Goal: Task Accomplishment & Management: Use online tool/utility

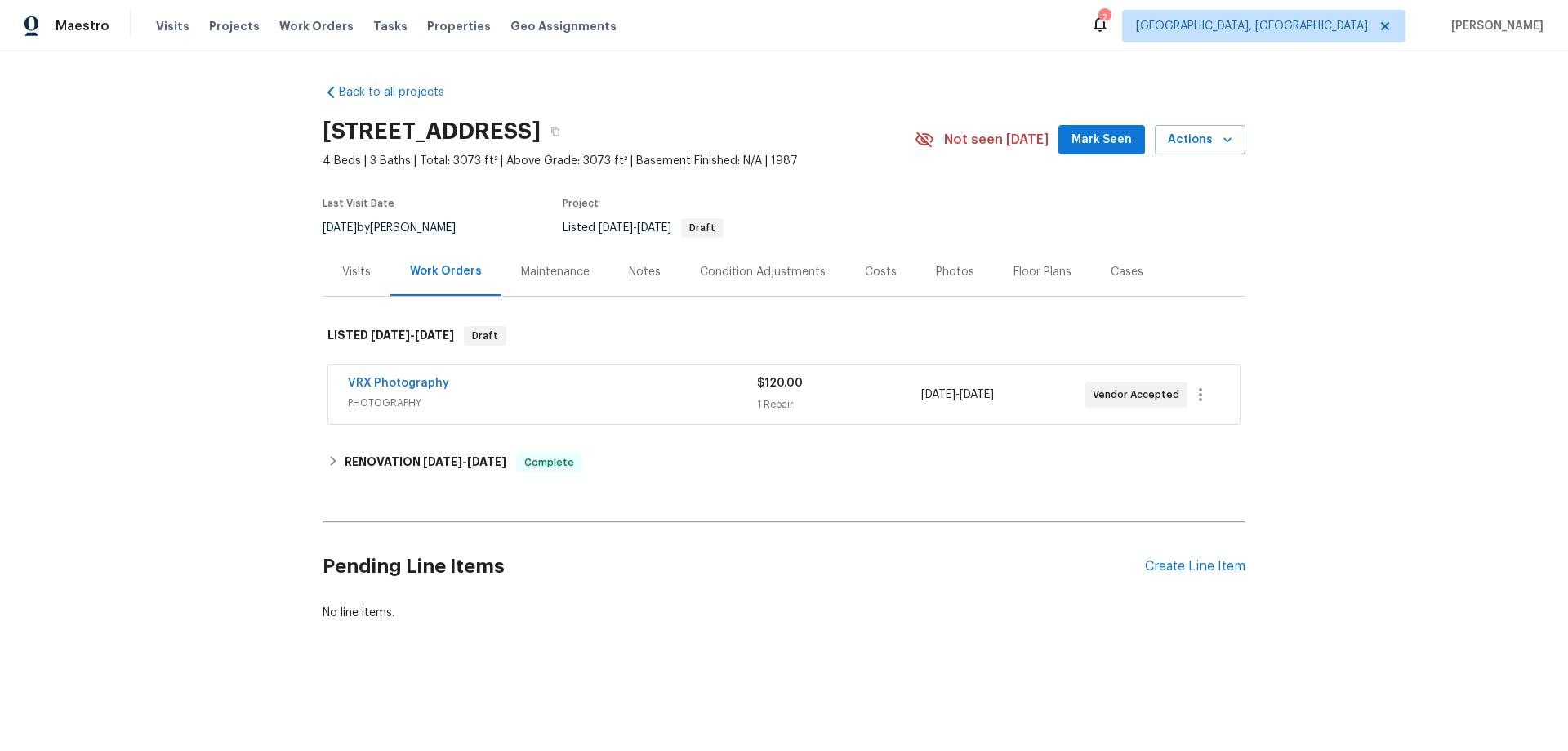
drag, startPoint x: 566, startPoint y: 251, endPoint x: 606, endPoint y: 275, distance: 46.6
click at [568, 252] on div "Maintenance" at bounding box center [555, 272] width 107 height 49
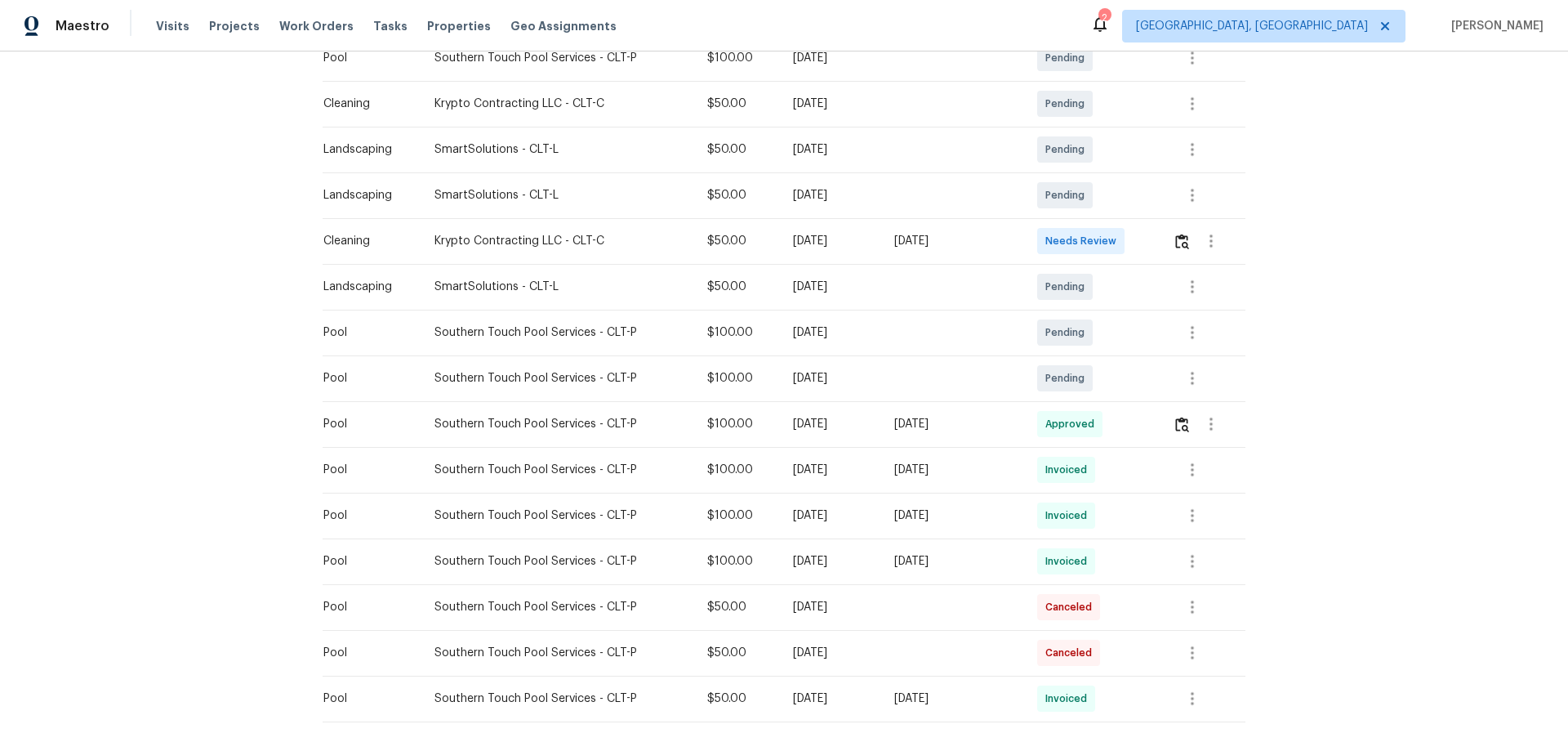
scroll to position [240, 0]
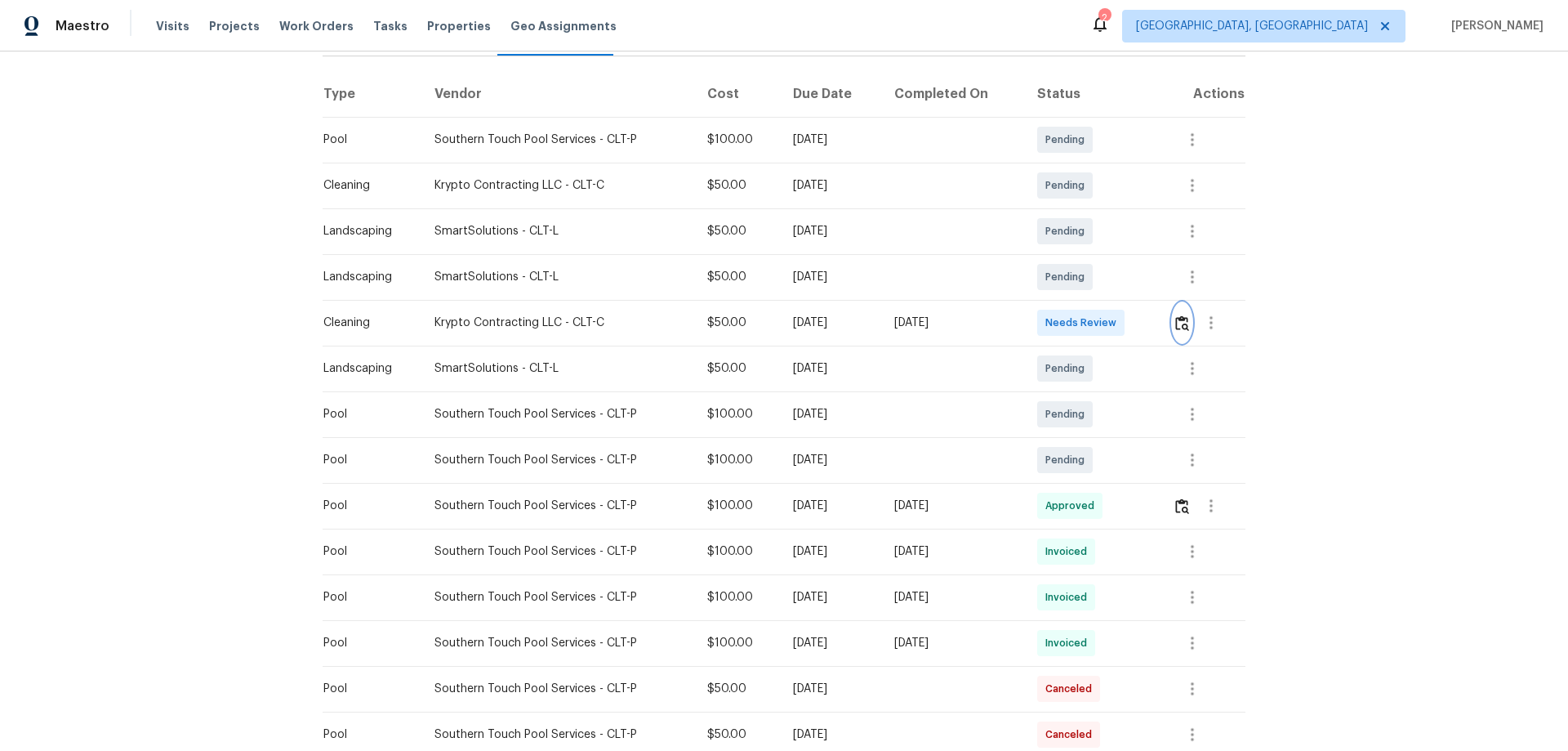
click at [1178, 325] on img "button" at bounding box center [1182, 323] width 14 height 16
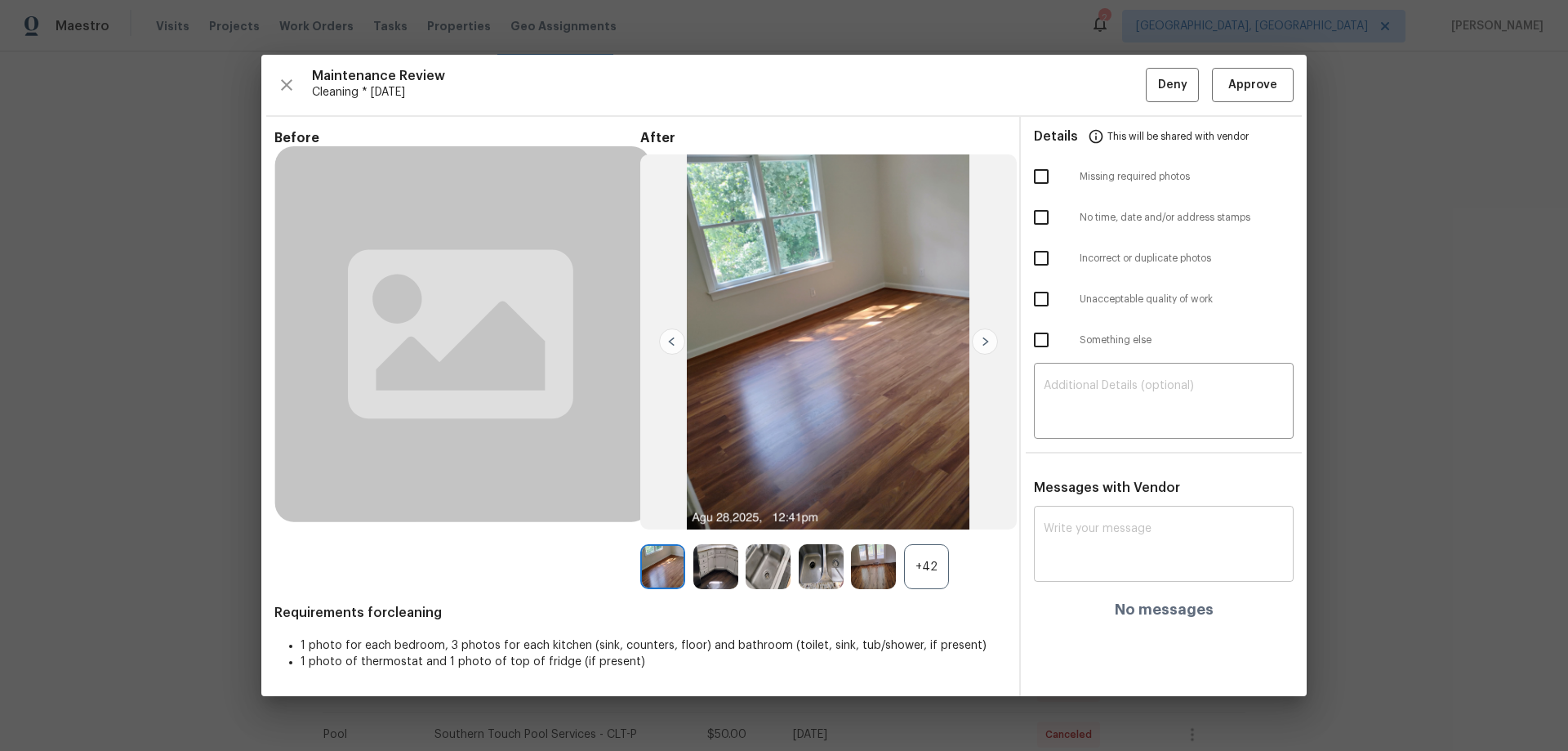
click at [1112, 529] on textarea at bounding box center [1163, 546] width 240 height 46
paste textarea "Maintenance Audit Team: Hello! Unfortunately, this Cleaning visit completed on …"
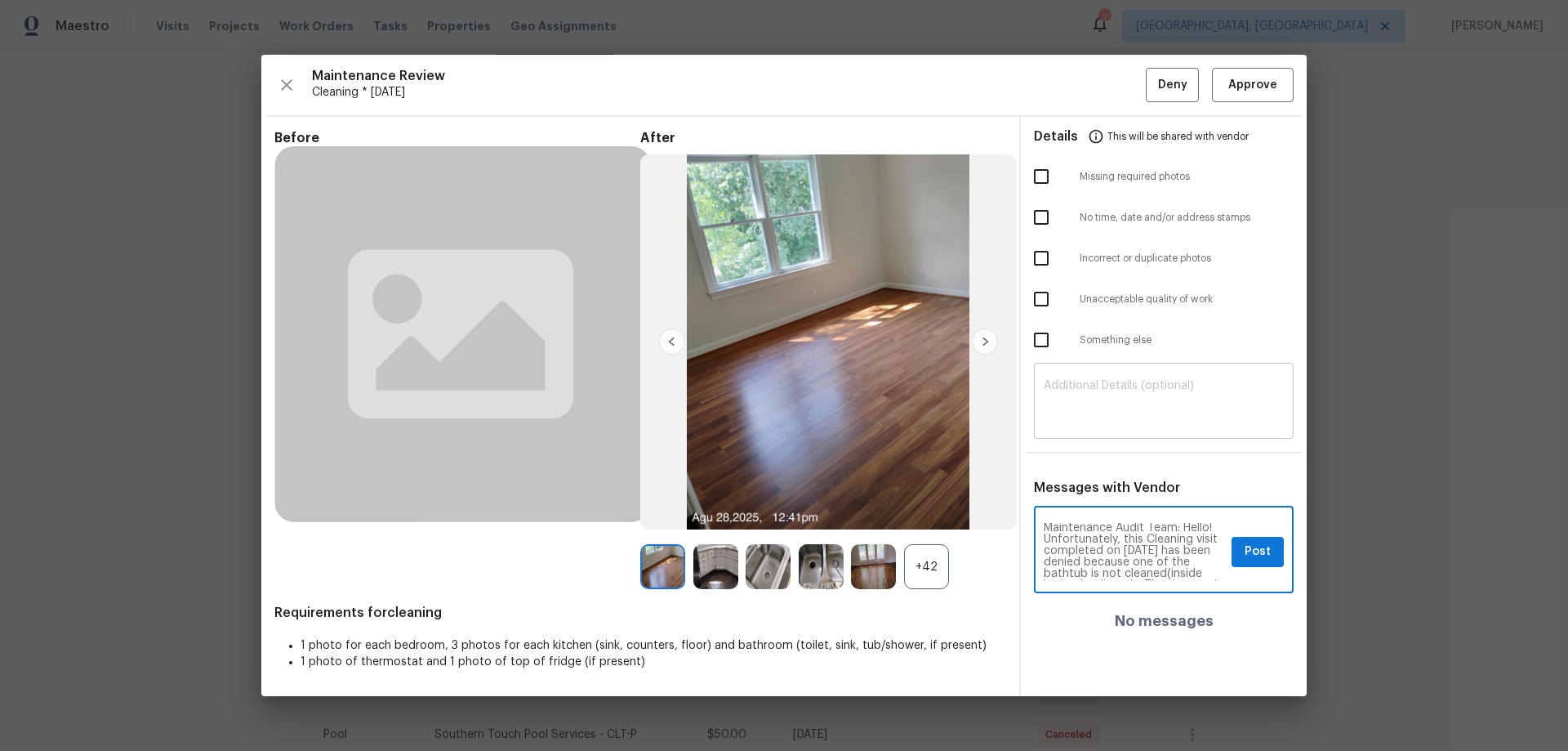
scroll to position [0, 0]
type textarea "Maintenance Audit Team: Hello! Unfortunately, this Cleaning visit completed on …"
click at [1116, 397] on textarea at bounding box center [1163, 403] width 240 height 46
paste textarea "Maintenance Audit Team: Hello! Unfortunately, this Cleaning visit completed on …"
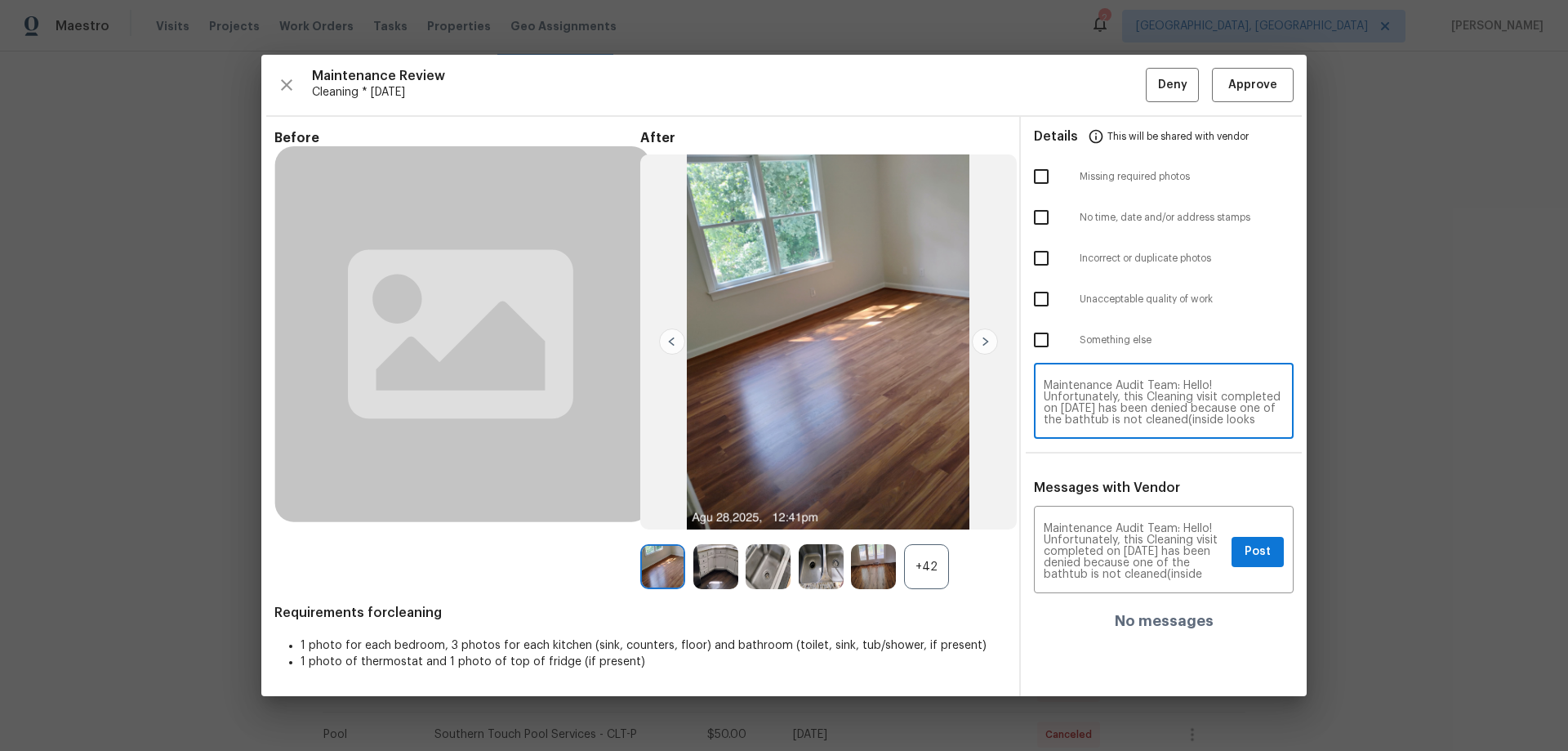
type textarea "Maintenance Audit Team: Hello! Unfortunately, this Cleaning visit completed on …"
drag, startPoint x: 1040, startPoint y: 304, endPoint x: 1048, endPoint y: 336, distance: 33.0
click at [1040, 303] on input "checkbox" at bounding box center [1042, 299] width 35 height 35
checkbox input "true"
click at [1040, 344] on input "checkbox" at bounding box center [1042, 340] width 35 height 35
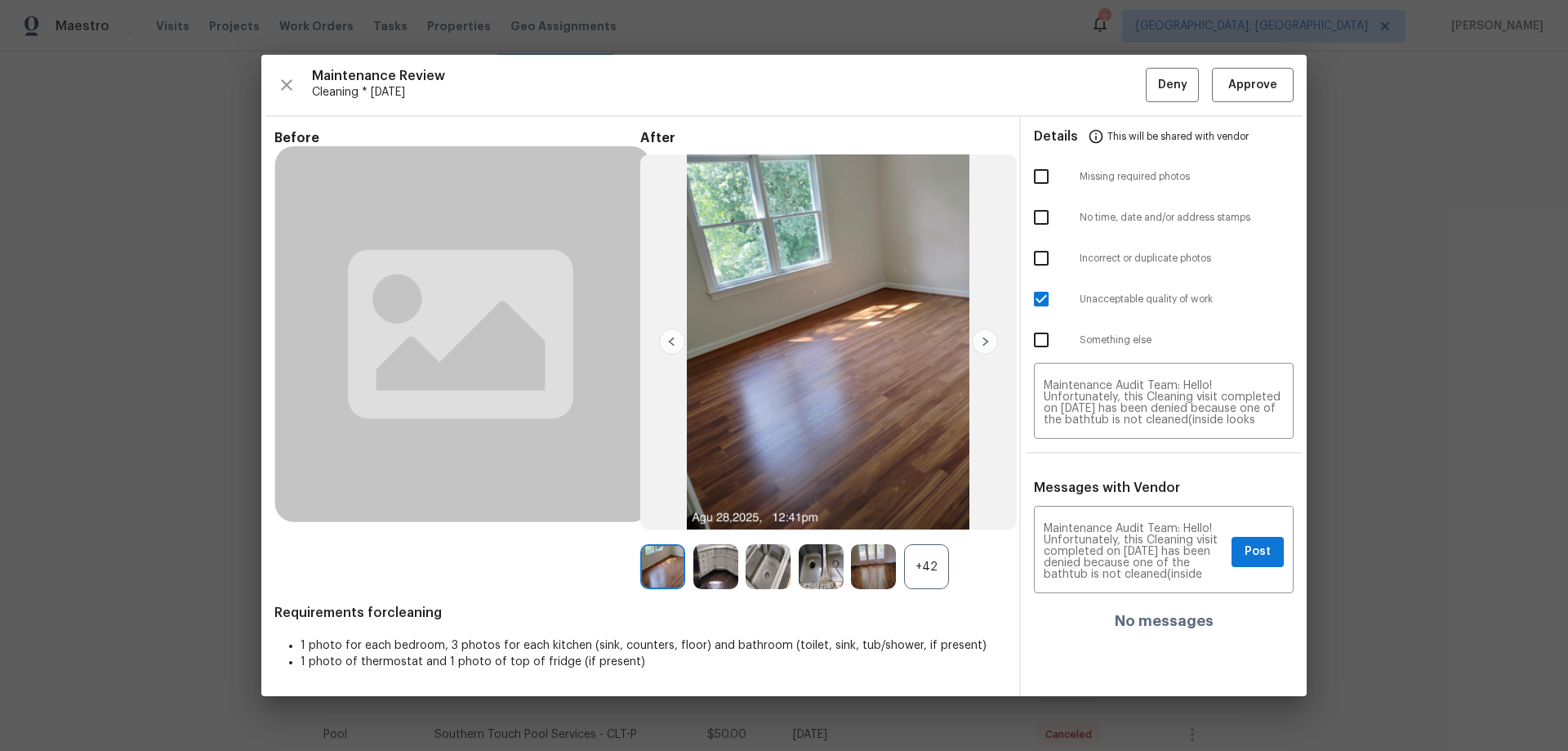
checkbox input "true"
drag, startPoint x: 1131, startPoint y: 386, endPoint x: 1165, endPoint y: 431, distance: 56.4
click at [1131, 385] on textarea "Maintenance Audit Team: Hello! Unfortunately, this Cleaning visit completed on …" at bounding box center [1163, 403] width 240 height 46
click at [1157, 379] on div "Maintenance Audit Team: Hello! Unfortunately, this Cleaning visit completed on …" at bounding box center [1164, 402] width 260 height 72
click at [1184, 381] on textarea "Maintenance Audit Team: Hello! Unfortunately, this Cleaning visit completed on …" at bounding box center [1163, 403] width 240 height 46
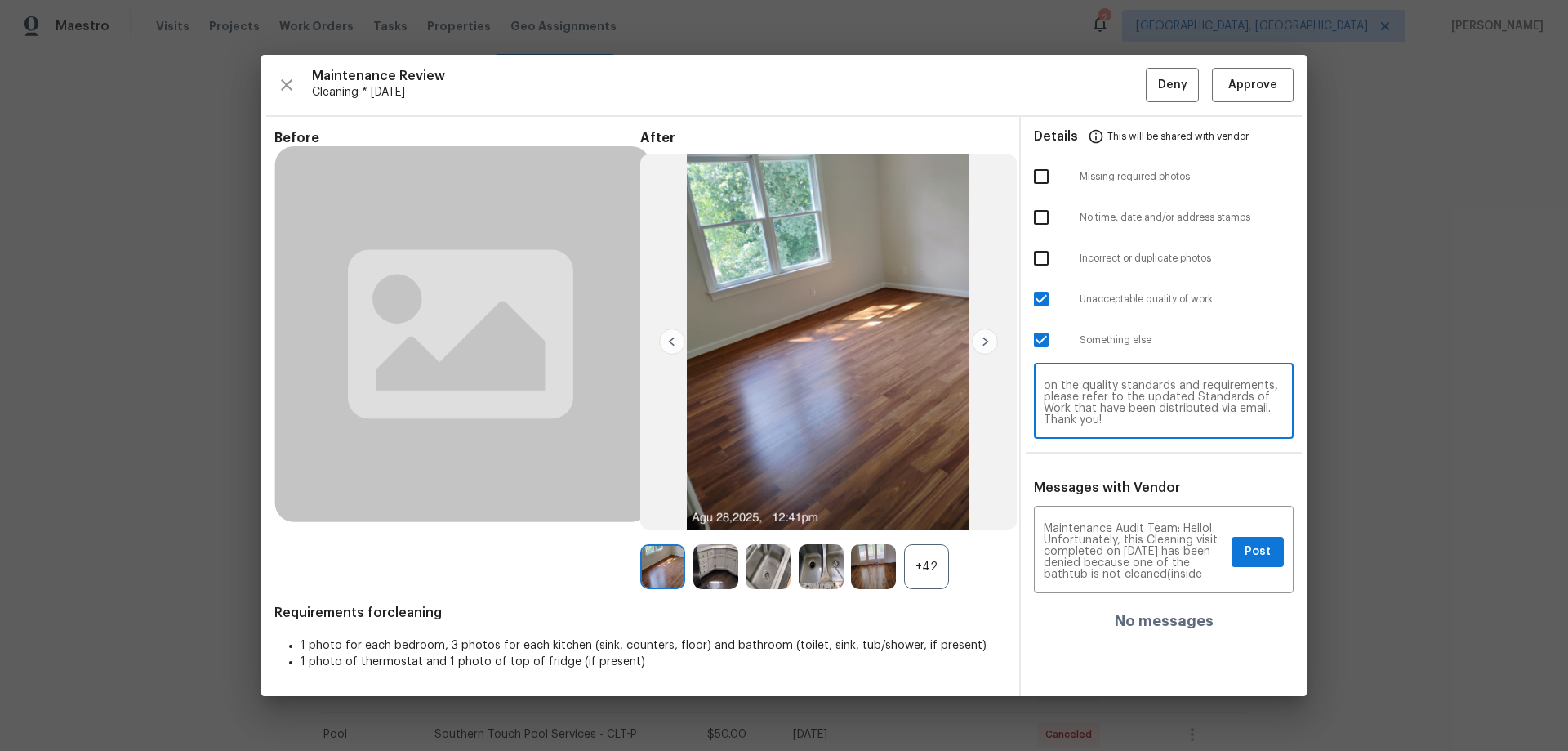
scroll to position [194, 0]
click at [1138, 534] on textarea "Maintenance Audit Team: Hello! Unfortunately, this Cleaning visit completed on …" at bounding box center [1133, 552] width 181 height 57
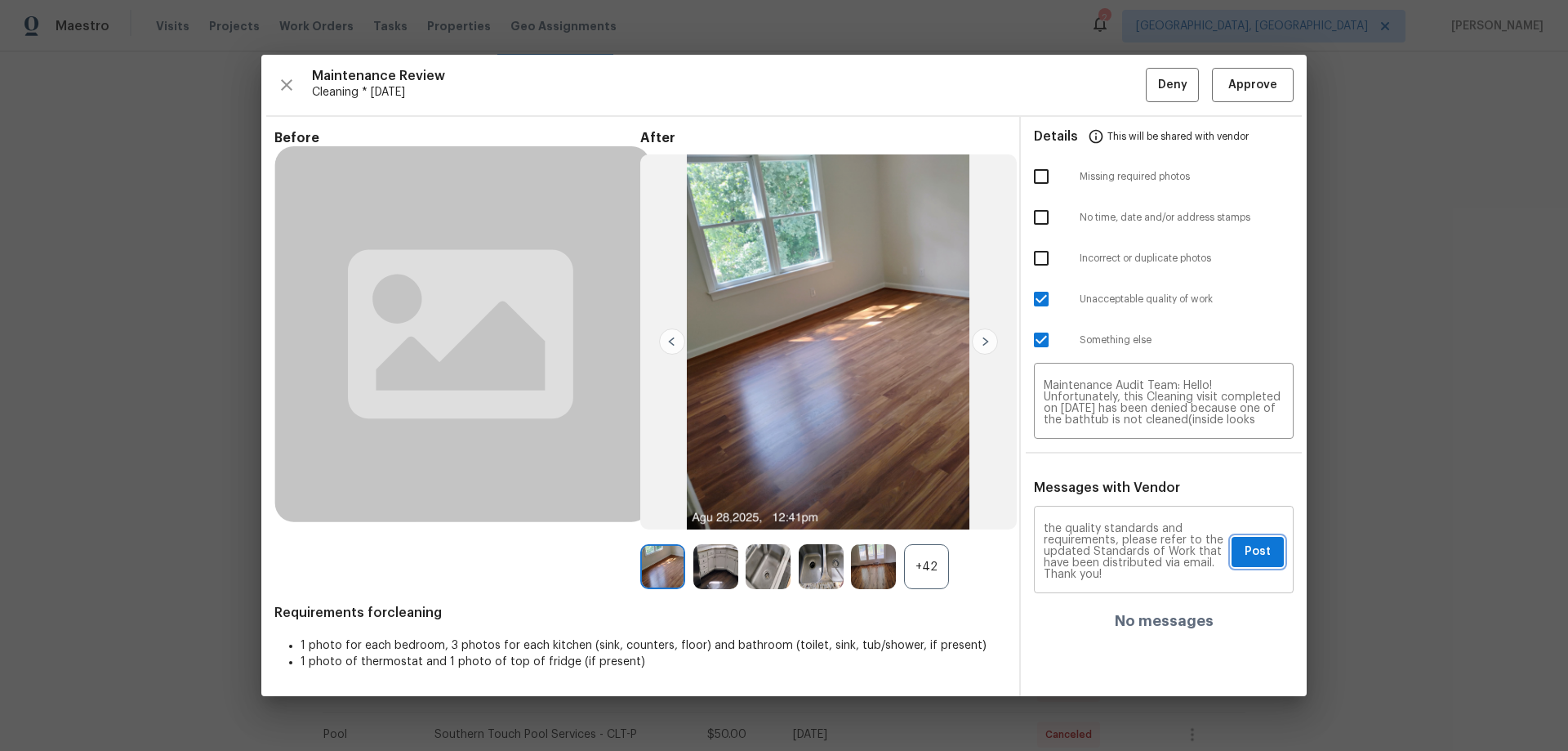
click at [1268, 545] on span "Post" at bounding box center [1257, 552] width 26 height 21
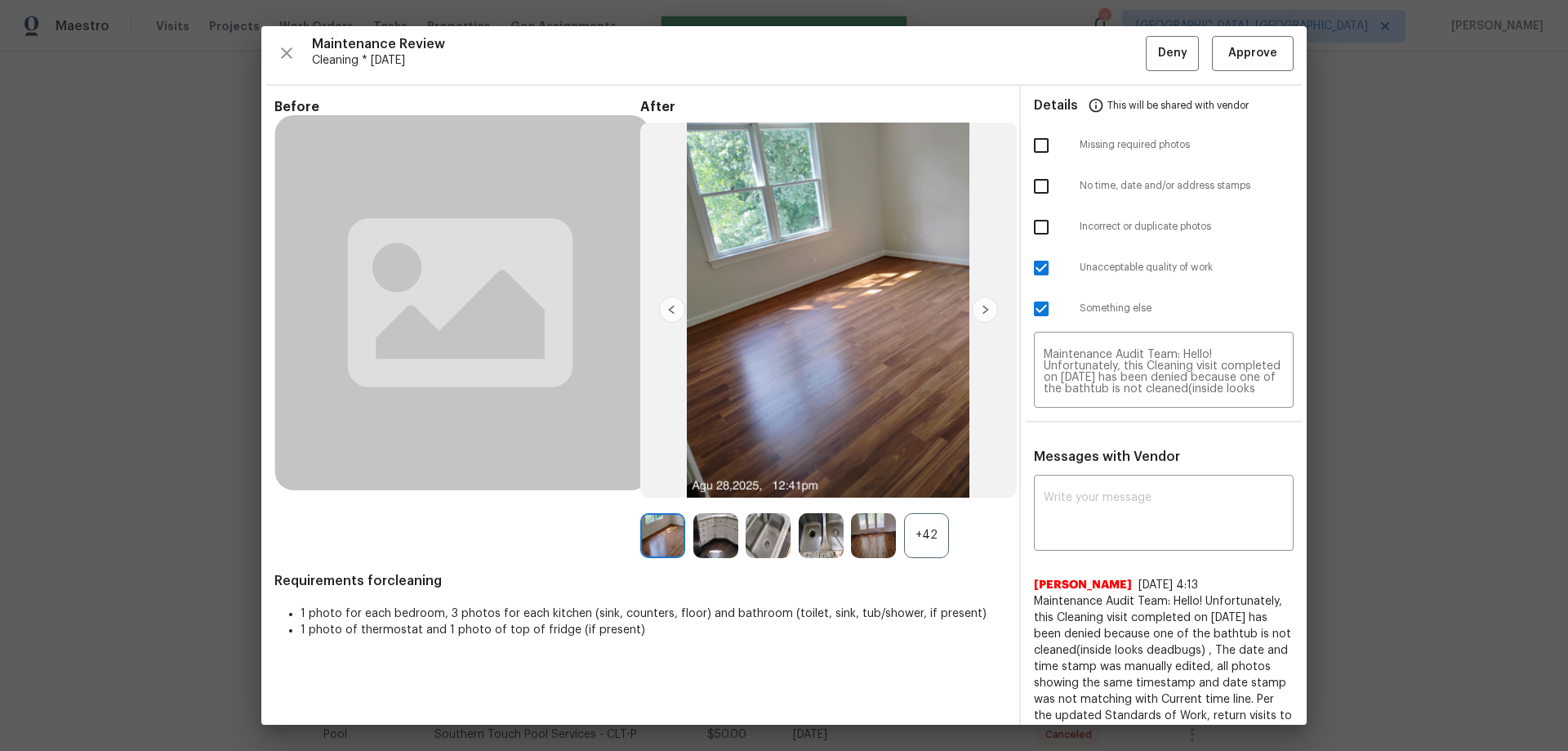
scroll to position [0, 0]
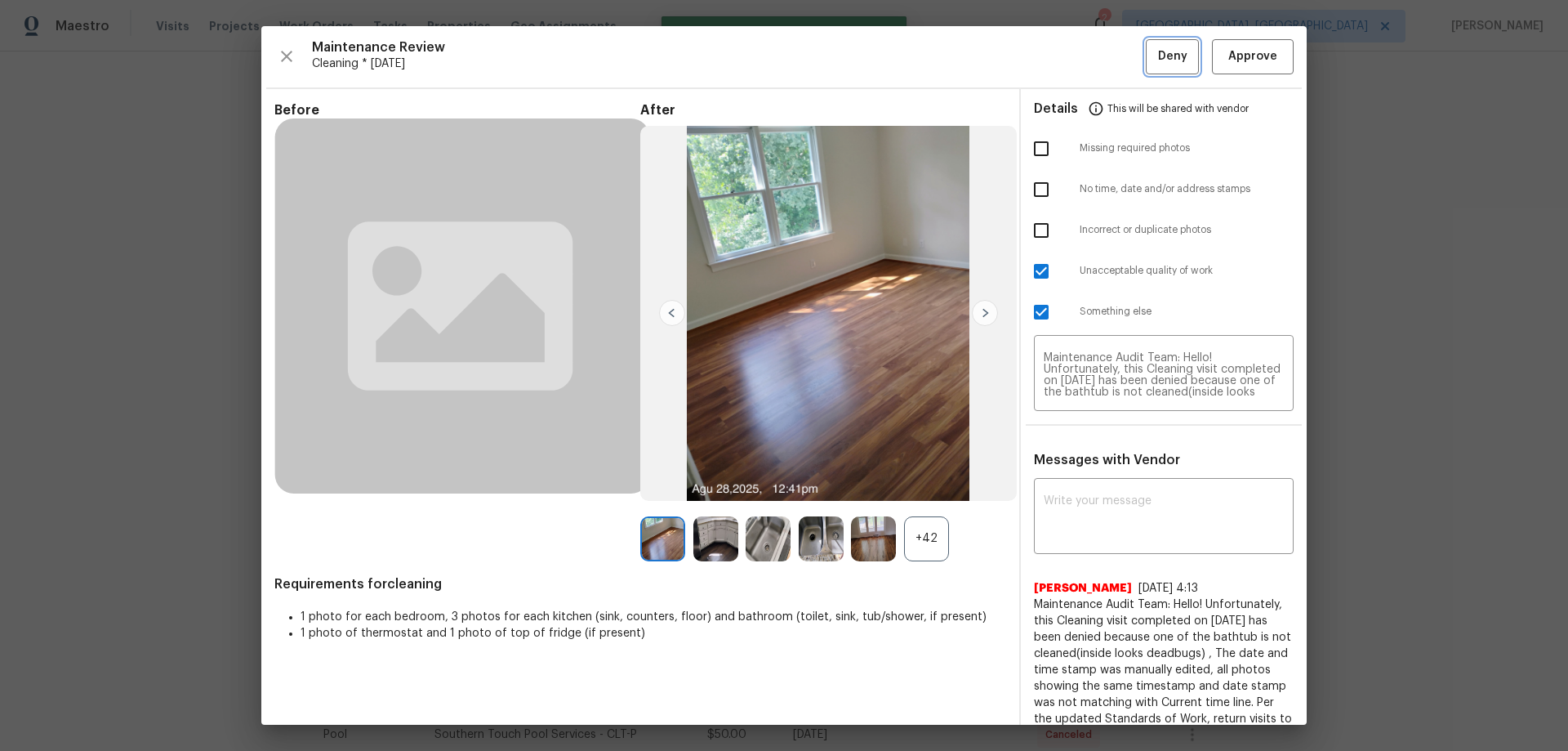
click at [1158, 64] on span "Deny" at bounding box center [1172, 57] width 29 height 21
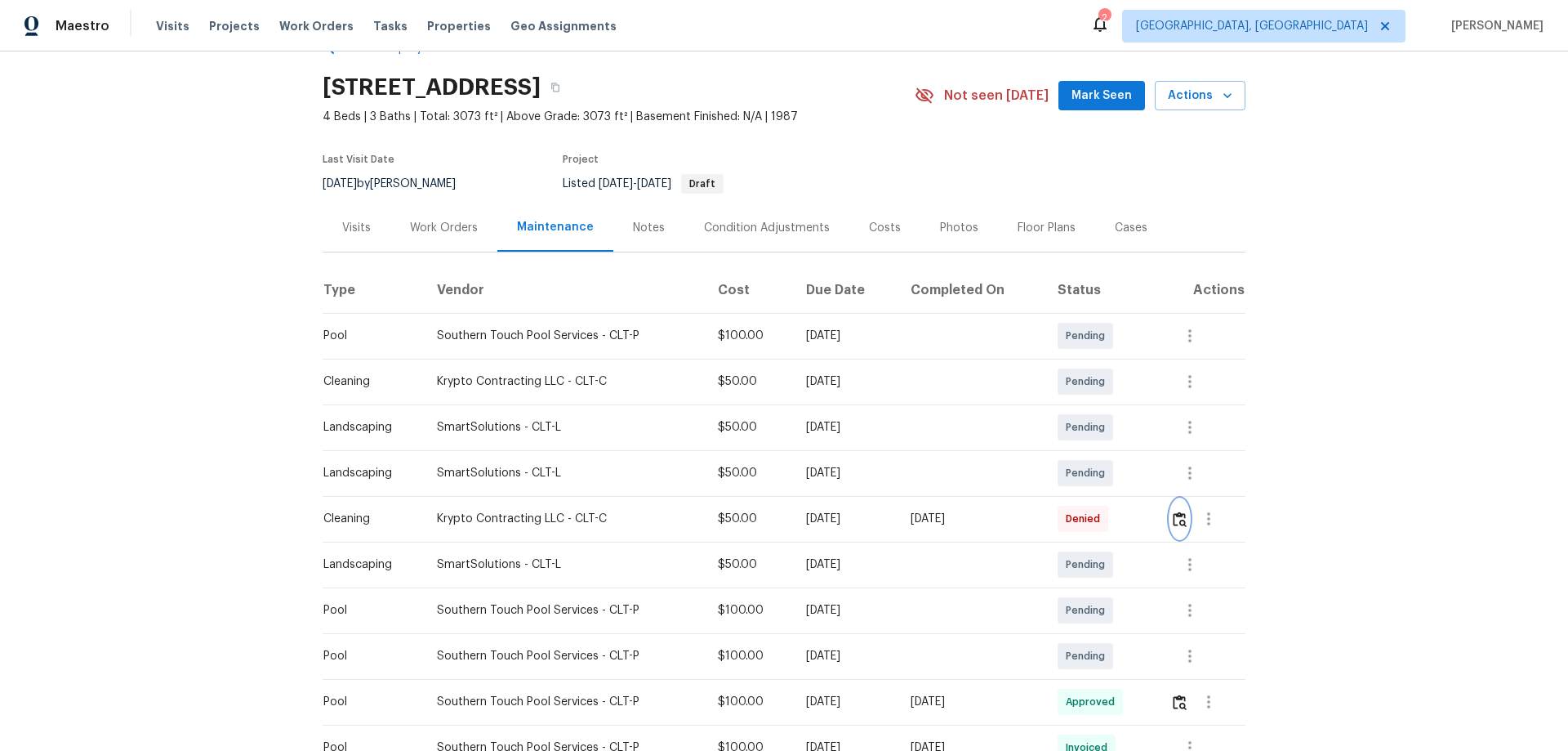
scroll to position [81, 0]
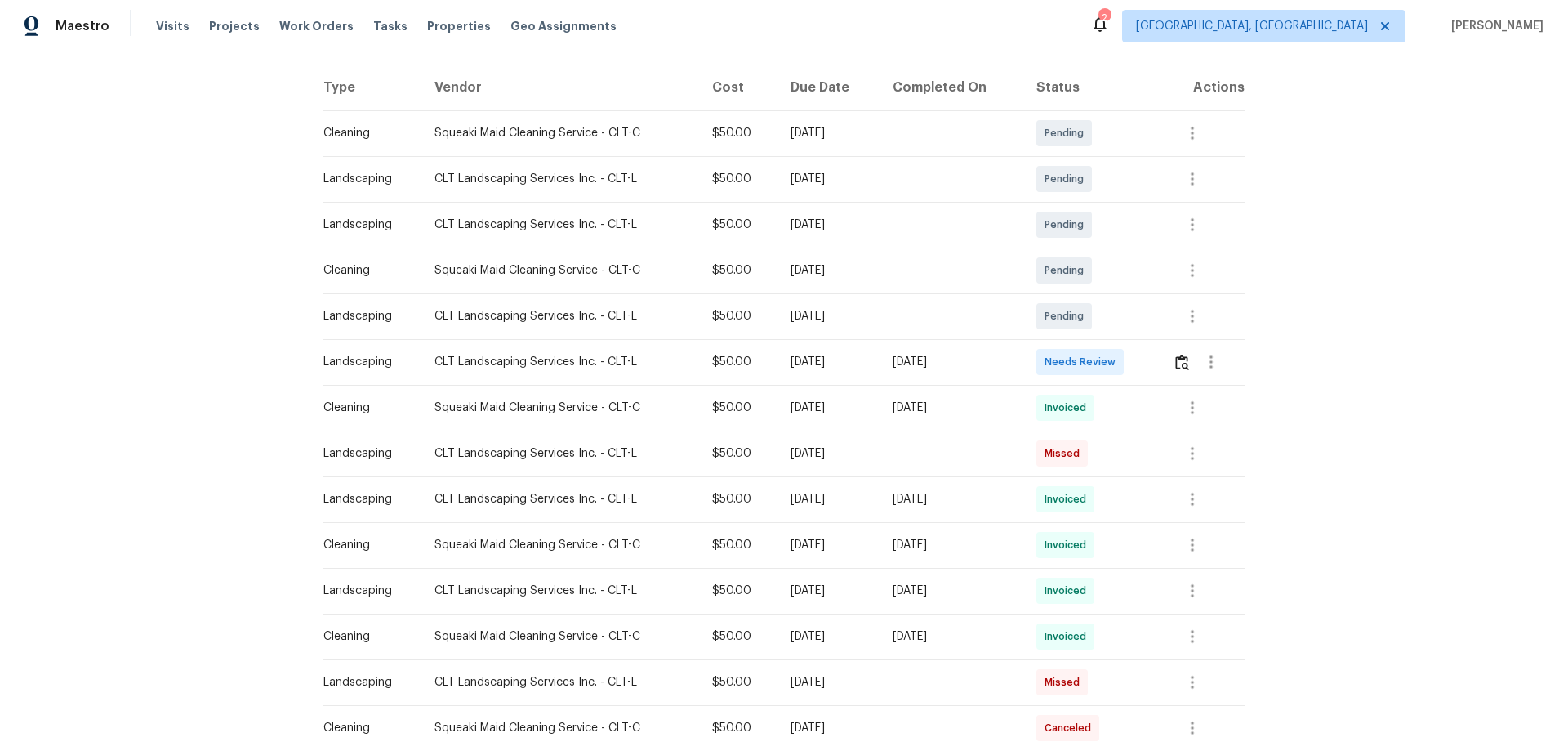
scroll to position [327, 0]
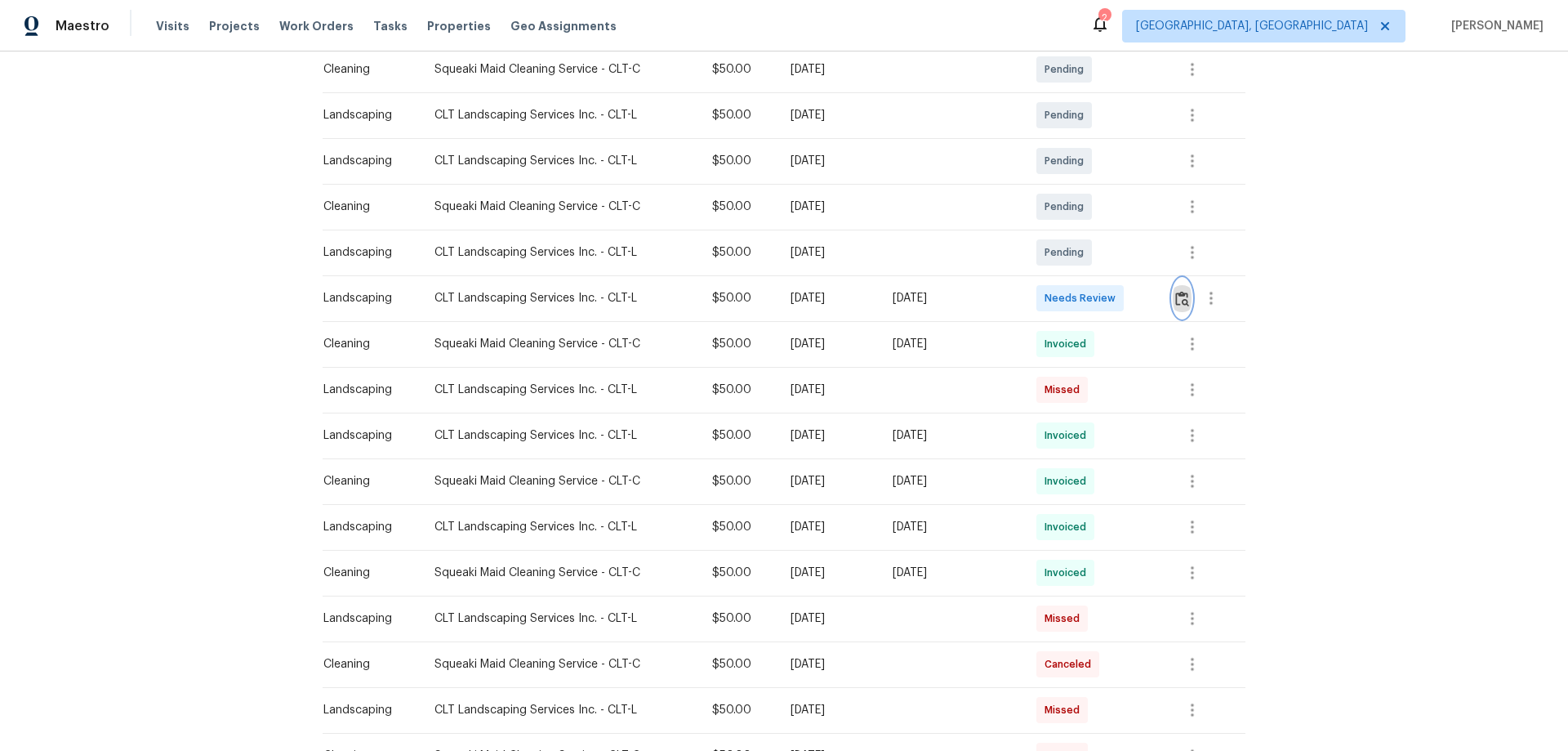
click at [1181, 291] on img "button" at bounding box center [1182, 299] width 14 height 16
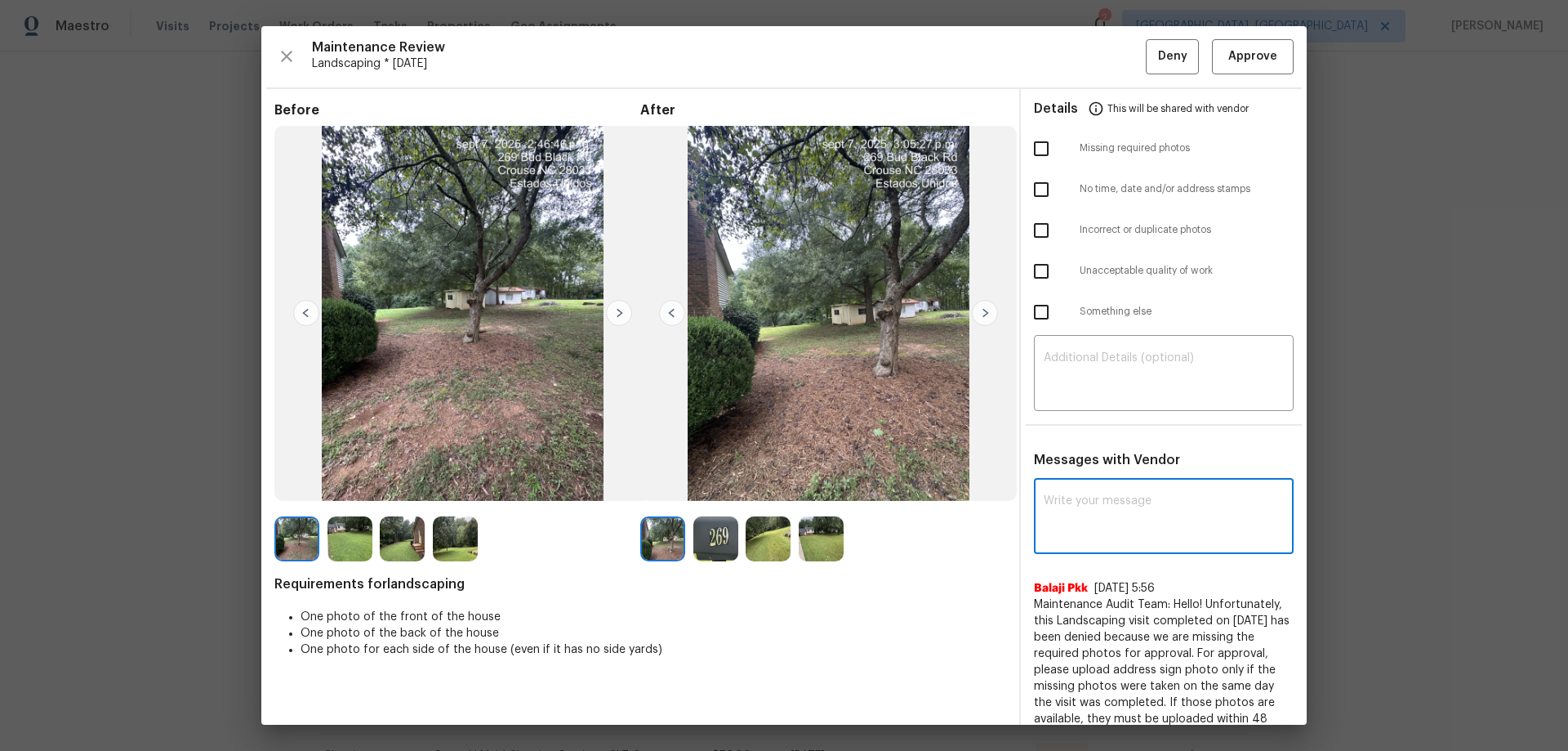
click at [1074, 517] on textarea at bounding box center [1163, 517] width 240 height 46
paste textarea "Maintenance Audit Team: Hello! Unfortunately, this Landscaping visit completed …"
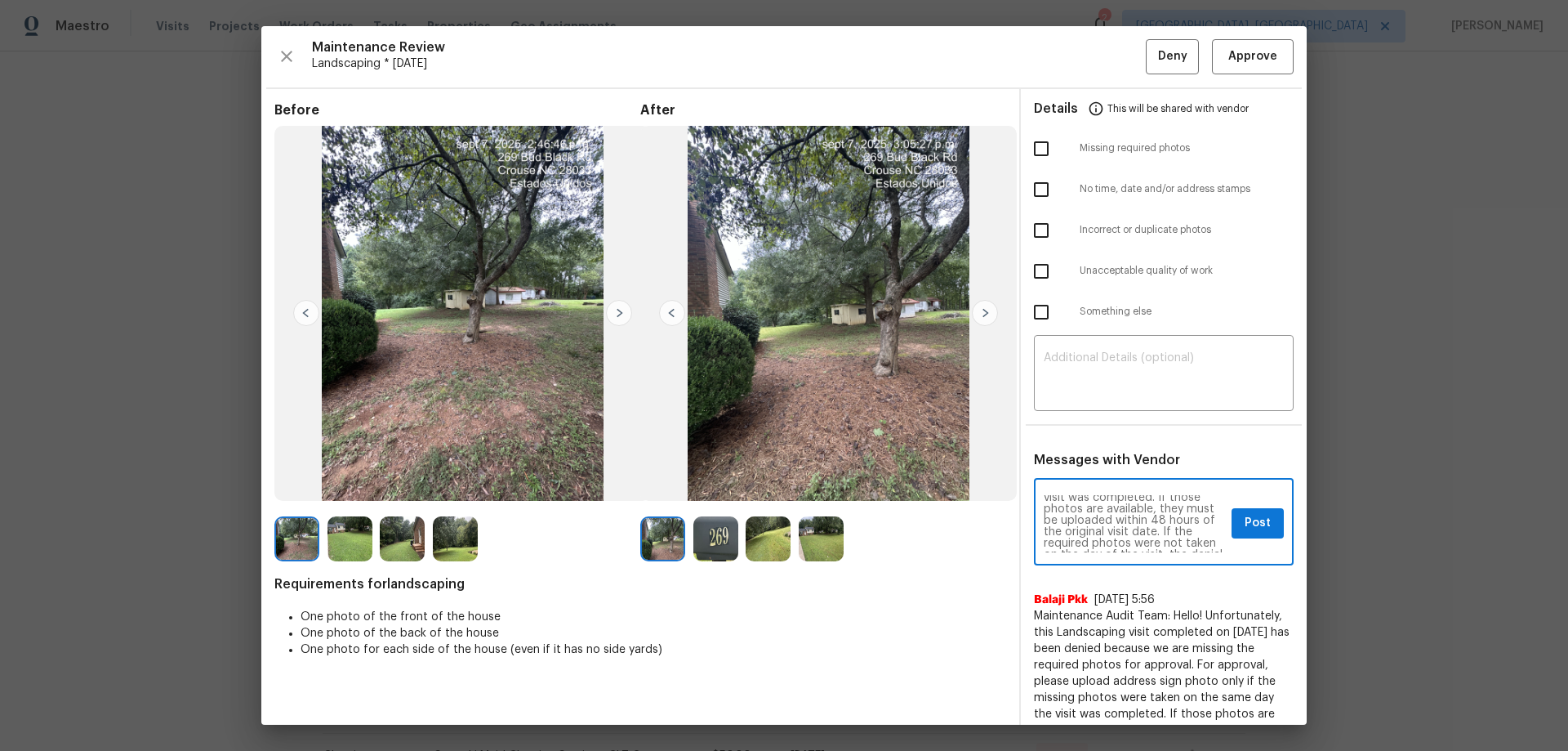
scroll to position [0, 0]
type textarea "Maintenance Audit Team: Hello! Unfortunately, this Landscaping visit completed …"
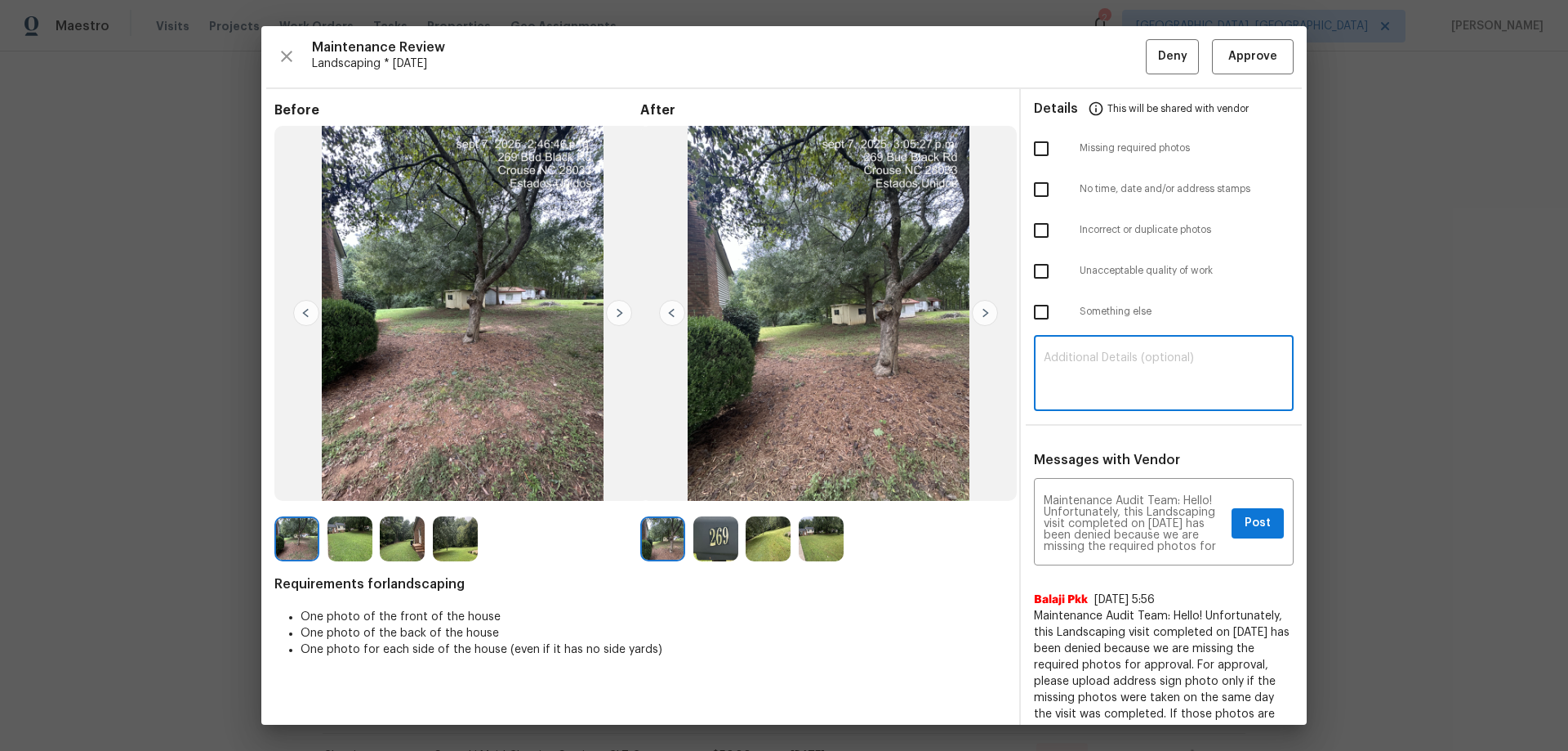
click at [1121, 361] on textarea at bounding box center [1163, 374] width 240 height 46
paste textarea "Maintenance Audit Team: Hello! Unfortunately, this Landscaping visit completed …"
type textarea "Maintenance Audit Team: Hello! Unfortunately, this Landscaping visit completed …"
drag, startPoint x: 1031, startPoint y: 144, endPoint x: 1040, endPoint y: 152, distance: 12.0
click at [1035, 146] on input "checkbox" at bounding box center [1042, 149] width 35 height 35
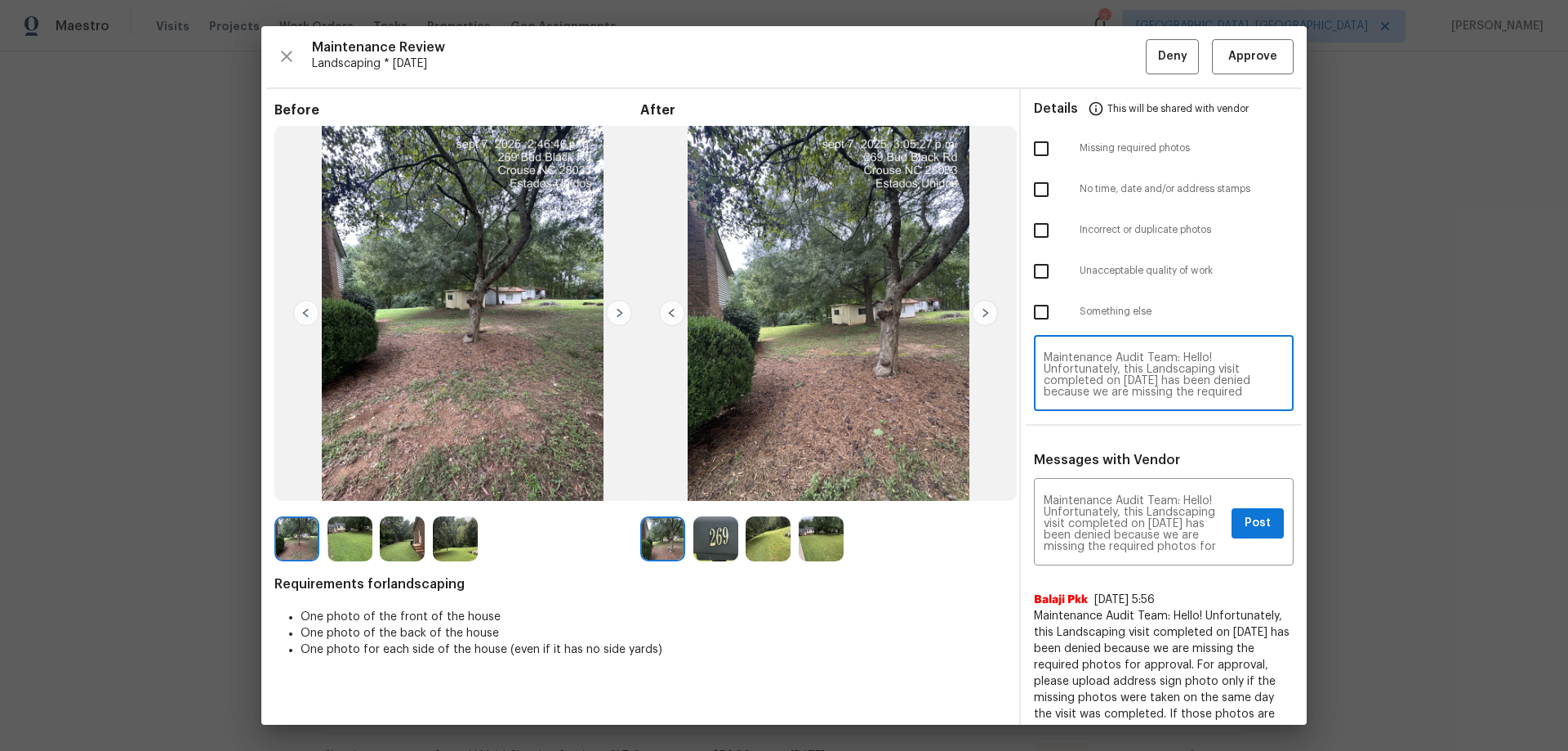
checkbox input "true"
click at [1132, 356] on textarea "Maintenance Audit Team: Hello! Unfortunately, this Landscaping visit completed …" at bounding box center [1163, 374] width 240 height 46
click at [1245, 527] on span "Post" at bounding box center [1257, 523] width 26 height 21
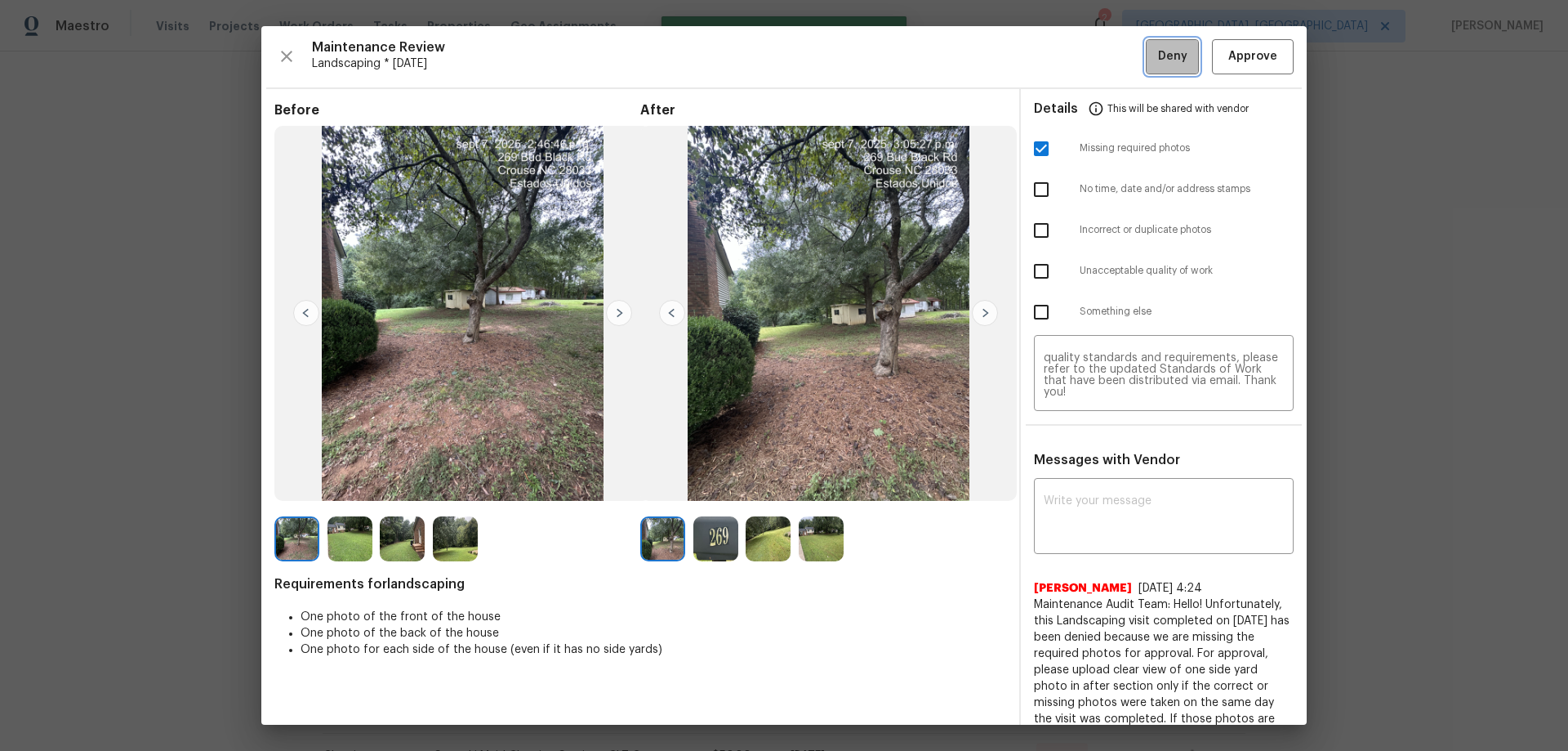
click at [1158, 65] on span "Deny" at bounding box center [1172, 57] width 29 height 21
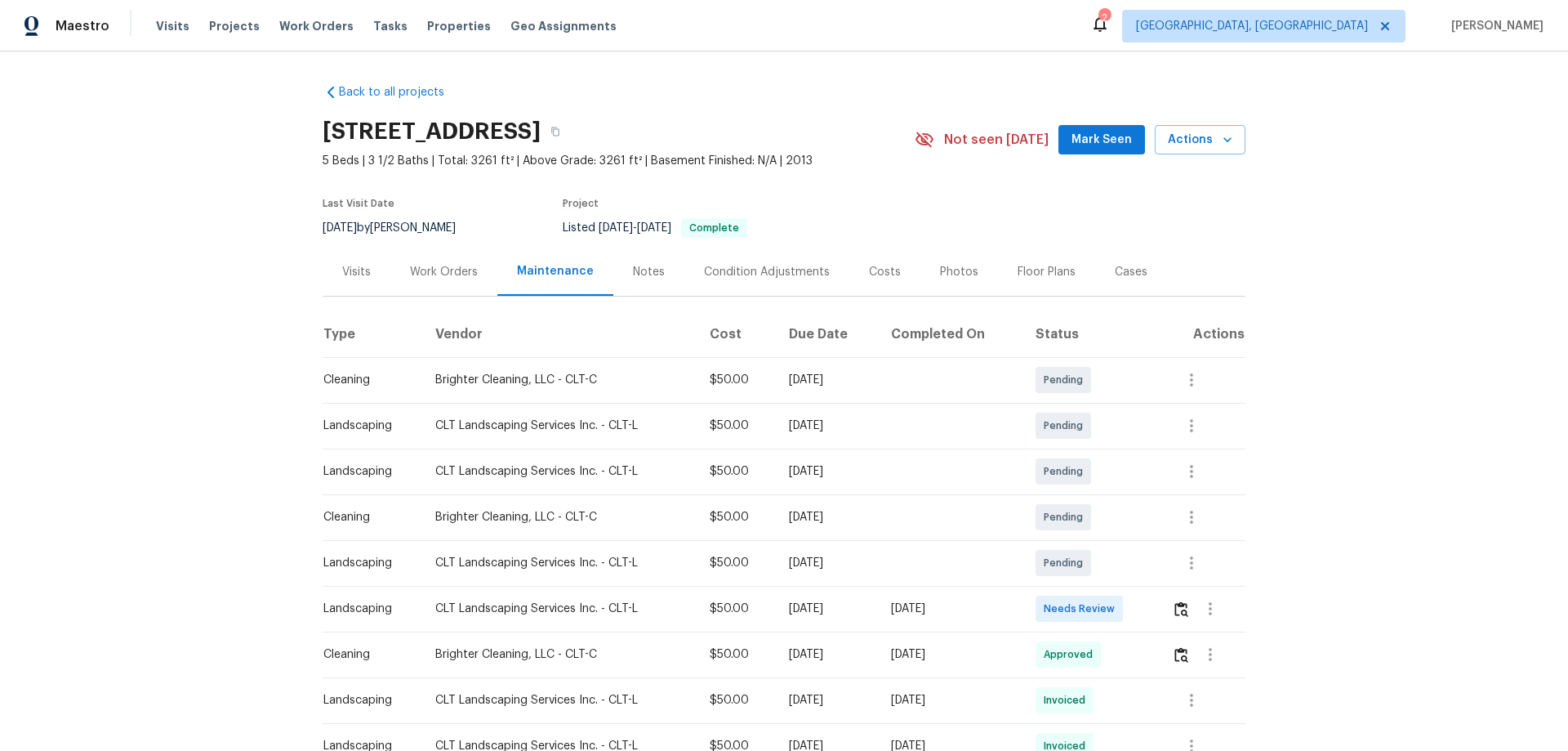
scroll to position [245, 0]
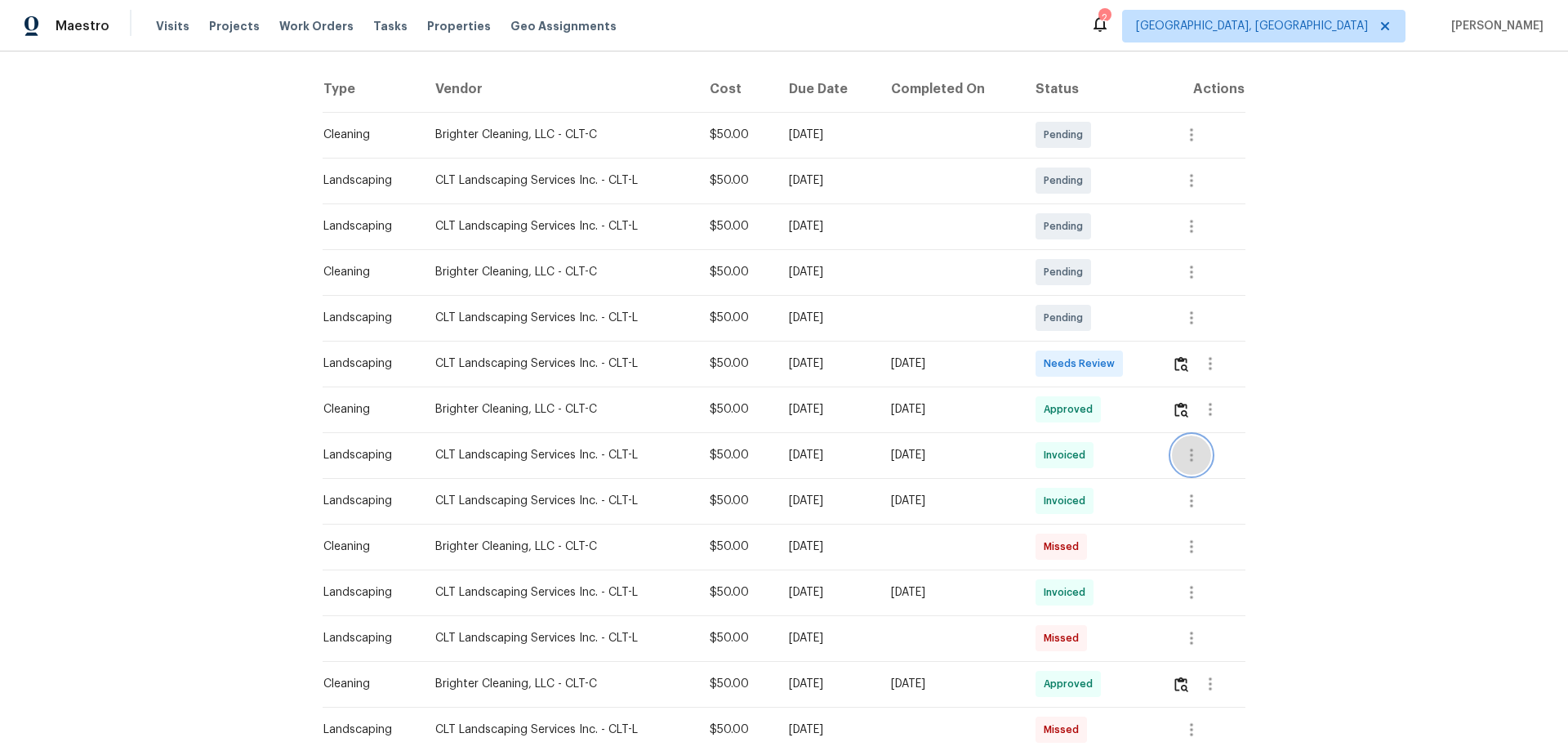
click at [1186, 454] on icon "button" at bounding box center [1191, 455] width 20 height 20
click at [1201, 483] on li "View details" at bounding box center [1226, 482] width 114 height 27
click at [1180, 366] on div at bounding box center [784, 375] width 1568 height 751
click at [1185, 374] on button "button" at bounding box center [1181, 363] width 19 height 39
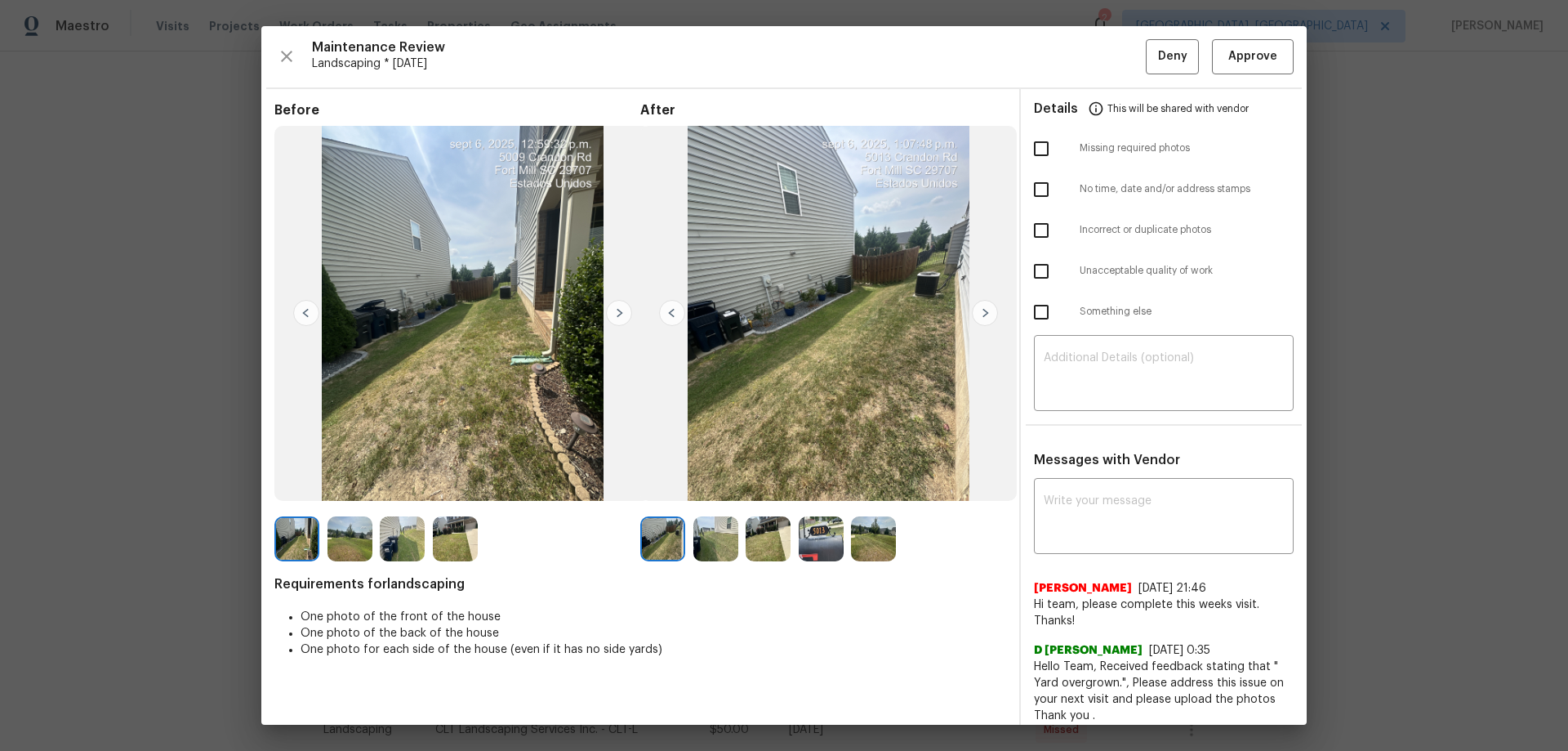
drag, startPoint x: 1423, startPoint y: 340, endPoint x: 1412, endPoint y: 351, distance: 15.6
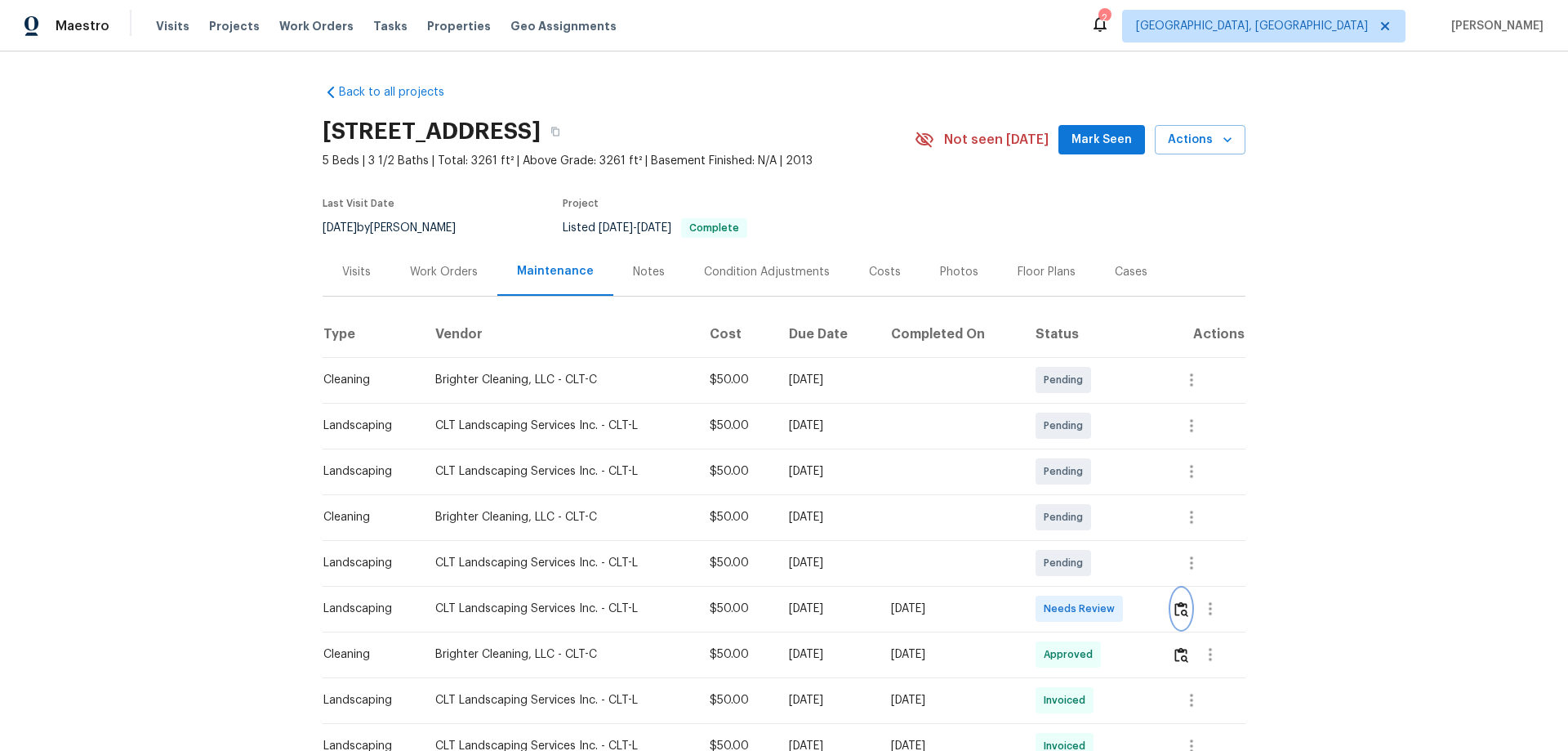
scroll to position [327, 0]
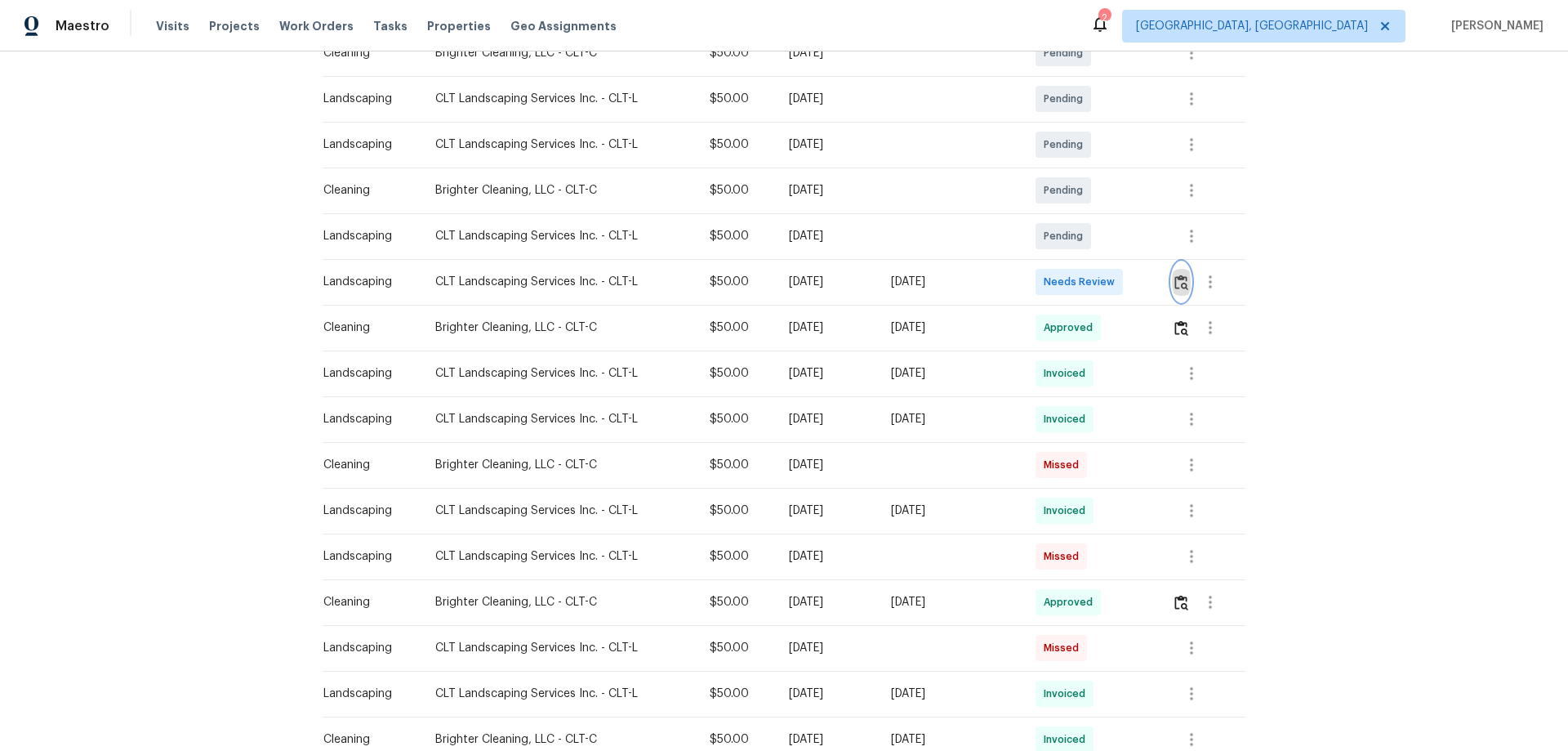
click at [1171, 269] on button "button" at bounding box center [1181, 282] width 19 height 39
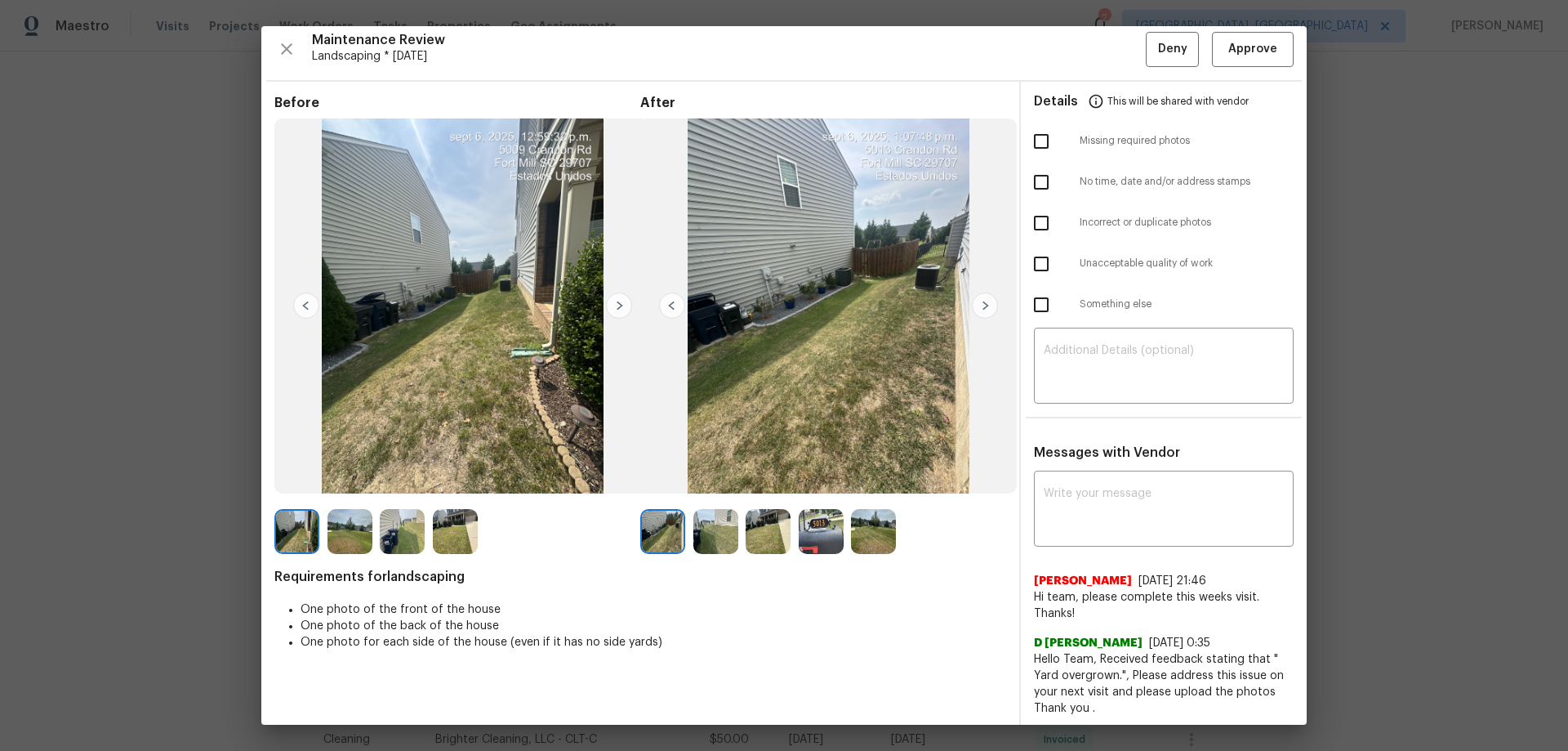
scroll to position [0, 0]
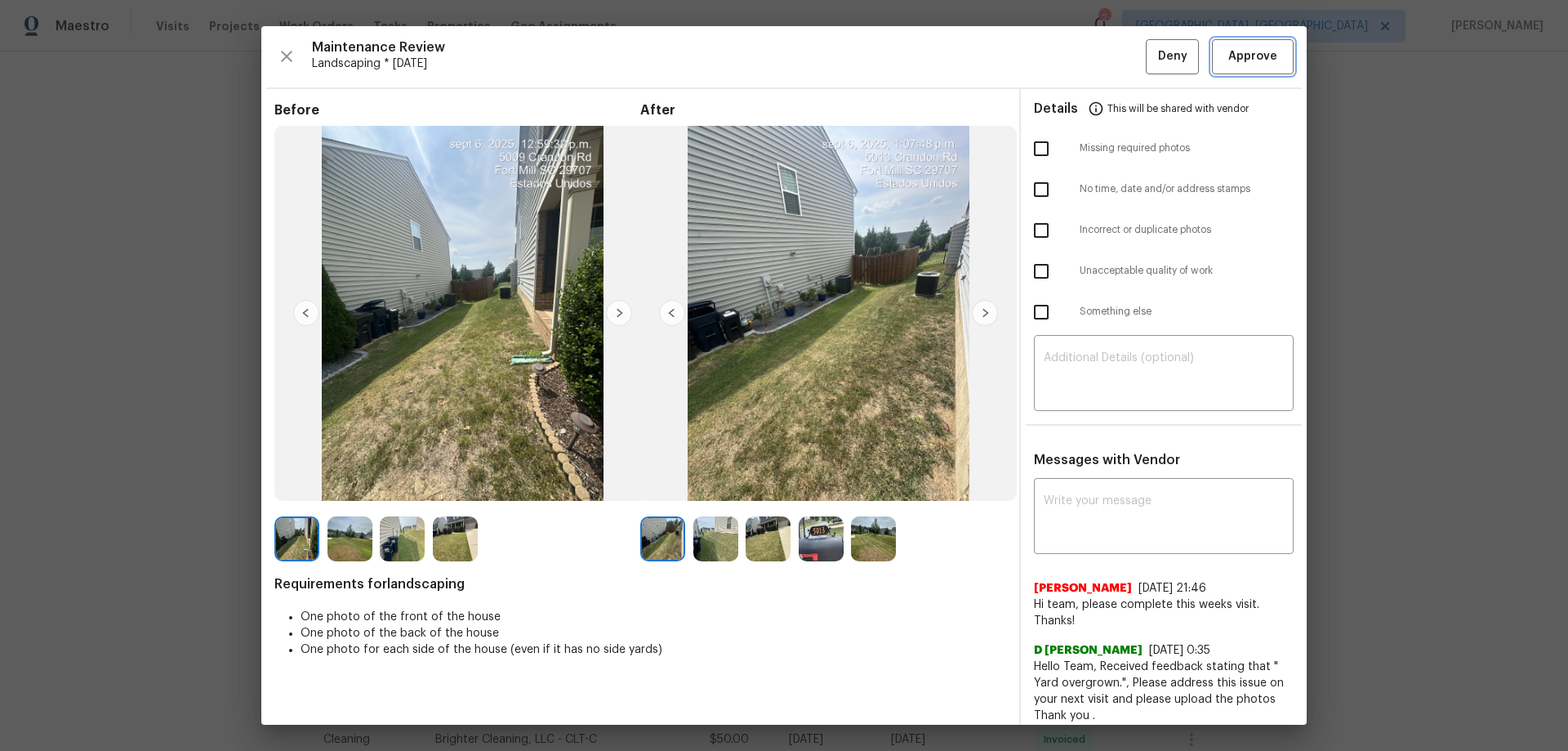
click at [1241, 65] on span "Approve" at bounding box center [1252, 57] width 49 height 21
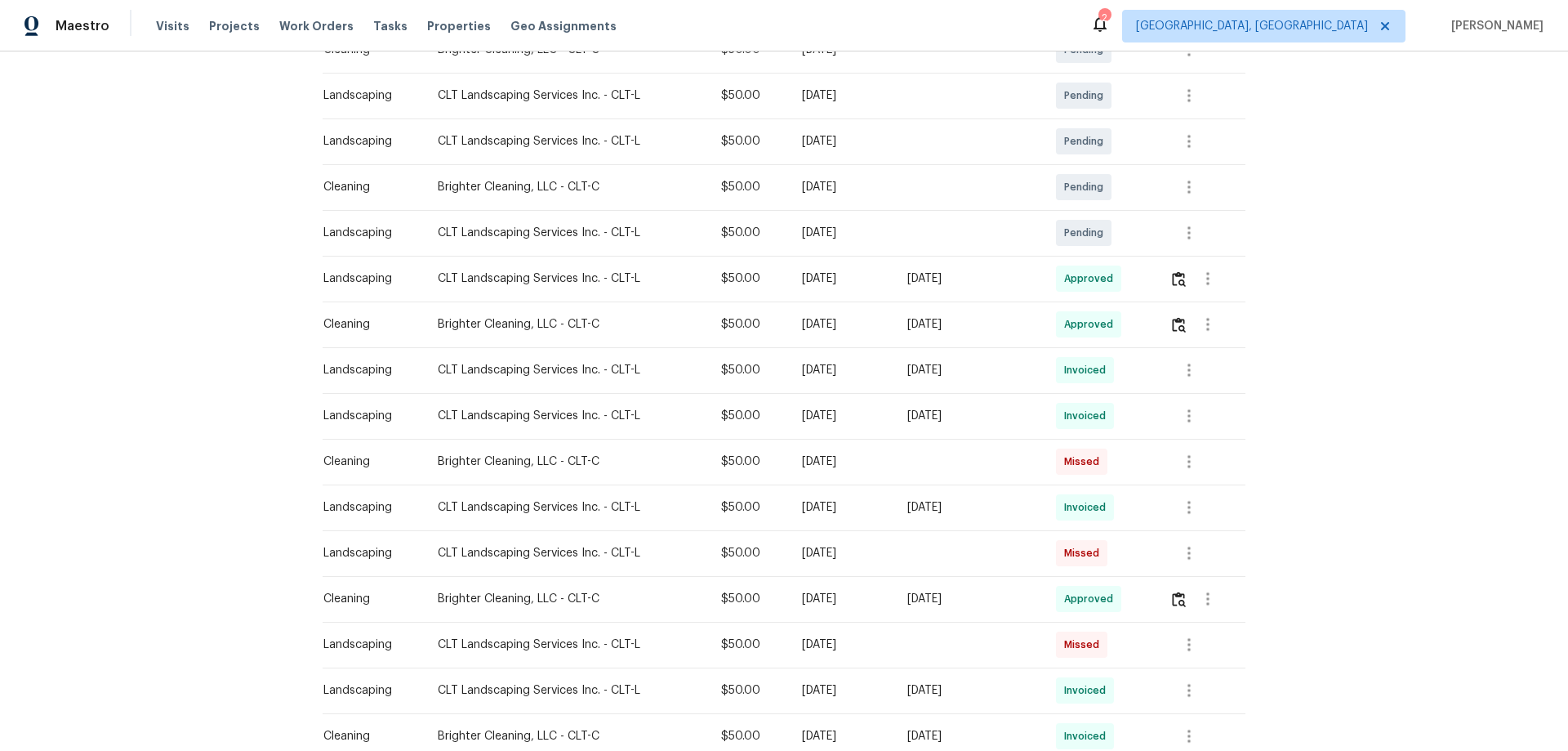
scroll to position [164, 0]
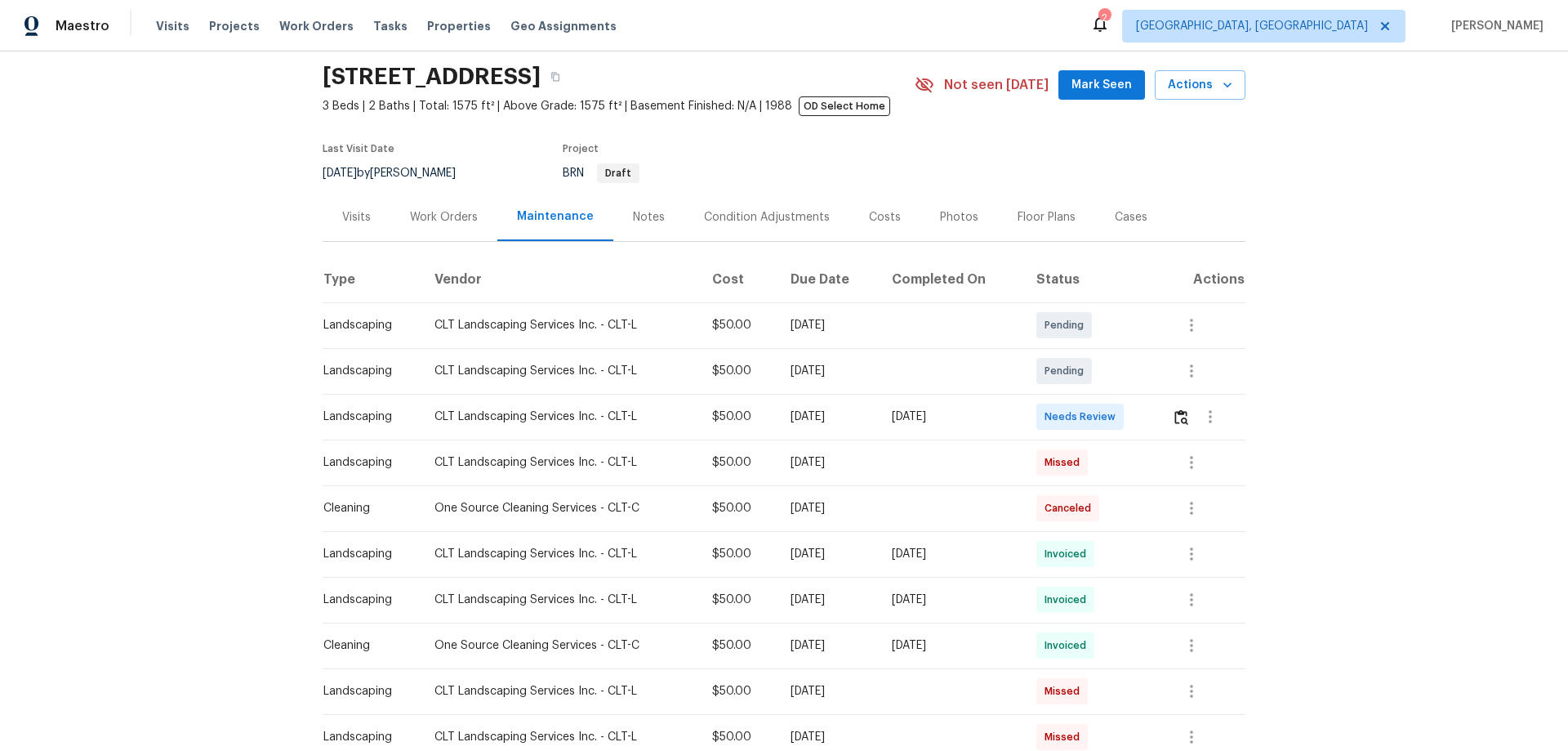
scroll to position [81, 0]
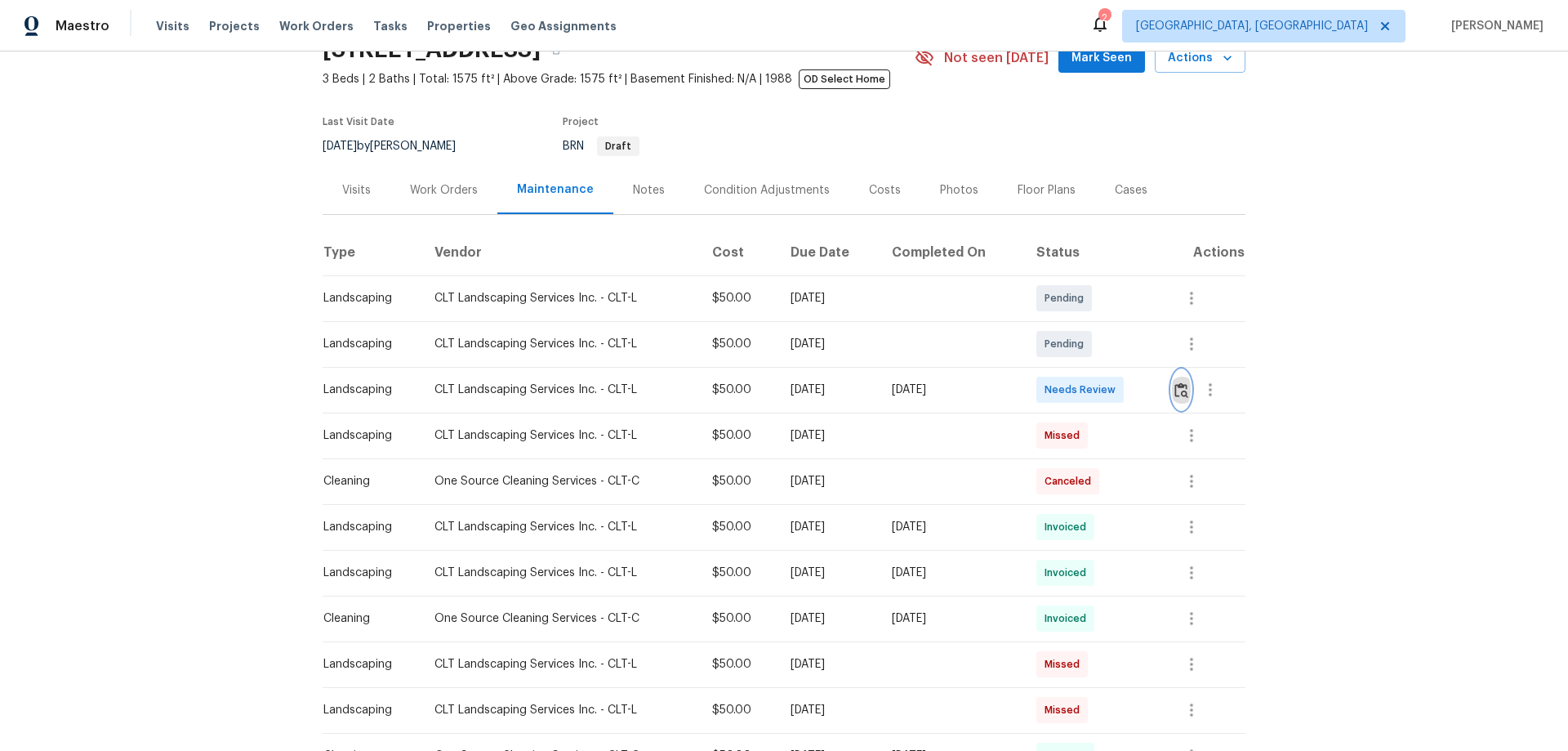
click at [1114, 392] on img "button" at bounding box center [1181, 390] width 14 height 16
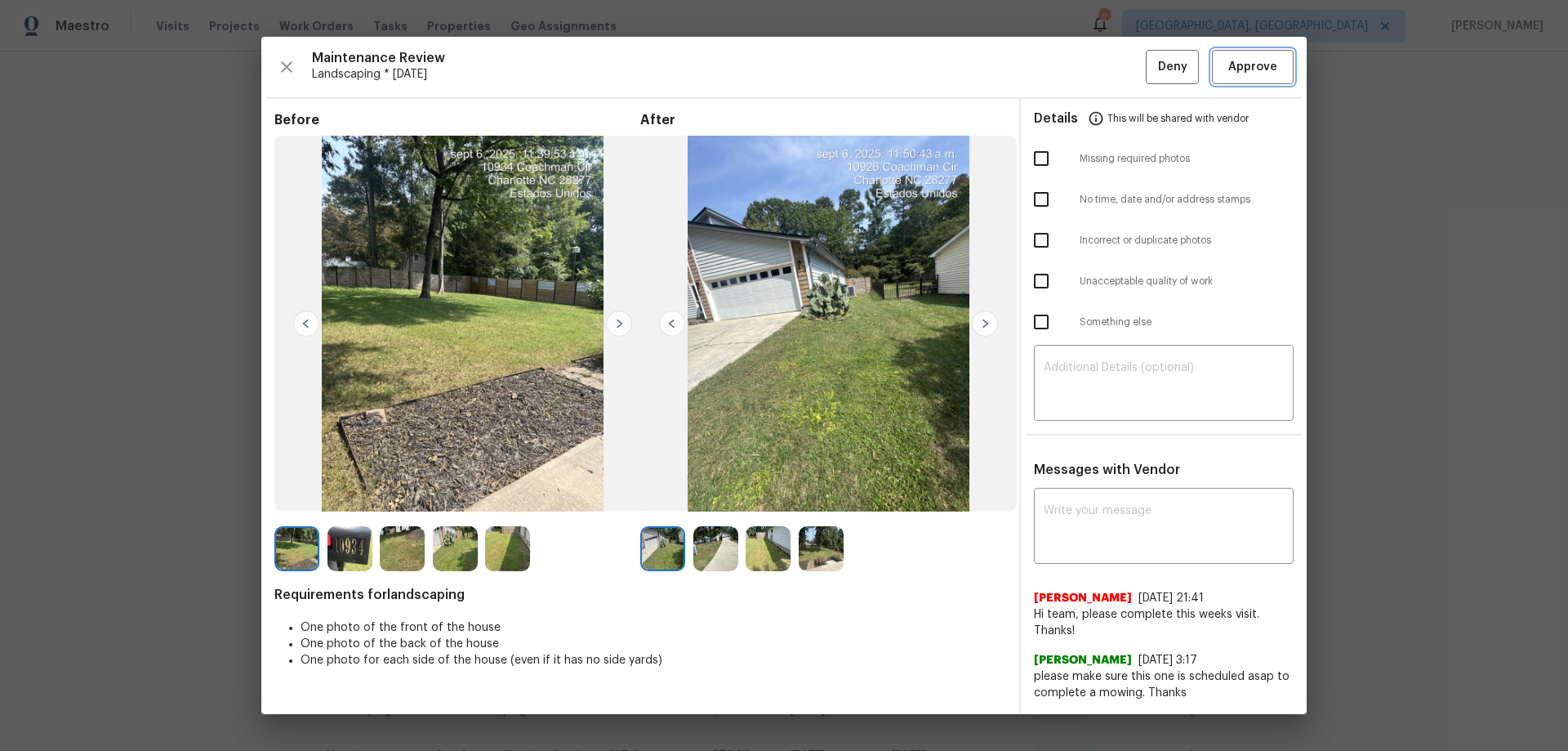
click at [1114, 70] on span "Approve" at bounding box center [1252, 68] width 49 height 21
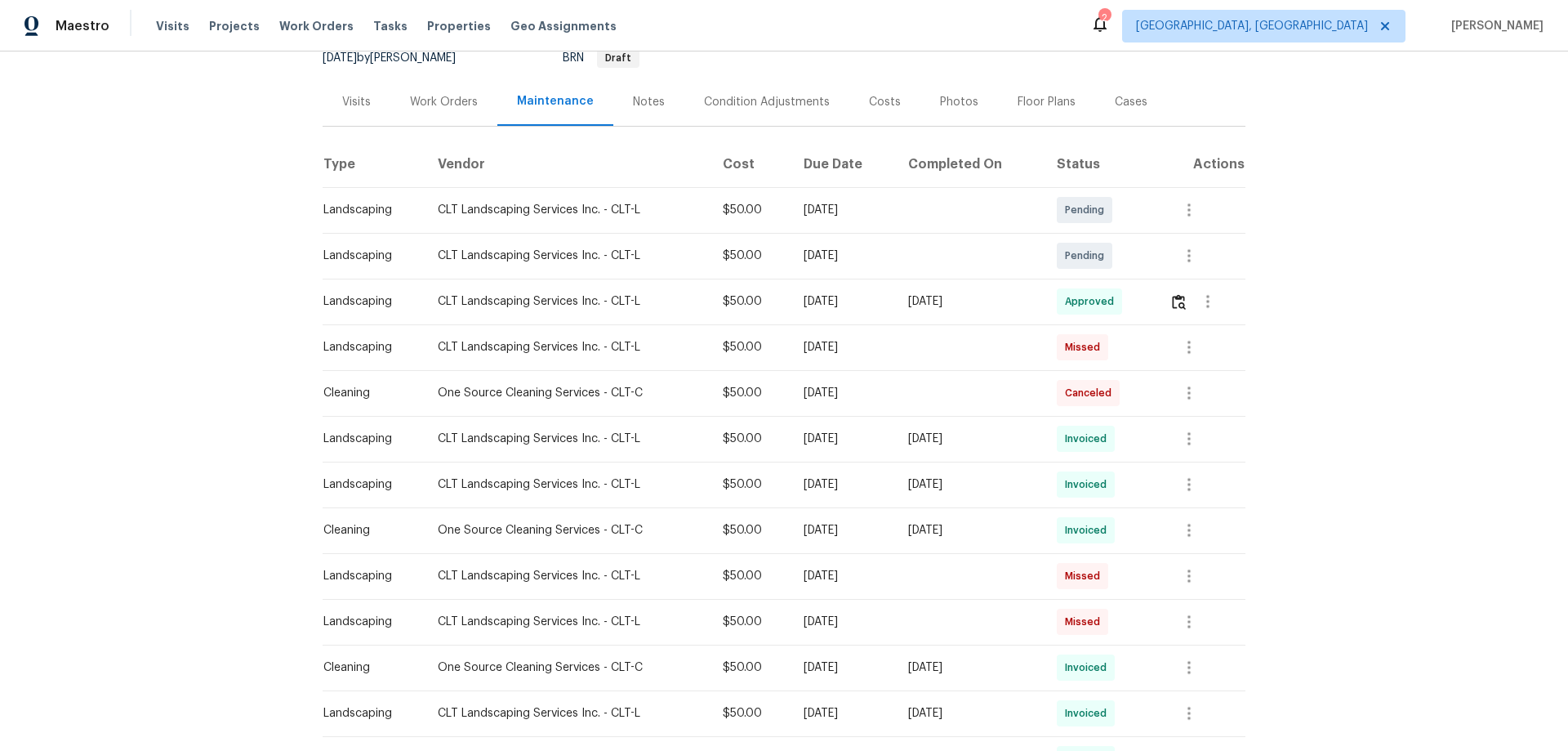
scroll to position [164, 0]
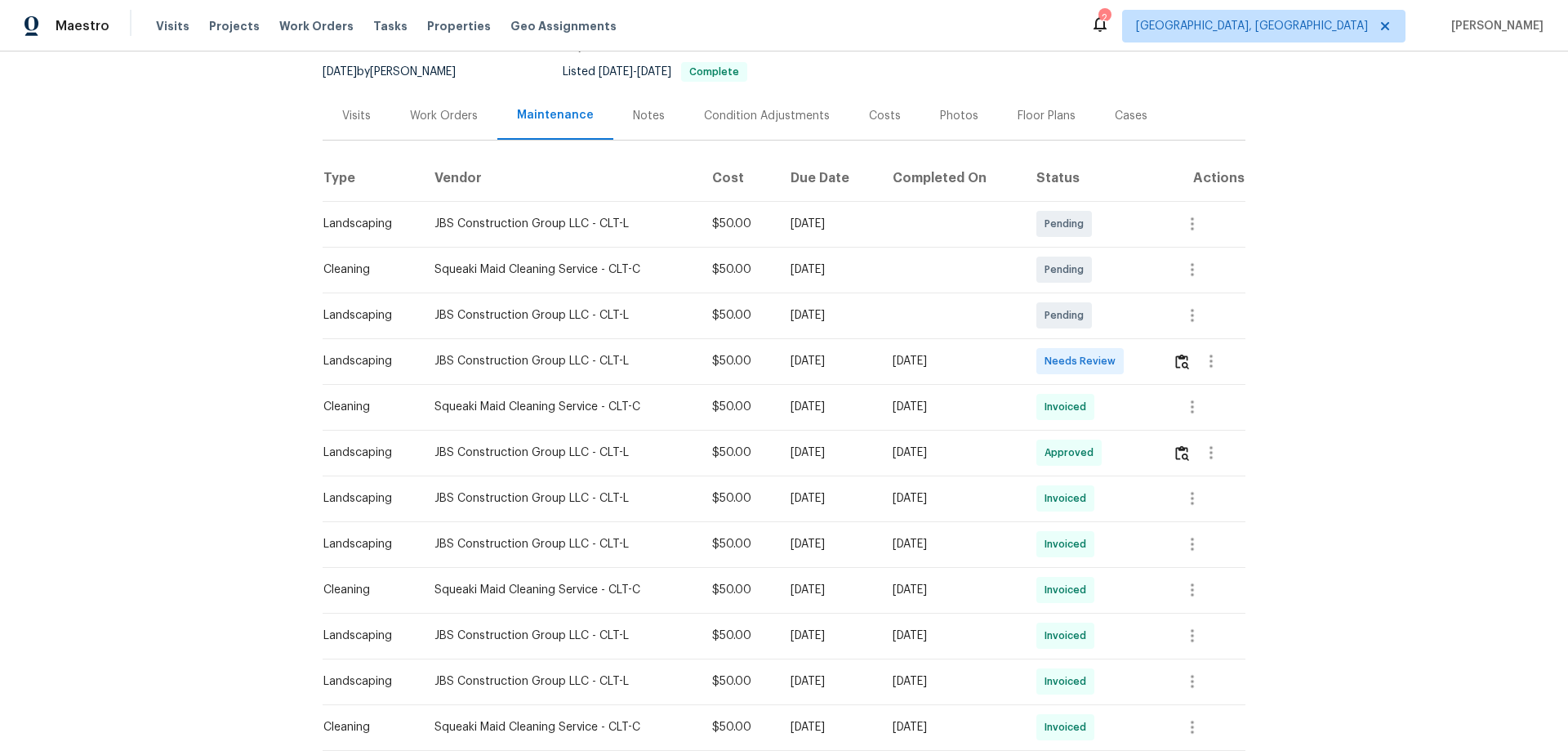
scroll to position [164, 0]
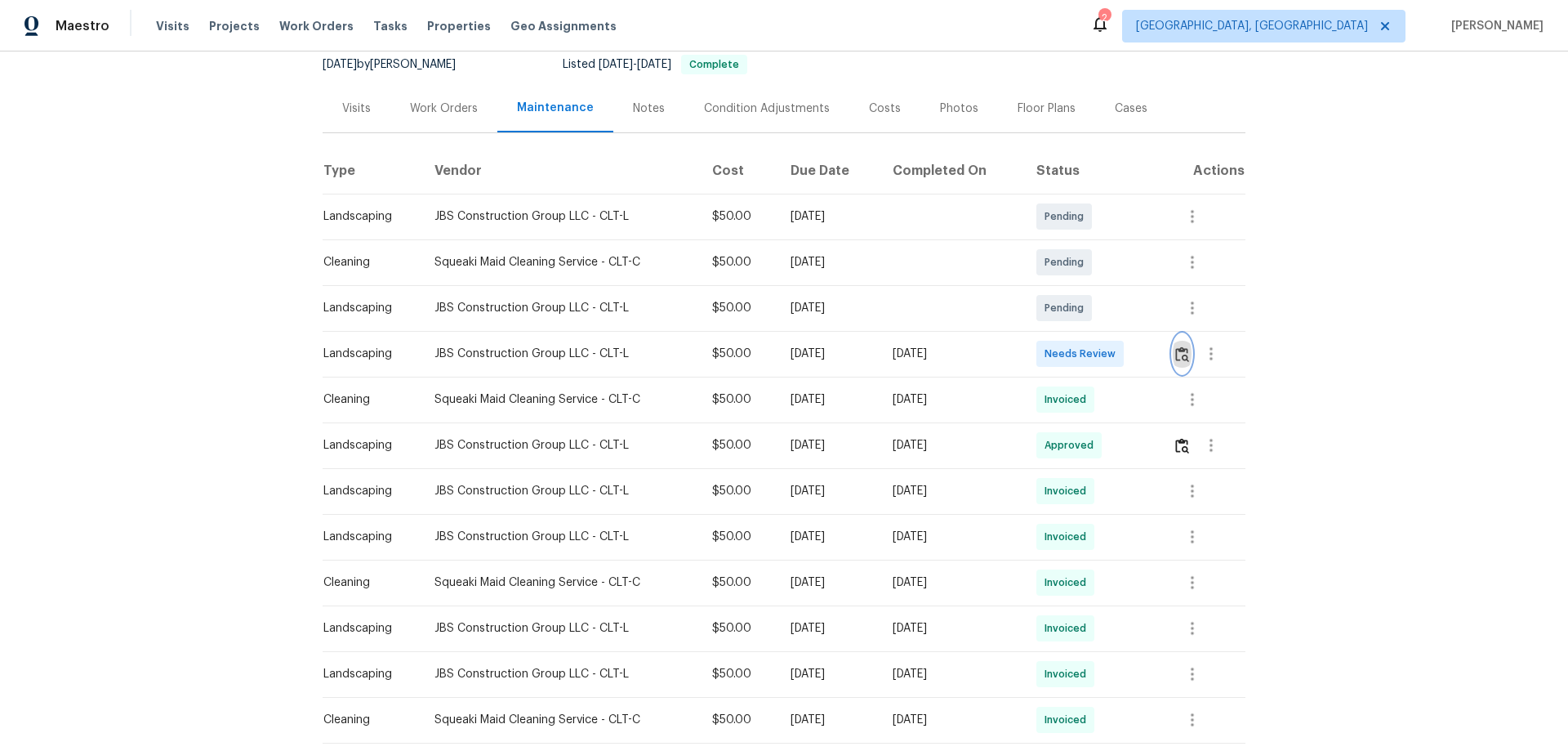
click at [1114, 347] on img "button" at bounding box center [1182, 354] width 14 height 16
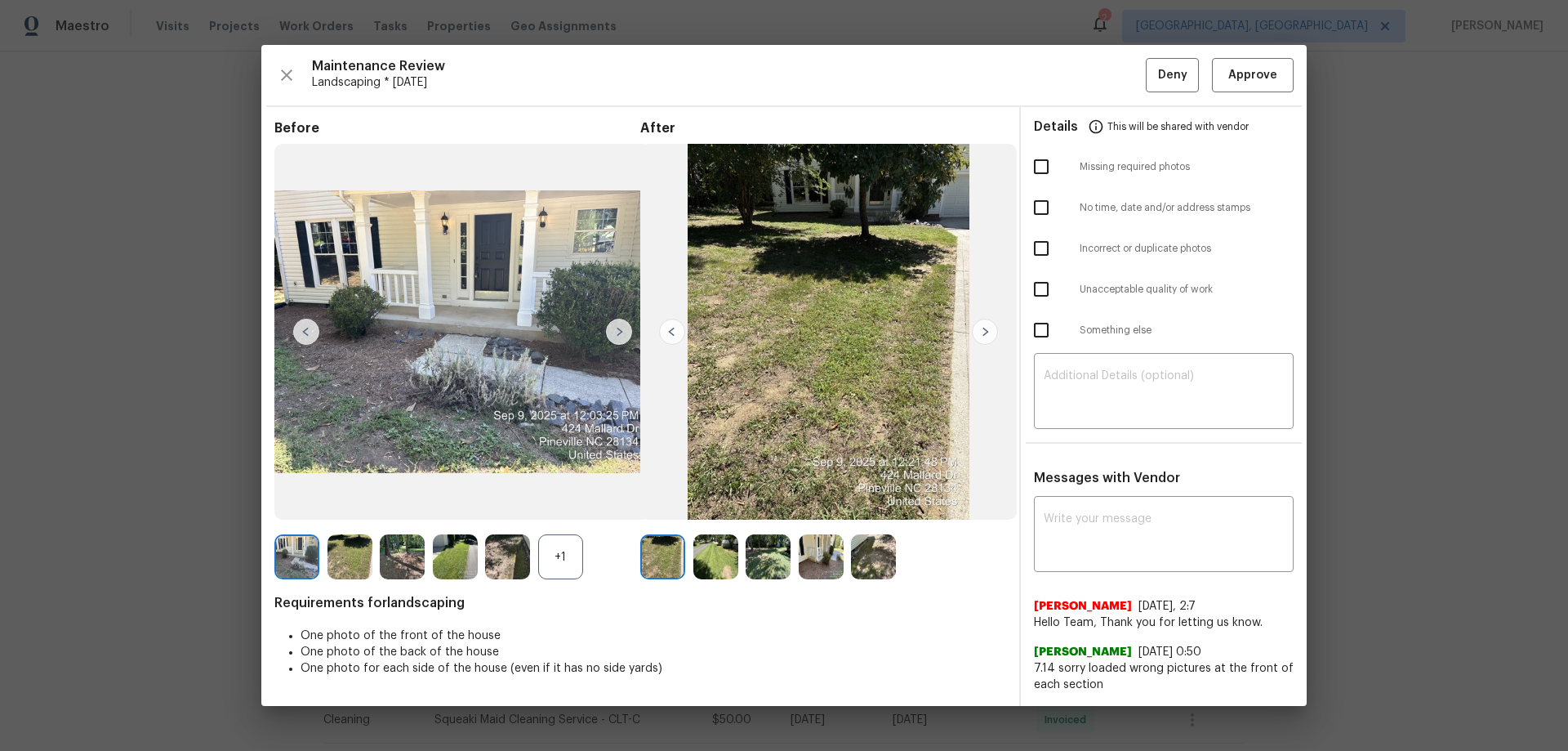
click at [781, 495] on img at bounding box center [768, 557] width 45 height 45
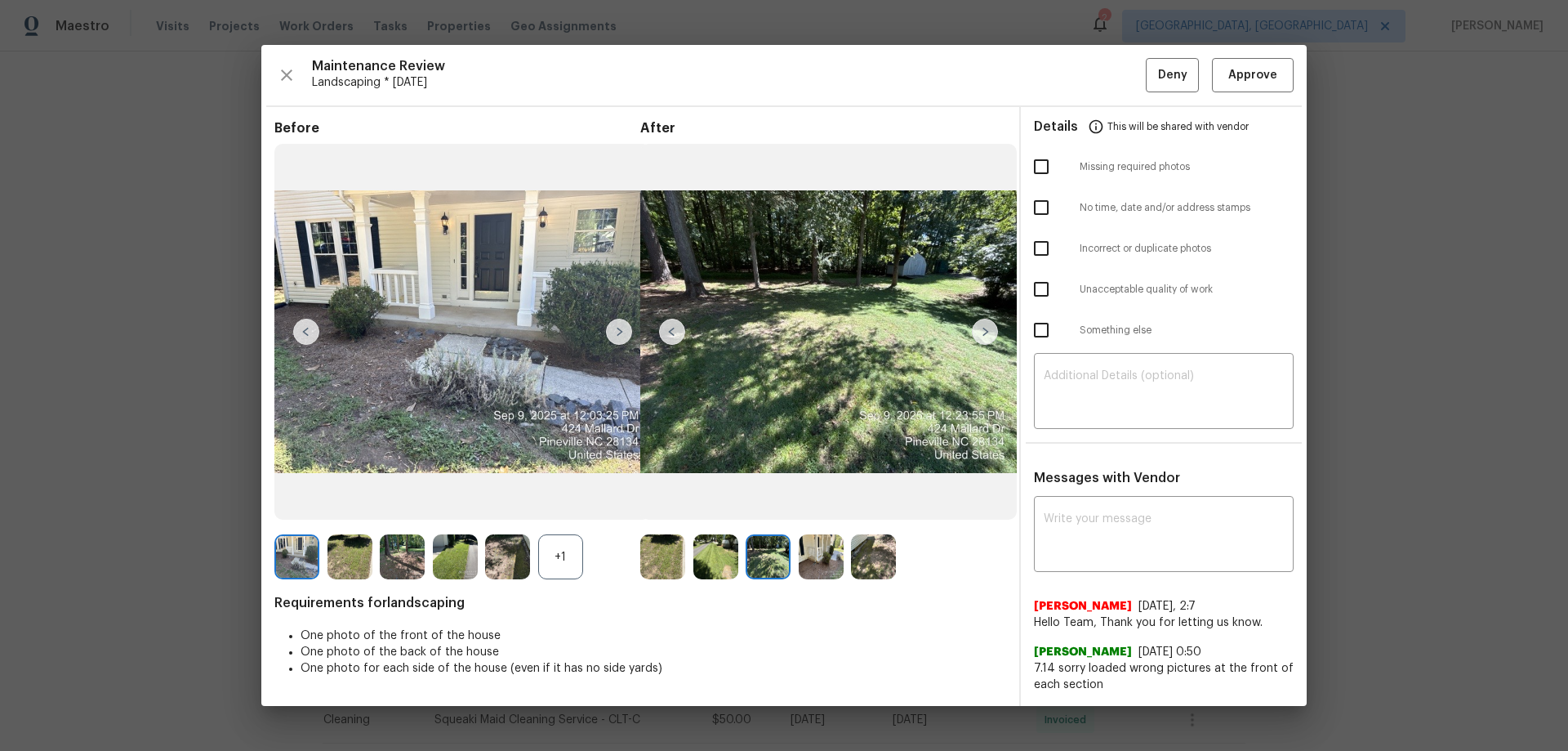
click at [690, 495] on div at bounding box center [666, 557] width 53 height 45
drag, startPoint x: 1439, startPoint y: 427, endPoint x: 1115, endPoint y: 484, distance: 329.0
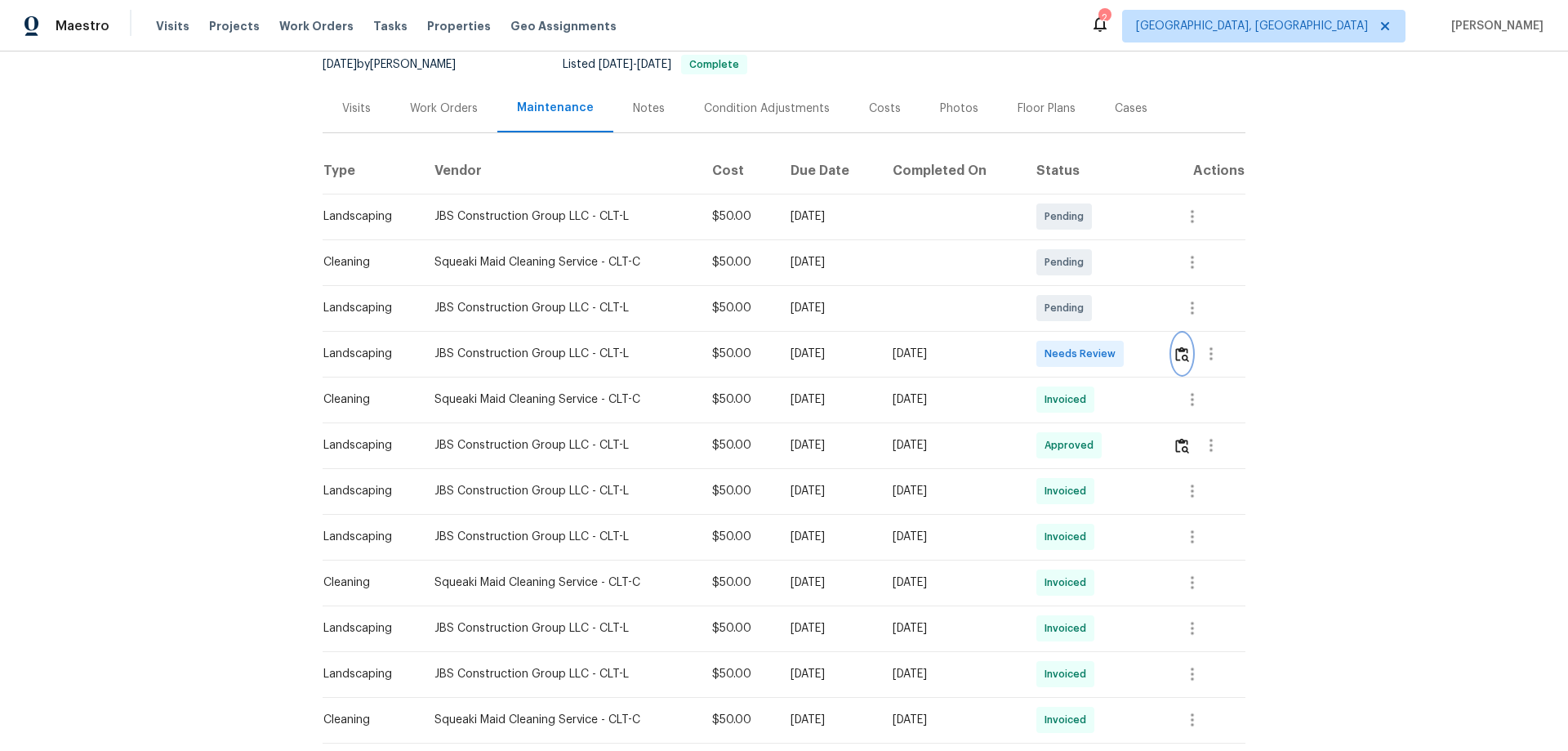
click at [1114, 352] on img "button" at bounding box center [1182, 354] width 14 height 16
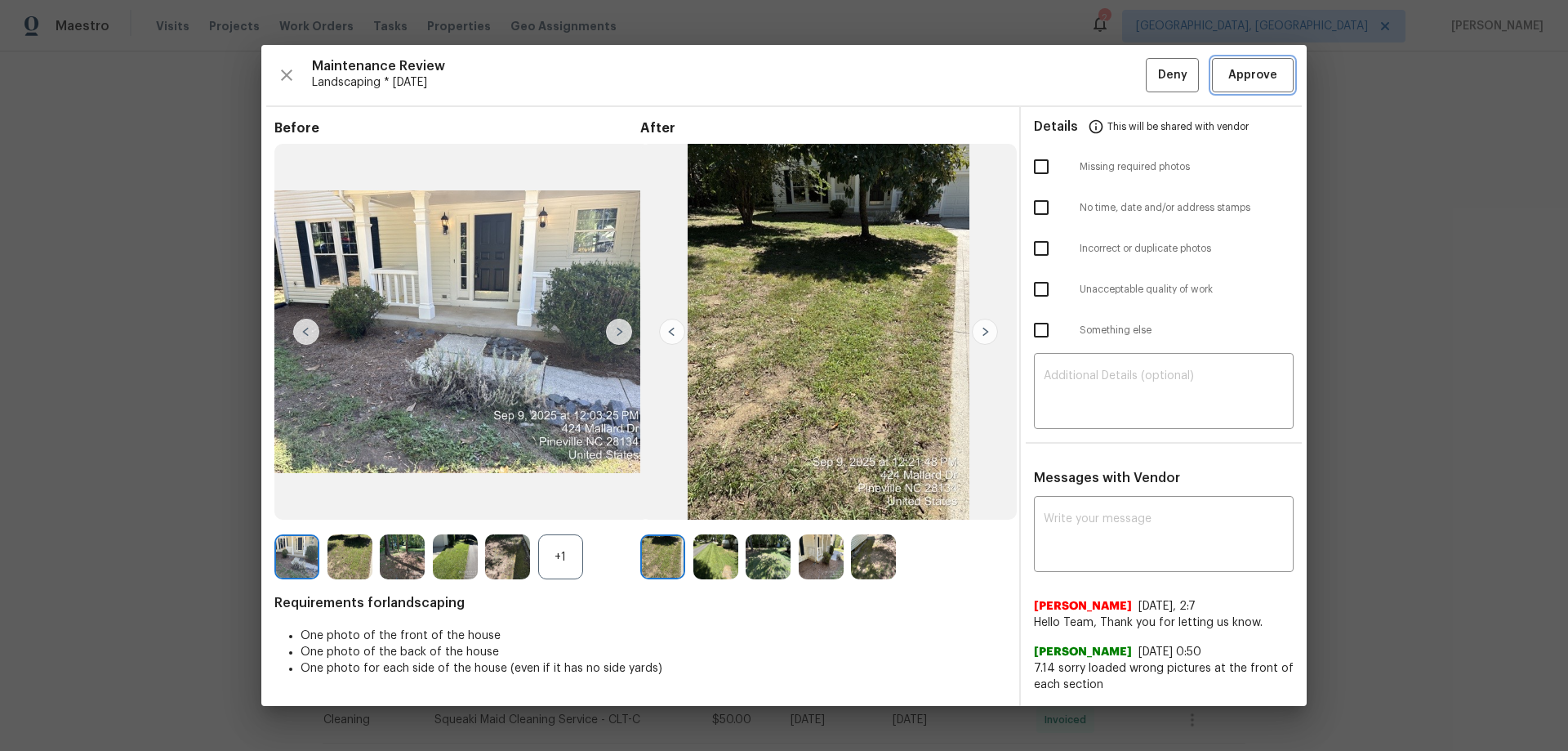
click at [1114, 62] on button "Approve" at bounding box center [1252, 75] width 81 height 36
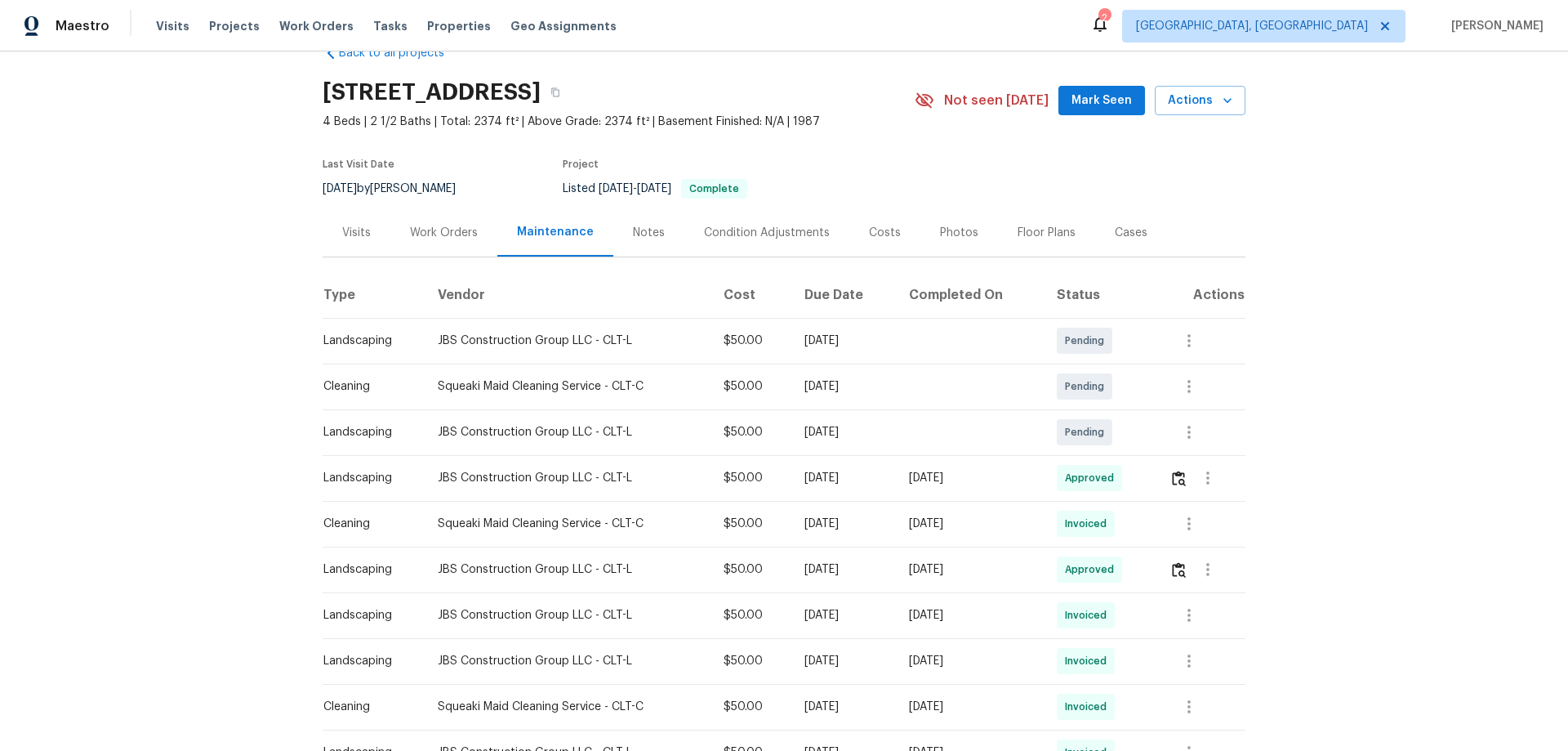
scroll to position [0, 0]
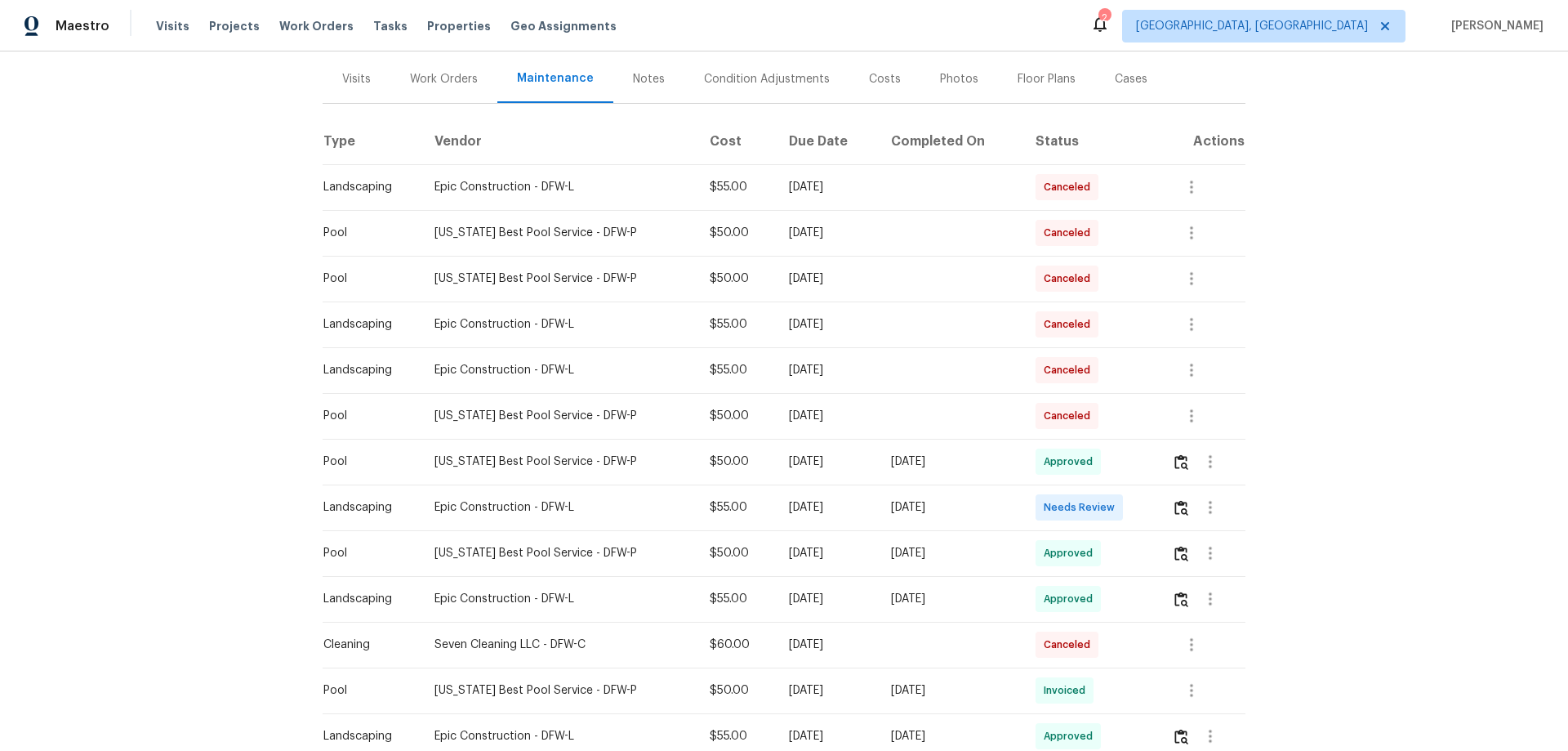
scroll to position [245, 0]
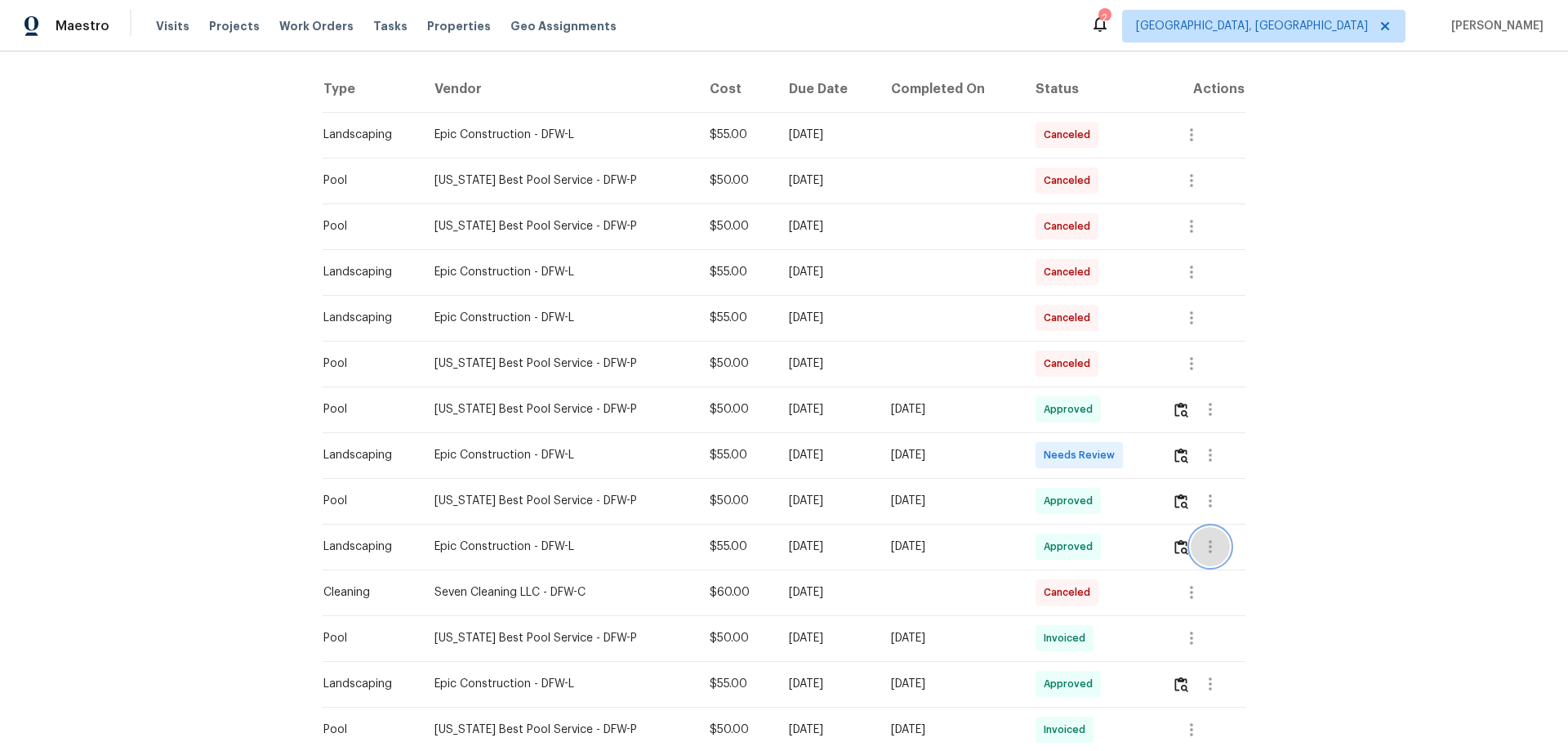
click at [1200, 551] on icon "button" at bounding box center [1210, 547] width 20 height 20
click at [1203, 567] on li "View details" at bounding box center [1242, 573] width 114 height 27
click at [1183, 462] on div at bounding box center [784, 375] width 1568 height 751
click at [1174, 456] on img "button" at bounding box center [1181, 456] width 14 height 16
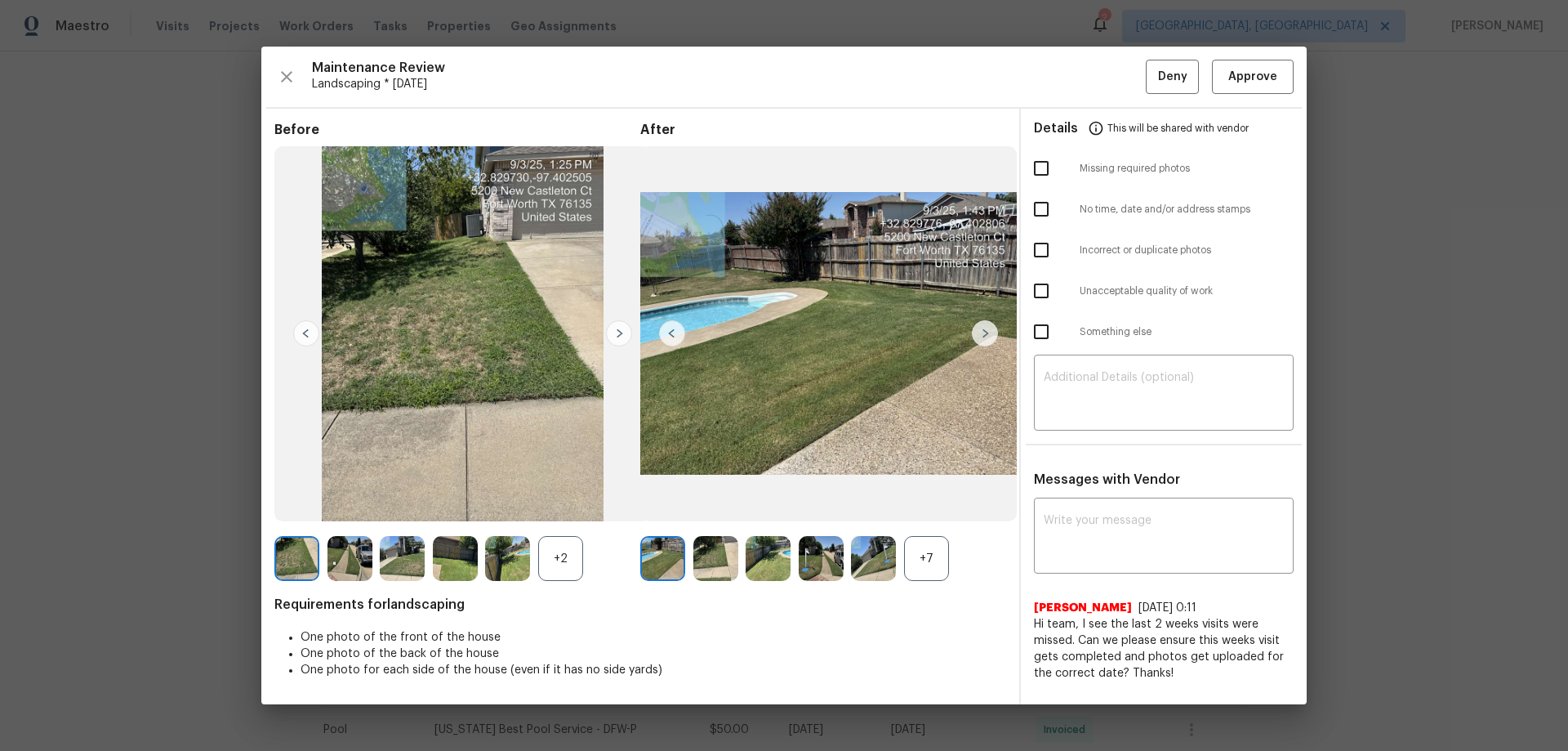
click at [941, 553] on div "+7" at bounding box center [926, 559] width 45 height 45
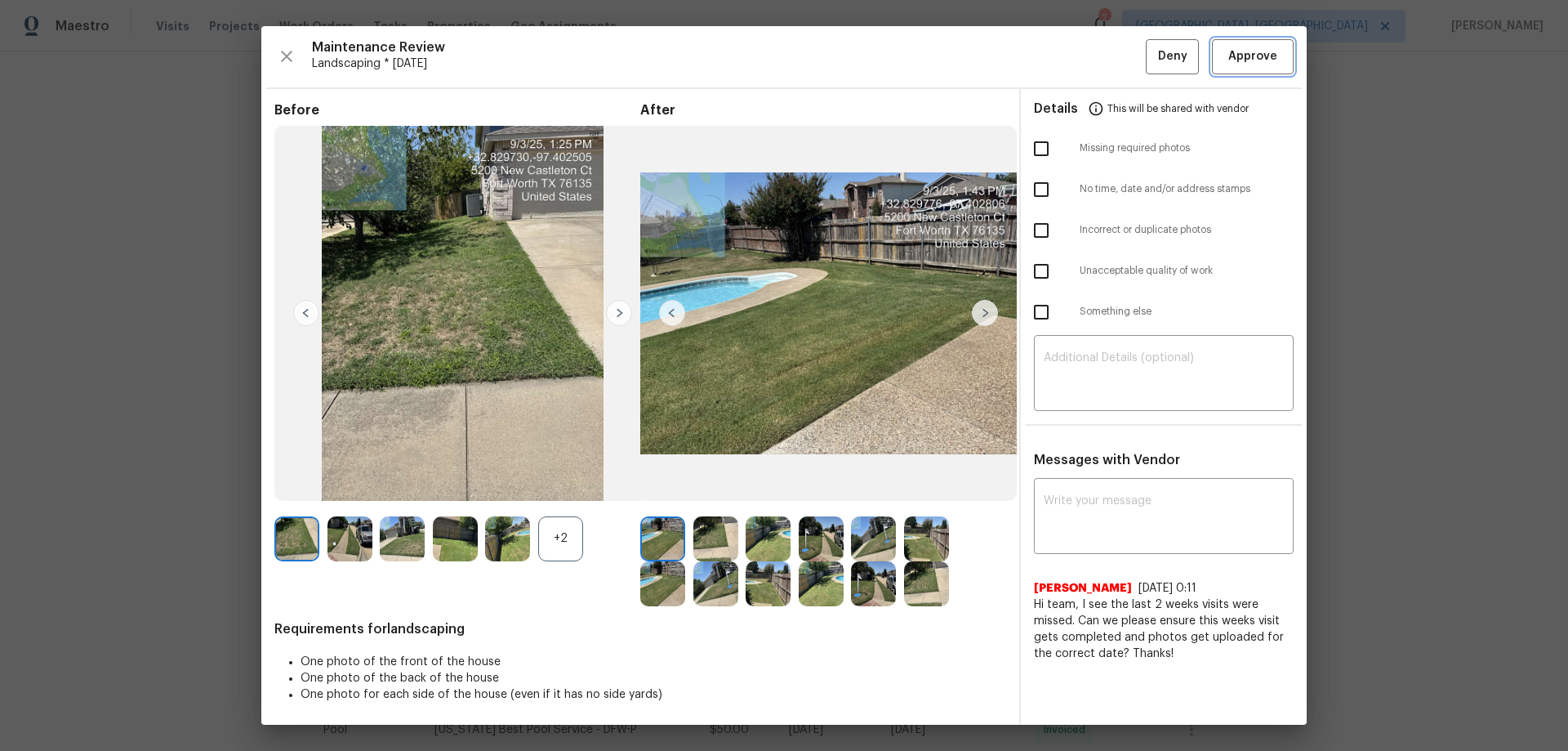
click at [1254, 65] on span "Approve" at bounding box center [1252, 57] width 49 height 21
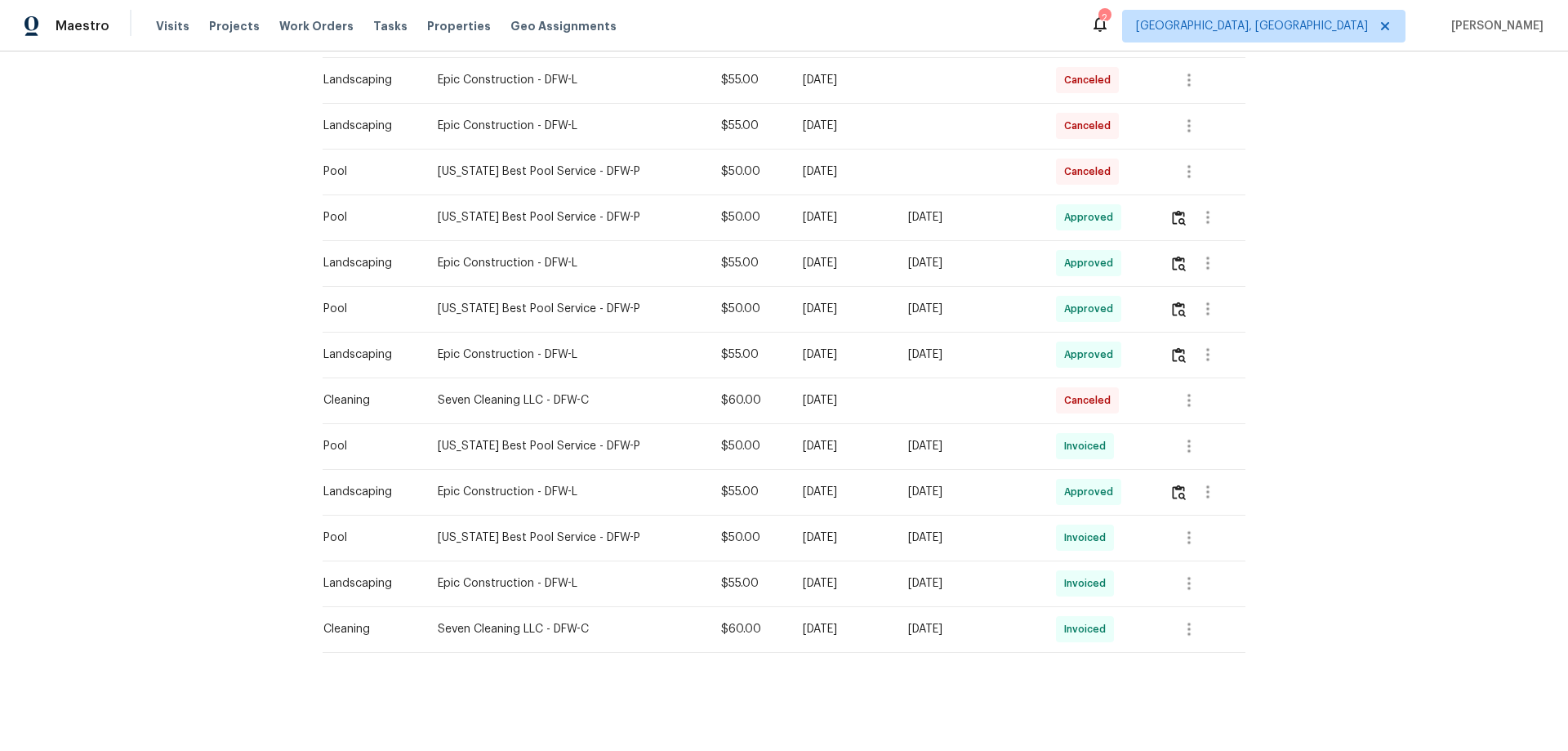
scroll to position [450, 0]
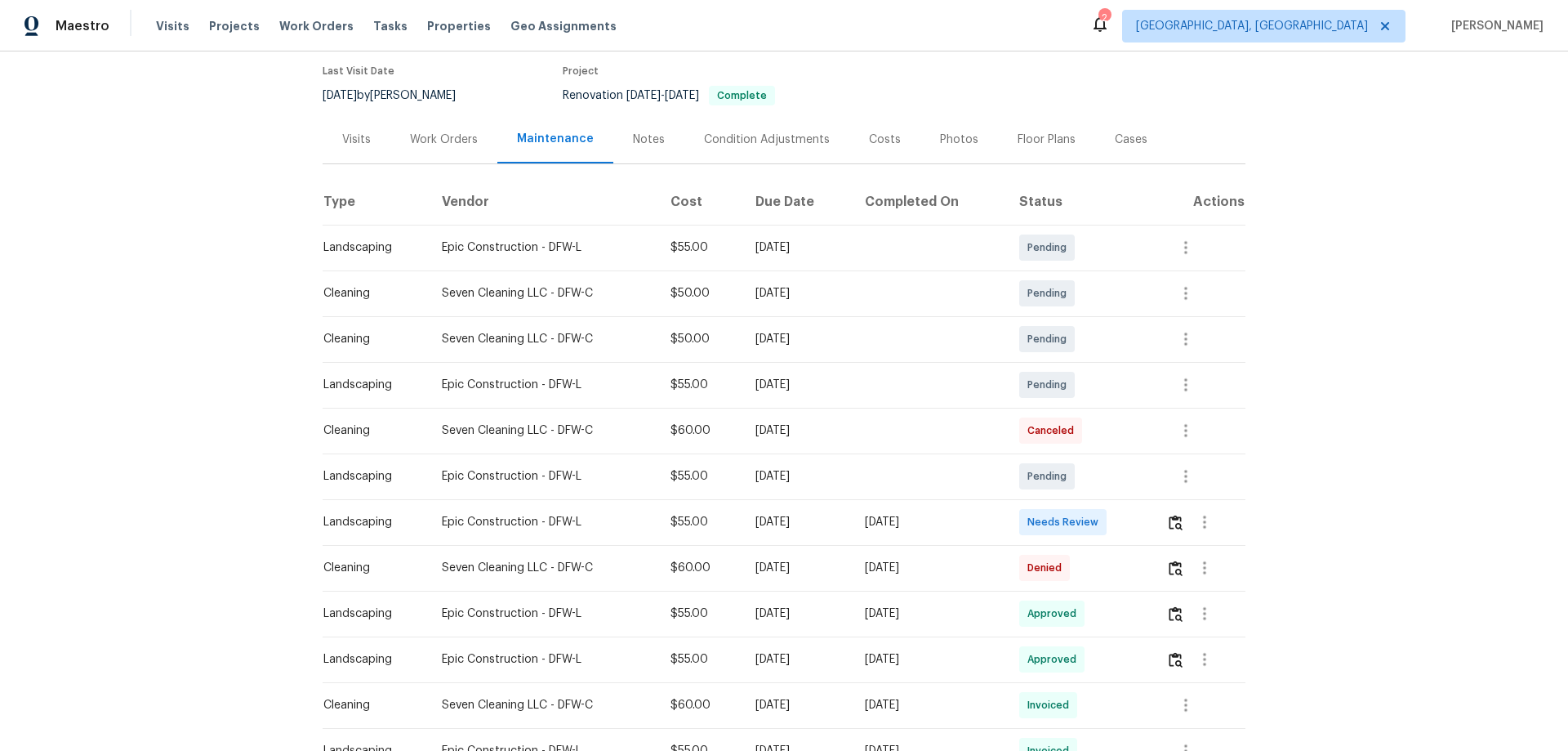
scroll to position [266, 0]
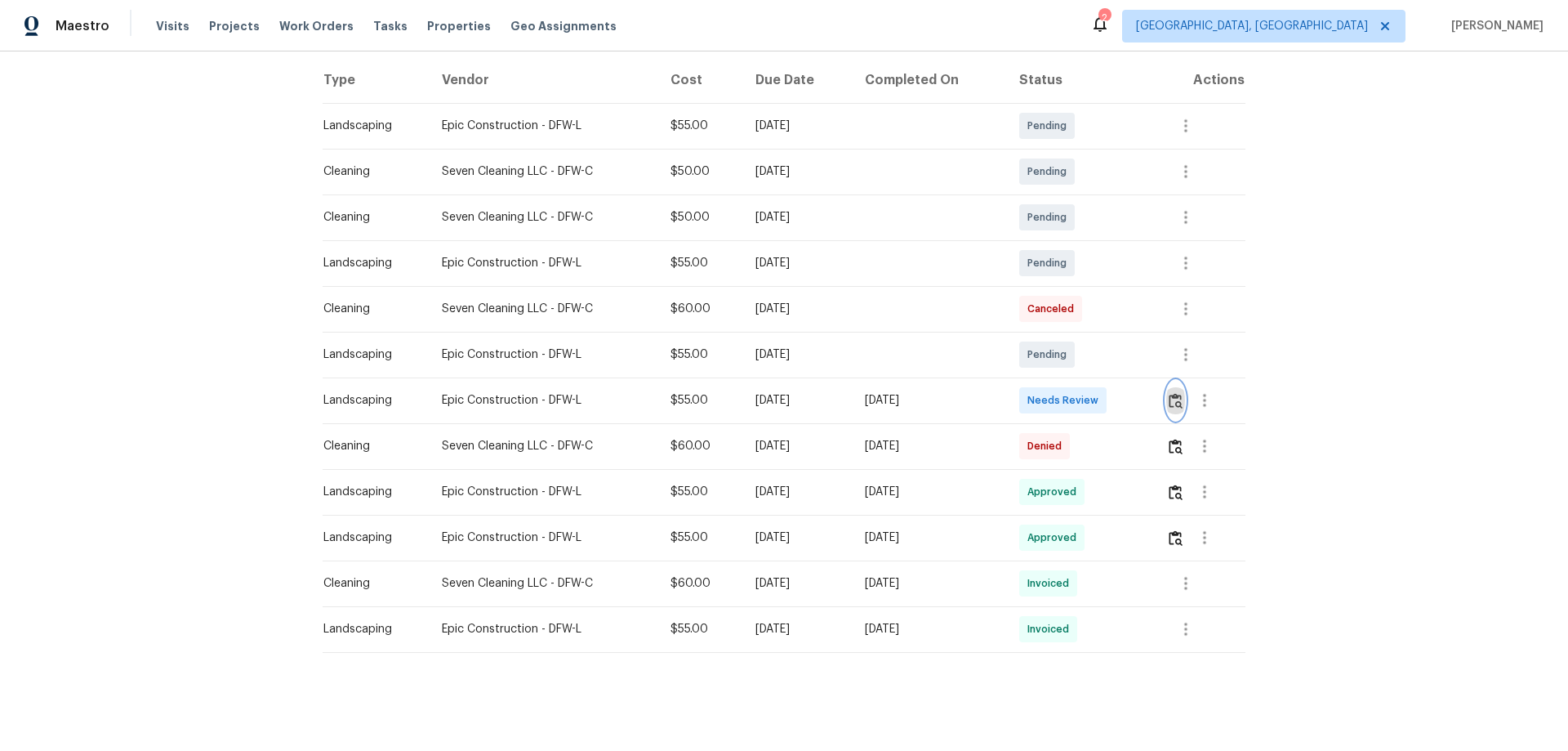
click at [1179, 395] on button "button" at bounding box center [1176, 399] width 19 height 39
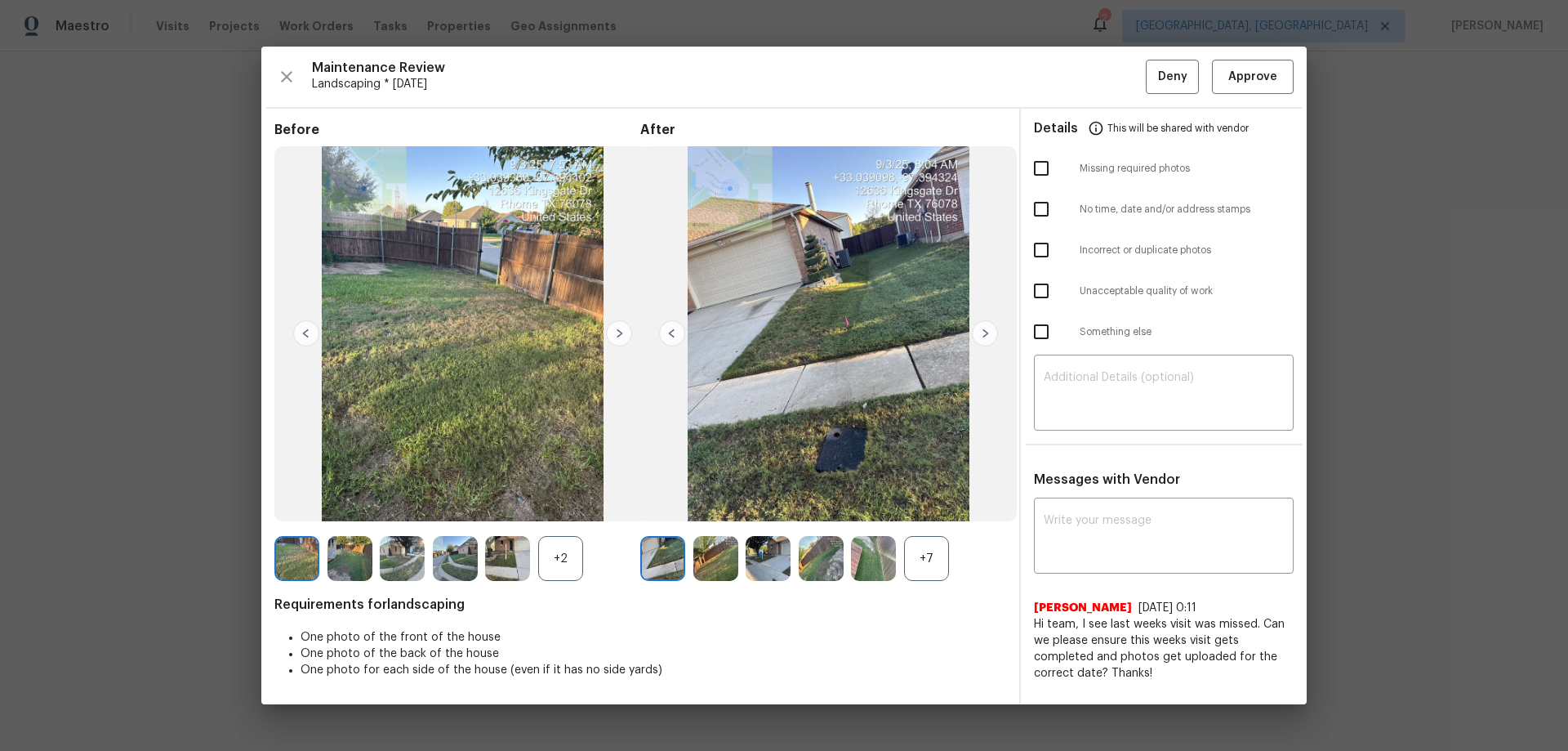
click at [933, 566] on div "+7" at bounding box center [926, 559] width 45 height 45
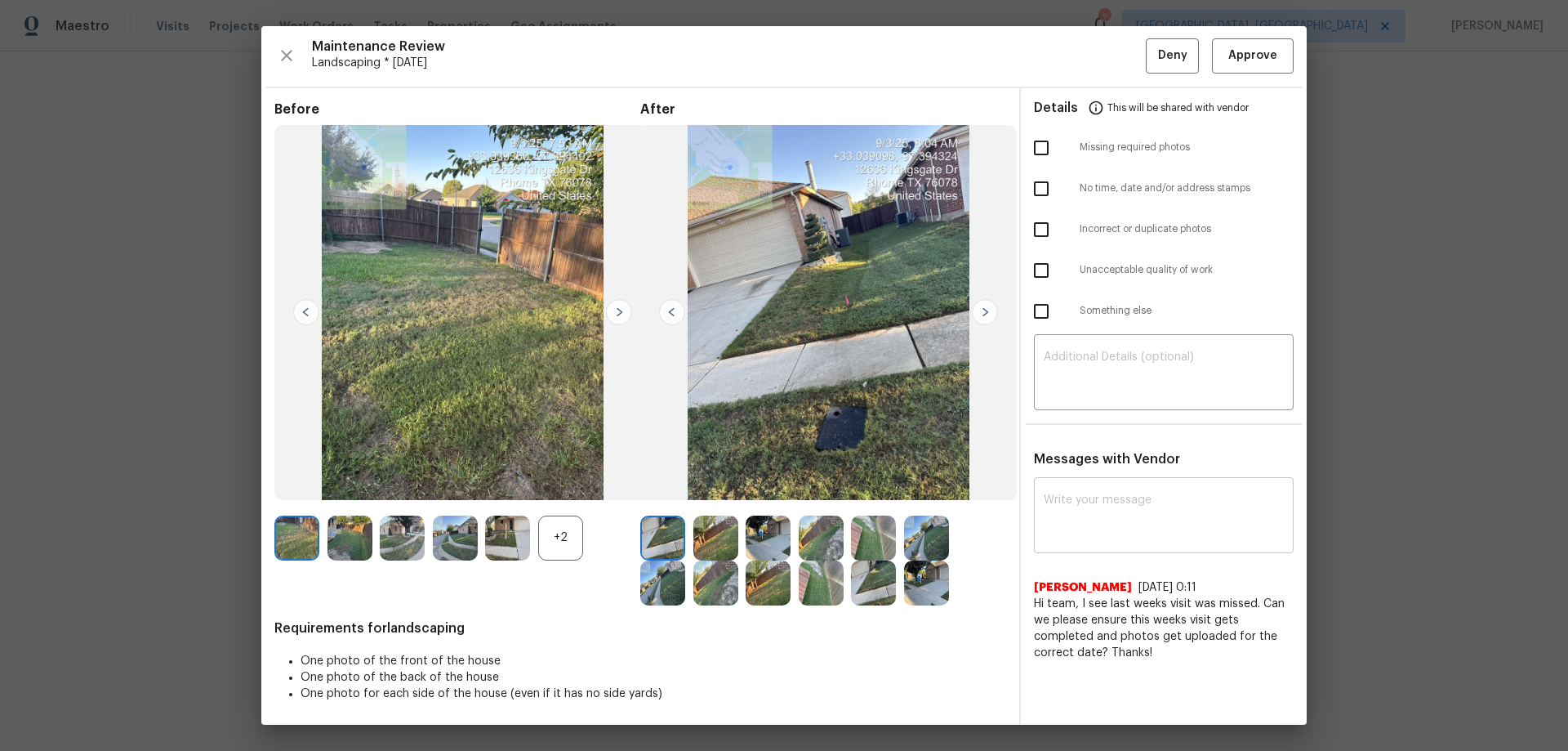
scroll to position [0, 0]
drag, startPoint x: 1253, startPoint y: 55, endPoint x: 1177, endPoint y: 98, distance: 87.3
click at [1254, 56] on span "Approve" at bounding box center [1252, 57] width 49 height 21
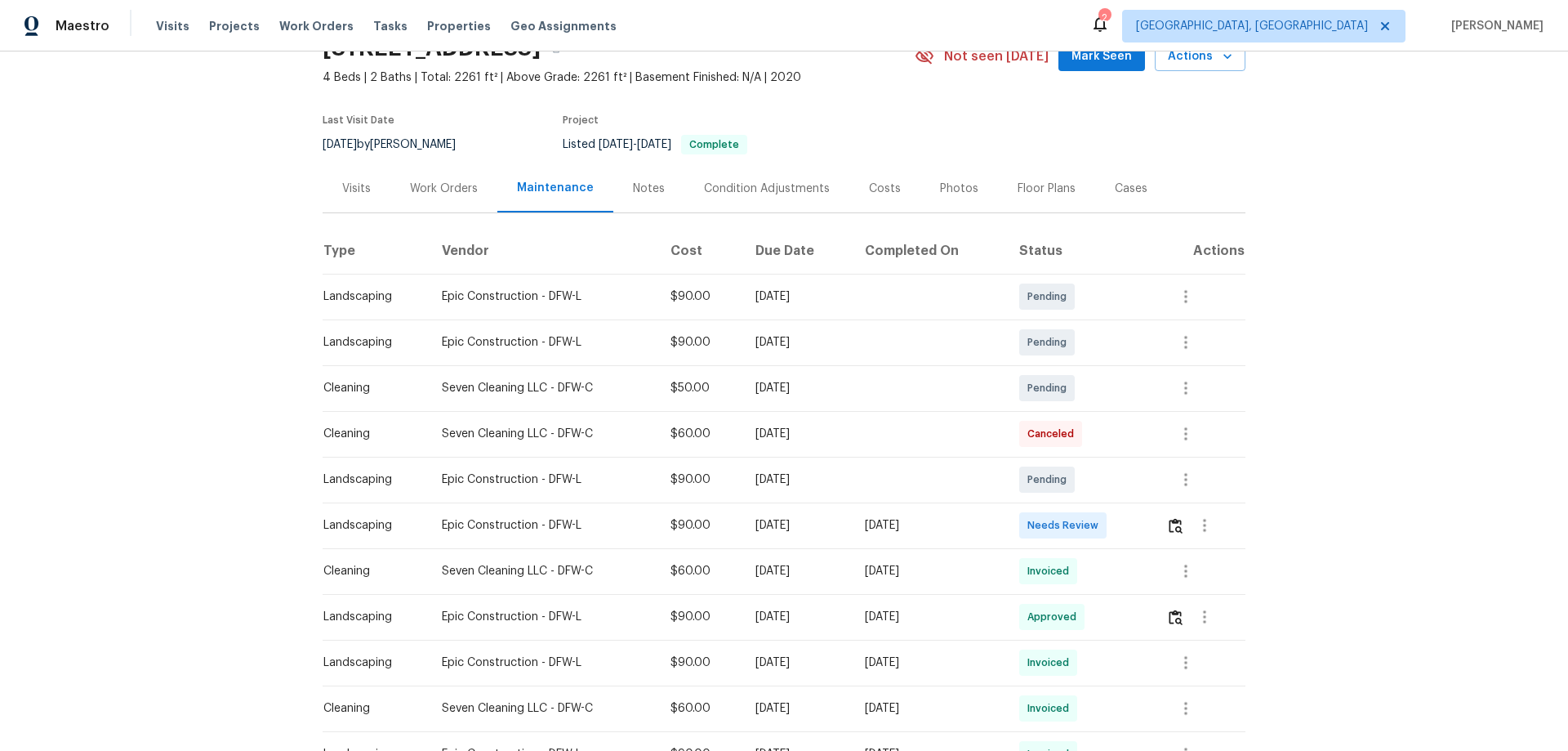
scroll to position [164, 0]
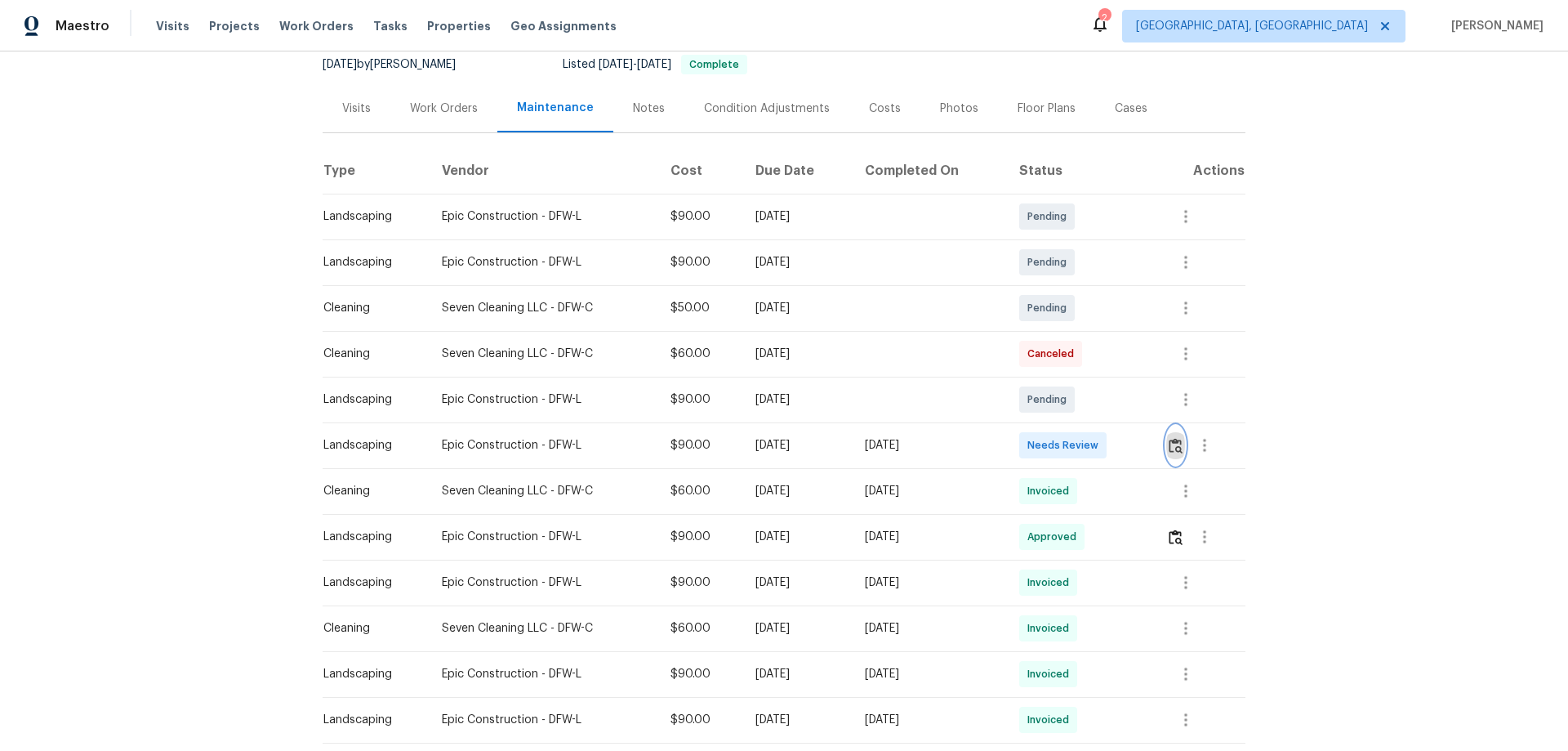
click at [1114, 440] on img "button" at bounding box center [1176, 445] width 14 height 16
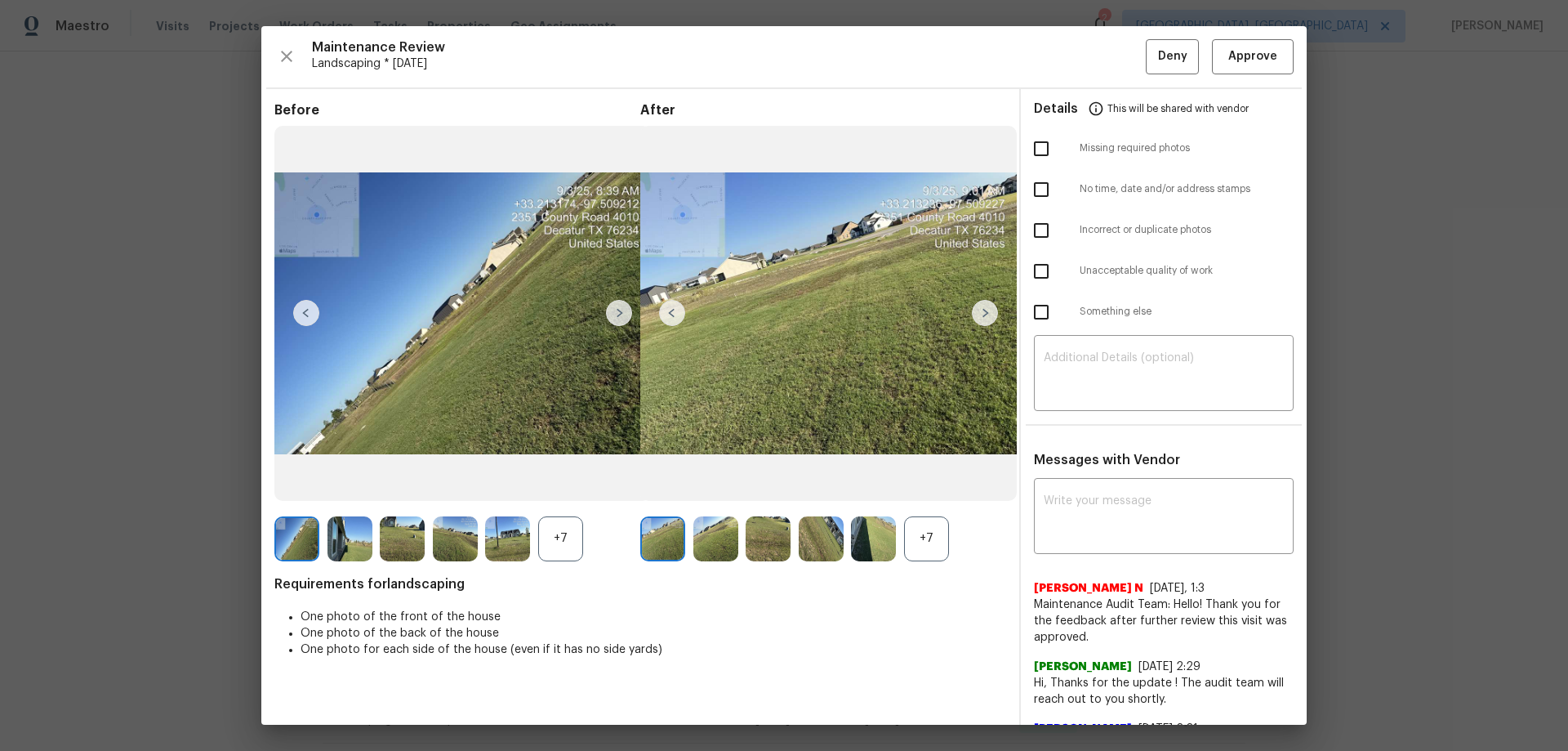
click at [929, 495] on div "+7" at bounding box center [926, 539] width 45 height 45
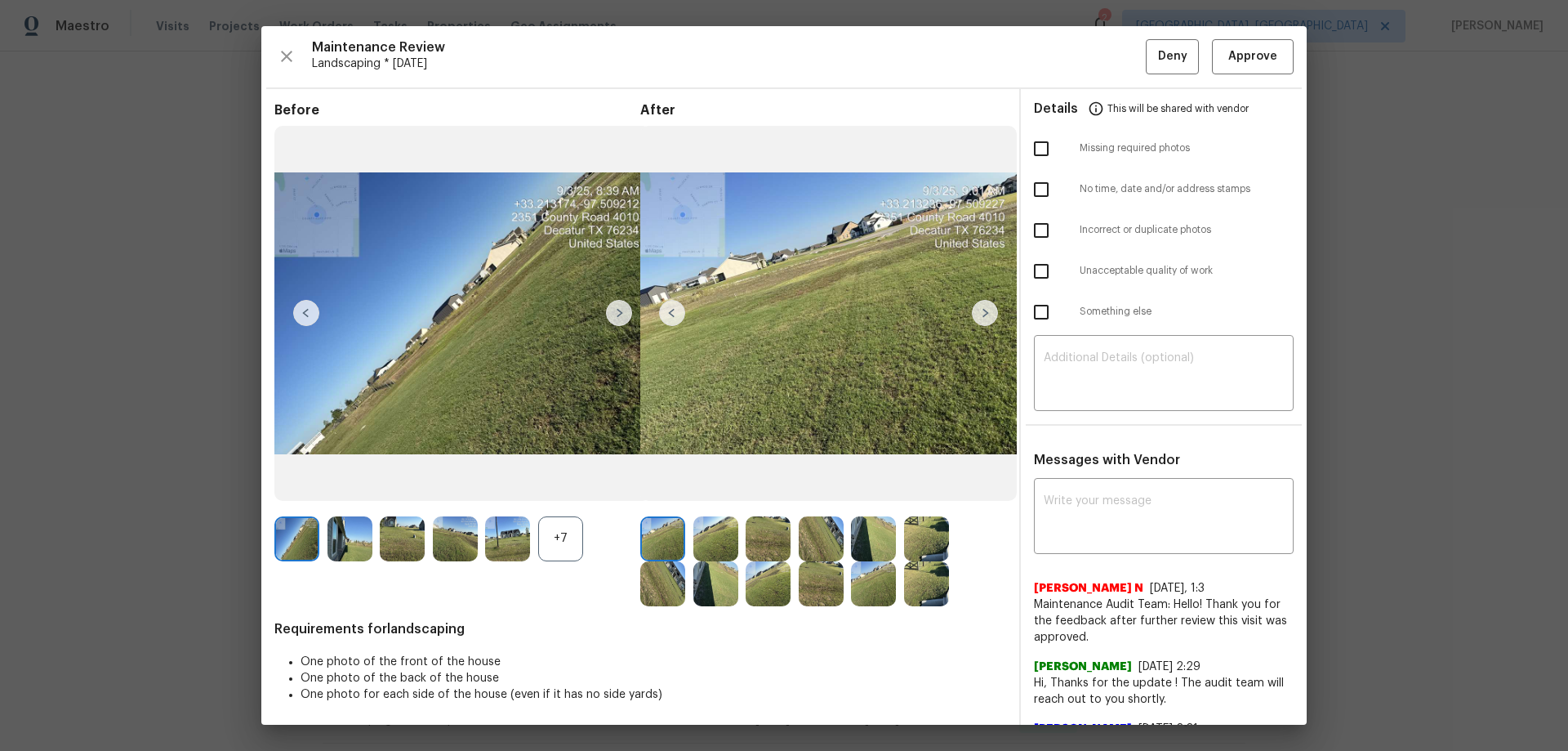
click at [557, 495] on div "+7" at bounding box center [560, 539] width 45 height 45
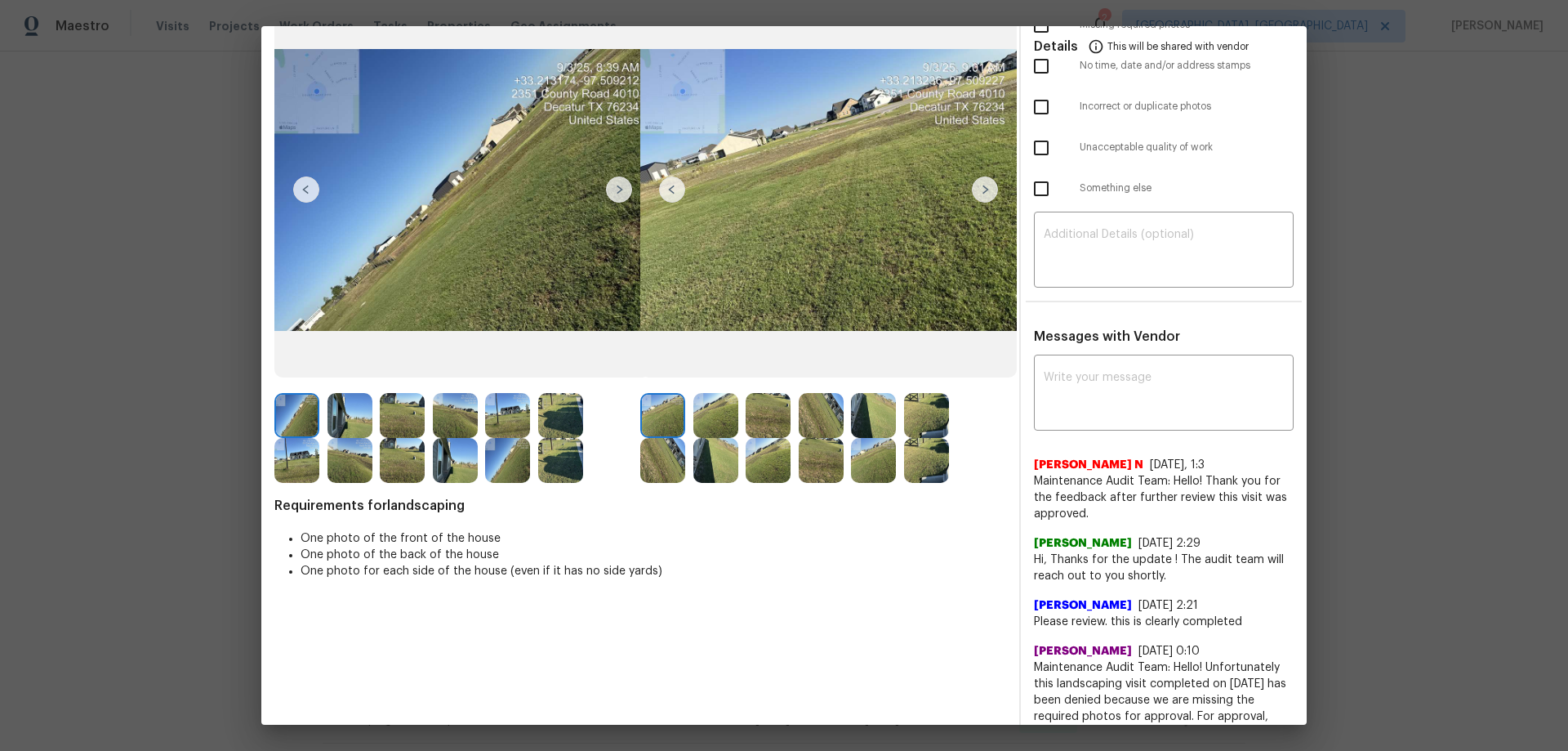
scroll to position [0, 0]
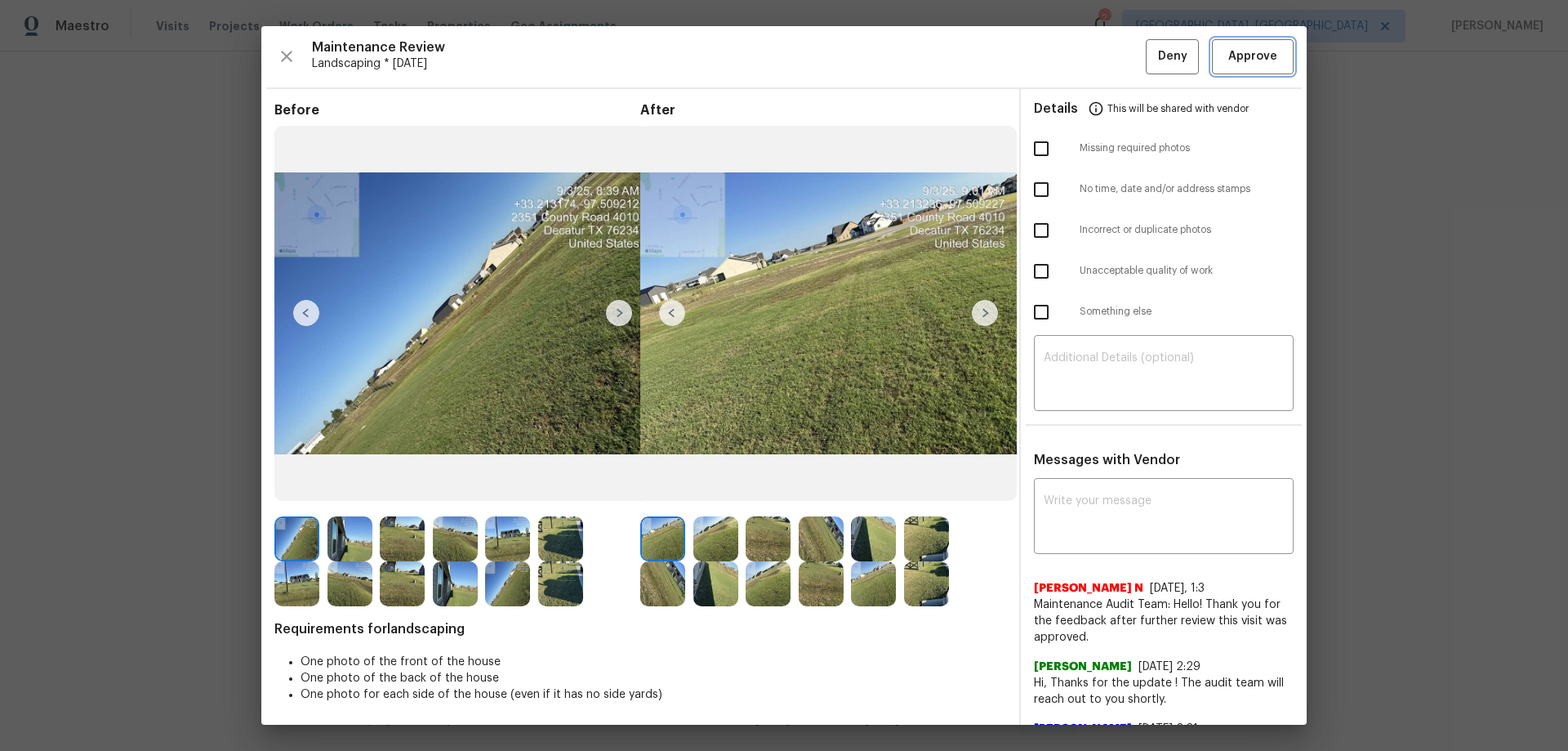
click at [1114, 65] on span "Approve" at bounding box center [1252, 57] width 49 height 21
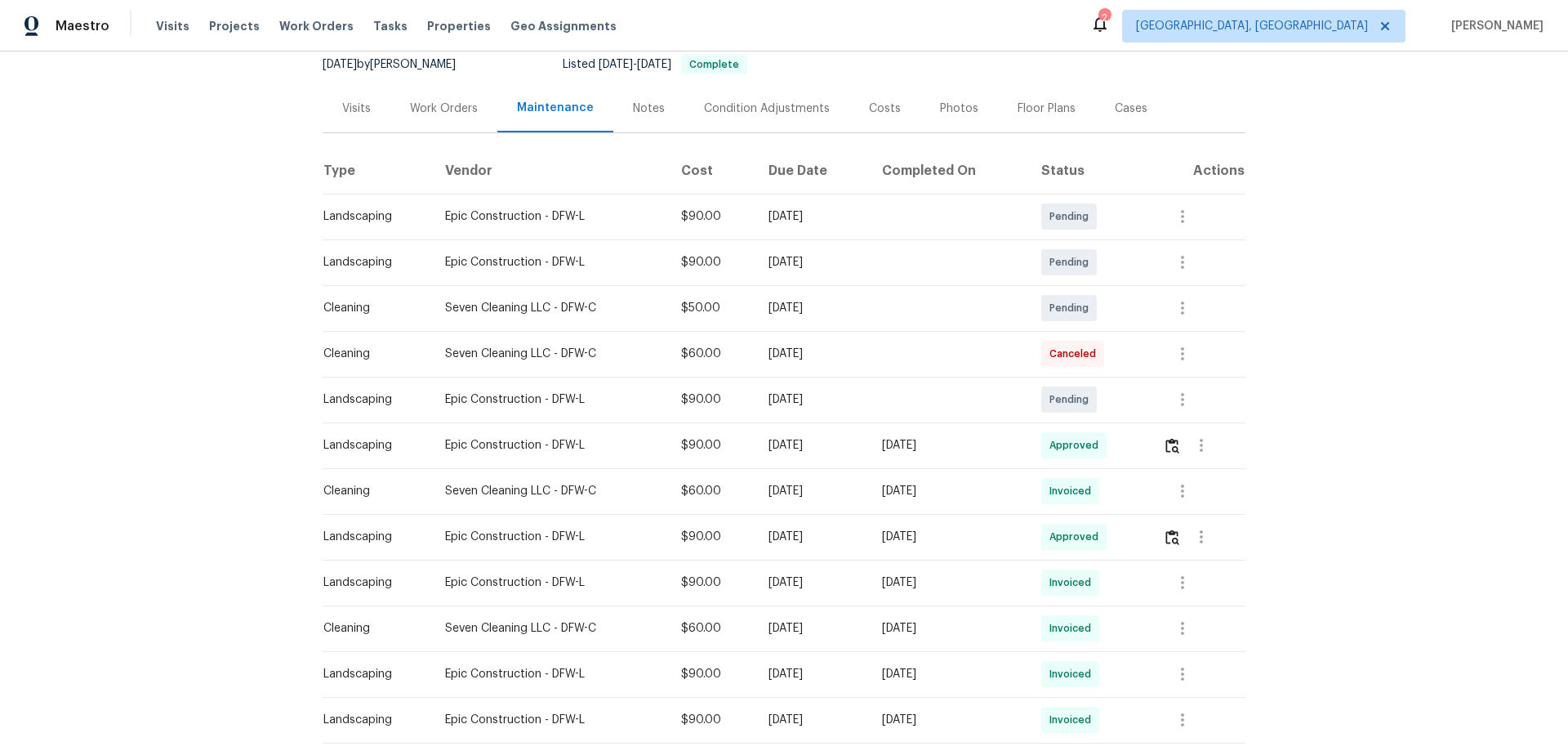
scroll to position [327, 0]
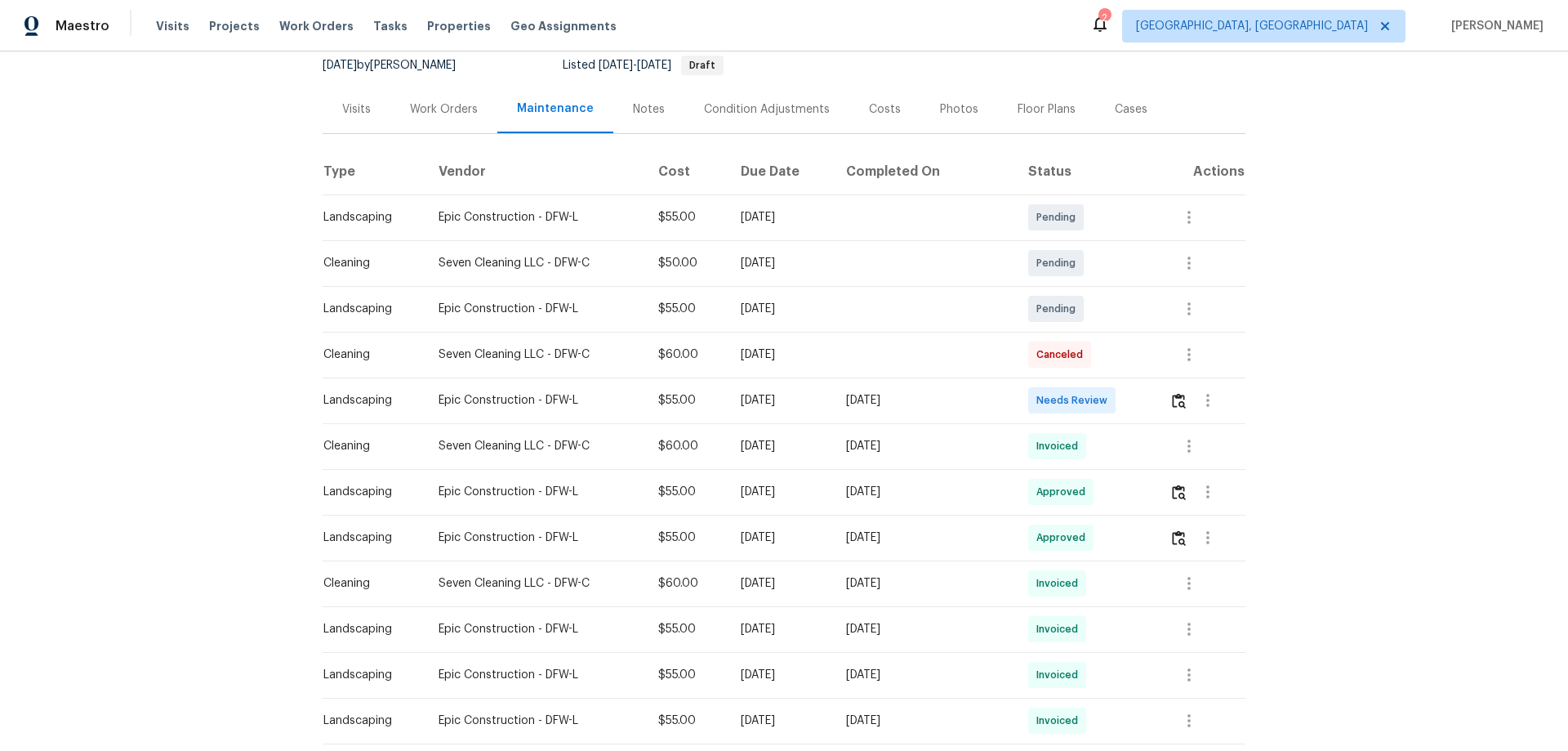
scroll to position [164, 0]
click at [1176, 397] on img "button" at bounding box center [1178, 400] width 14 height 16
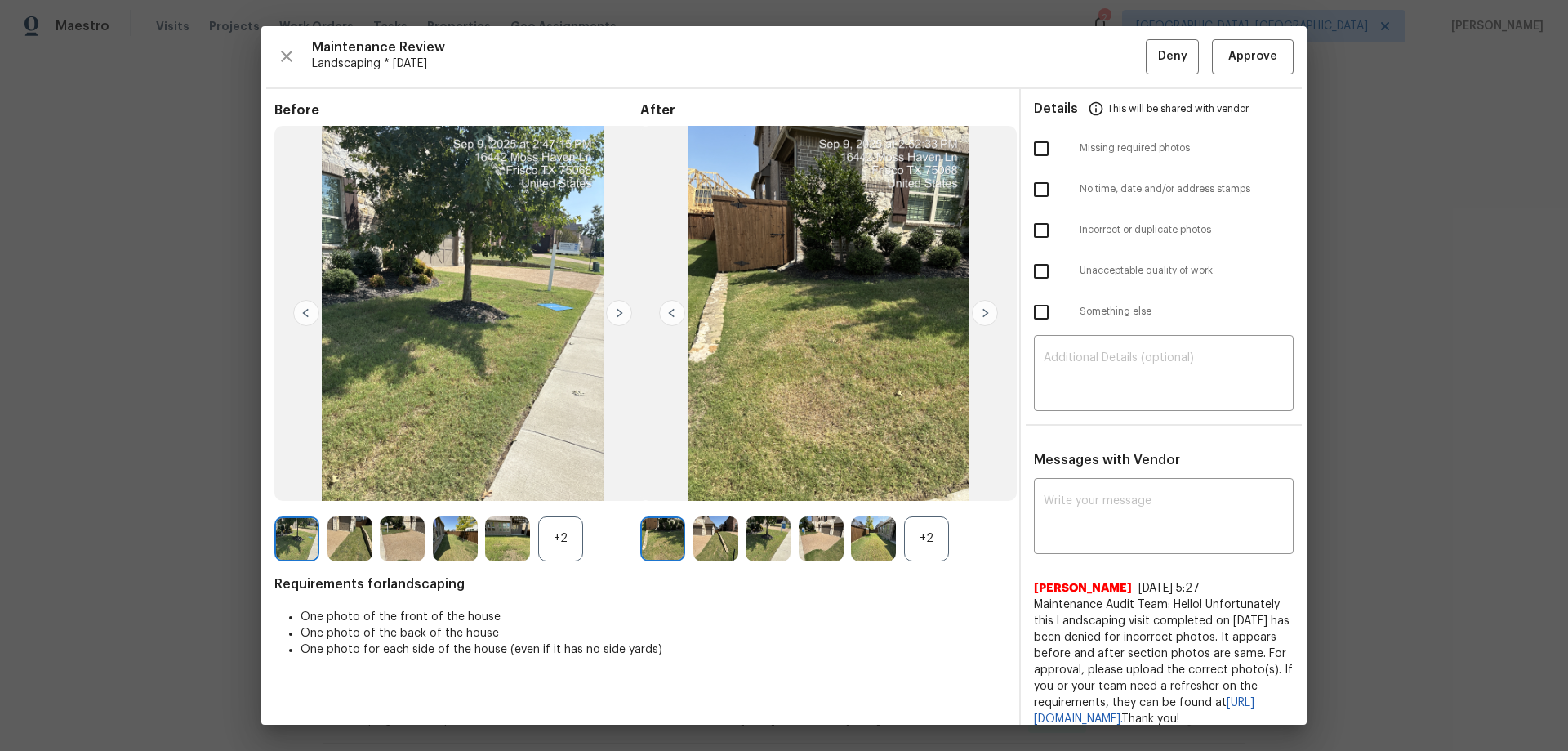
click at [932, 538] on div "+2" at bounding box center [926, 539] width 45 height 45
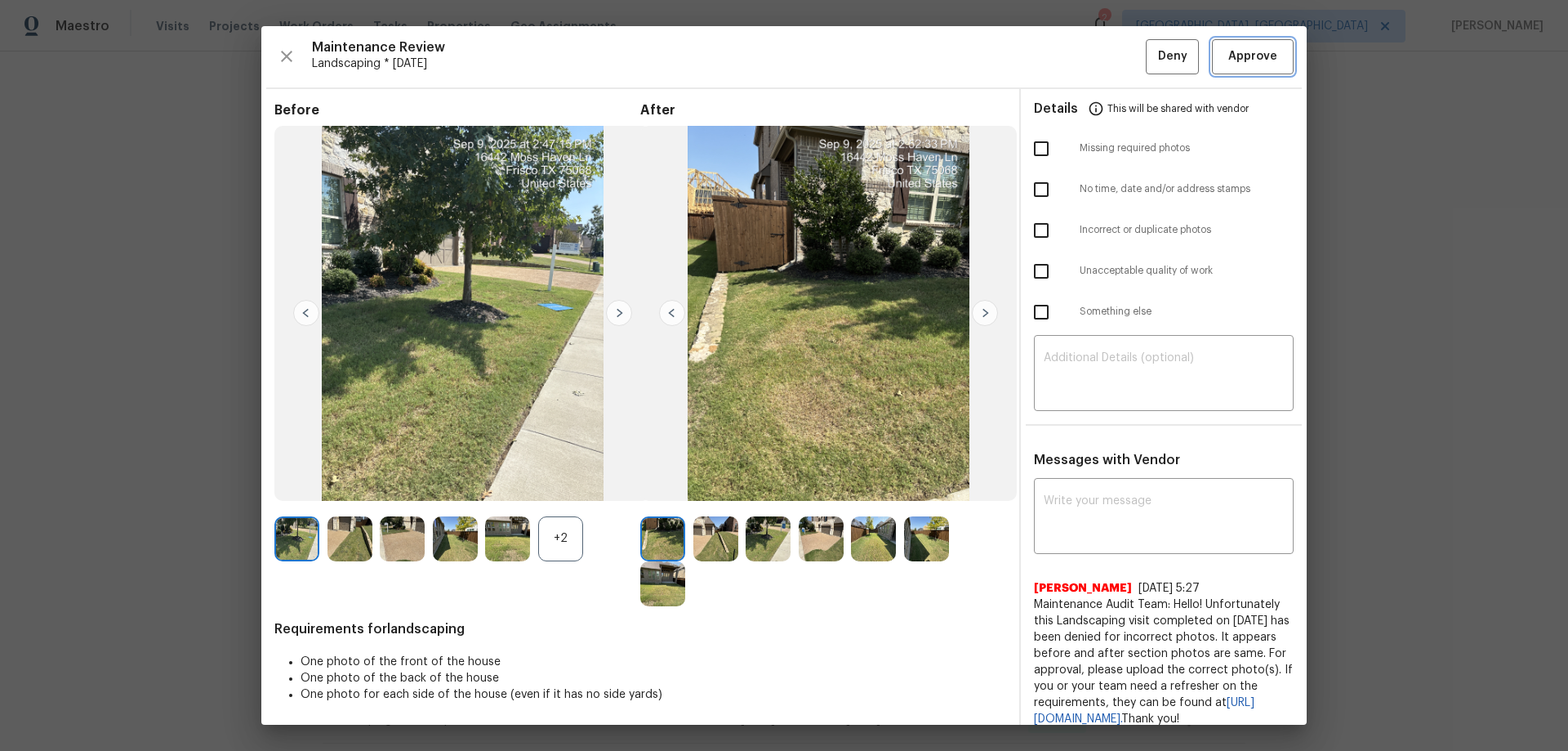
click at [1260, 68] on button "Approve" at bounding box center [1252, 56] width 81 height 36
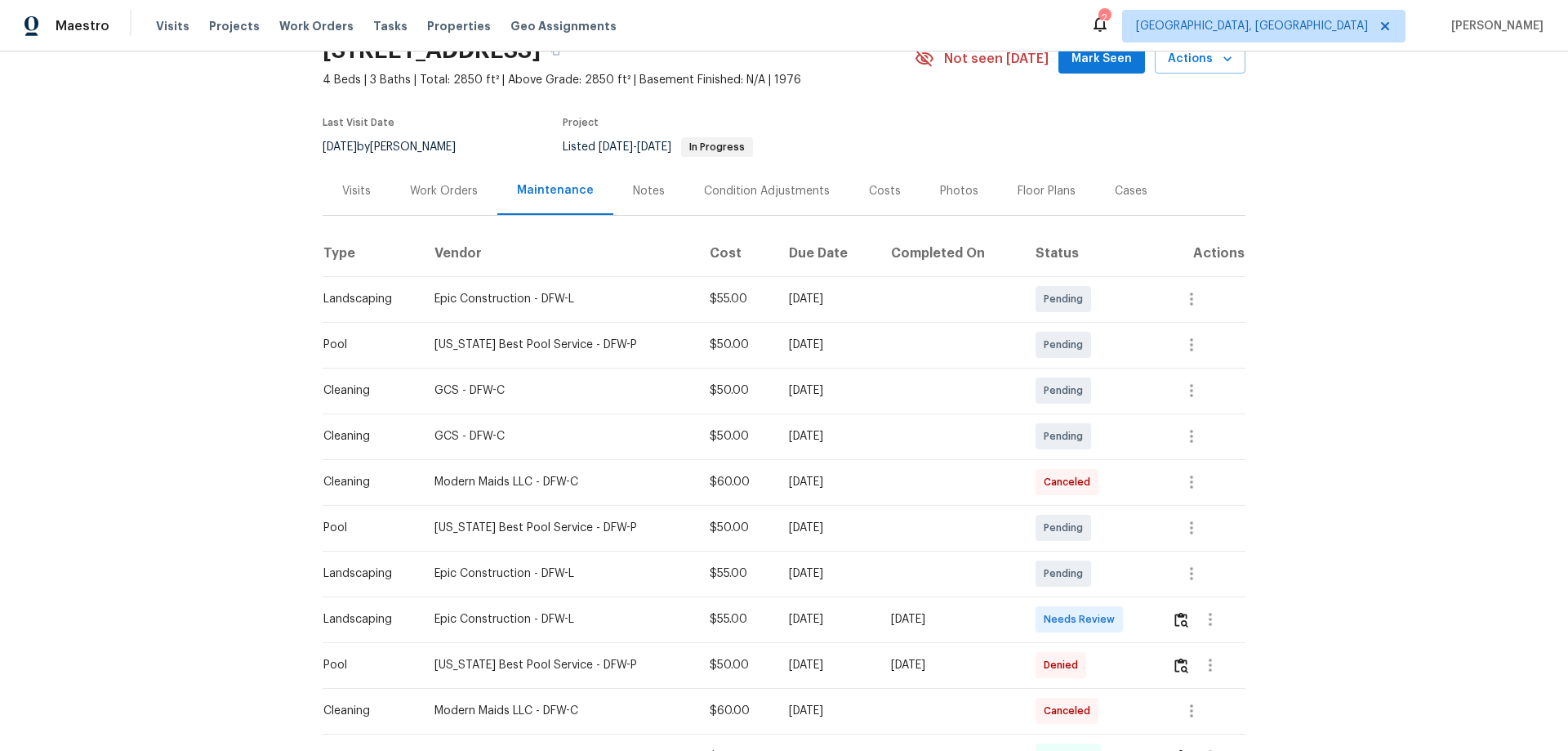
scroll to position [245, 0]
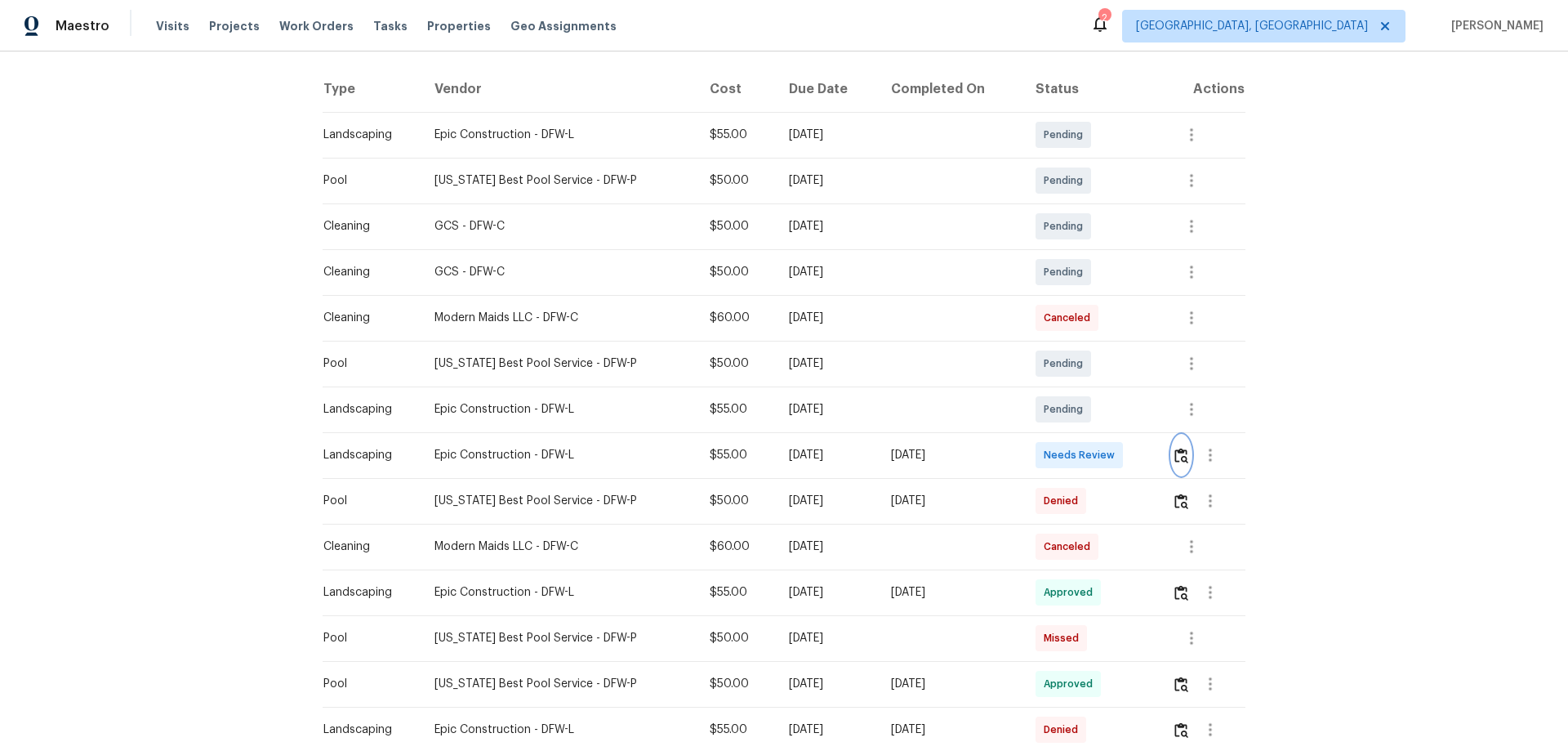
click at [1114, 455] on img "button" at bounding box center [1181, 456] width 14 height 16
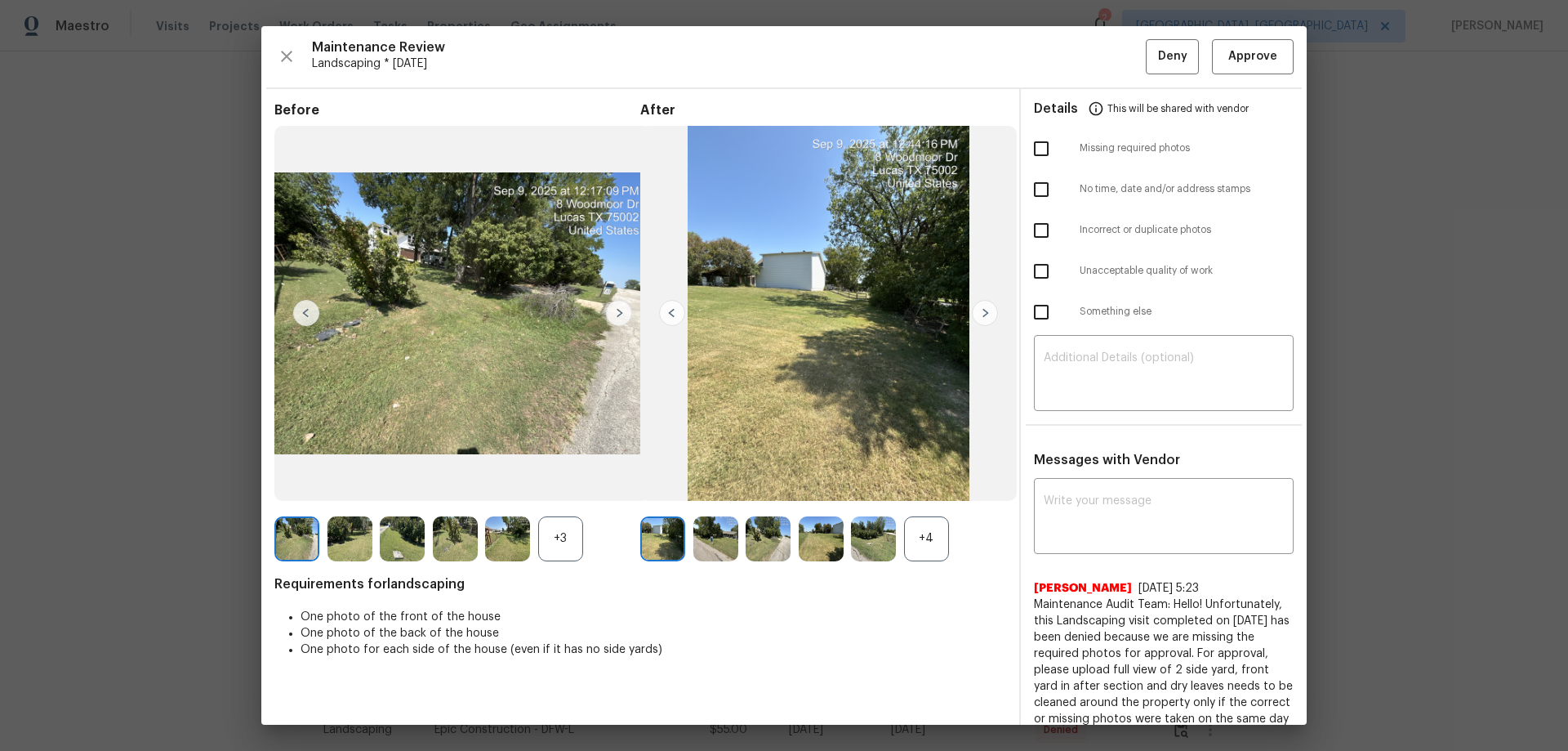
click at [931, 495] on div "+4" at bounding box center [926, 539] width 45 height 45
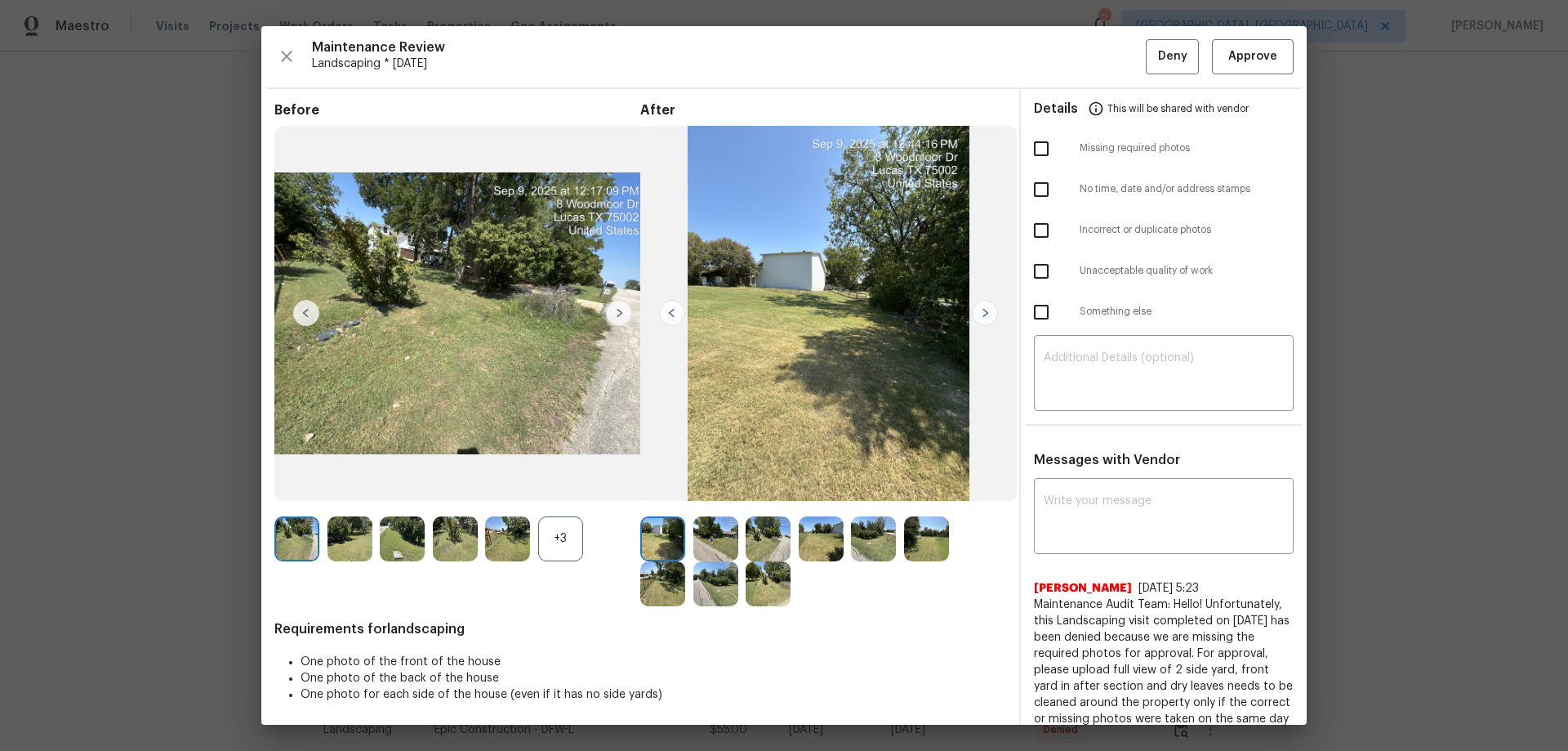
click at [571, 495] on div "+3" at bounding box center [560, 539] width 45 height 45
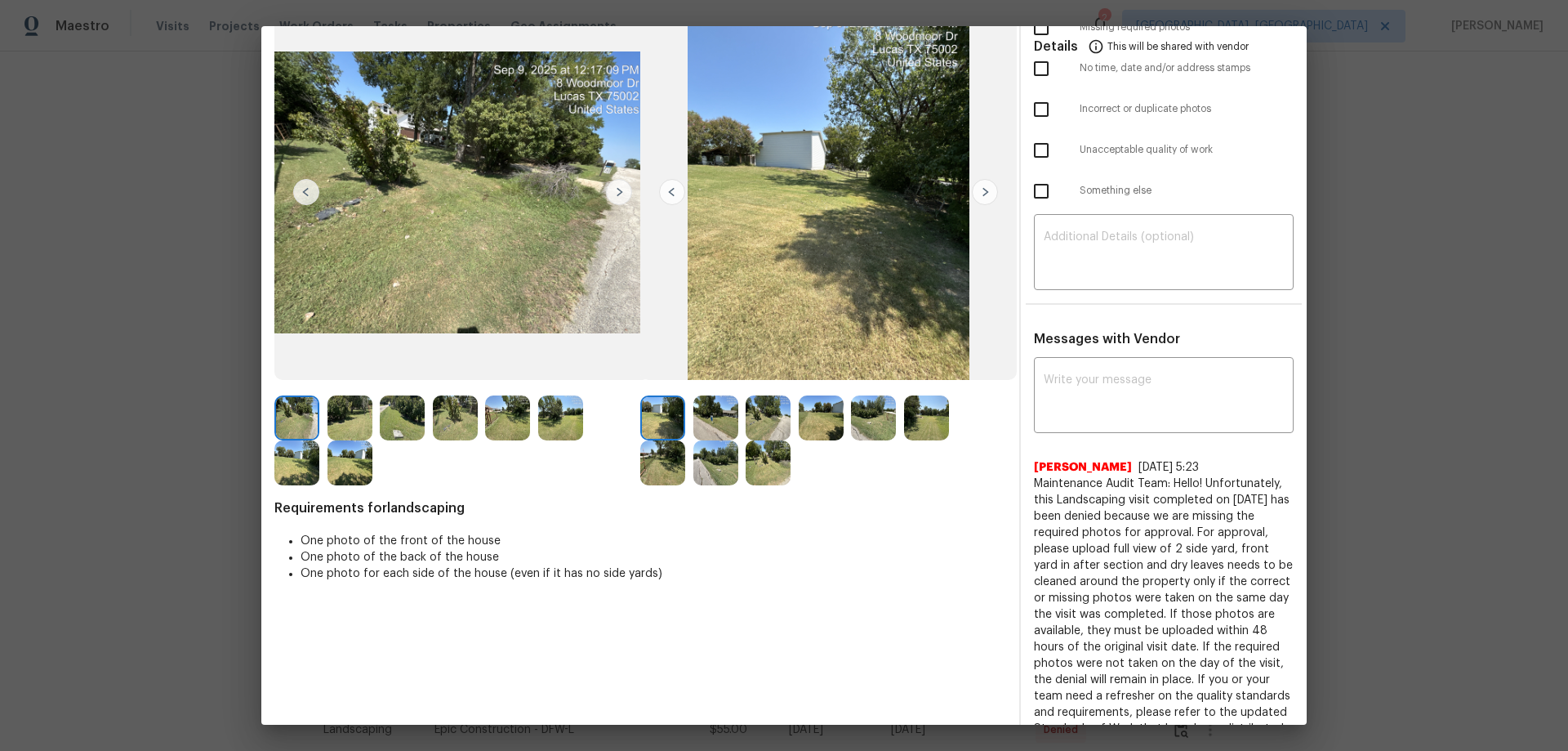
scroll to position [0, 0]
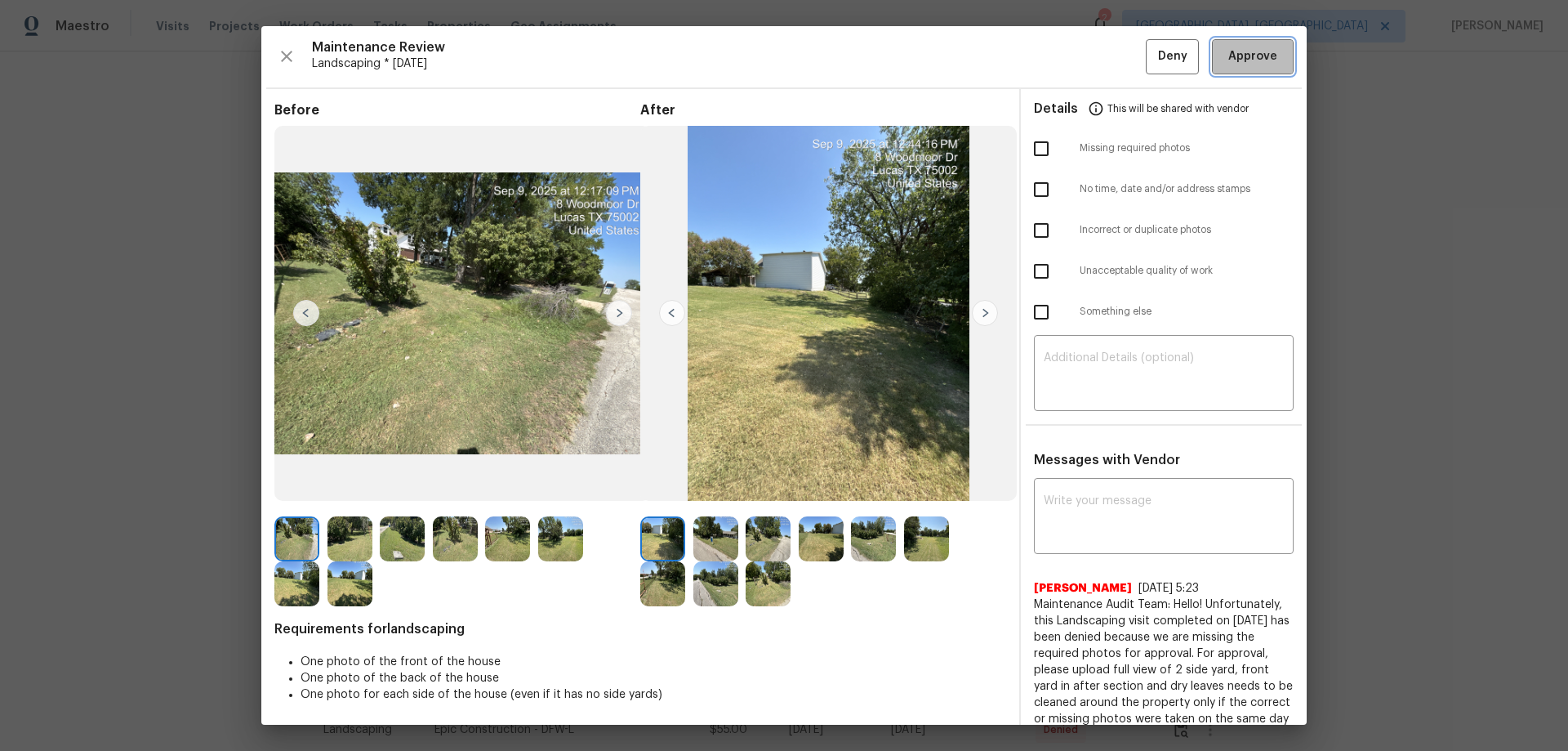
drag, startPoint x: 1225, startPoint y: 65, endPoint x: 1248, endPoint y: 76, distance: 25.5
click at [1114, 65] on span "Approve" at bounding box center [1252, 57] width 49 height 21
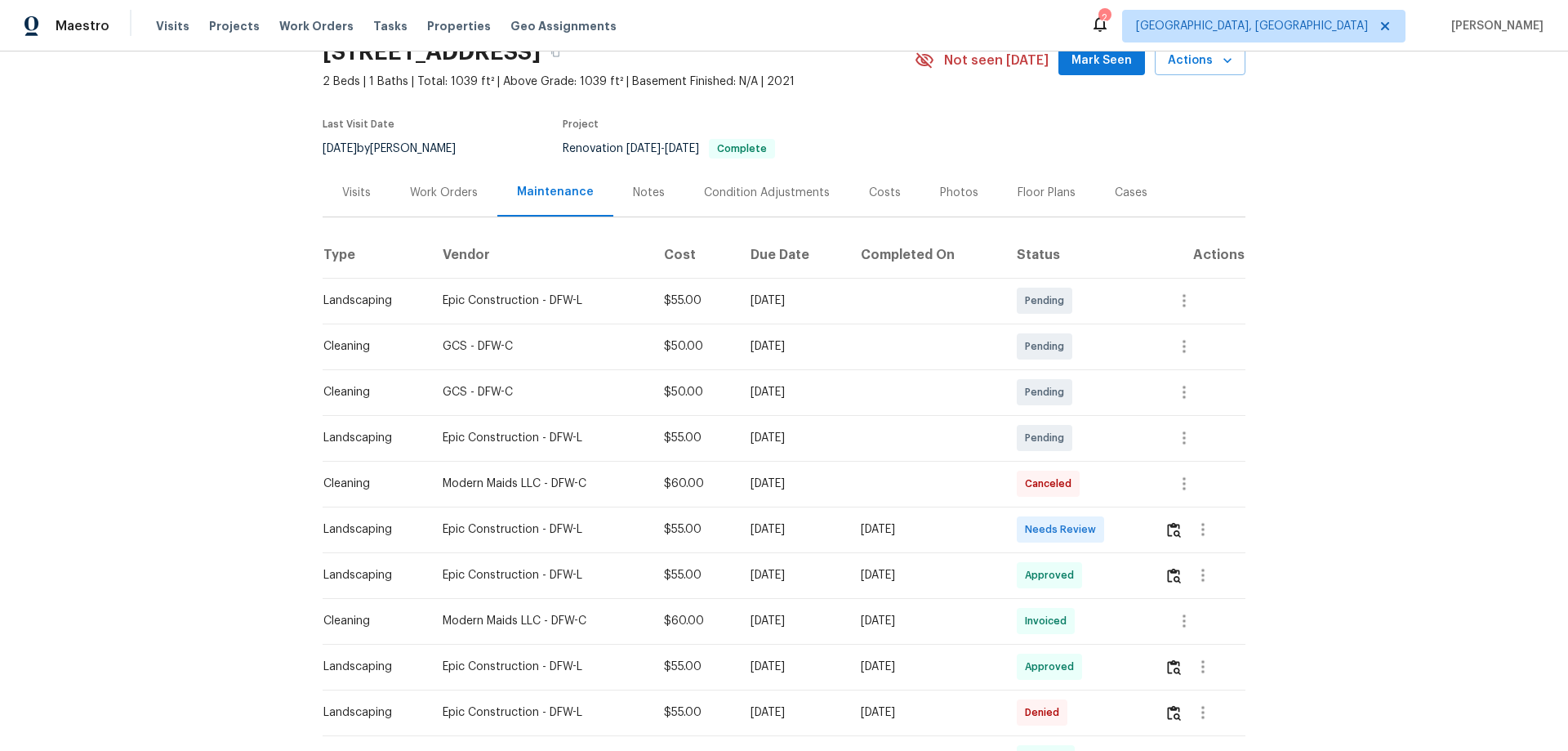
scroll to position [245, 0]
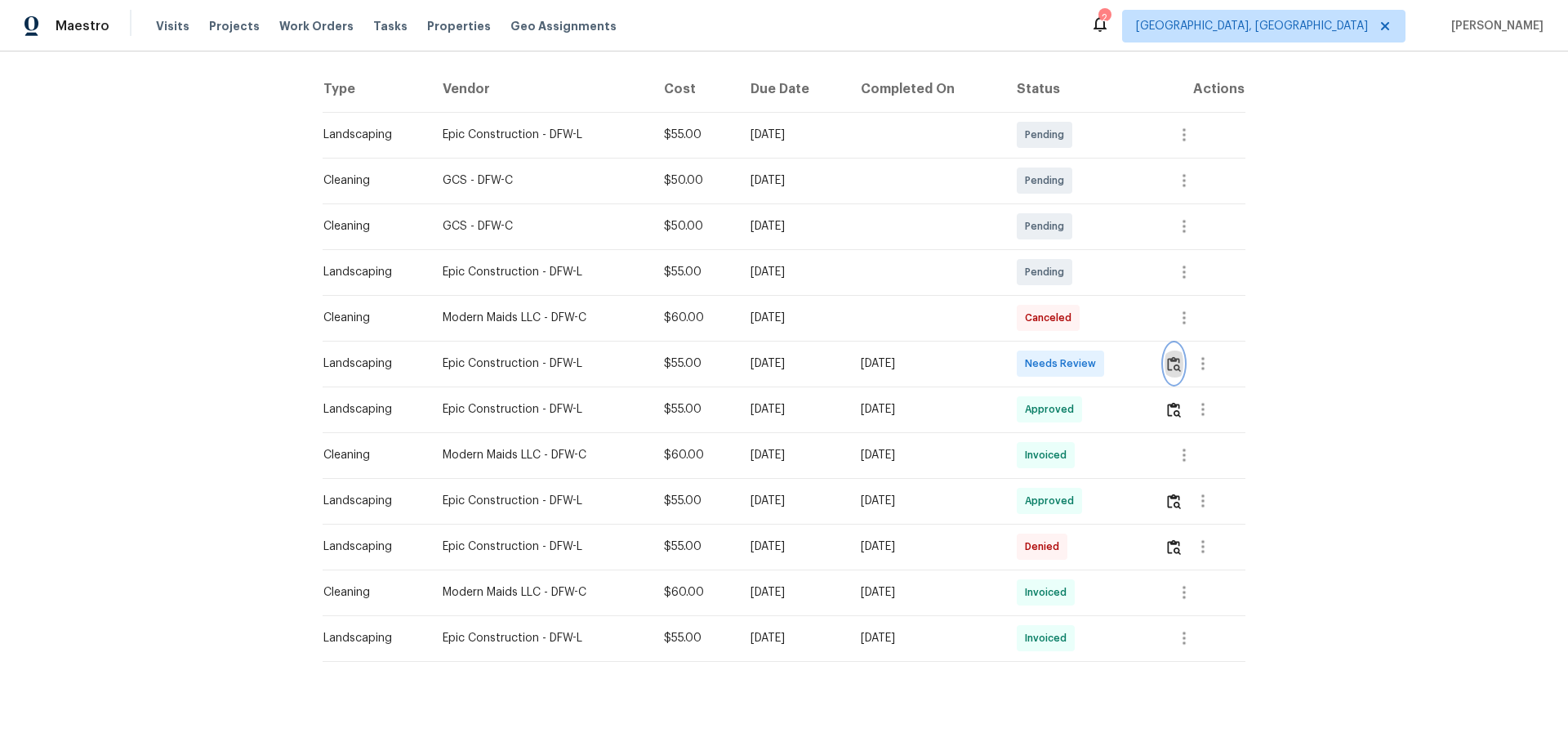
click at [1114, 360] on img "button" at bounding box center [1174, 364] width 14 height 16
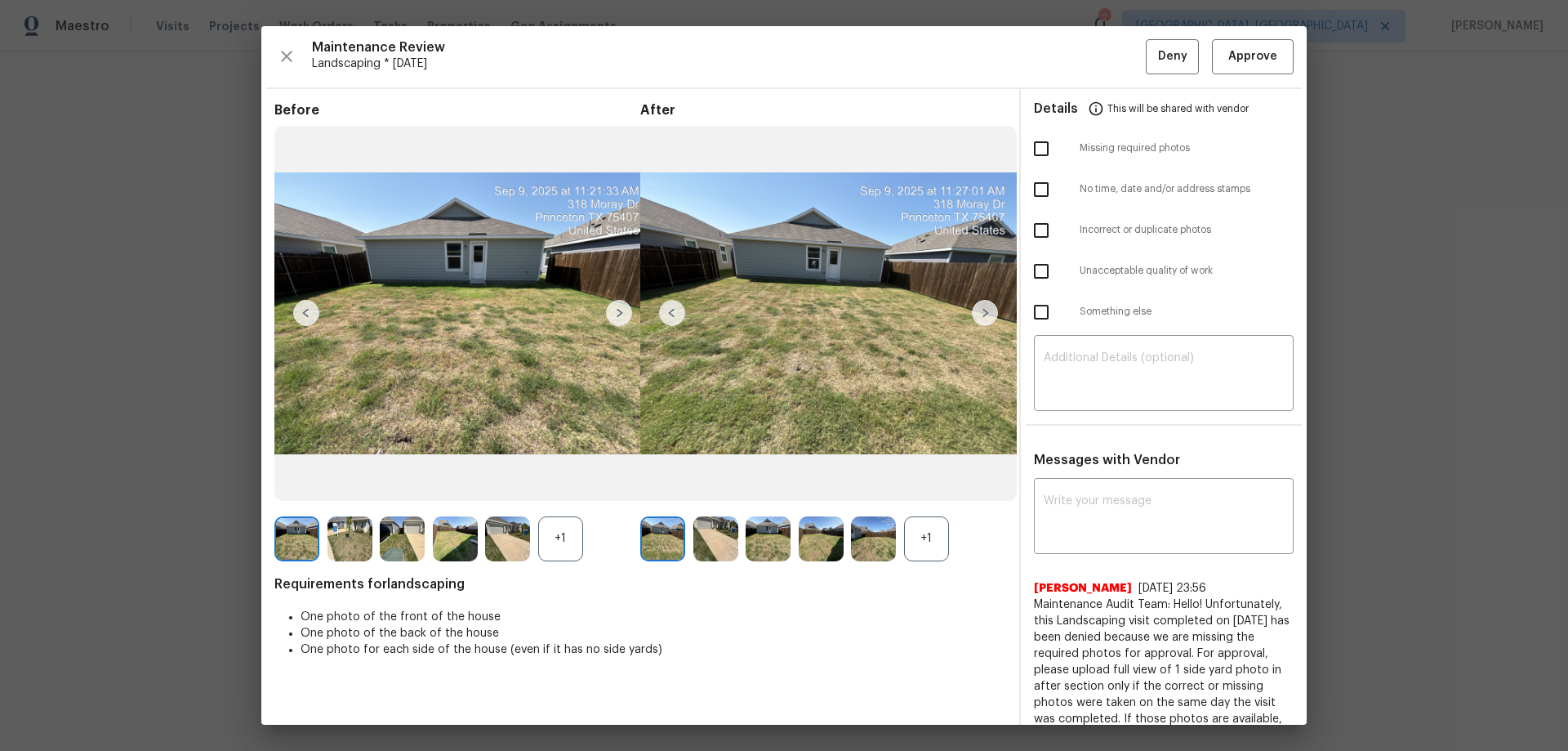
click at [927, 495] on div "+1" at bounding box center [926, 539] width 45 height 45
click at [1068, 495] on textarea at bounding box center [1163, 517] width 240 height 46
paste textarea "Maintenance Audit Team: Hello! Unfortunately, this Landscaping visit completed …"
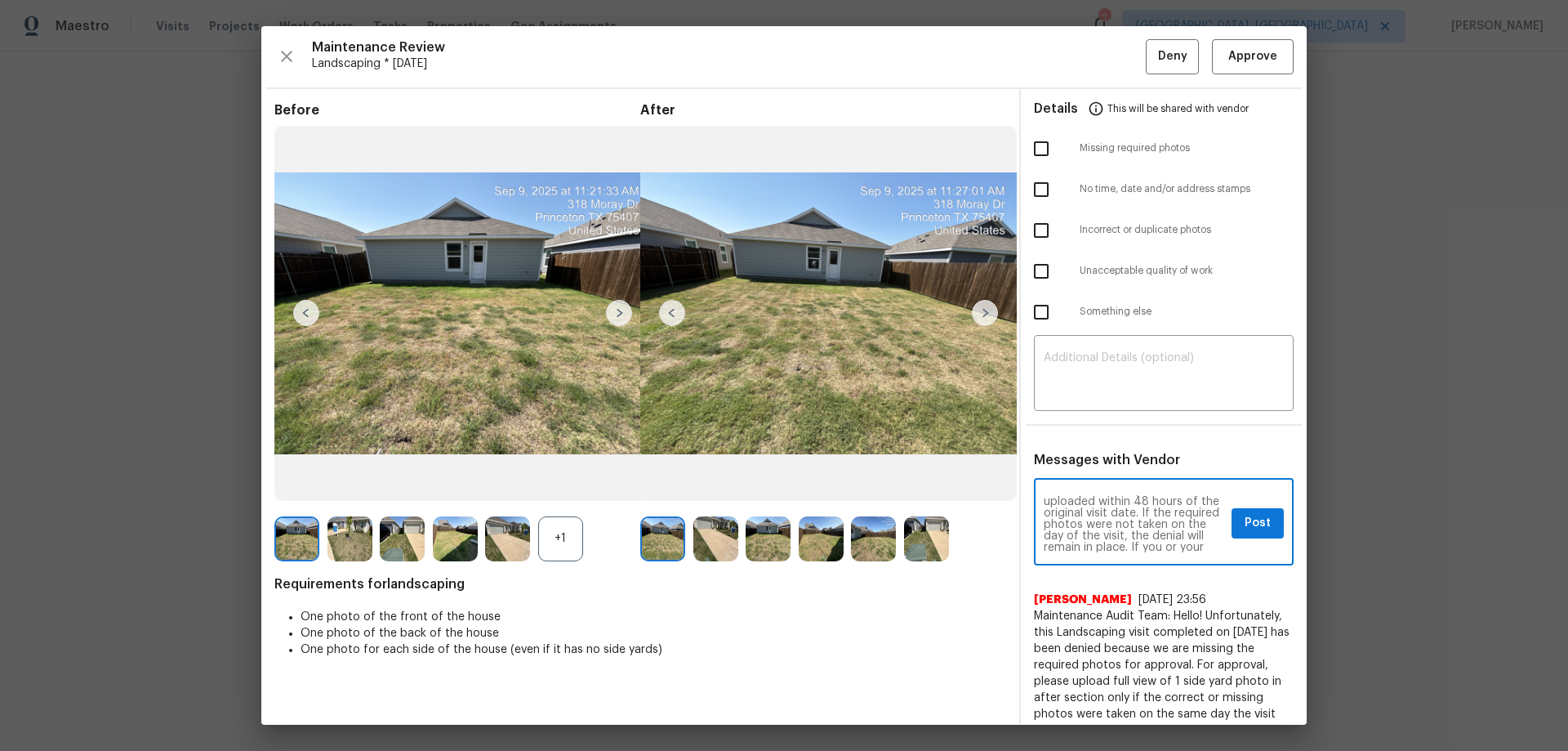
scroll to position [0, 0]
type textarea "Maintenance Audit Team: Hello! Unfortunately, this Landscaping visit completed …"
click at [1098, 382] on textarea at bounding box center [1163, 374] width 240 height 46
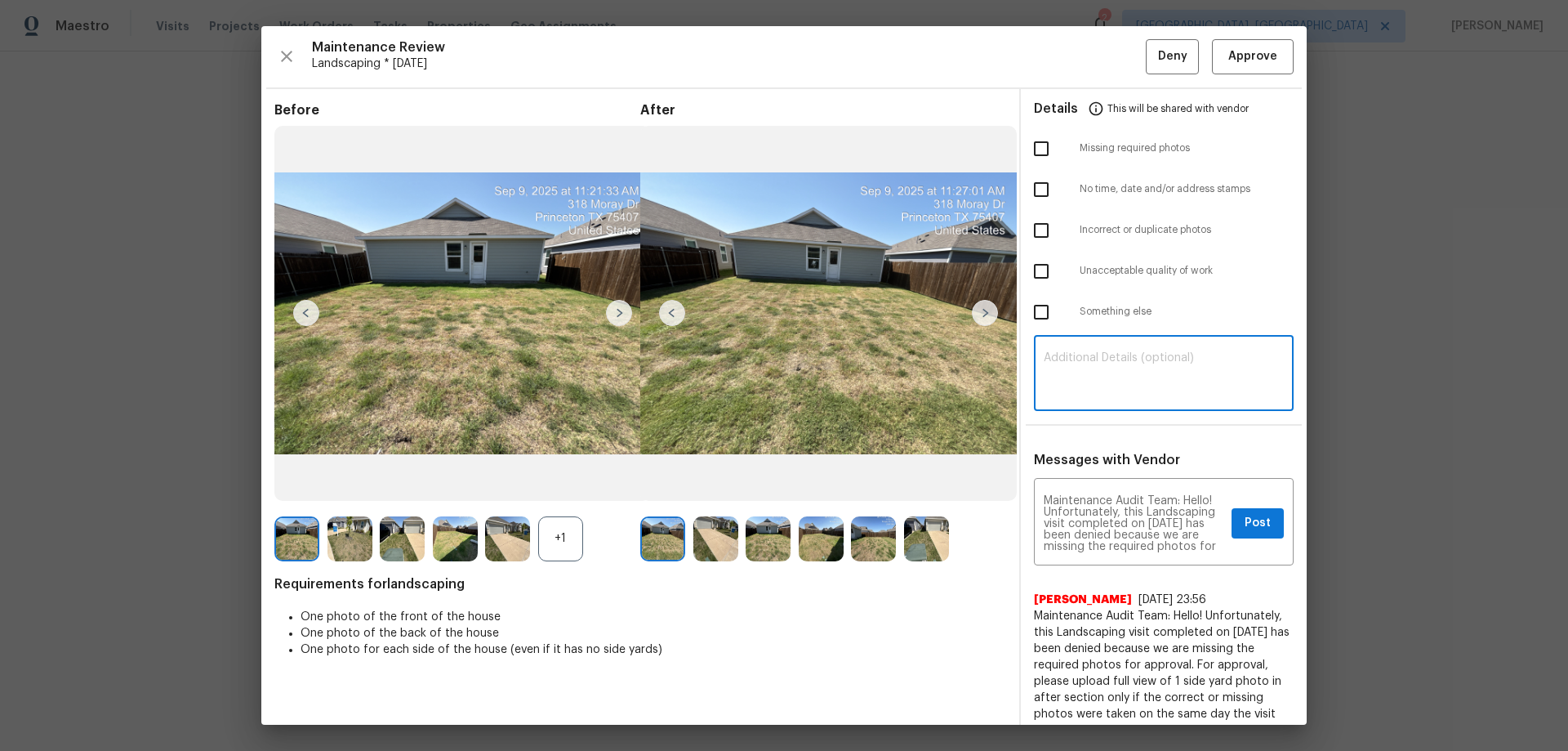
paste textarea "Maintenance Audit Team: Hello! Unfortunately, this Landscaping visit completed …"
type textarea "Maintenance Audit Team: Hello! Unfortunately, this Landscaping visit completed …"
drag, startPoint x: 1035, startPoint y: 149, endPoint x: 1160, endPoint y: 354, distance: 240.1
click at [1037, 149] on input "checkbox" at bounding box center [1042, 149] width 35 height 35
checkbox input "true"
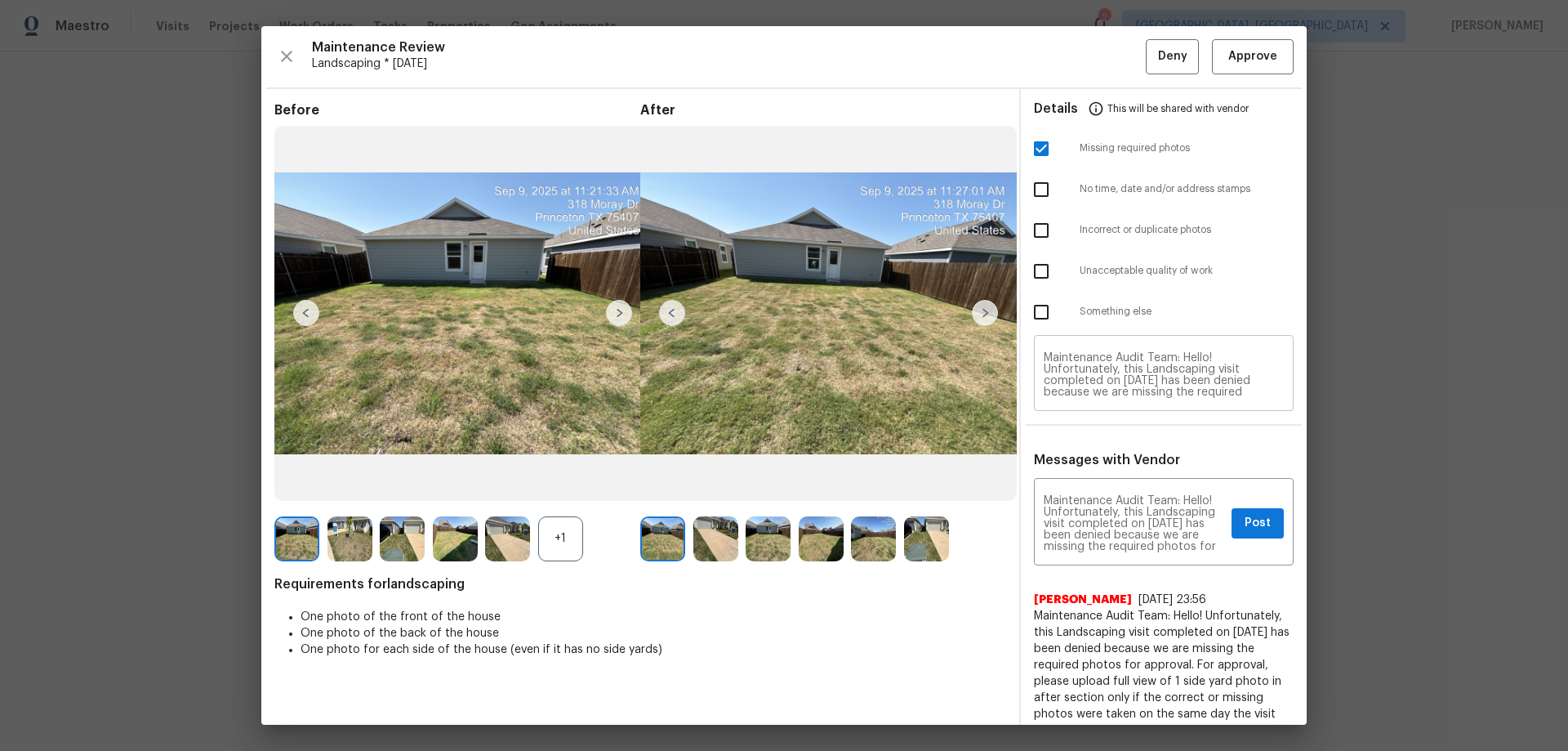
click at [1114, 355] on textarea "Maintenance Audit Team: Hello! Unfortunately, this Landscaping visit completed …" at bounding box center [1163, 374] width 240 height 46
click at [1114, 495] on span "Post" at bounding box center [1257, 523] width 26 height 21
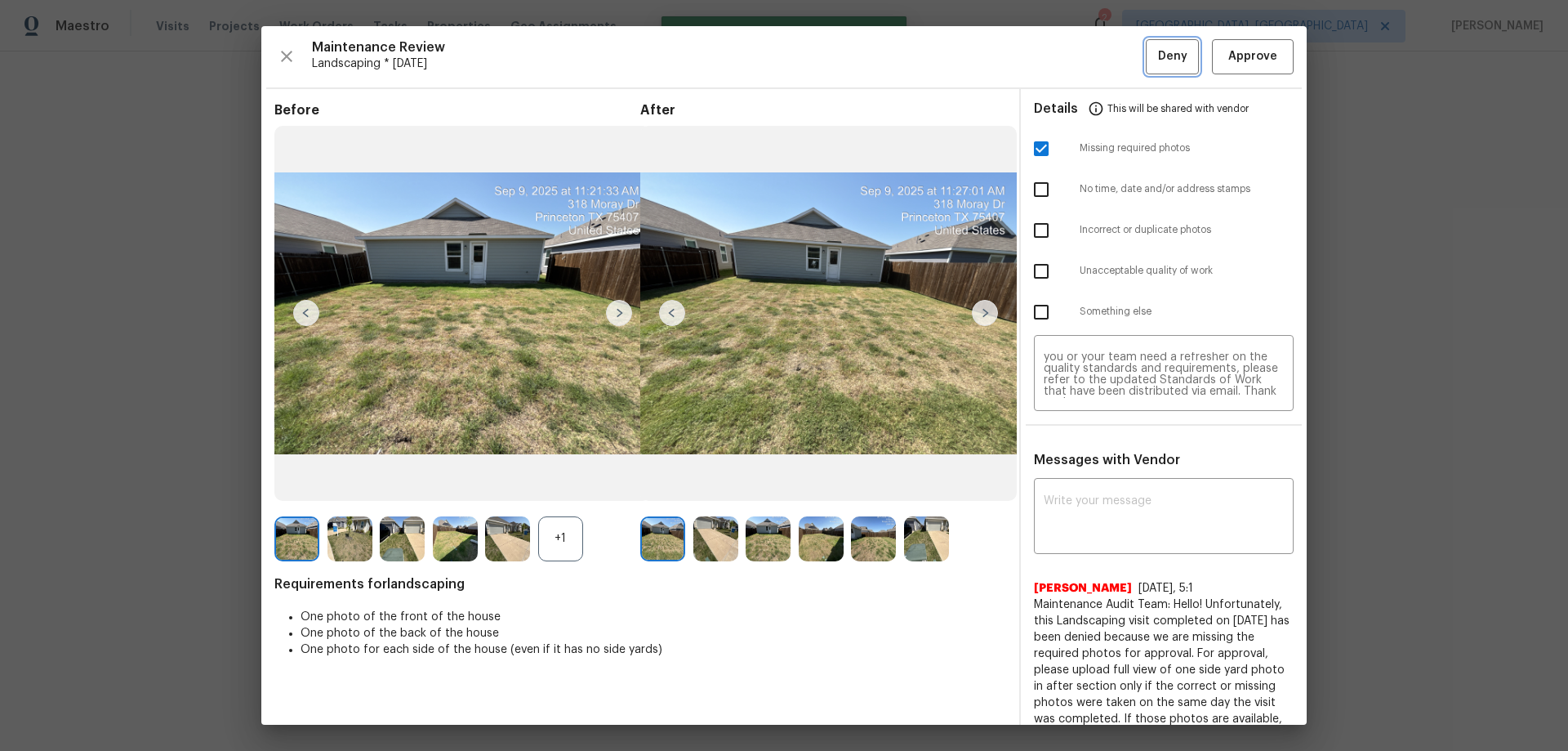
click at [1114, 55] on span "Deny" at bounding box center [1172, 57] width 29 height 21
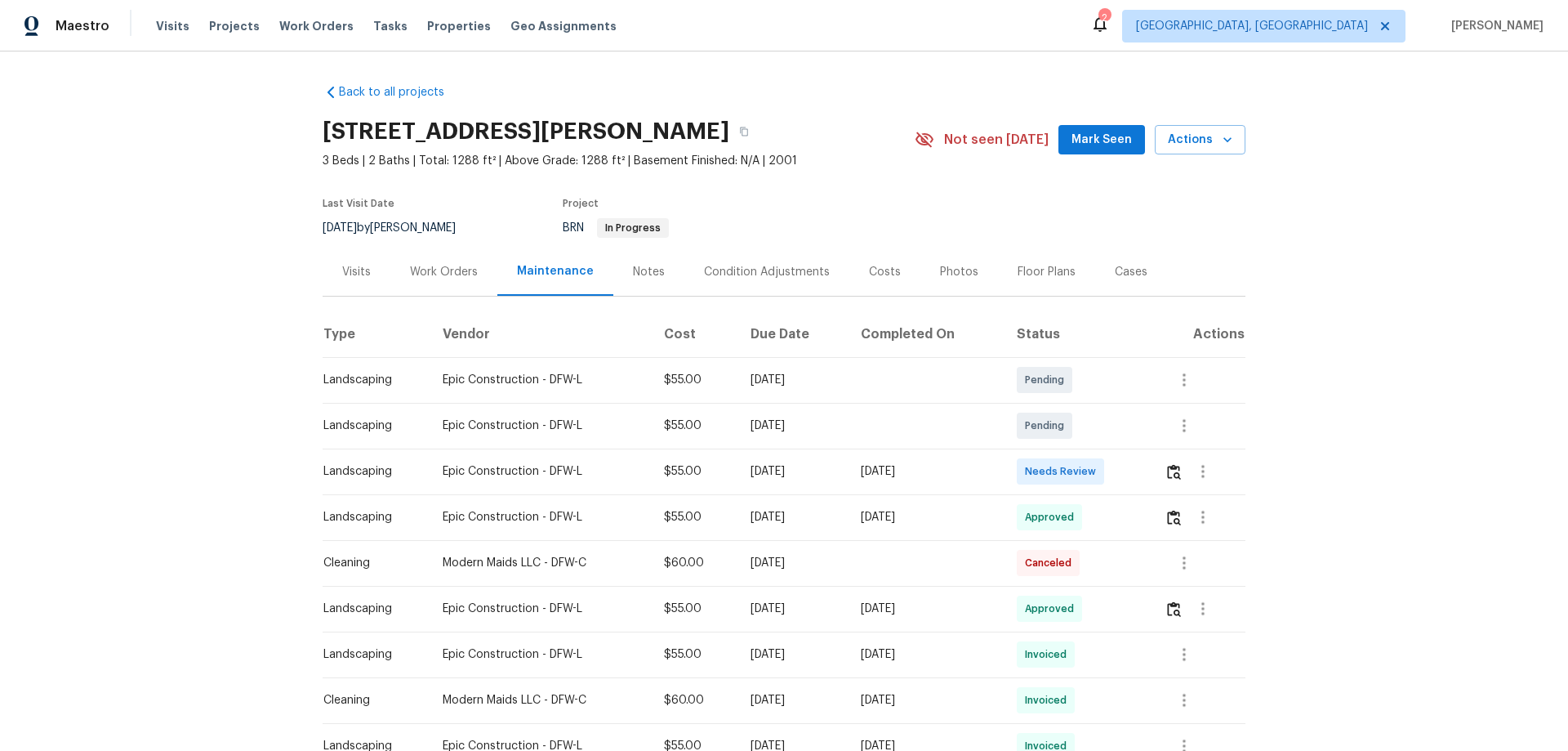
scroll to position [245, 0]
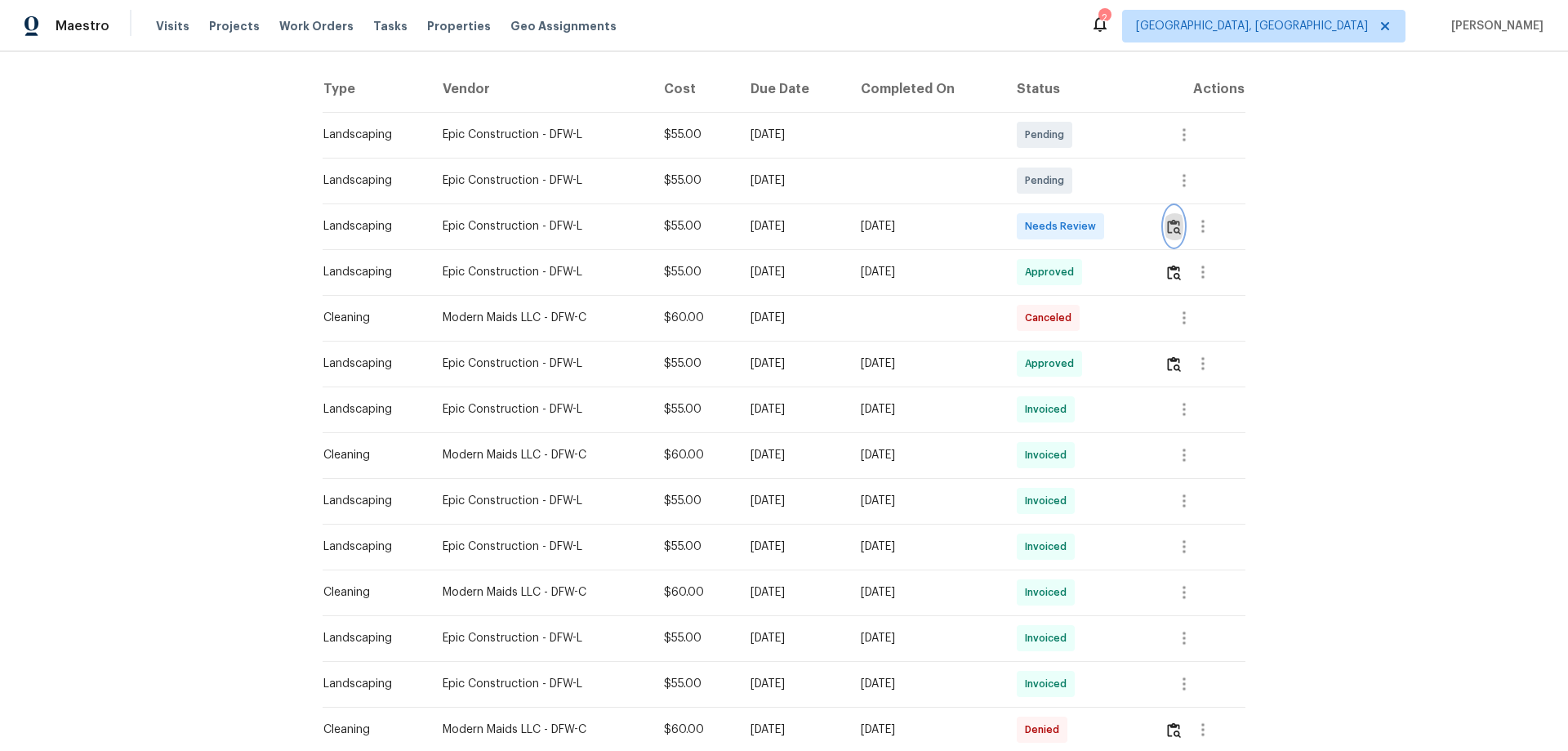
click at [1167, 223] on img "button" at bounding box center [1174, 227] width 14 height 16
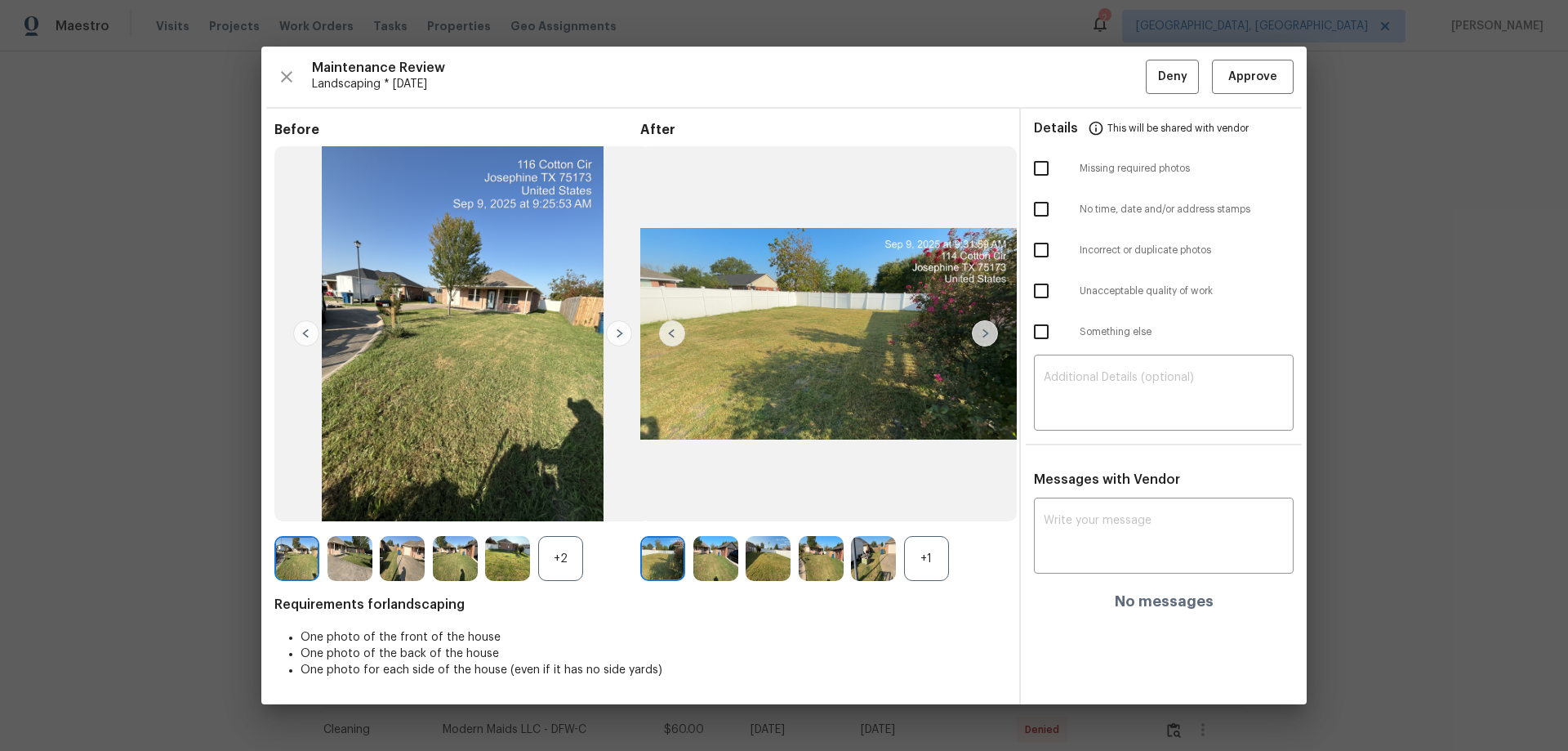
drag, startPoint x: 1561, startPoint y: 378, endPoint x: 1448, endPoint y: 365, distance: 113.7
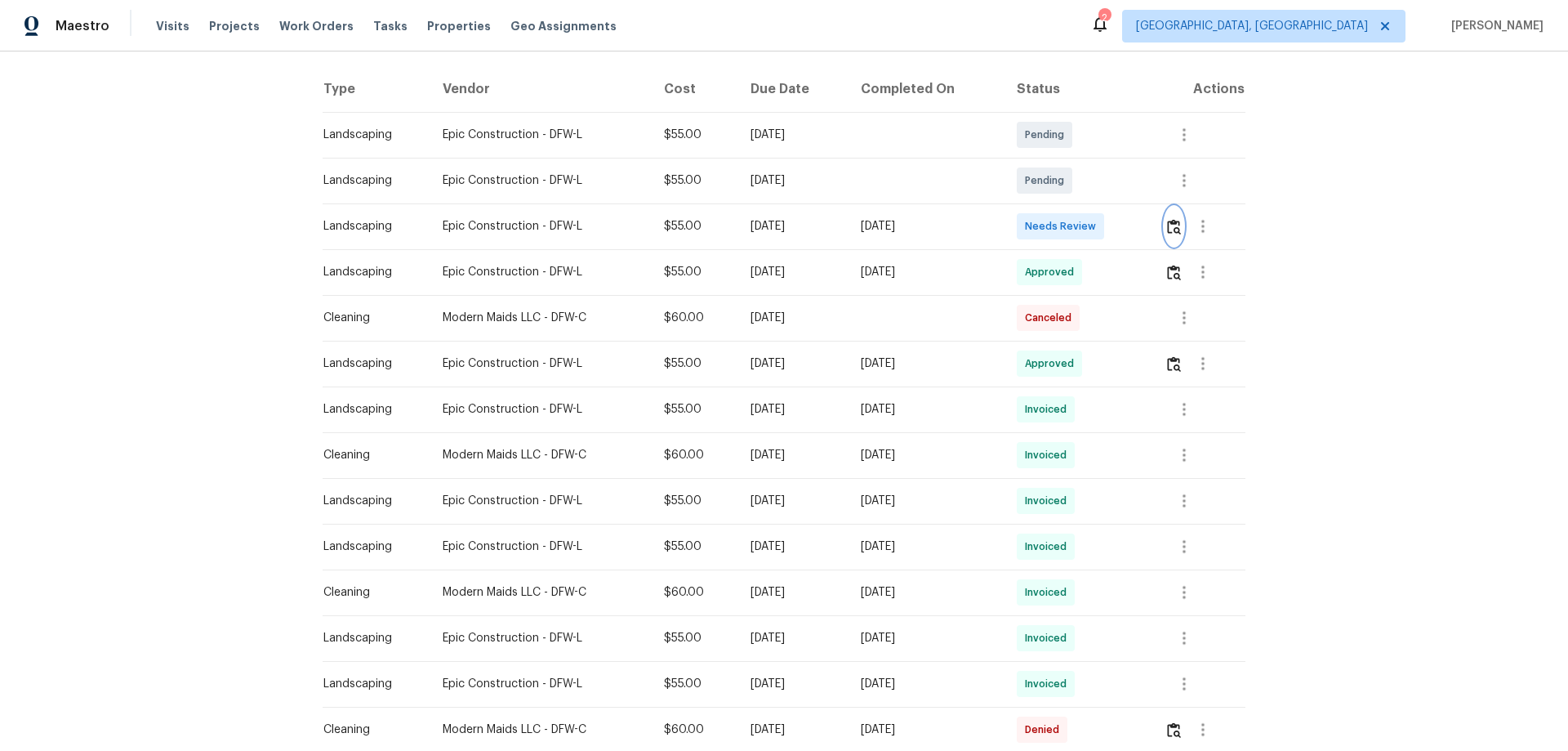
click at [1168, 217] on button "button" at bounding box center [1174, 226] width 19 height 39
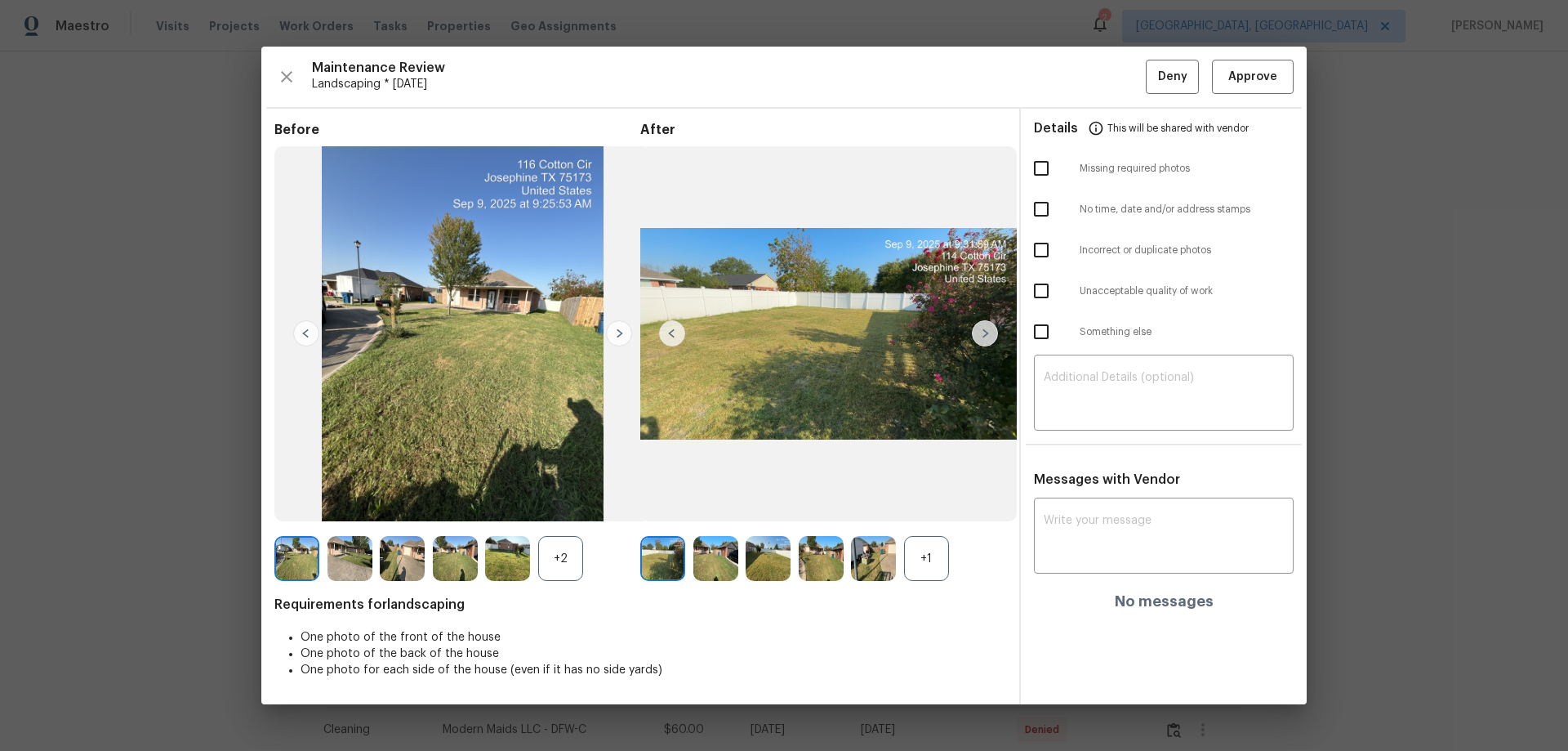
click at [920, 558] on div "+1" at bounding box center [926, 559] width 45 height 45
click at [566, 547] on div "+2" at bounding box center [560, 559] width 45 height 45
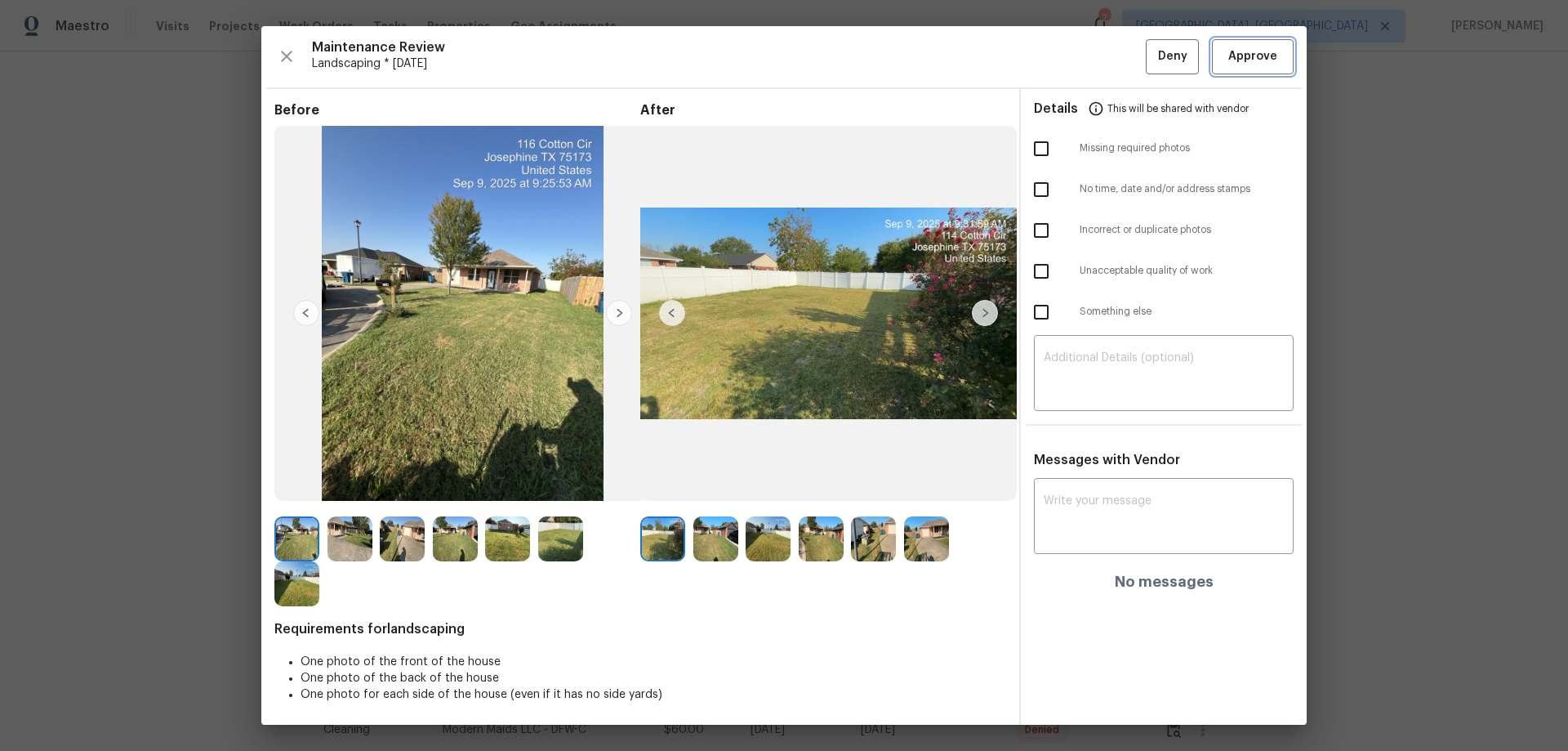
drag, startPoint x: 1277, startPoint y: 54, endPoint x: 1305, endPoint y: 49, distance: 28.4
click at [1278, 52] on button "Approve" at bounding box center [1252, 56] width 81 height 36
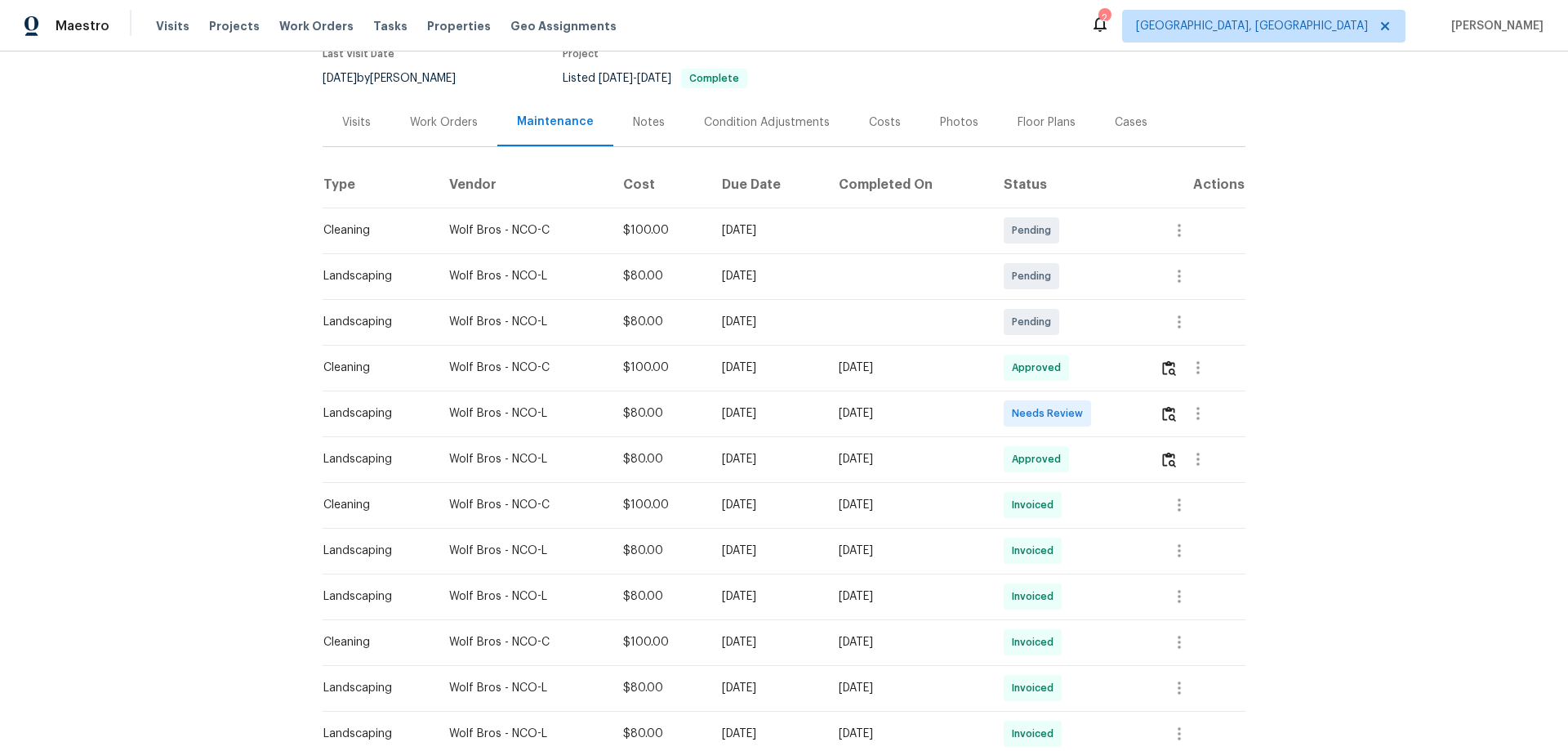
scroll to position [164, 0]
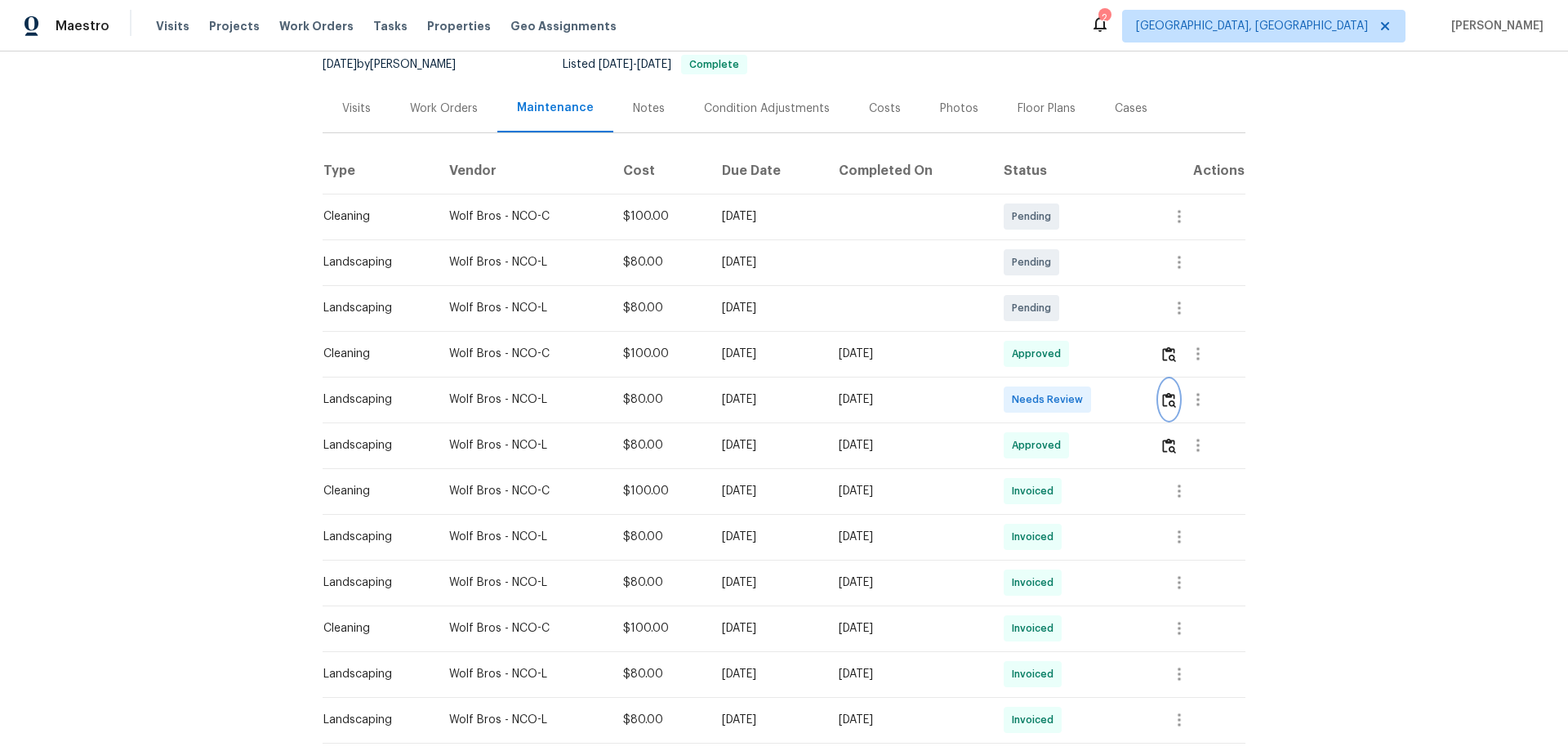
click at [1169, 400] on img "button" at bounding box center [1169, 400] width 14 height 16
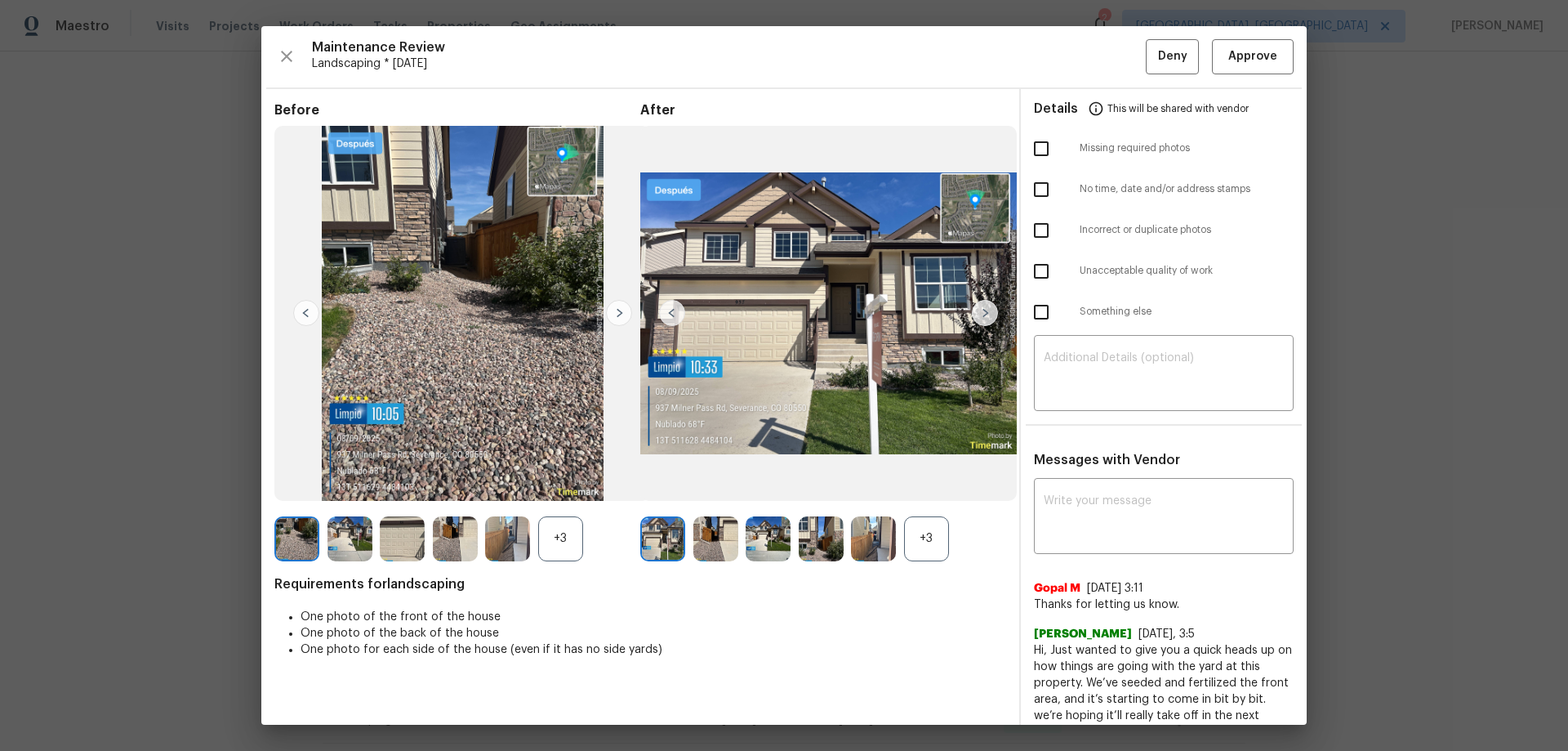
click at [925, 555] on div "+3" at bounding box center [926, 539] width 45 height 45
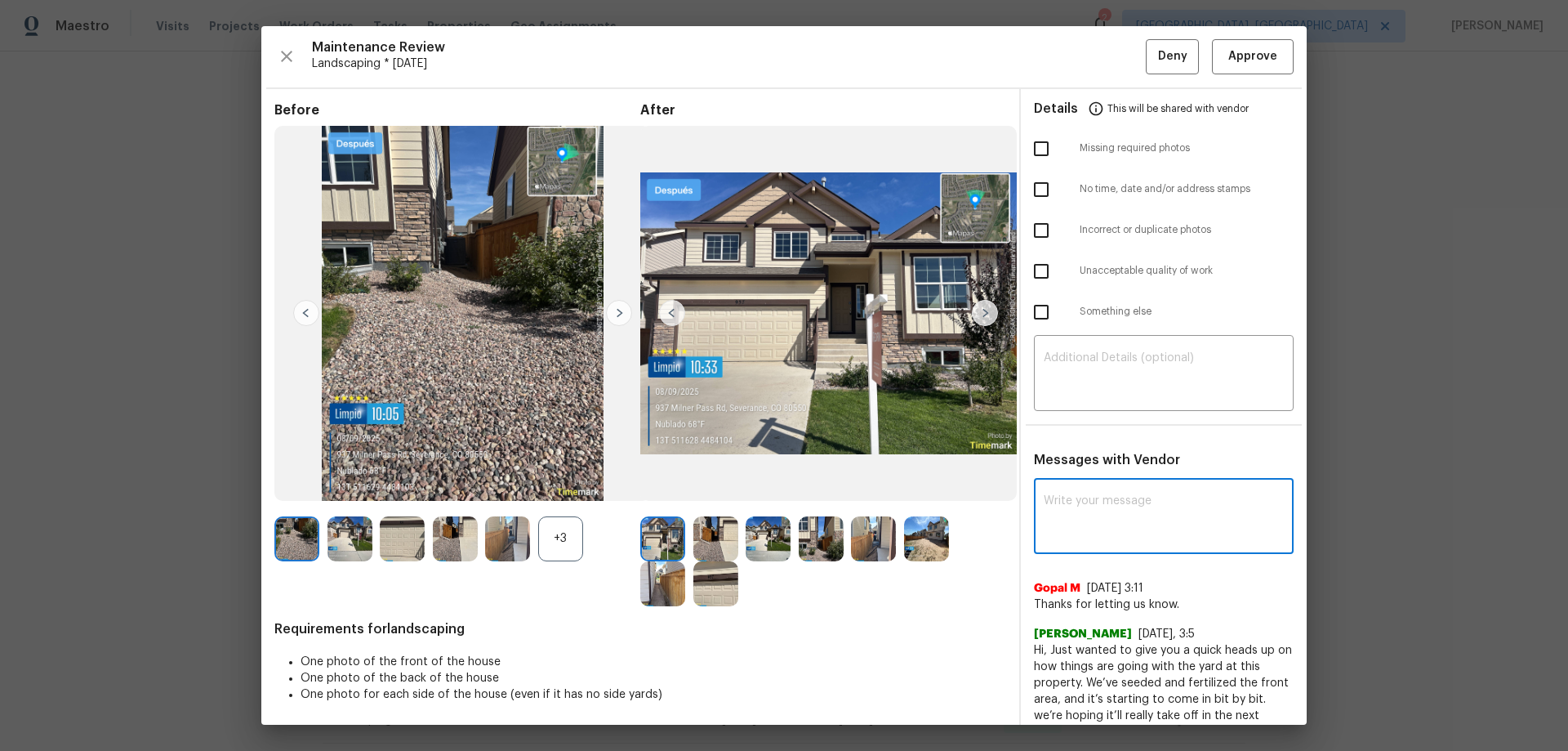
click at [1124, 503] on textarea at bounding box center [1163, 517] width 240 height 46
paste textarea "Maintenance Audit Team: Hello! Unfortunately, this Landscaping visit completed …"
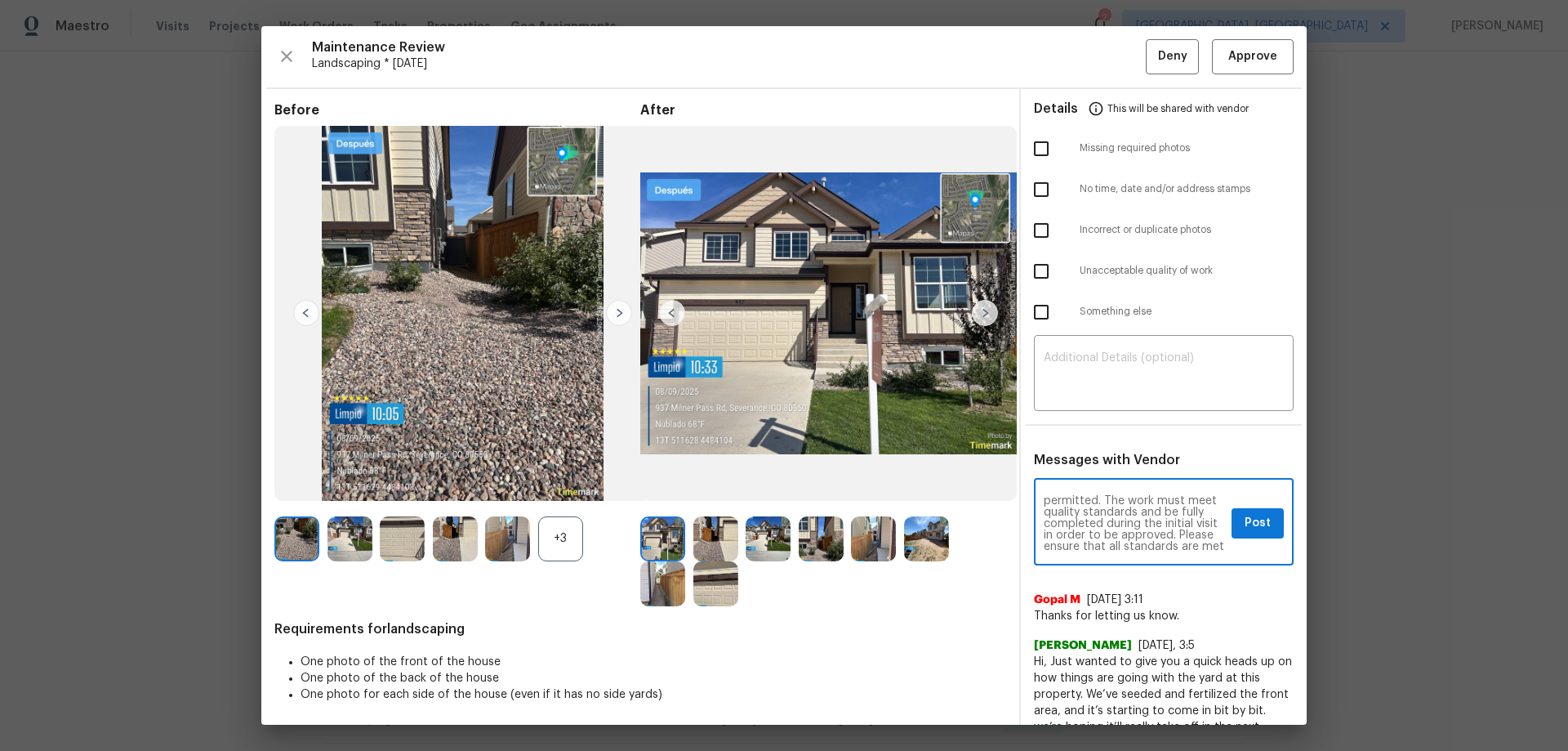
scroll to position [0, 0]
type textarea "Maintenance Audit Team: Hello! Unfortunately, this Landscaping visit completed …"
click at [1126, 378] on textarea at bounding box center [1163, 374] width 240 height 46
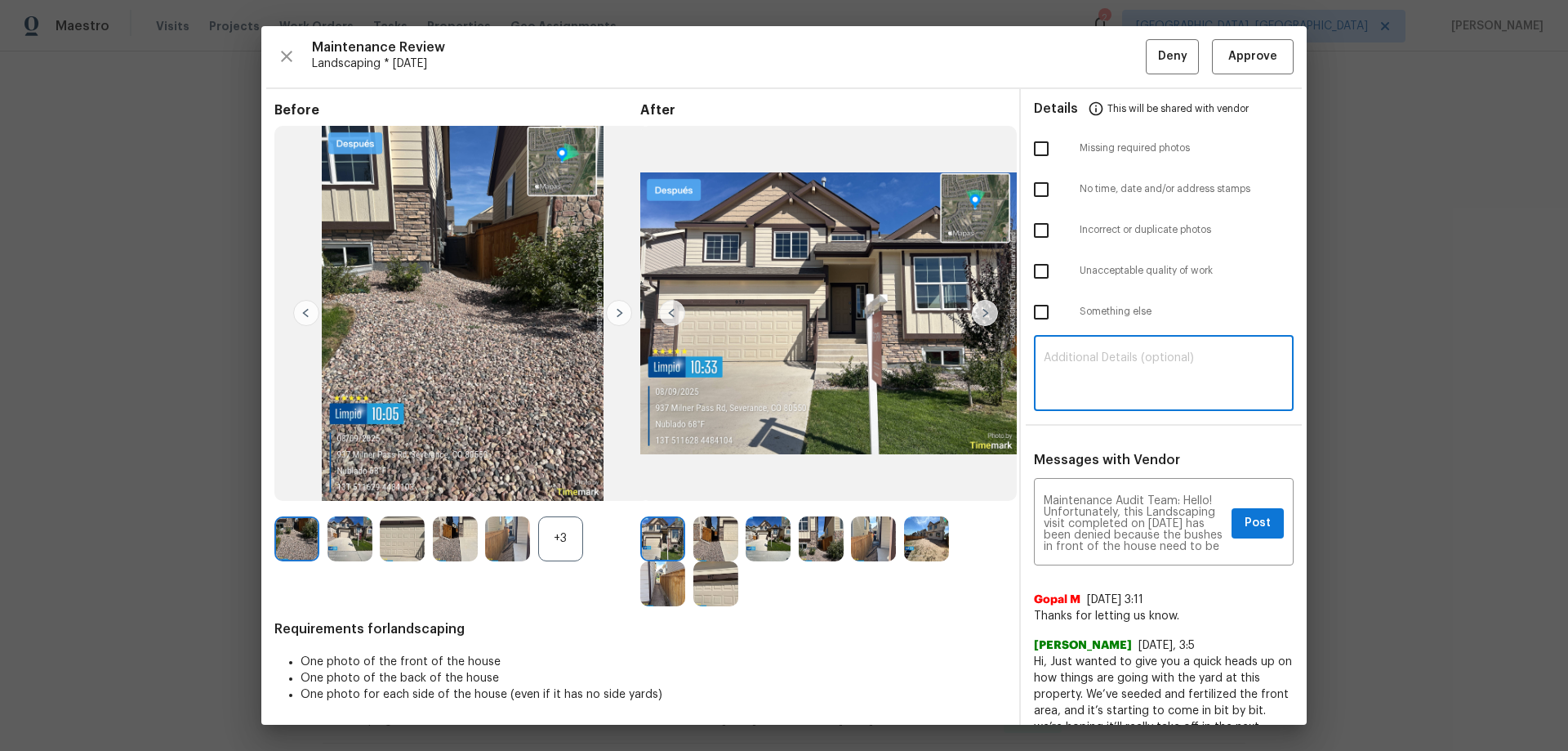
paste textarea "Maintenance Audit Team: Hello! Unfortunately, this Landscaping visit completed …"
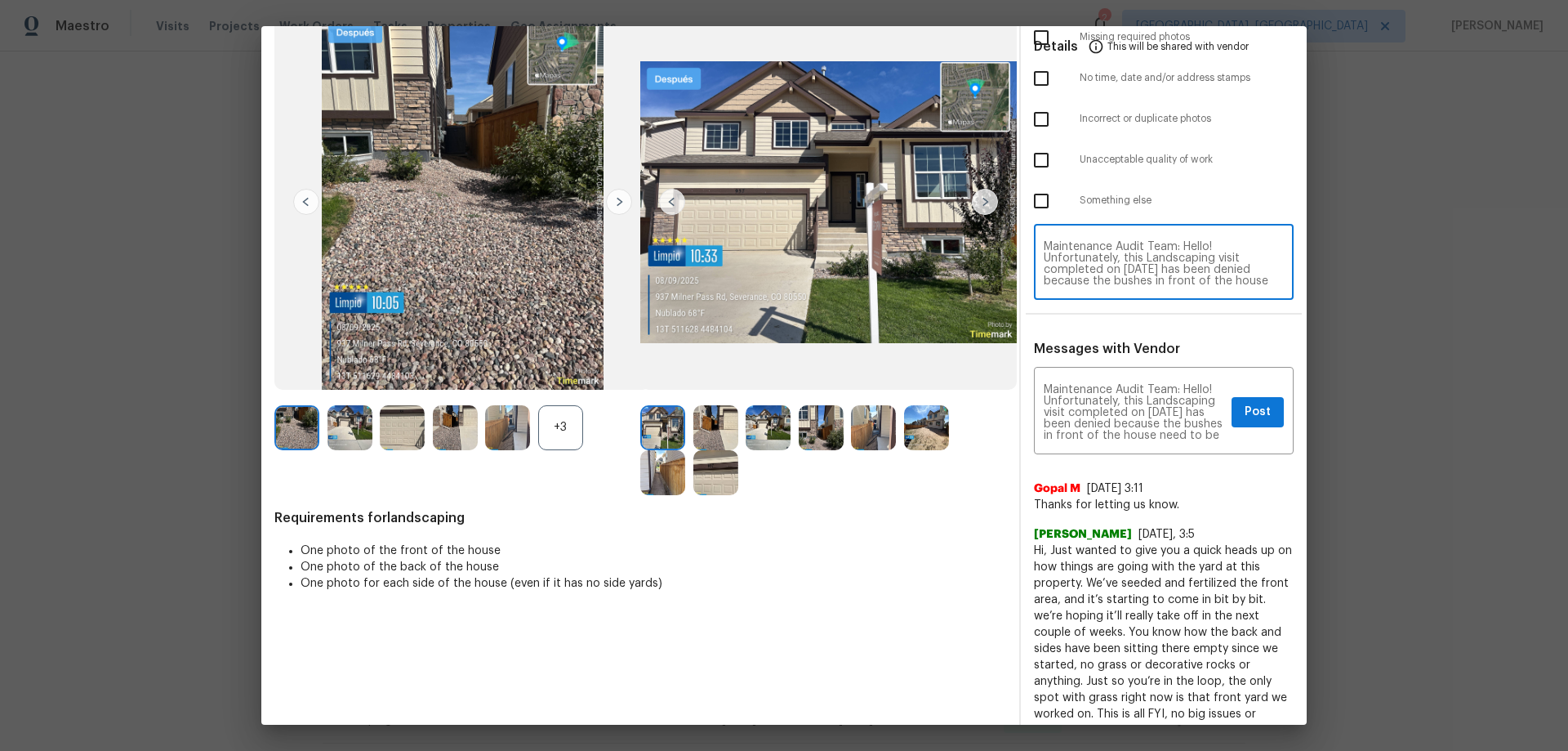
scroll to position [217, 0]
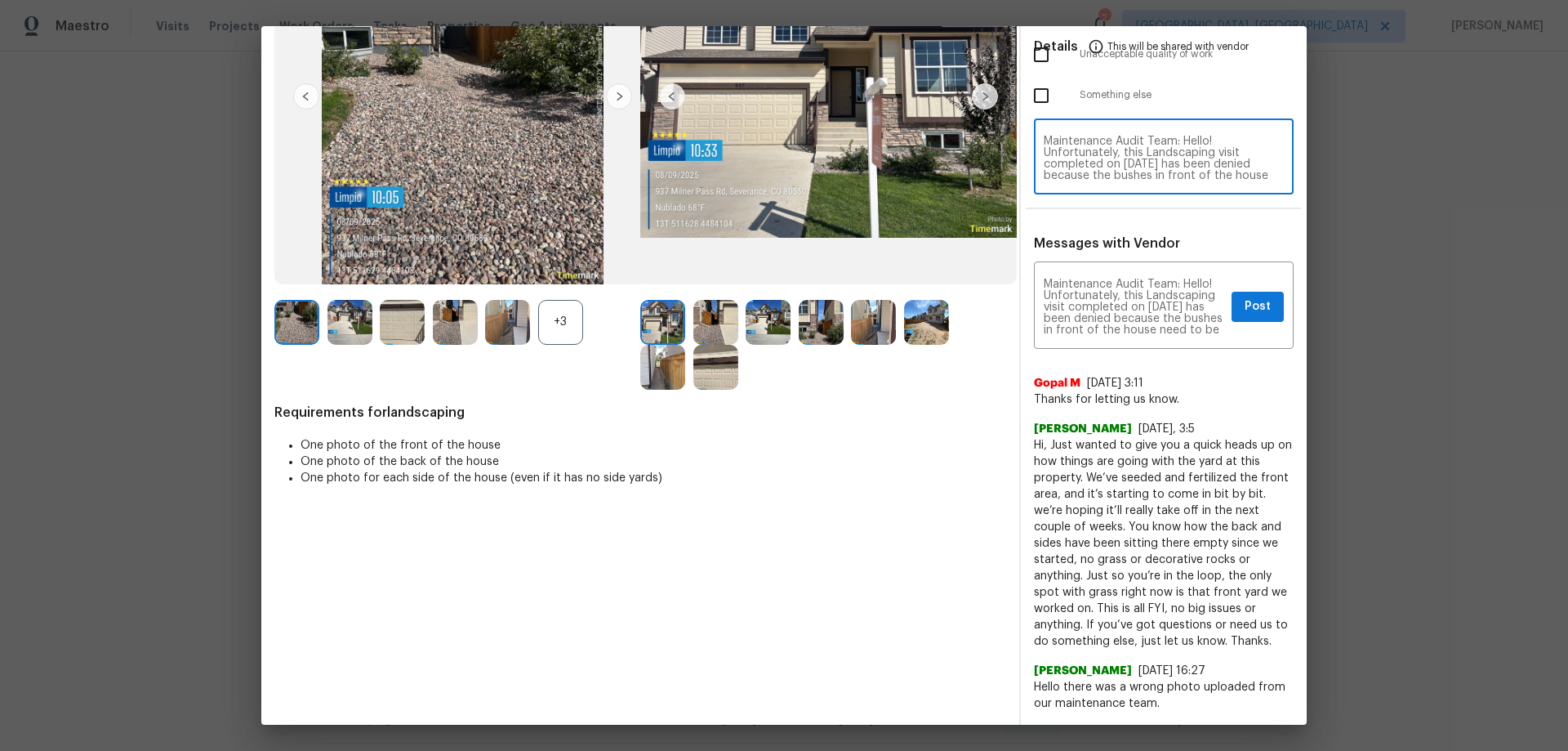
type textarea "Maintenance Audit Team: Hello! Unfortunately, this Landscaping visit completed …"
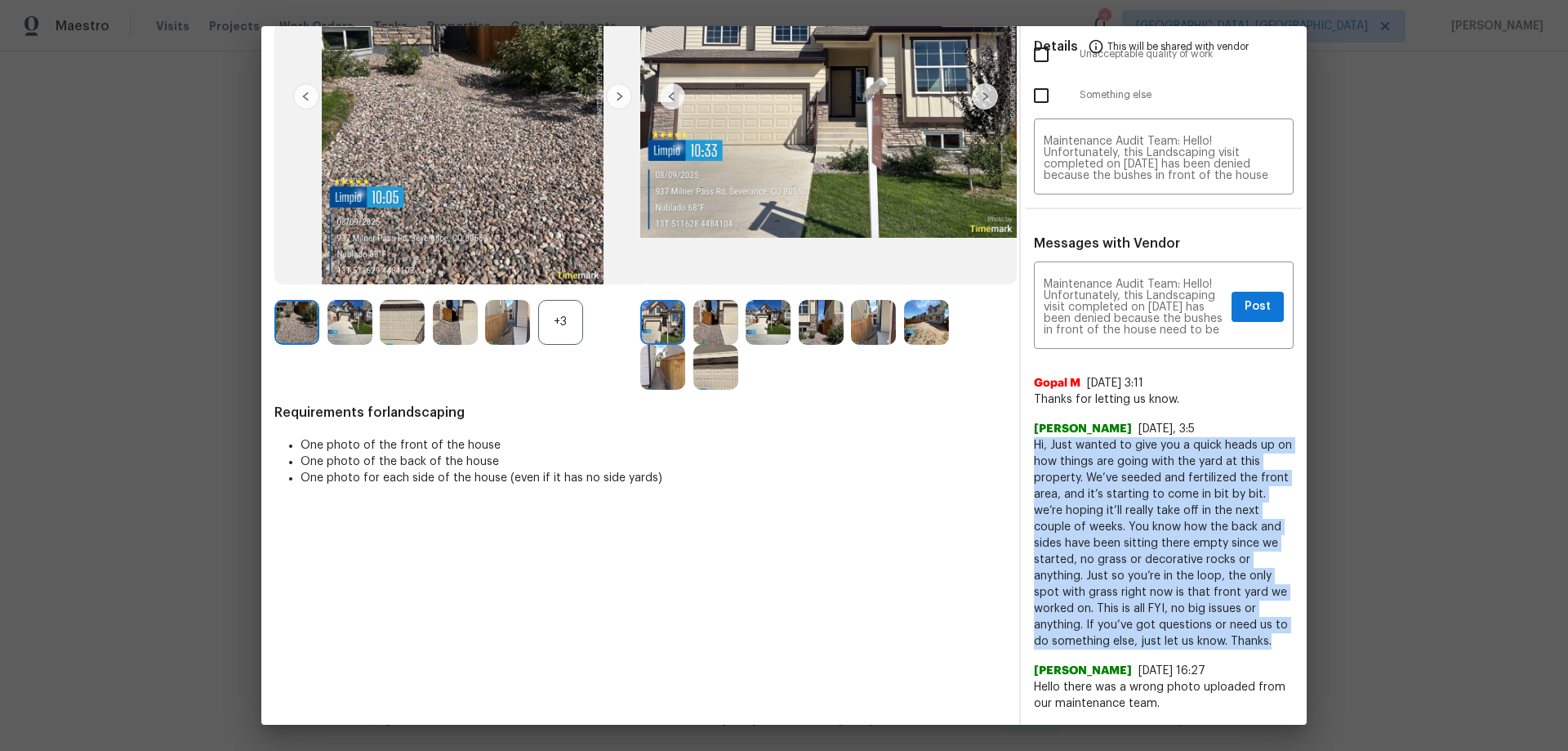
drag, startPoint x: 1027, startPoint y: 443, endPoint x: 1140, endPoint y: 637, distance: 224.5
click at [1140, 637] on span "Hi, Just wanted to give you a quick heads up on how things are going with the y…" at bounding box center [1164, 543] width 260 height 212
copy span "Hi, Just wanted to give you a quick heads up on how things are going with the y…"
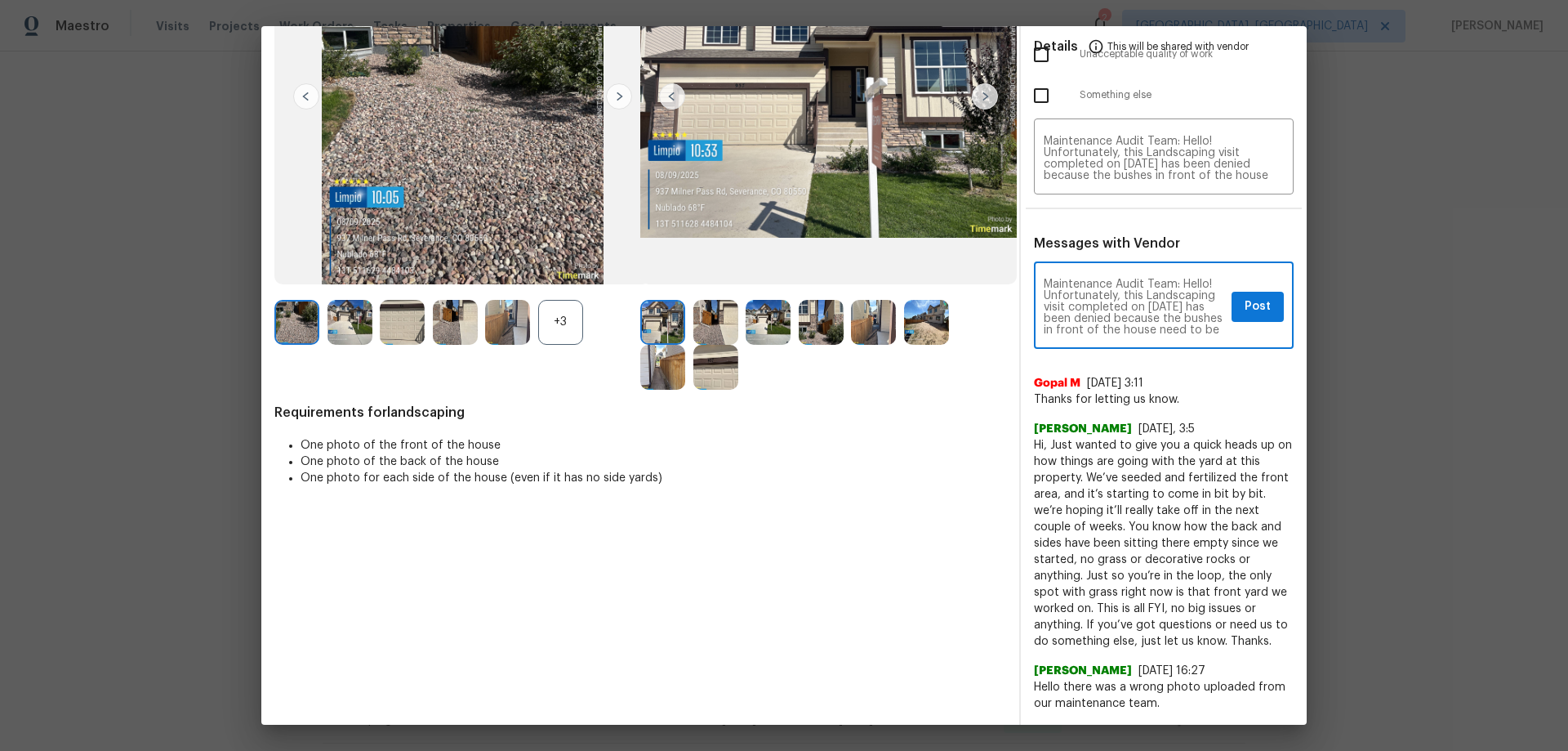
click at [1112, 293] on textarea "Maintenance Audit Team: Hello! Unfortunately, this Landscaping visit completed …" at bounding box center [1133, 308] width 181 height 57
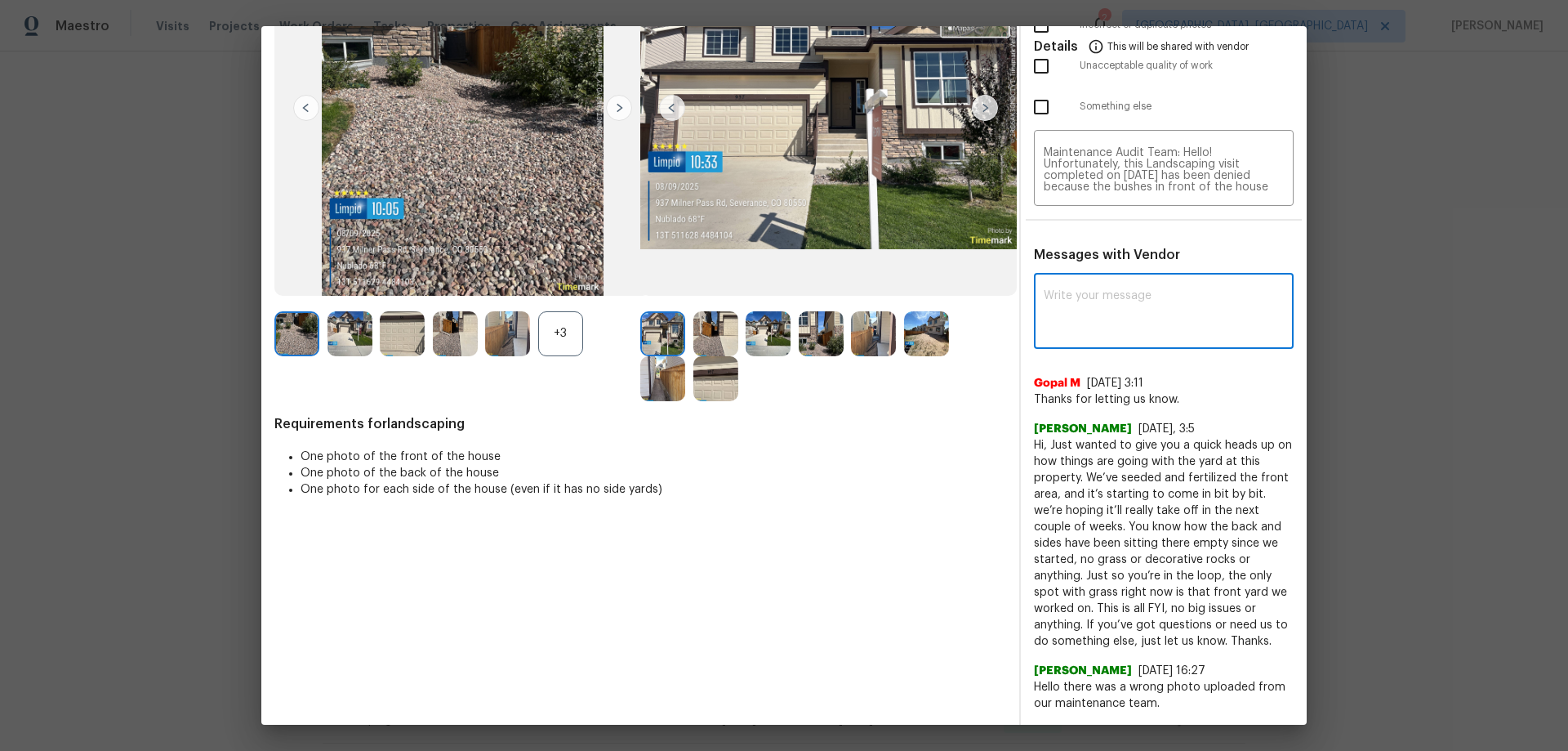
scroll to position [0, 0]
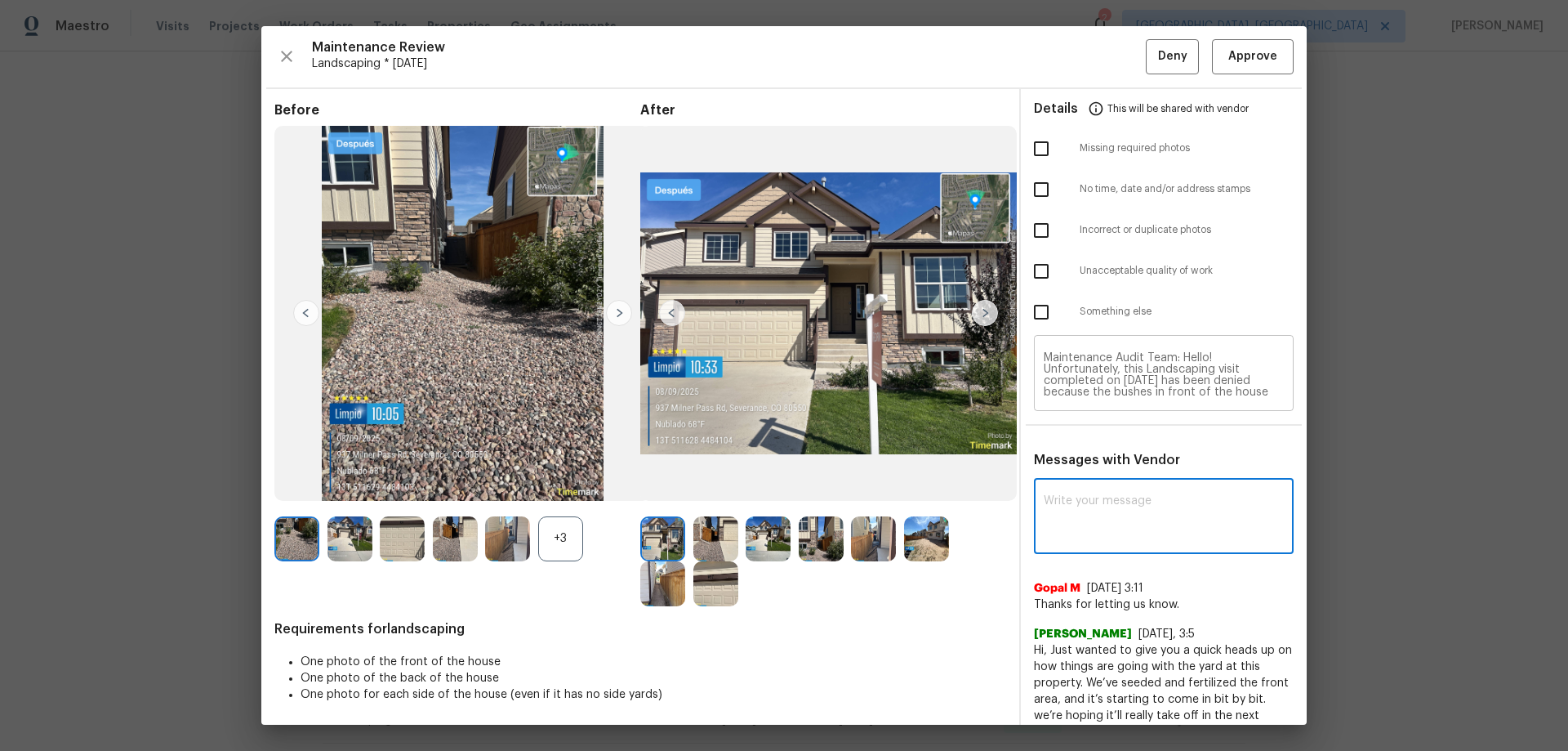
click at [1154, 402] on div "Maintenance Audit Team: Hello! Unfortunately, this Landscaping visit completed …" at bounding box center [1164, 374] width 260 height 72
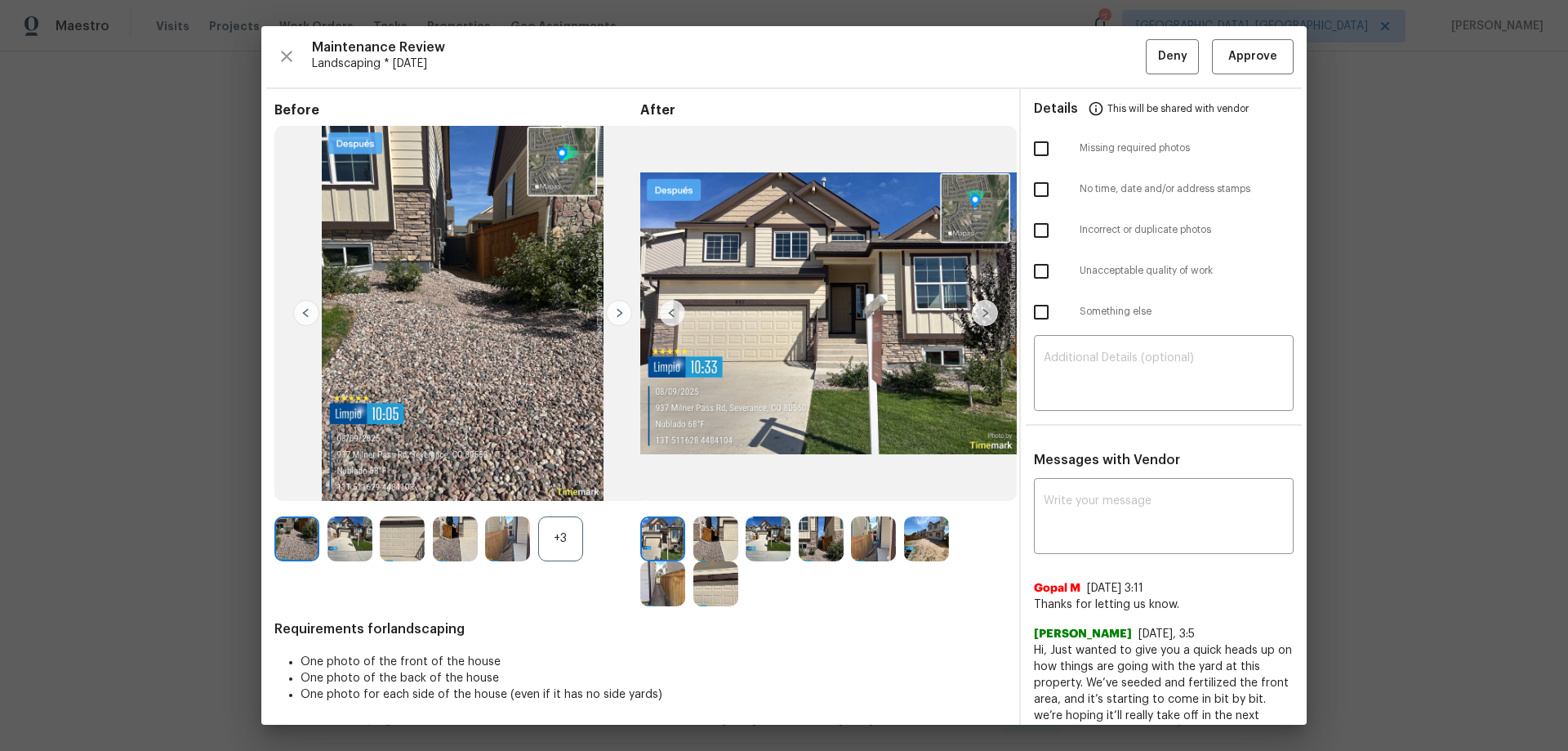
drag, startPoint x: 1567, startPoint y: 329, endPoint x: 1536, endPoint y: 333, distance: 31.3
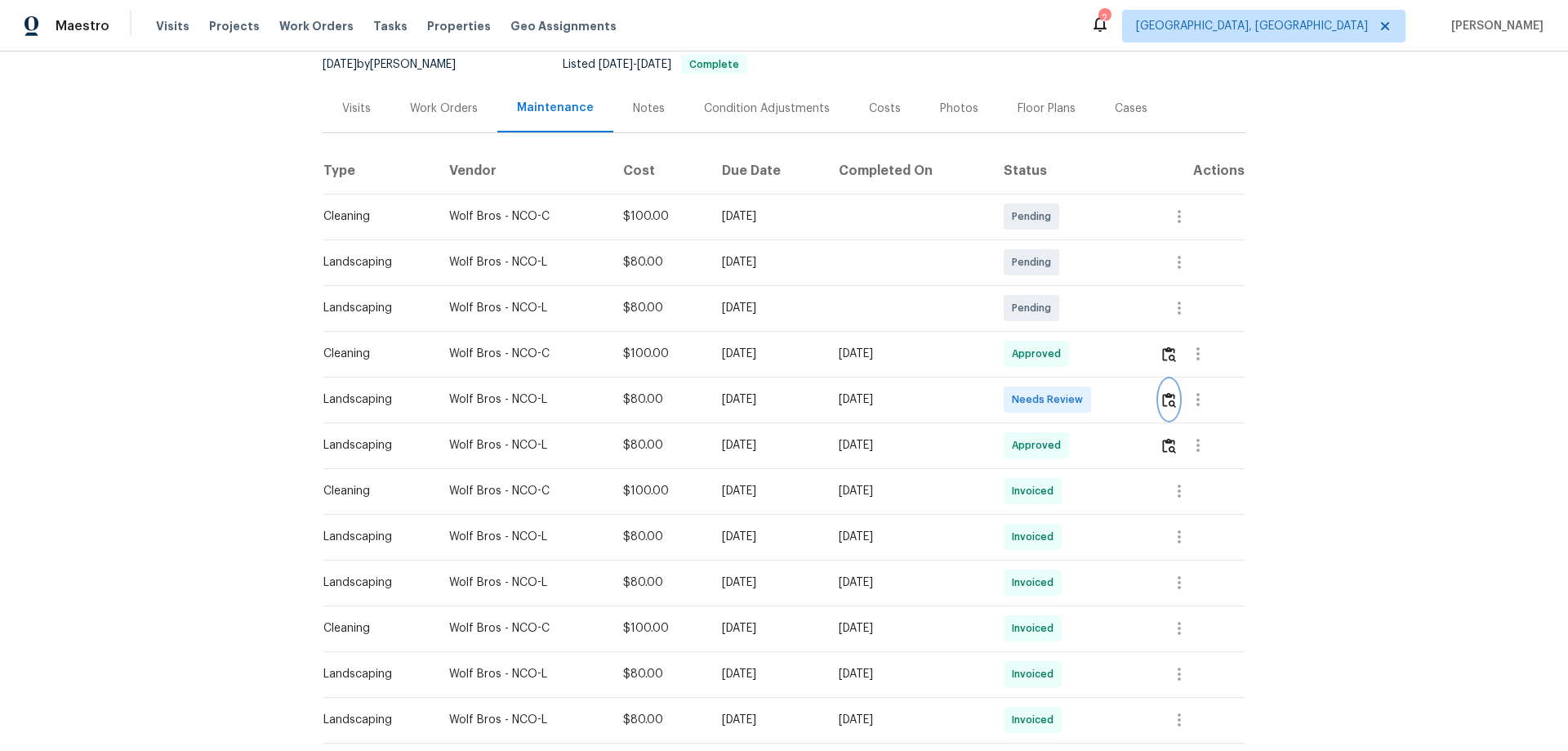
click at [1172, 397] on img "button" at bounding box center [1169, 400] width 14 height 16
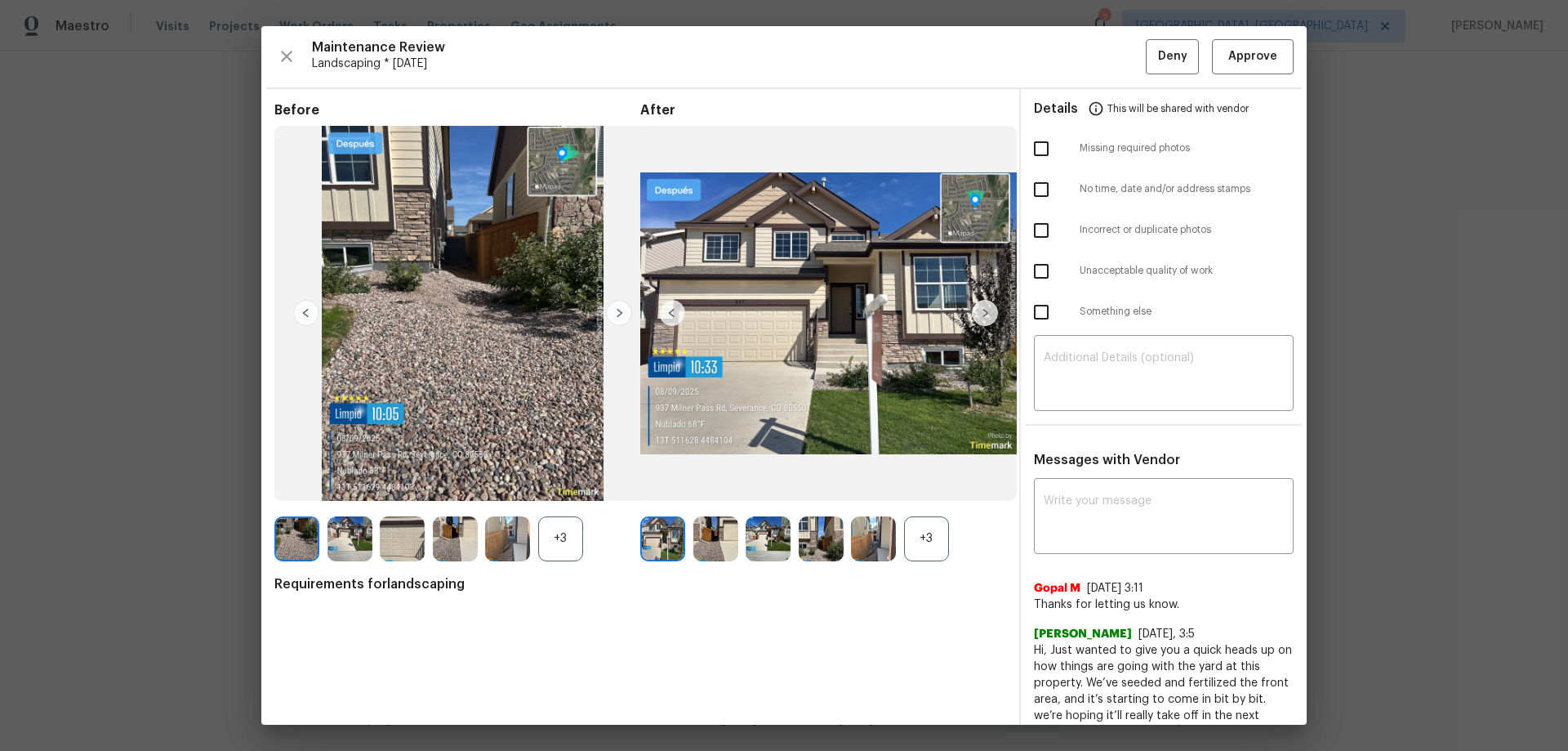
click at [926, 533] on div "+3" at bounding box center [926, 539] width 45 height 45
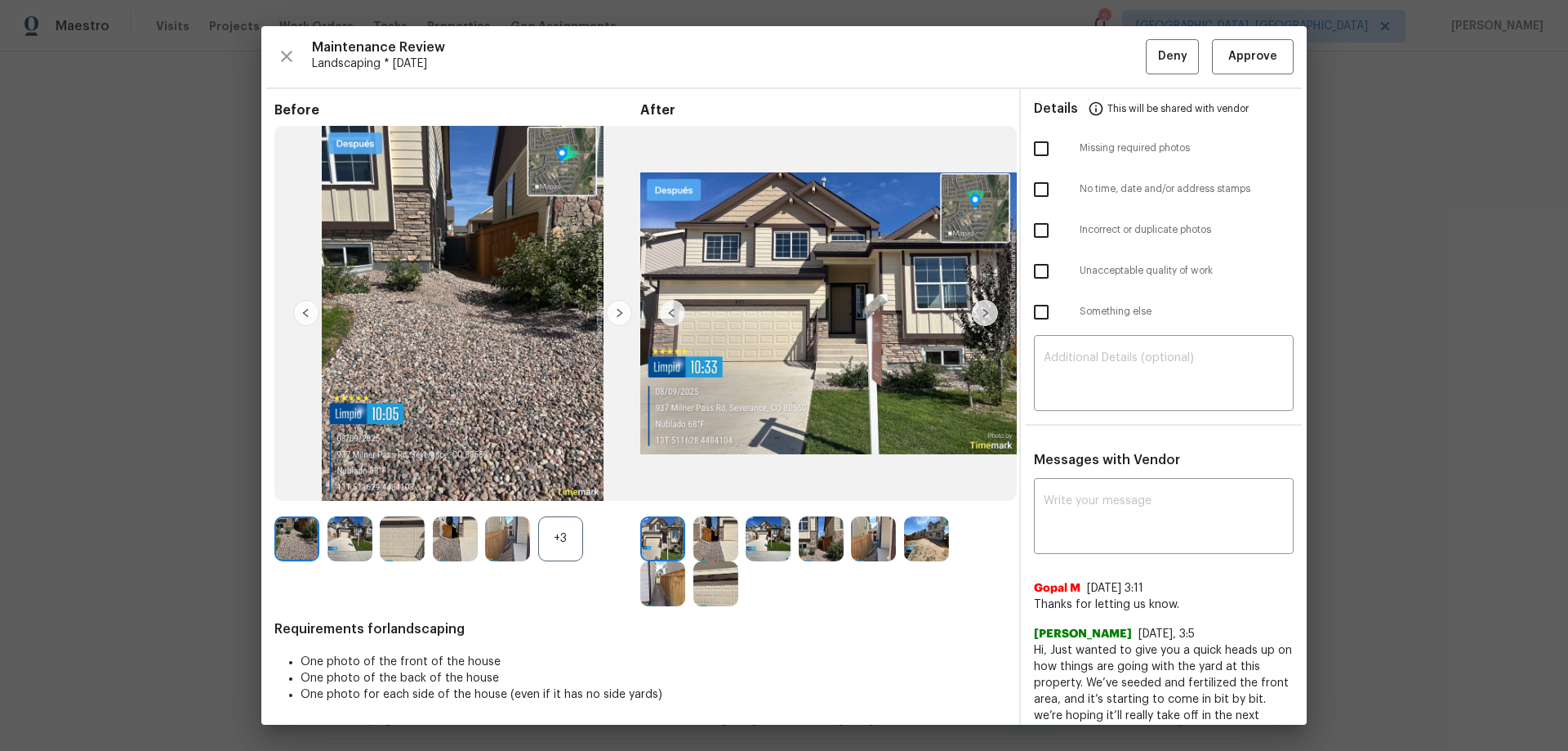
click at [570, 529] on div "+3" at bounding box center [560, 539] width 45 height 45
click at [904, 547] on img at bounding box center [926, 539] width 45 height 45
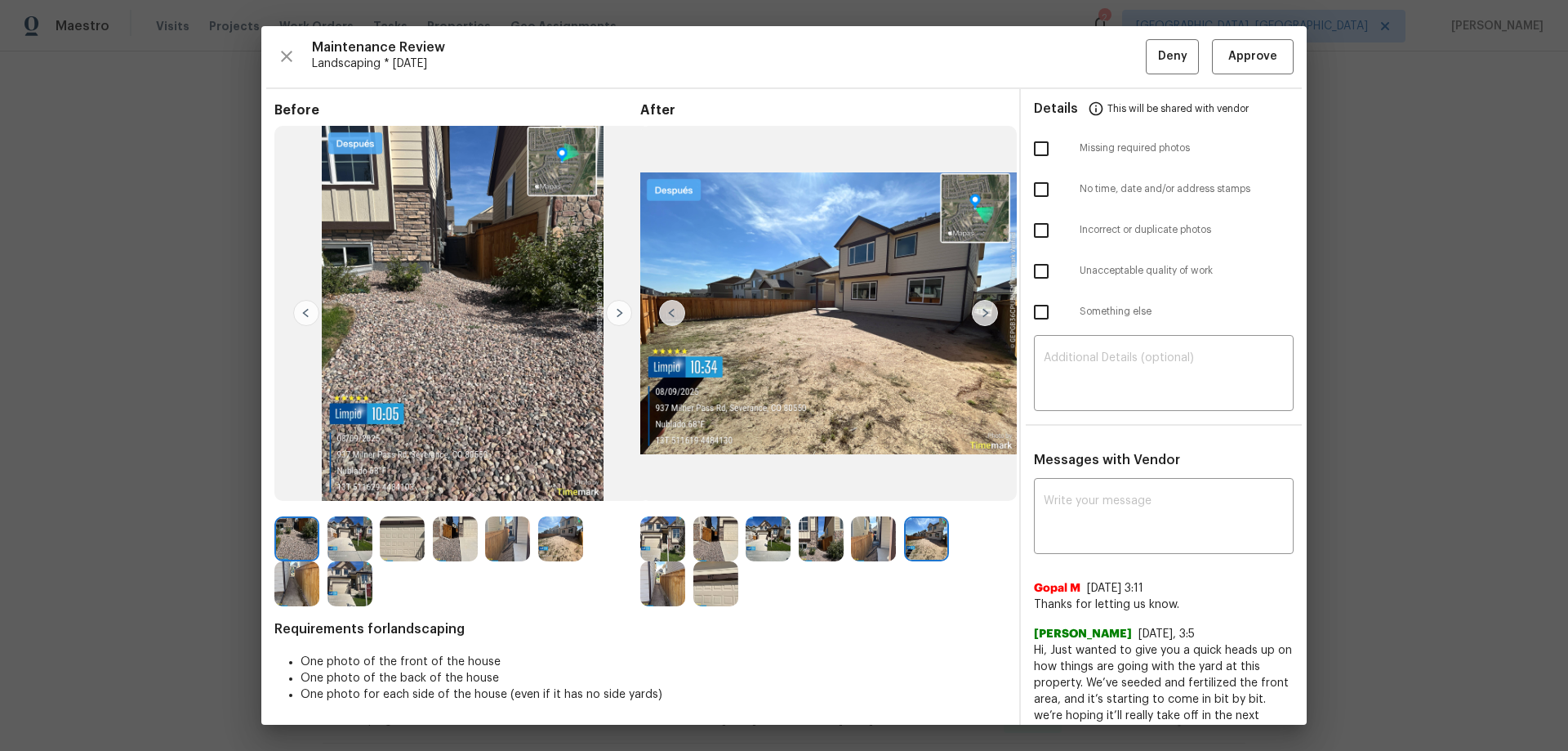
drag, startPoint x: 1414, startPoint y: 208, endPoint x: 1379, endPoint y: 249, distance: 53.9
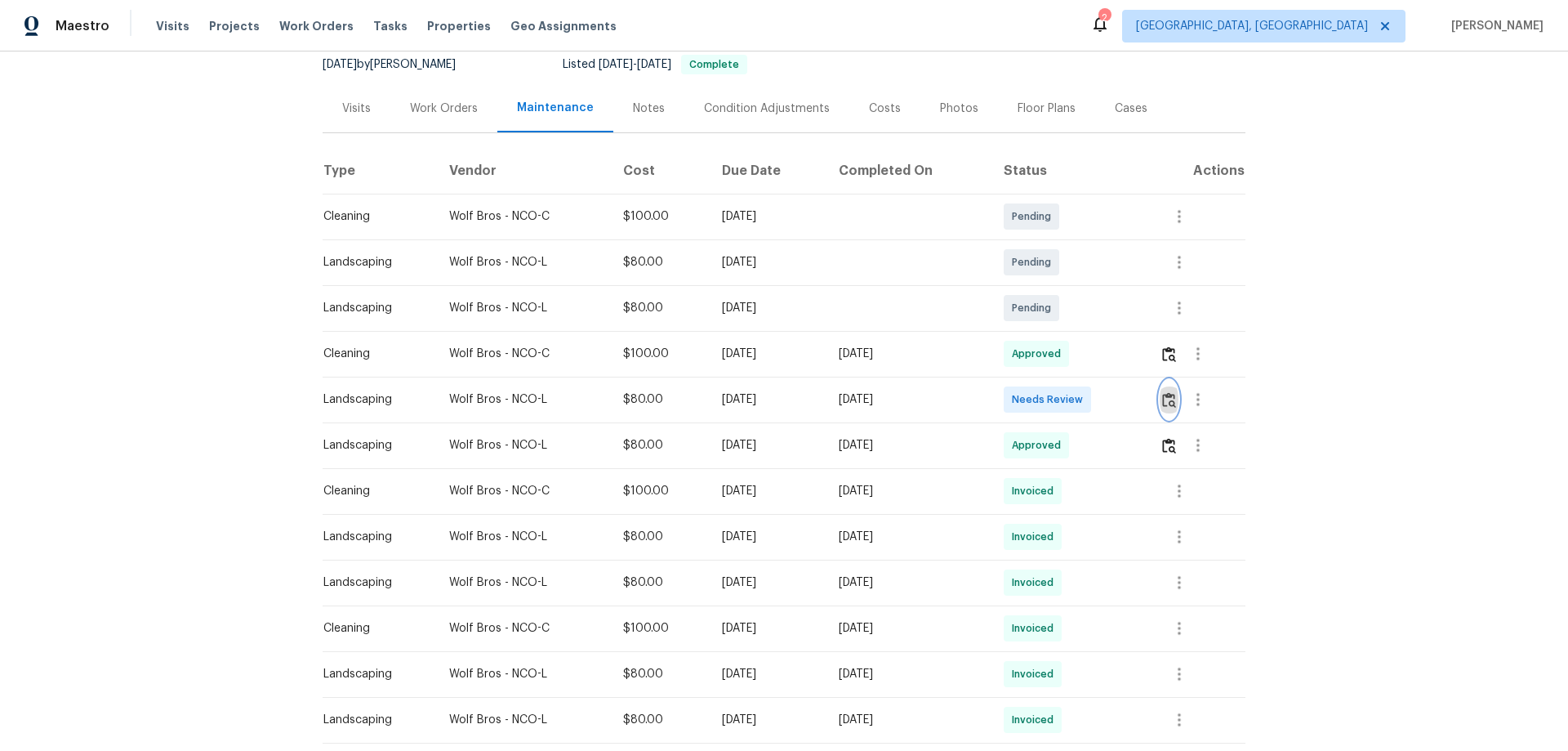
click at [1169, 396] on img "button" at bounding box center [1169, 400] width 14 height 16
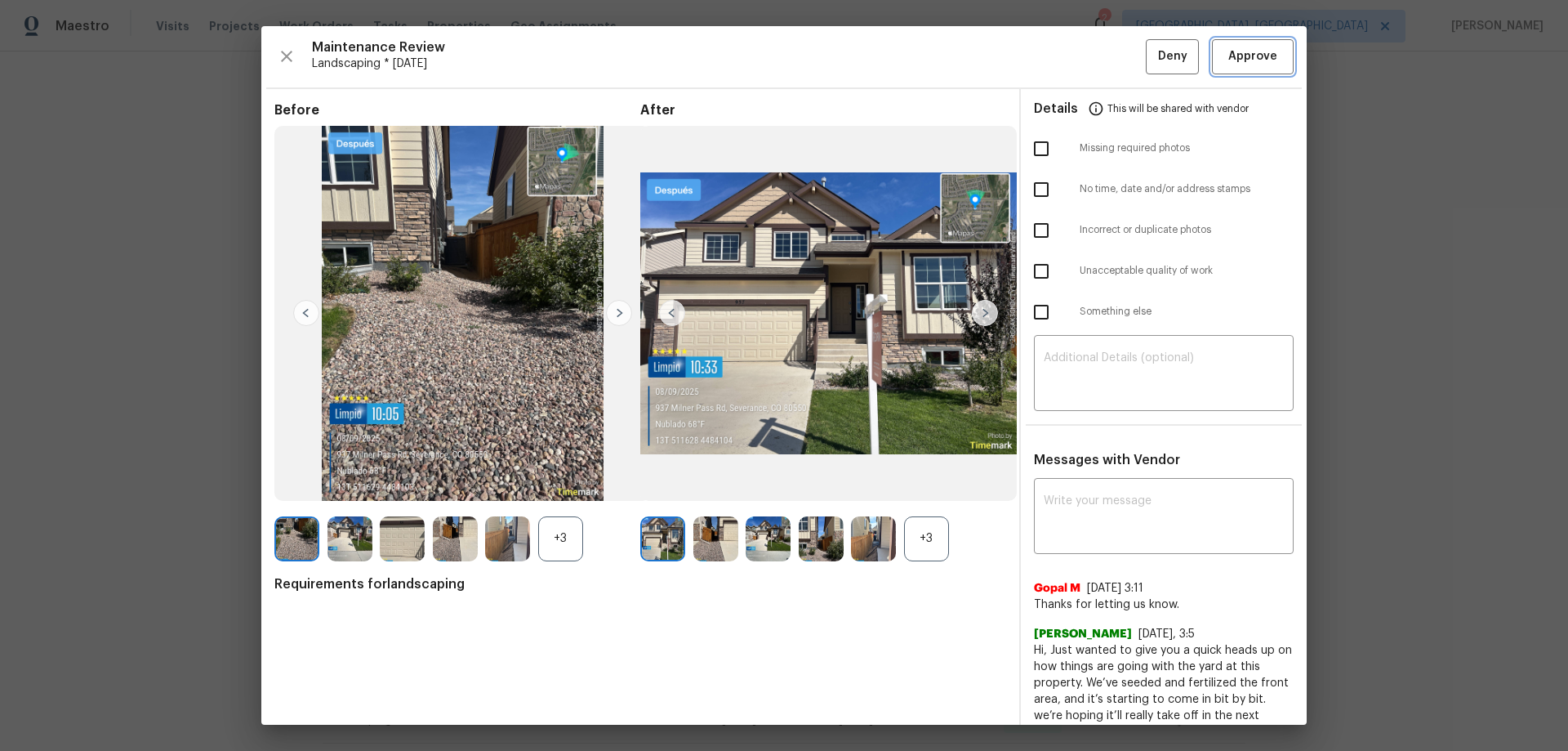
drag, startPoint x: 1273, startPoint y: 61, endPoint x: 1284, endPoint y: 65, distance: 11.7
click at [1272, 59] on button "Approve" at bounding box center [1252, 56] width 81 height 36
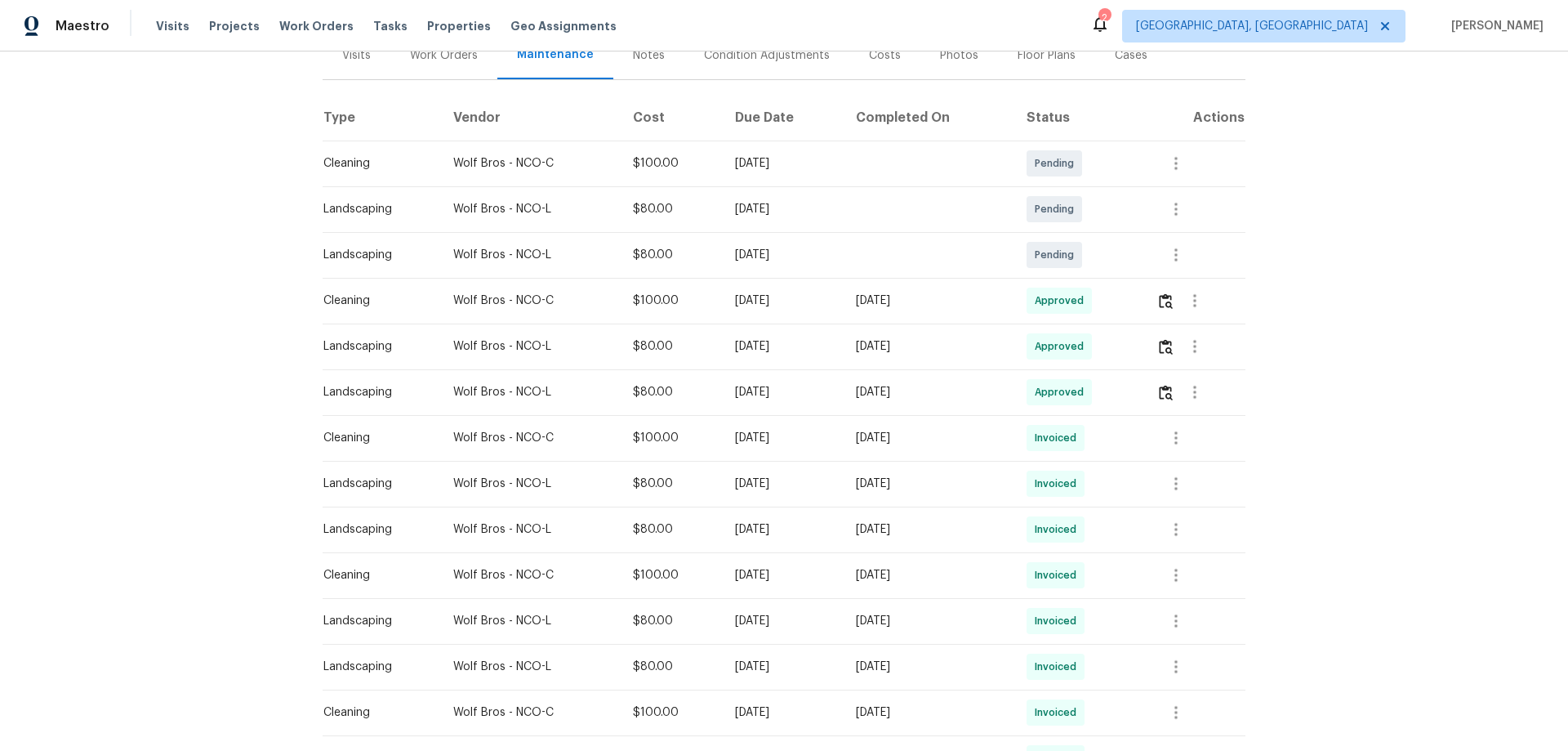
scroll to position [245, 0]
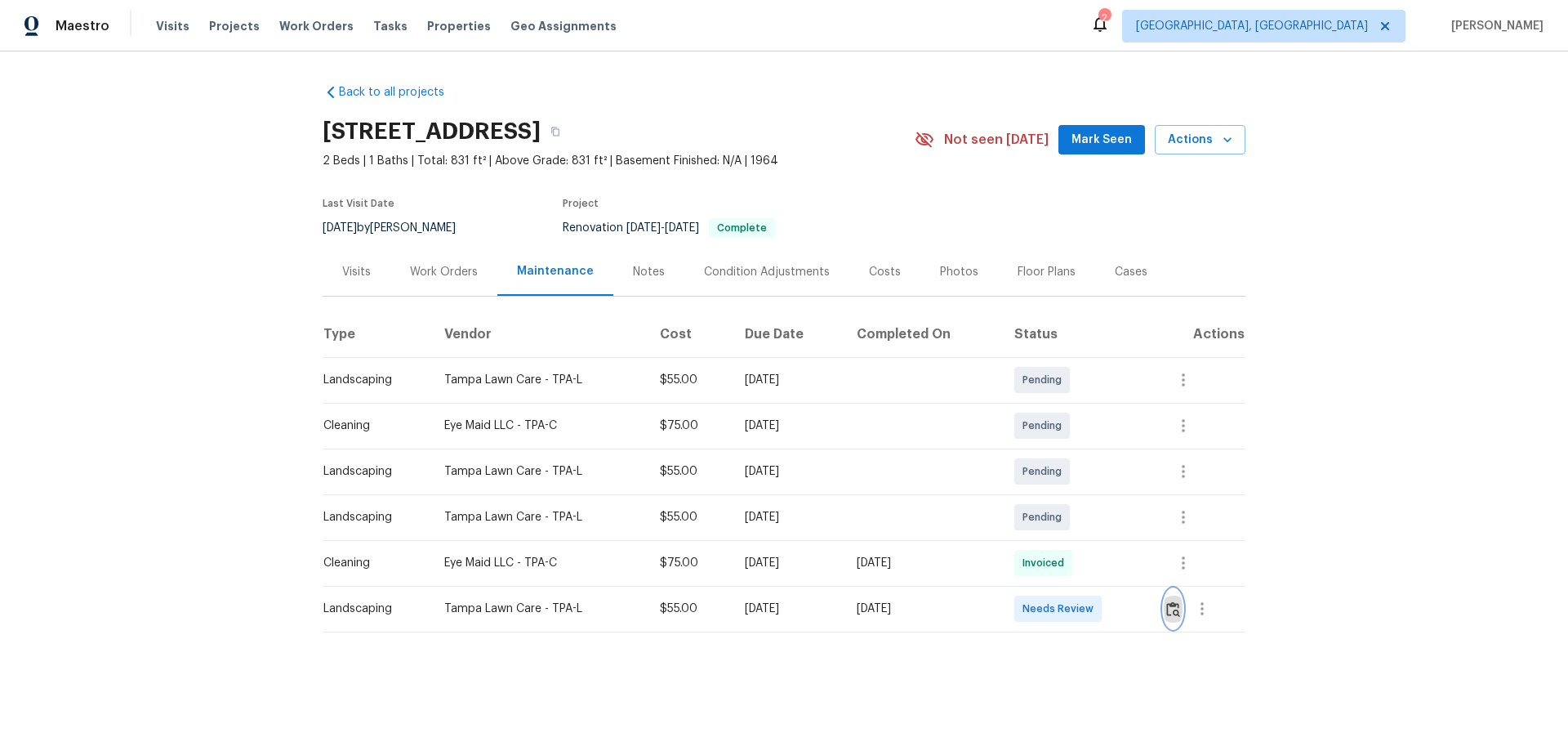
click at [1167, 602] on img "button" at bounding box center [1173, 609] width 14 height 16
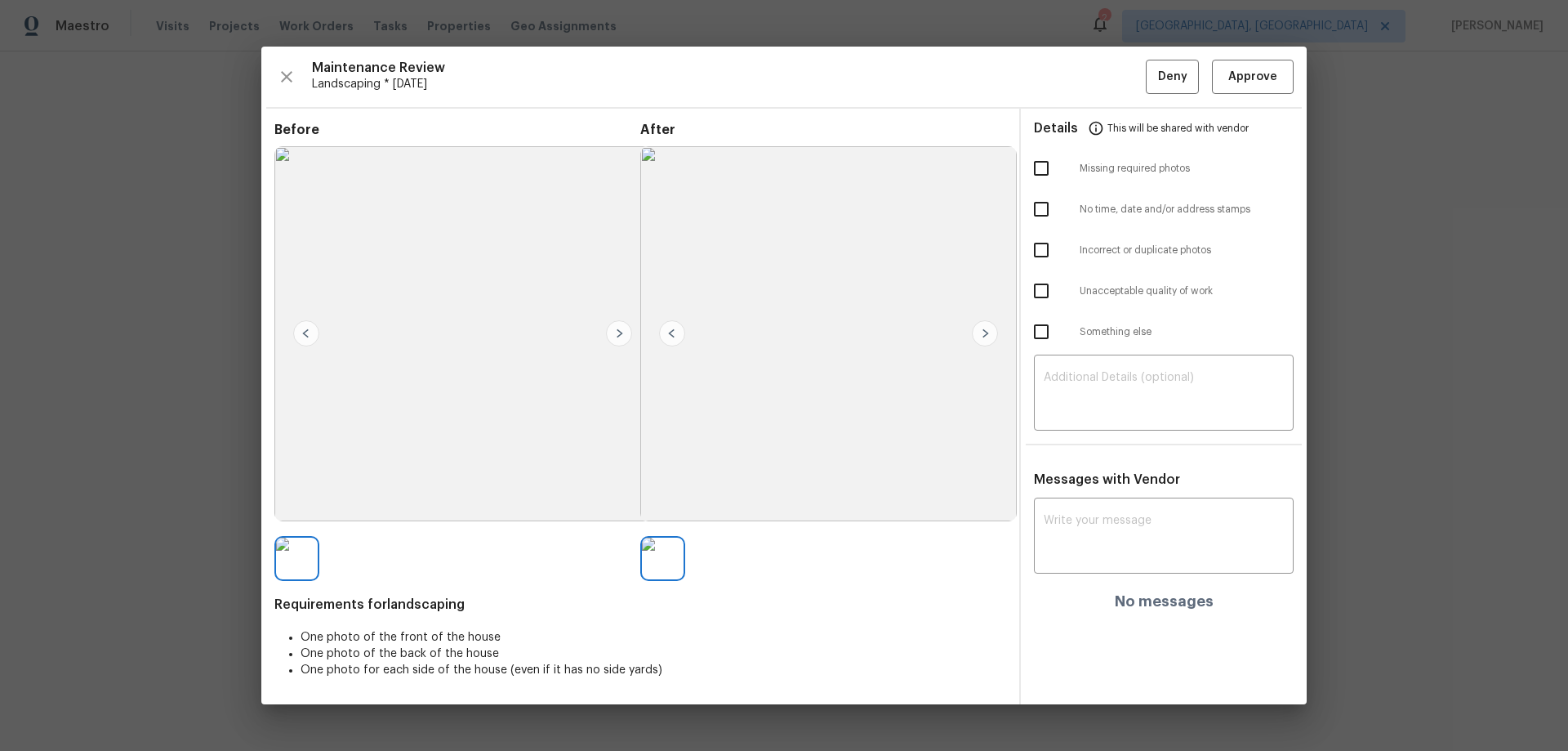
drag, startPoint x: 764, startPoint y: 337, endPoint x: 745, endPoint y: 363, distance: 32.2
click at [764, 337] on img at bounding box center [828, 334] width 377 height 376
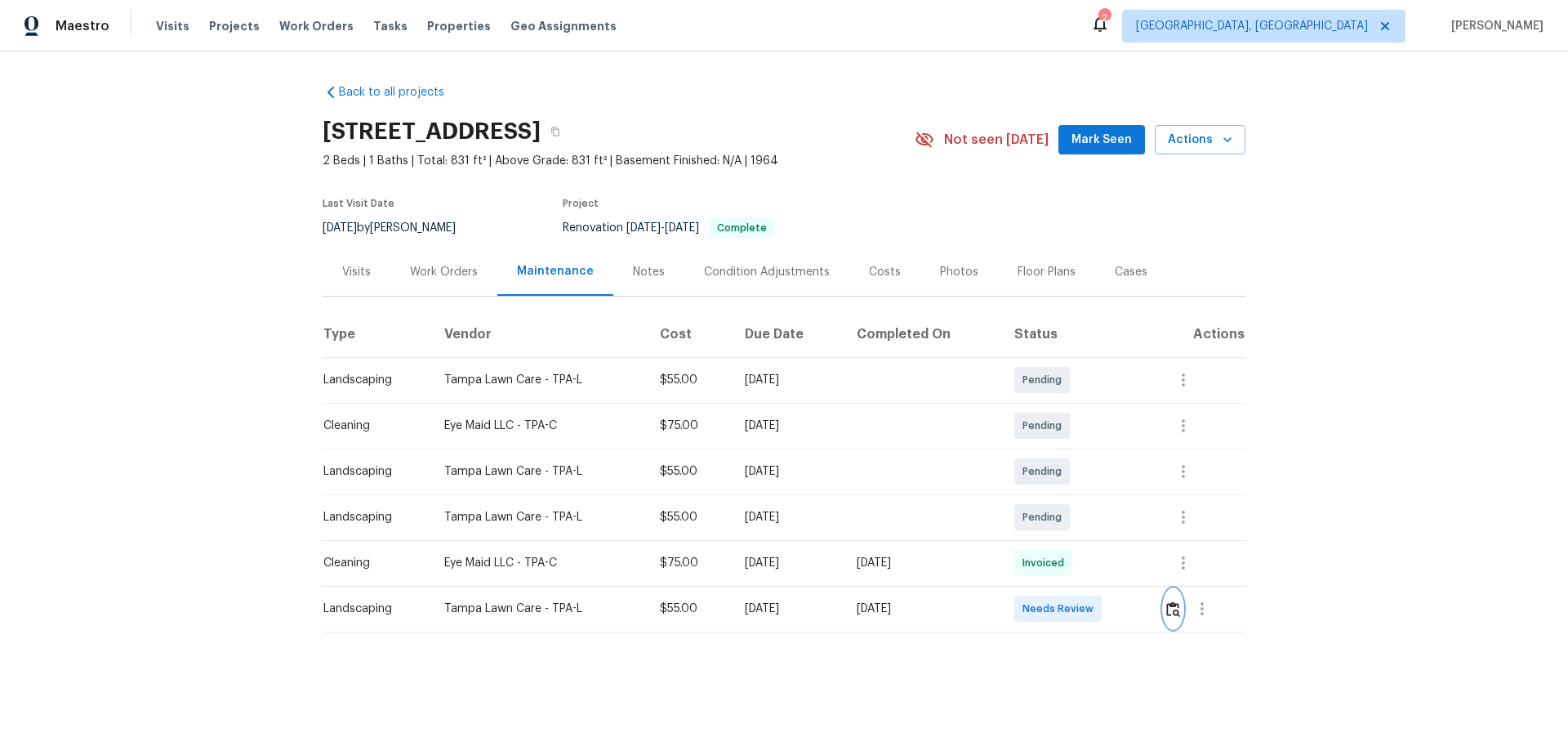
click at [1173, 605] on img "button" at bounding box center [1173, 609] width 14 height 16
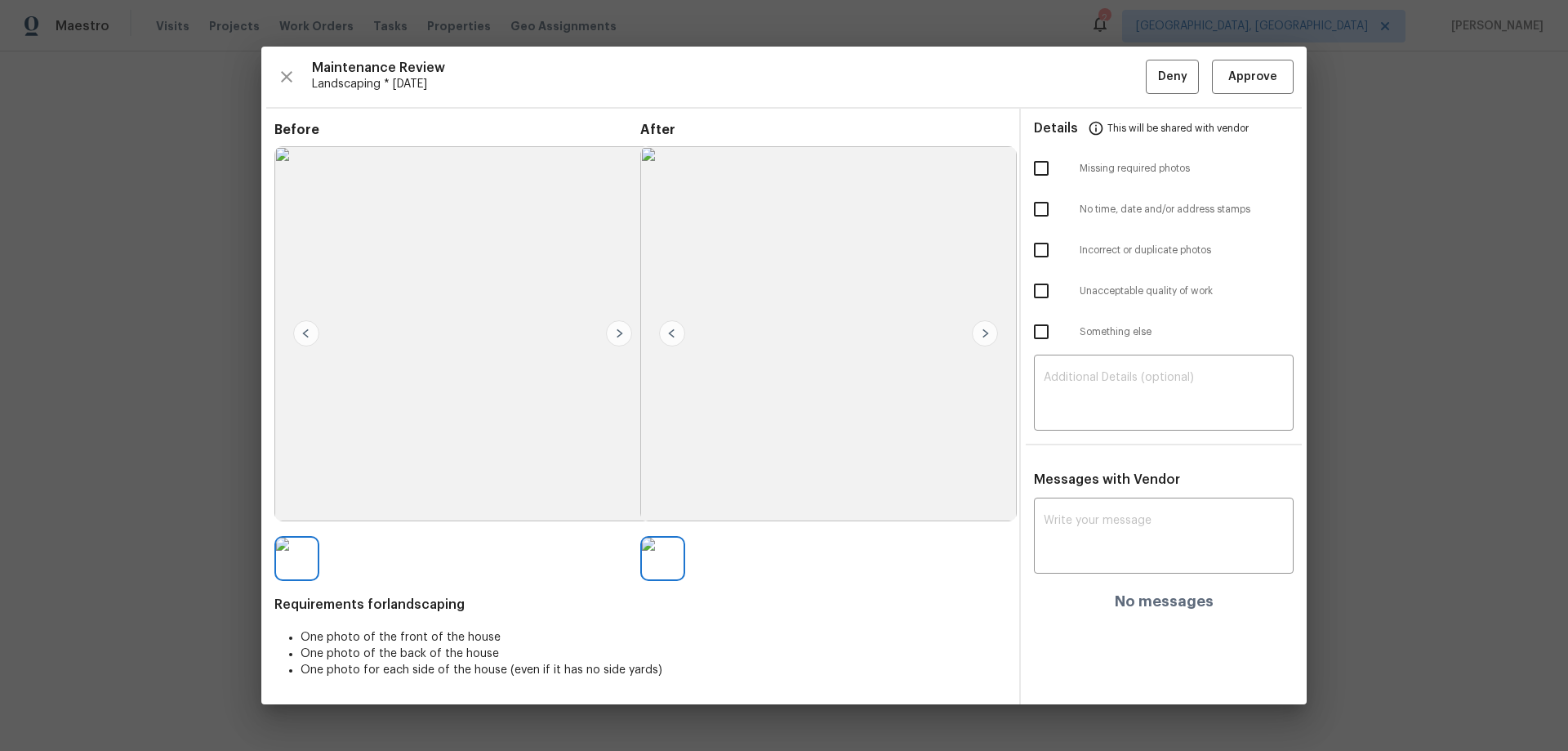
drag, startPoint x: 187, startPoint y: 333, endPoint x: 201, endPoint y: 451, distance: 118.8
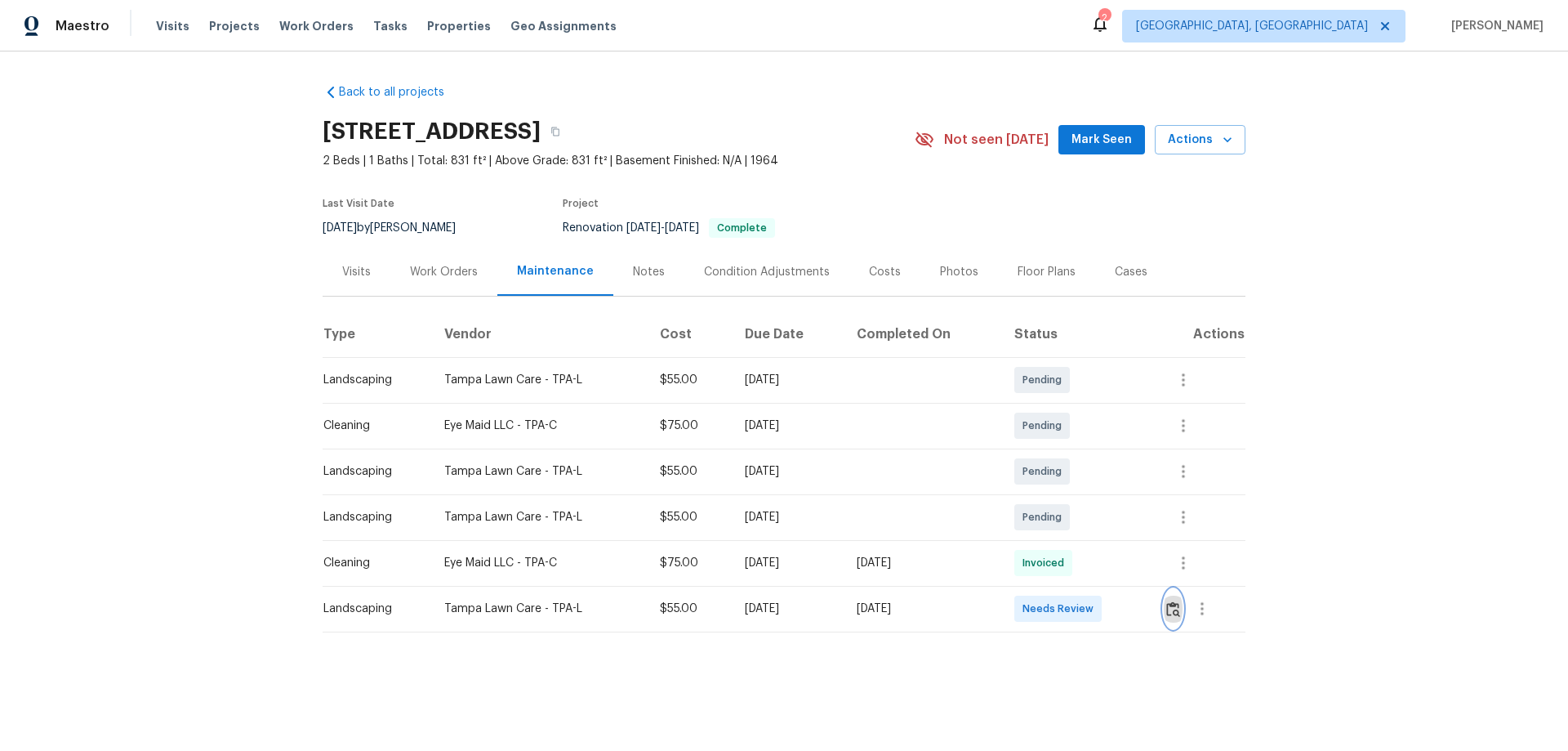
click at [1171, 618] on button "button" at bounding box center [1173, 608] width 19 height 39
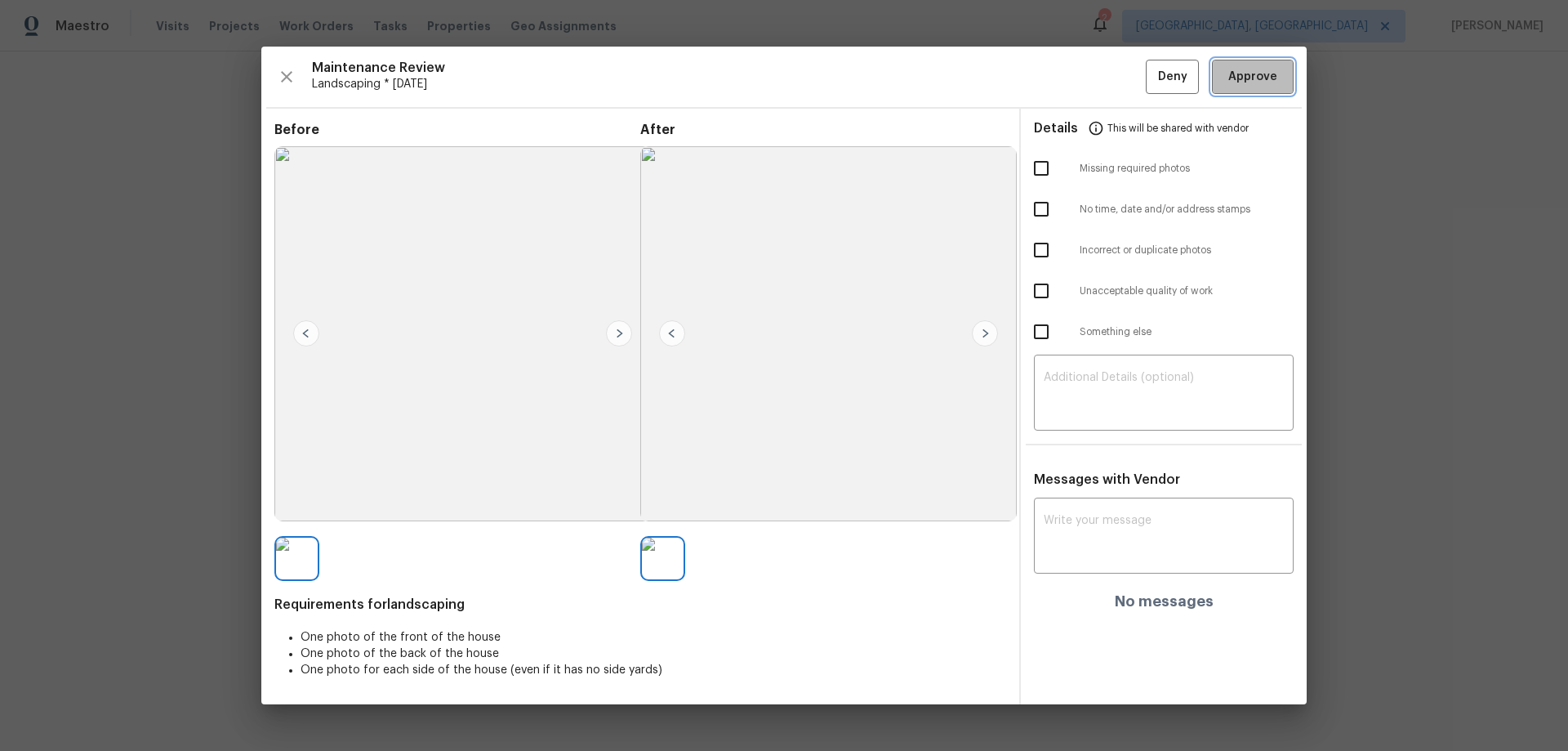
drag, startPoint x: 1244, startPoint y: 79, endPoint x: 1253, endPoint y: 78, distance: 9.1
click at [1244, 78] on span "Approve" at bounding box center [1252, 77] width 49 height 21
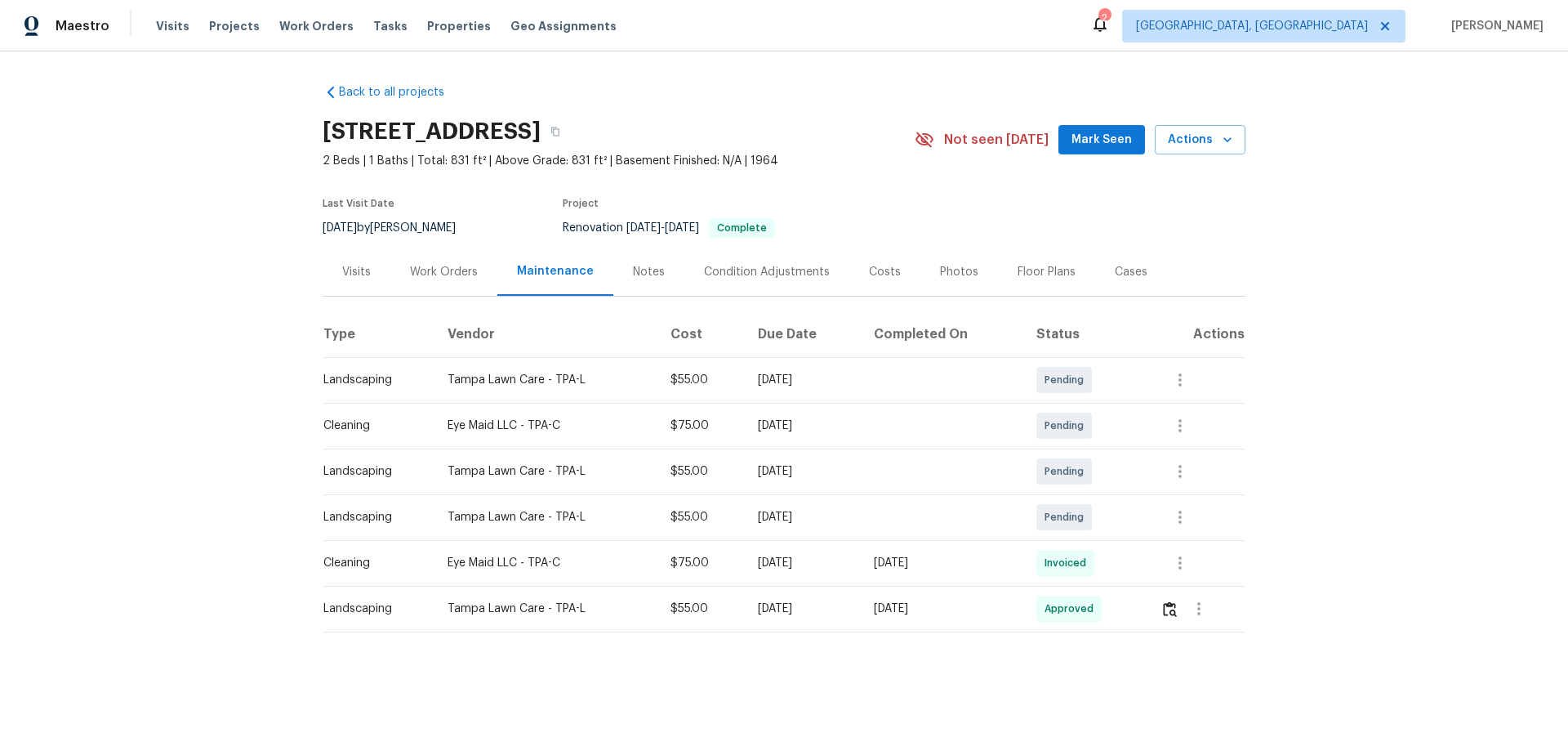
click at [181, 340] on div "Back to all projects [STREET_ADDRESS] 2 Beds | 1 Baths | Total: 831 ft² | Above…" at bounding box center [784, 391] width 1568 height 679
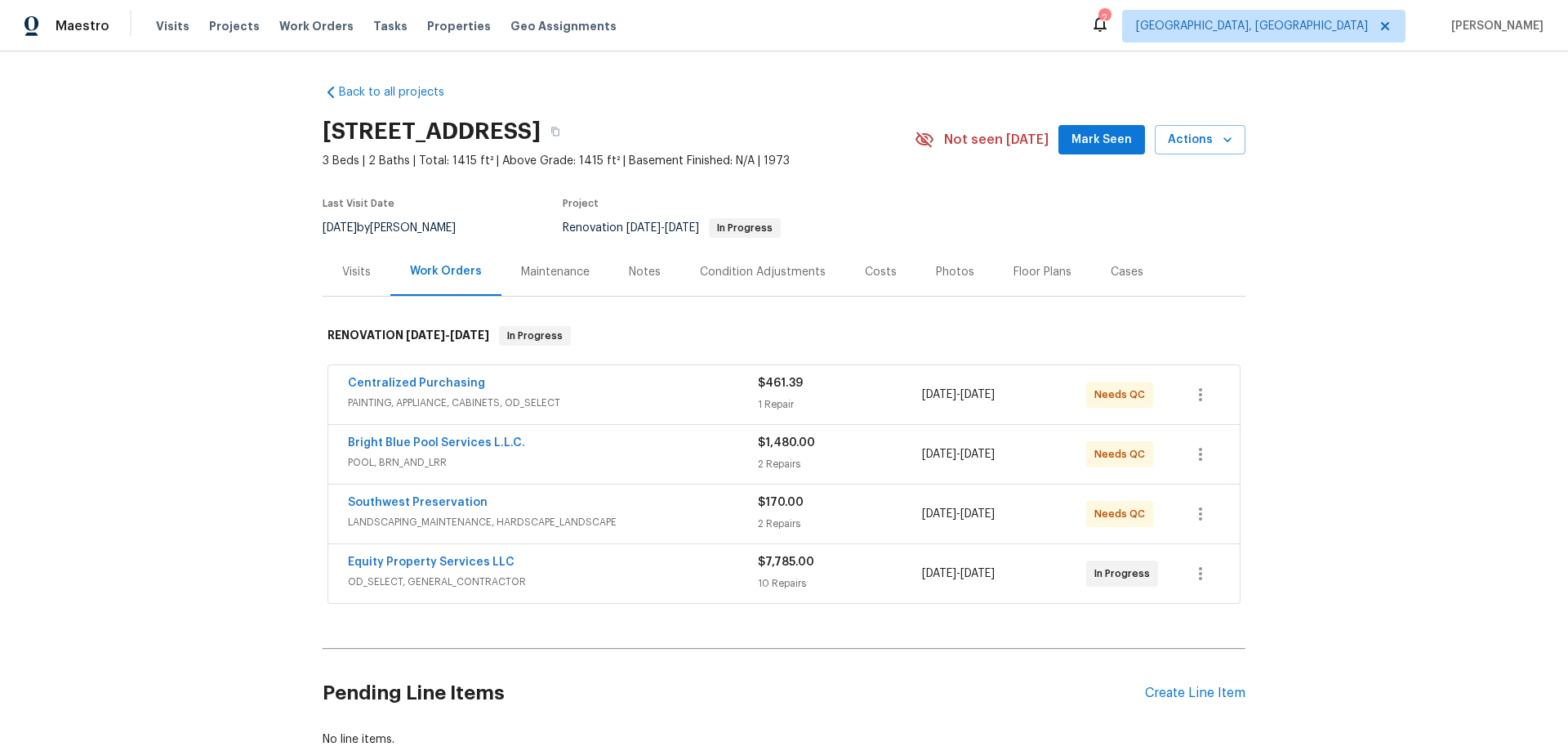
click at [177, 389] on div "Back to all projects [STREET_ADDRESS] 3 Beds | 2 Baths | Total: 1415 ft² | Abov…" at bounding box center [784, 400] width 1568 height 699
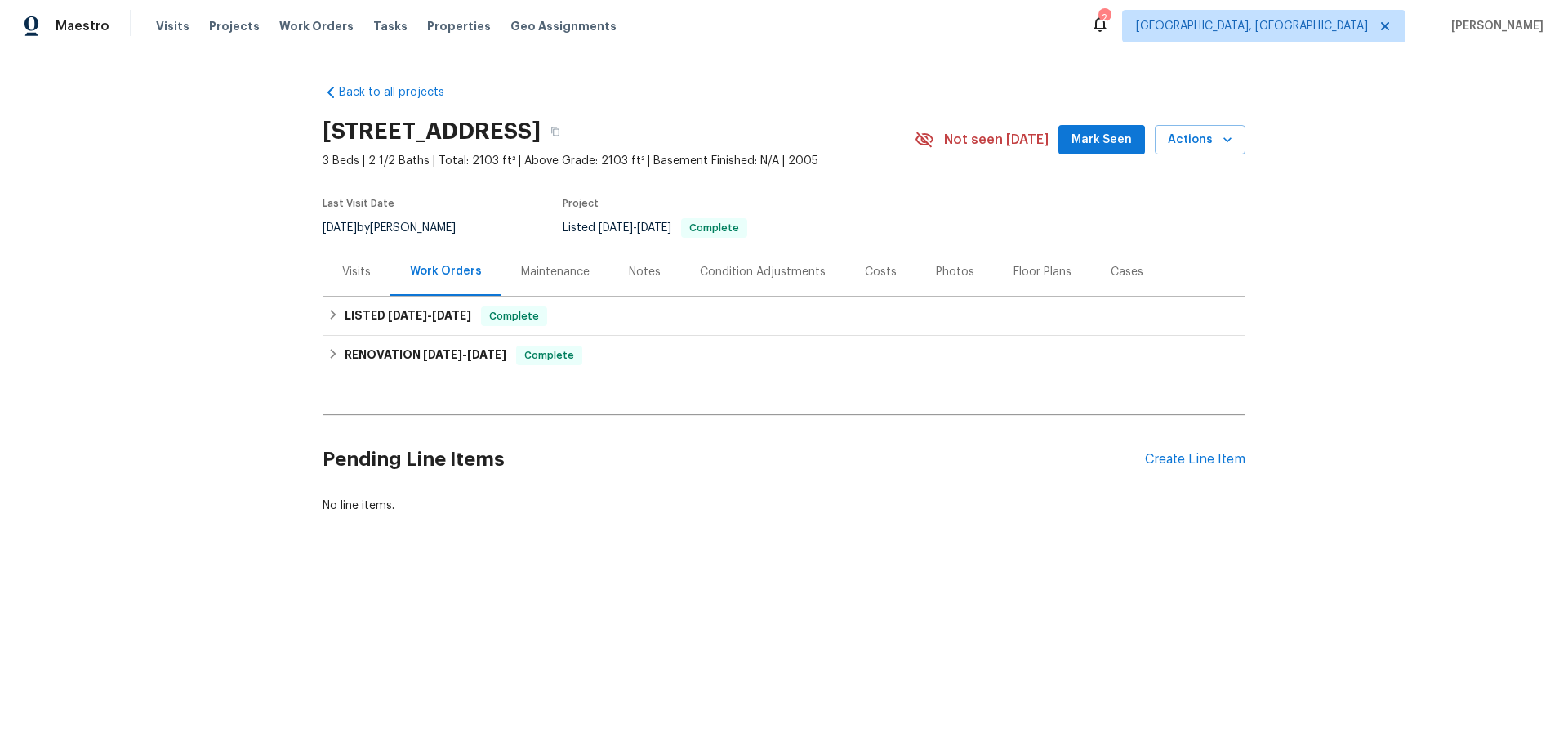
click at [352, 264] on div "Visits" at bounding box center [356, 272] width 29 height 16
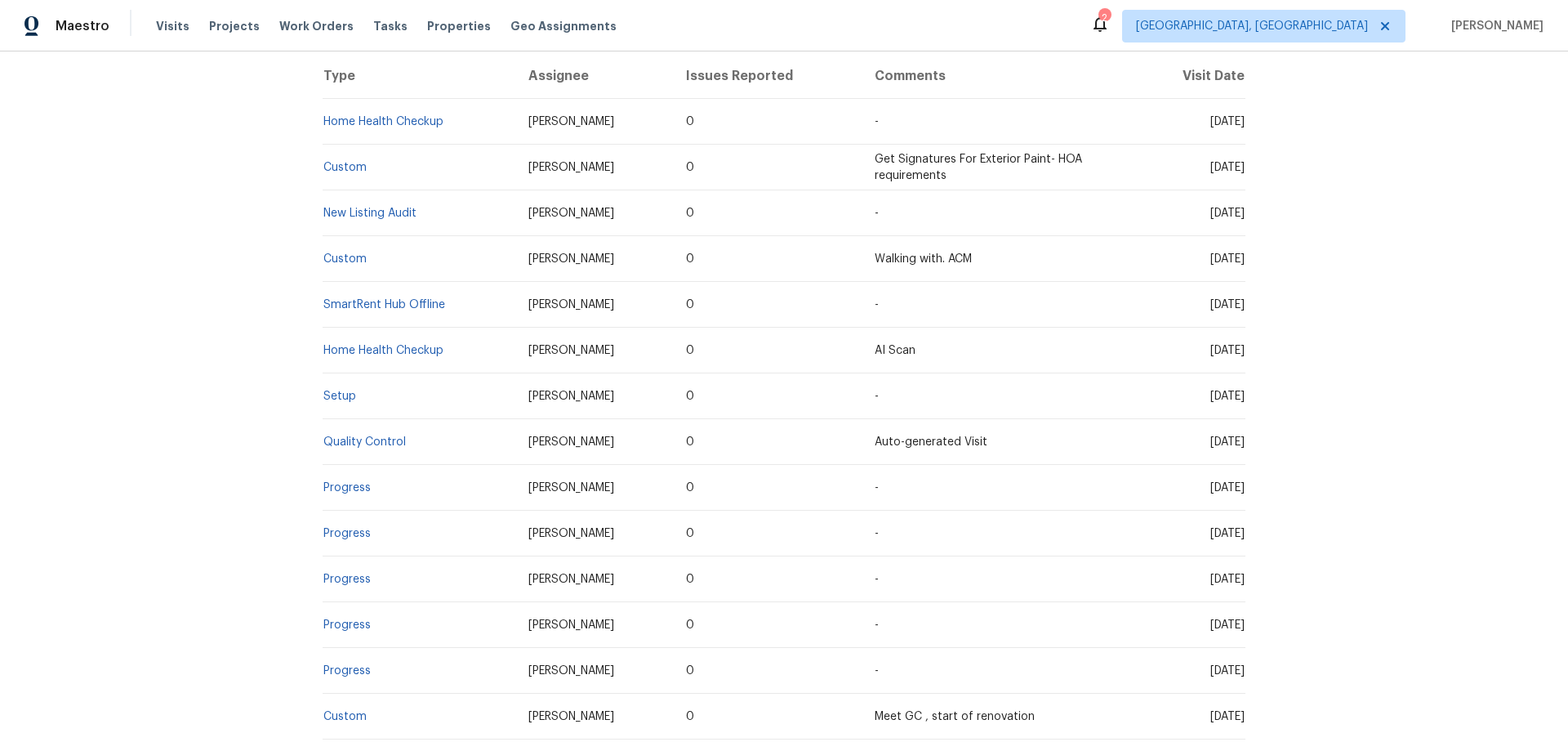
scroll to position [327, 0]
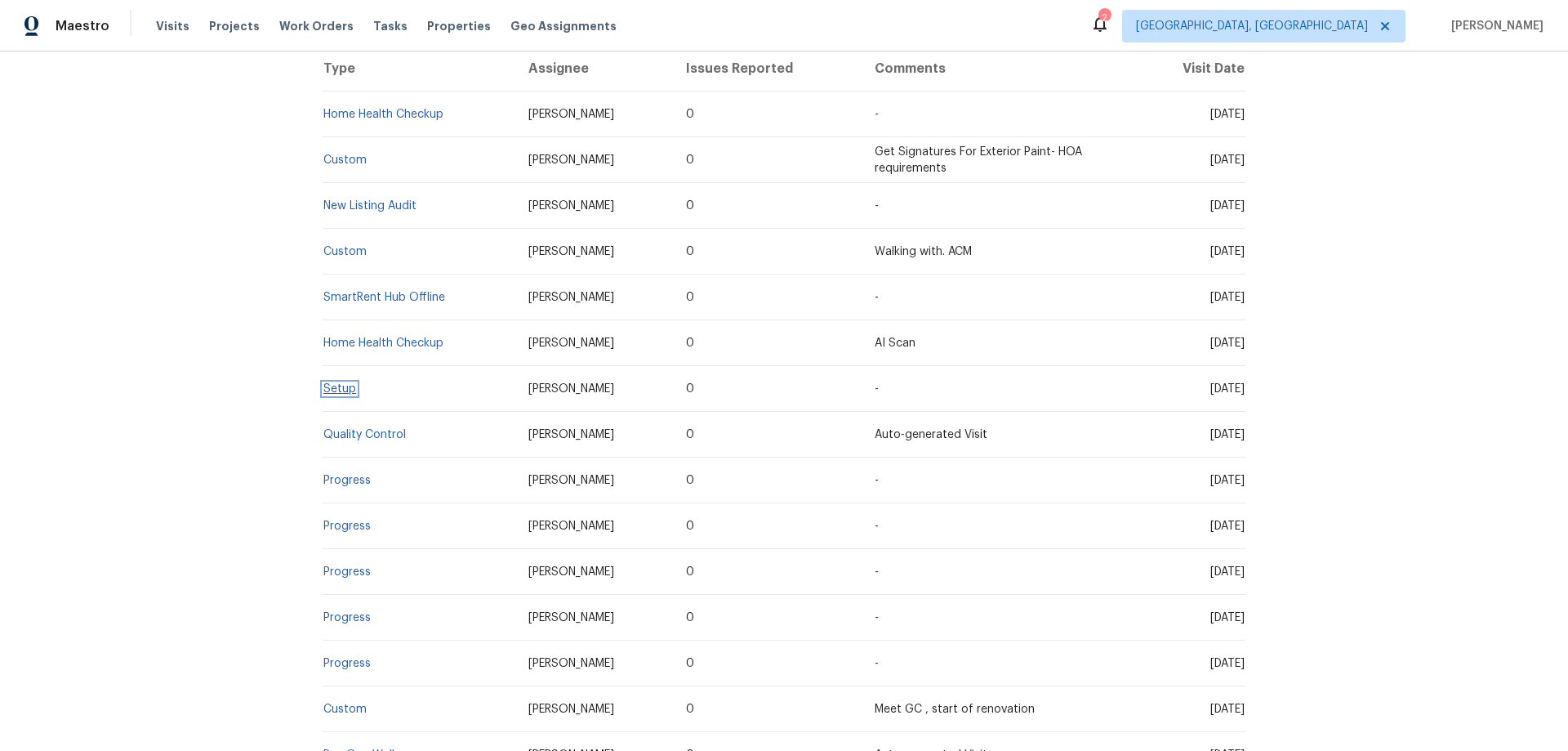
click at [342, 393] on link "Setup" at bounding box center [339, 388] width 33 height 11
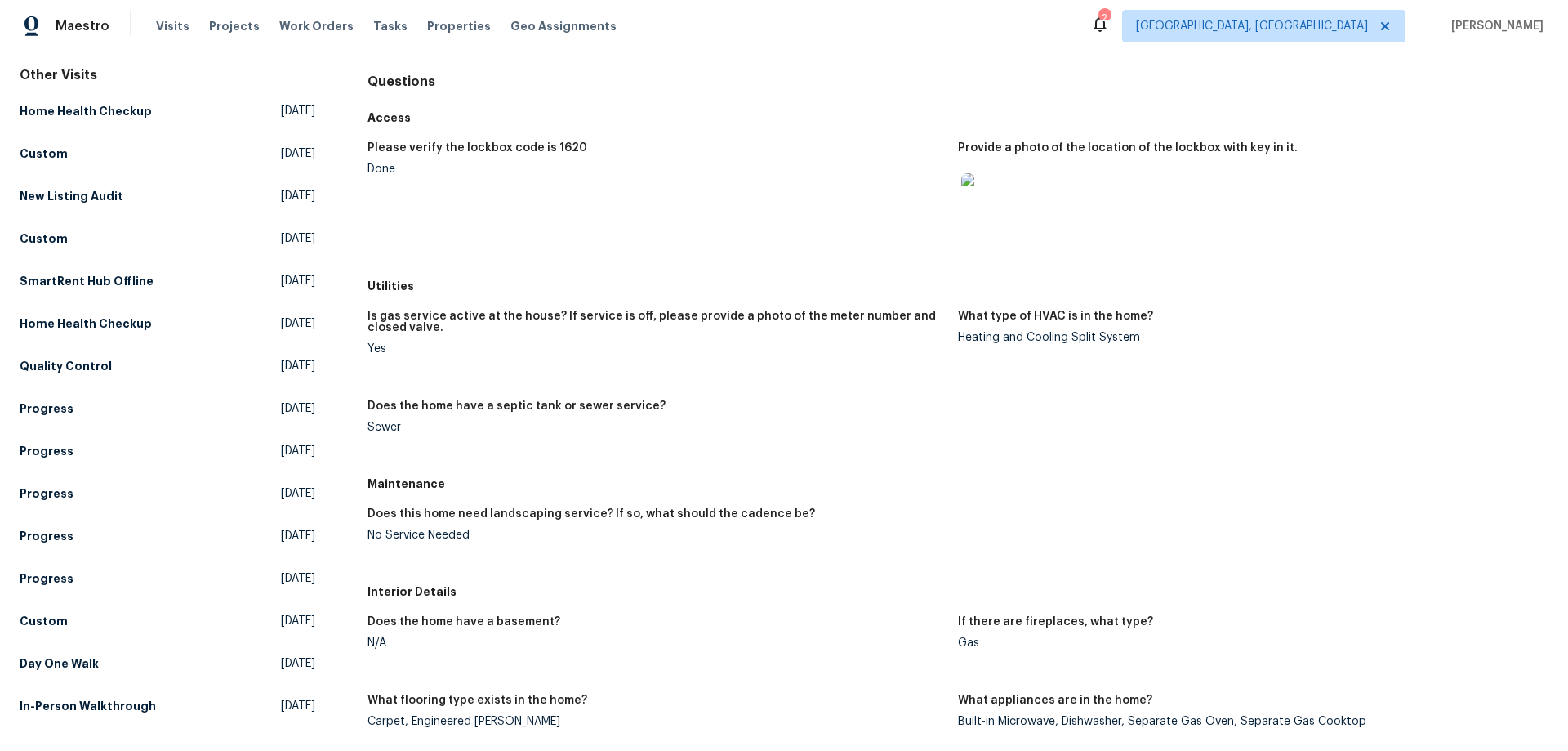
scroll to position [164, 0]
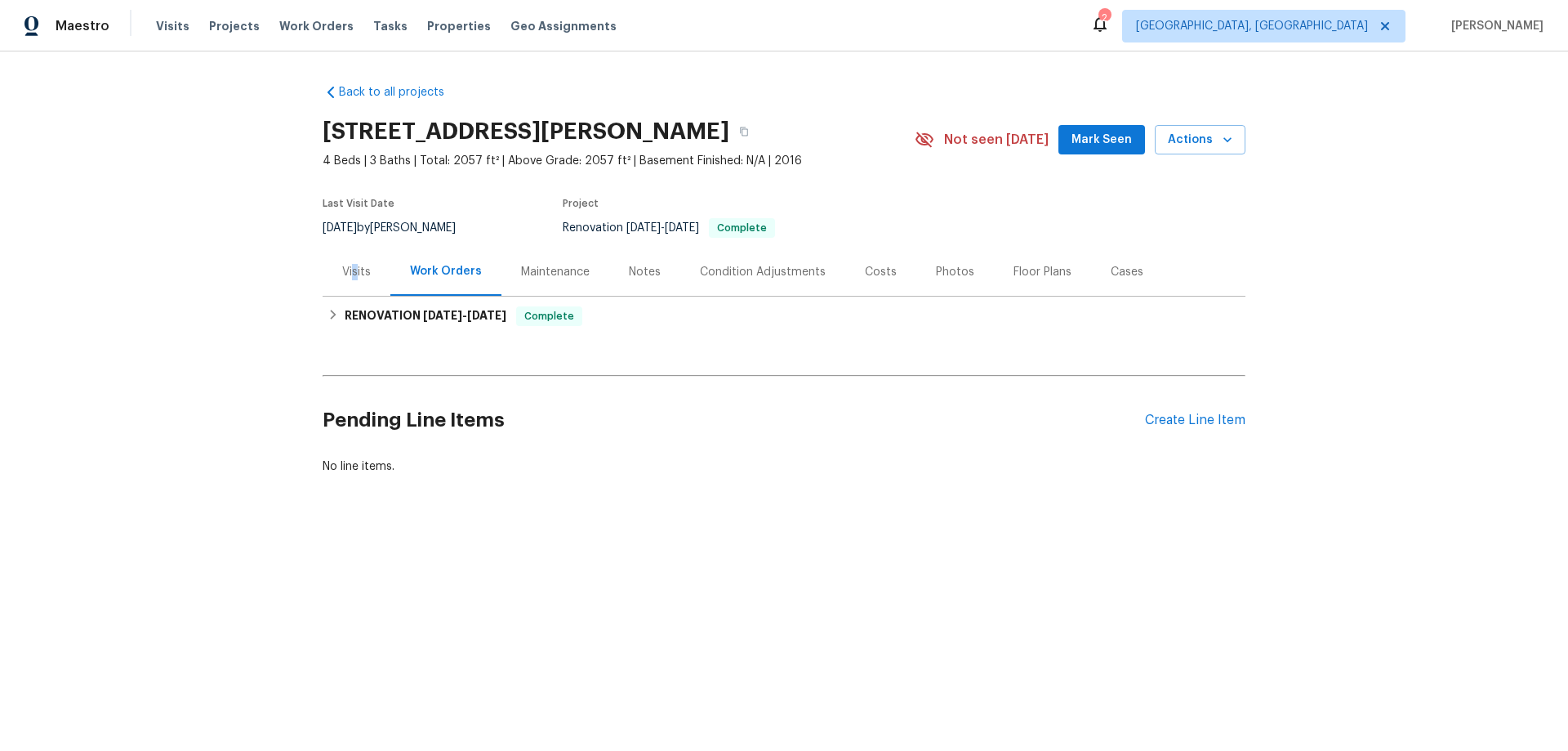
click at [349, 272] on div "Visits" at bounding box center [356, 272] width 29 height 16
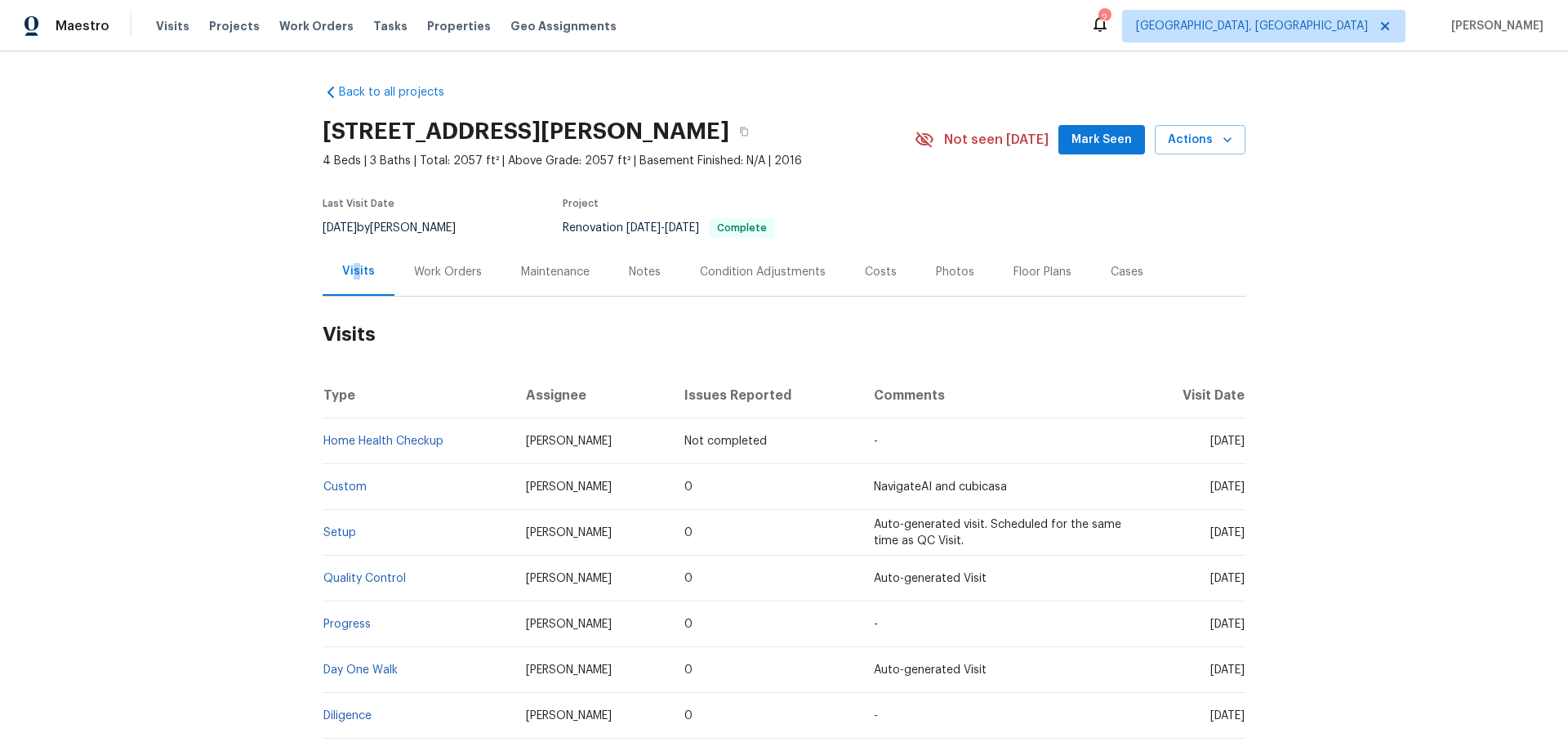
scroll to position [111, 0]
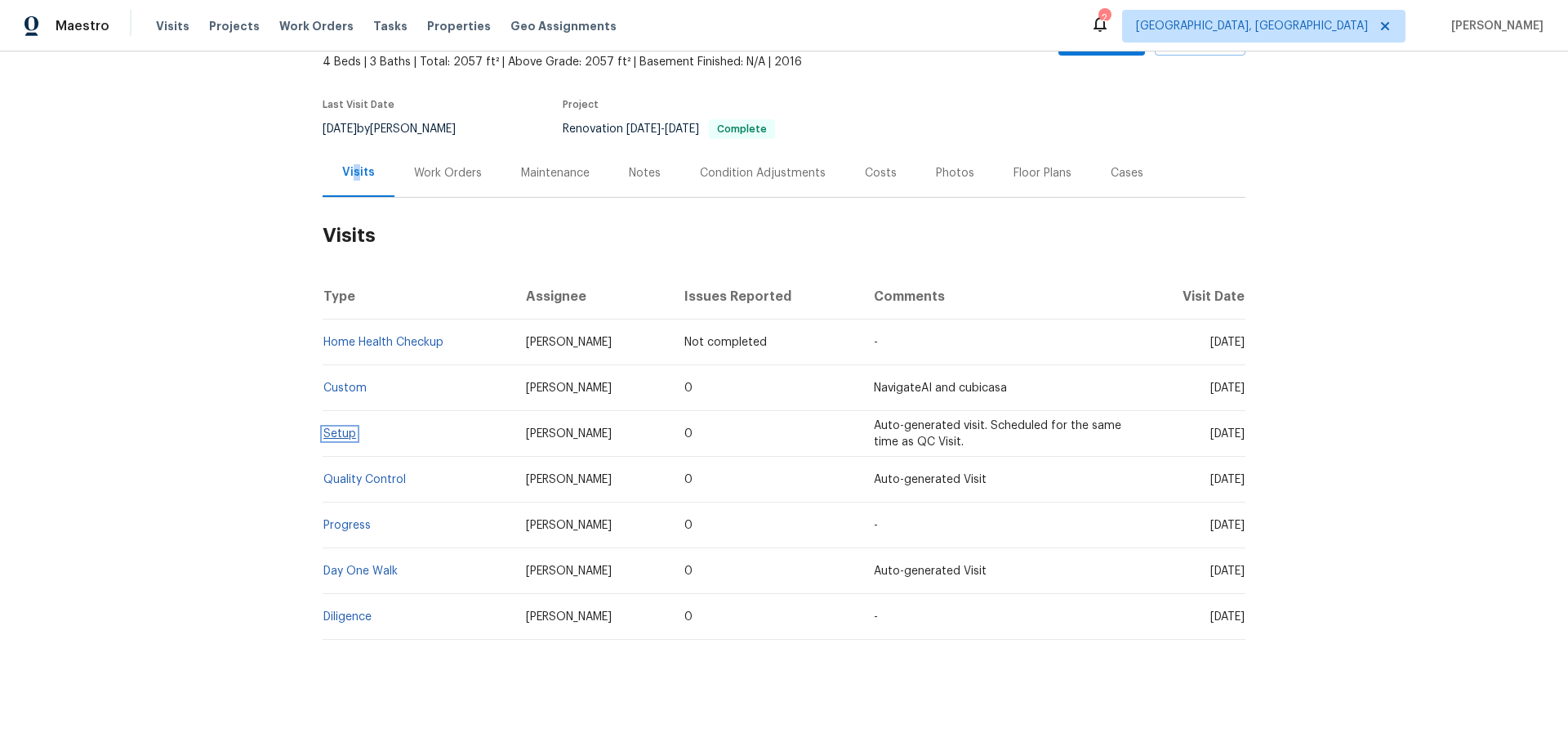
click at [338, 428] on link "Setup" at bounding box center [339, 433] width 33 height 11
drag, startPoint x: 437, startPoint y: 160, endPoint x: 436, endPoint y: 365, distance: 205.0
click at [438, 165] on div "Work Orders" at bounding box center [448, 172] width 68 height 16
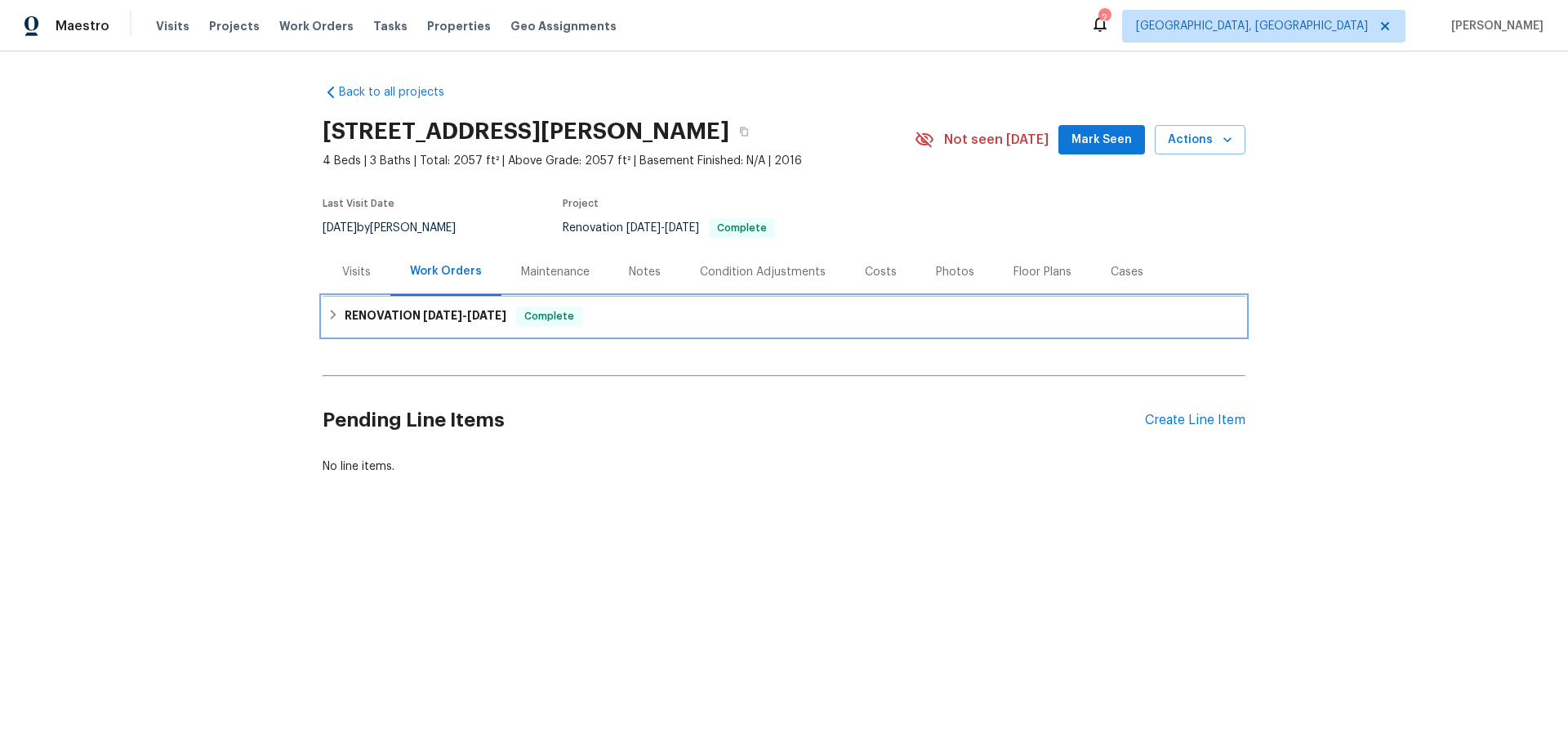
click at [365, 317] on h6 "RENOVATION 9/2/25 - 9/6/25" at bounding box center [425, 316] width 162 height 20
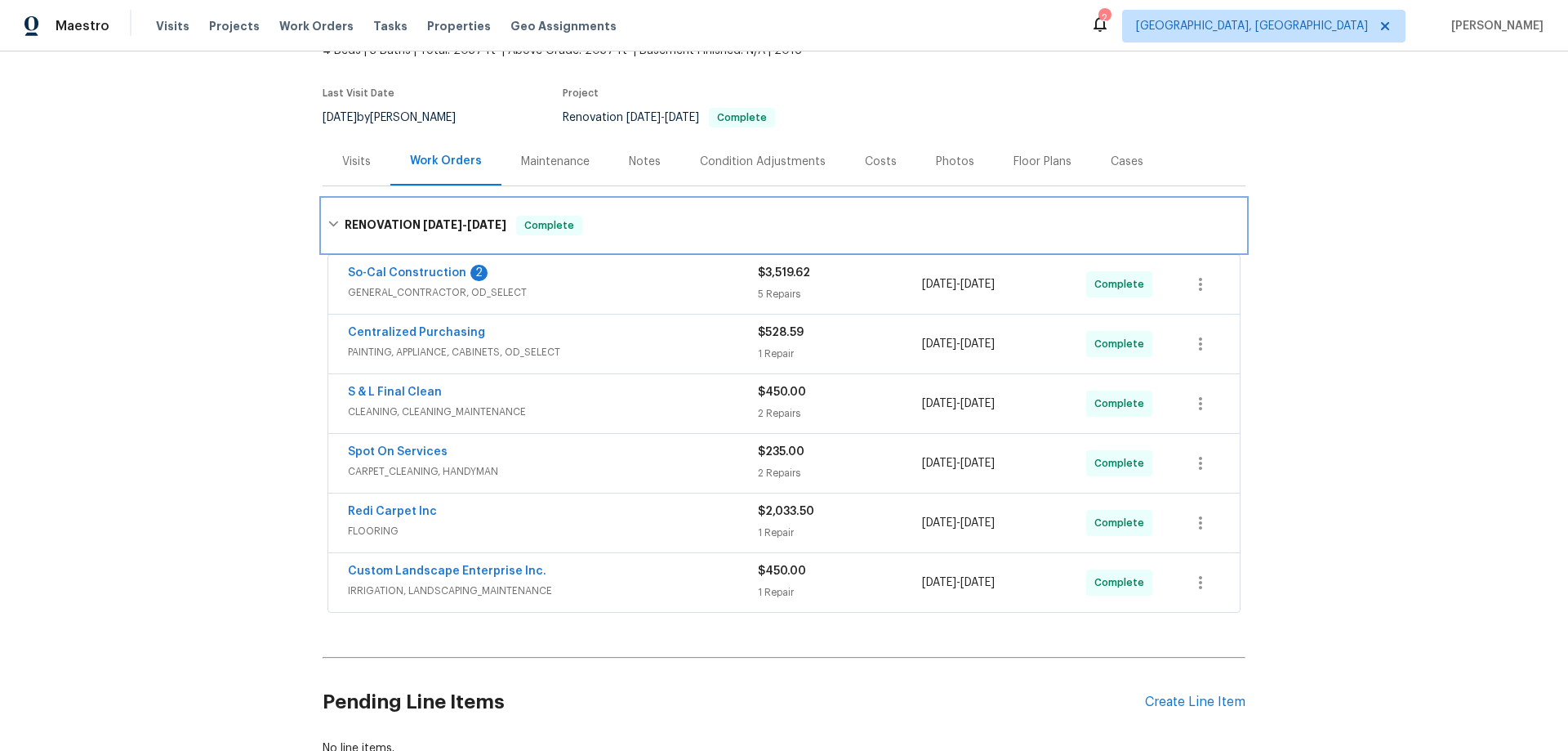
scroll to position [81, 0]
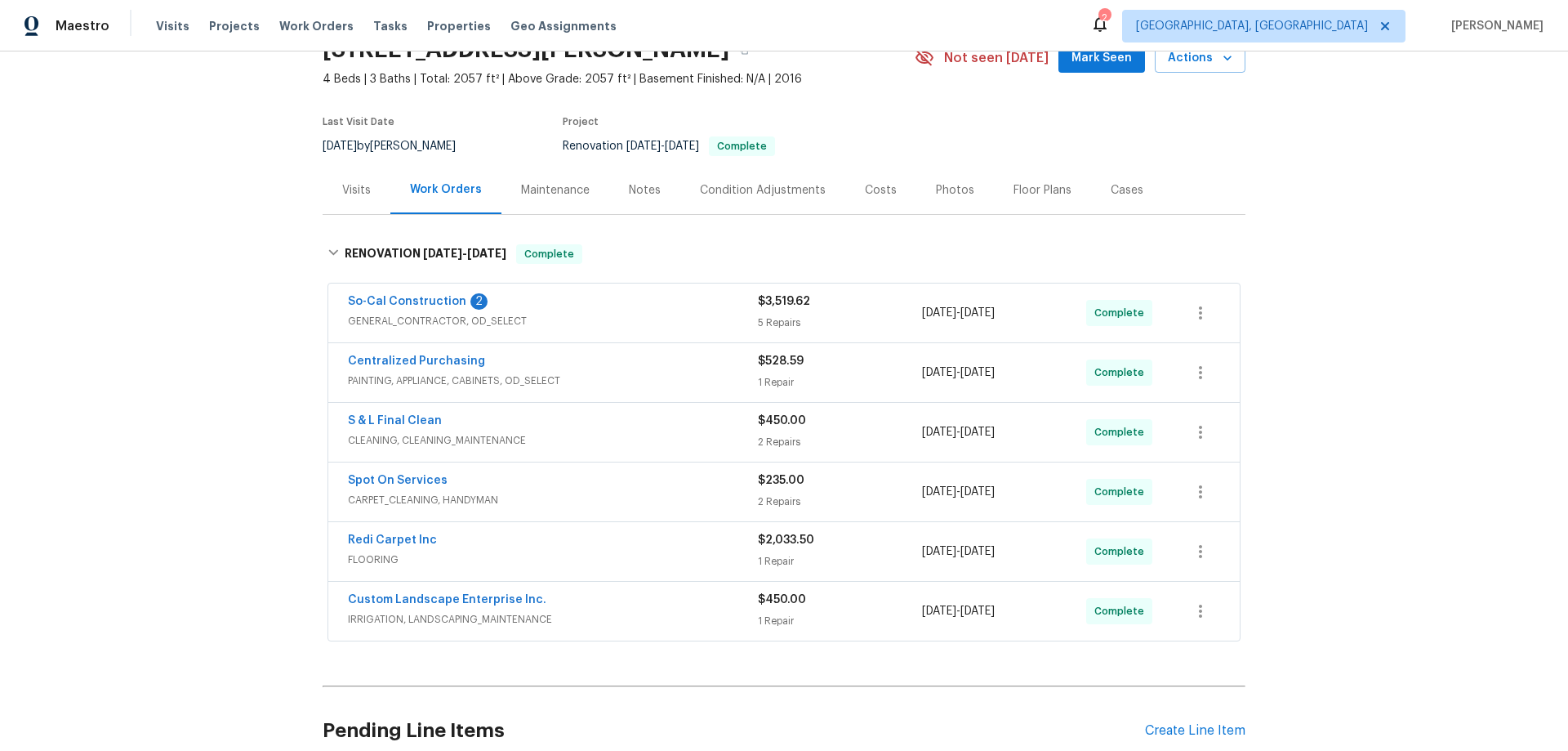
click at [242, 323] on div "Back to all projects 1966 El Milagro Rd, San Jacinto, CA 92582 4 Beds | 3 Baths…" at bounding box center [784, 400] width 1568 height 699
click at [210, 327] on div "Back to all projects 1966 El Milagro Rd, San Jacinto, CA 92582 4 Beds | 3 Baths…" at bounding box center [784, 400] width 1568 height 699
click at [172, 329] on div "Back to all projects 1966 El Milagro Rd, San Jacinto, CA 92582 4 Beds | 3 Baths…" at bounding box center [784, 400] width 1568 height 699
click at [198, 294] on div "Back to all projects 1966 El Milagro Rd, San Jacinto, CA 92582 4 Beds | 3 Baths…" at bounding box center [784, 400] width 1568 height 699
click at [255, 374] on div "Back to all projects 1966 El Milagro Rd, San Jacinto, CA 92582 4 Beds | 3 Baths…" at bounding box center [784, 400] width 1568 height 699
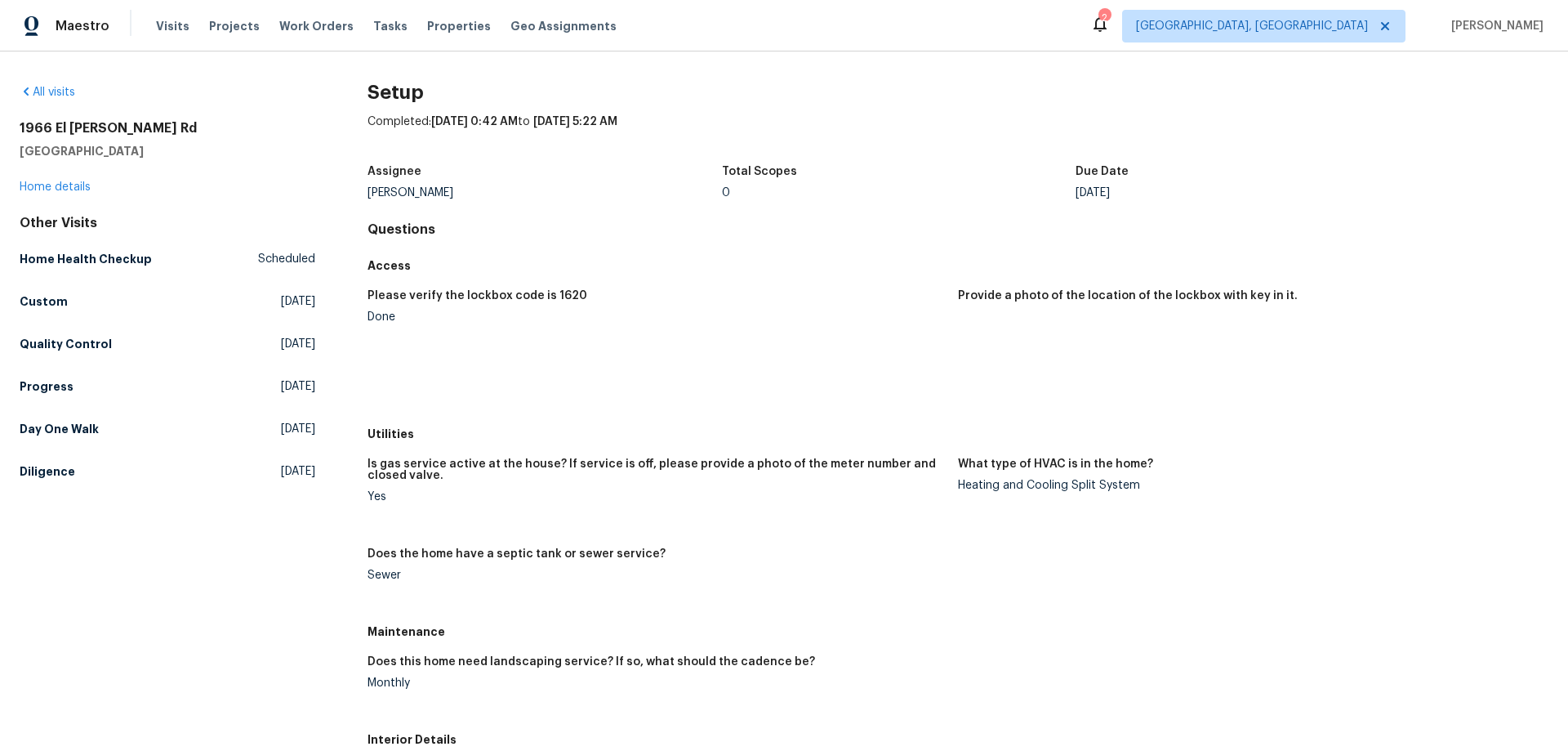
scroll to position [245, 0]
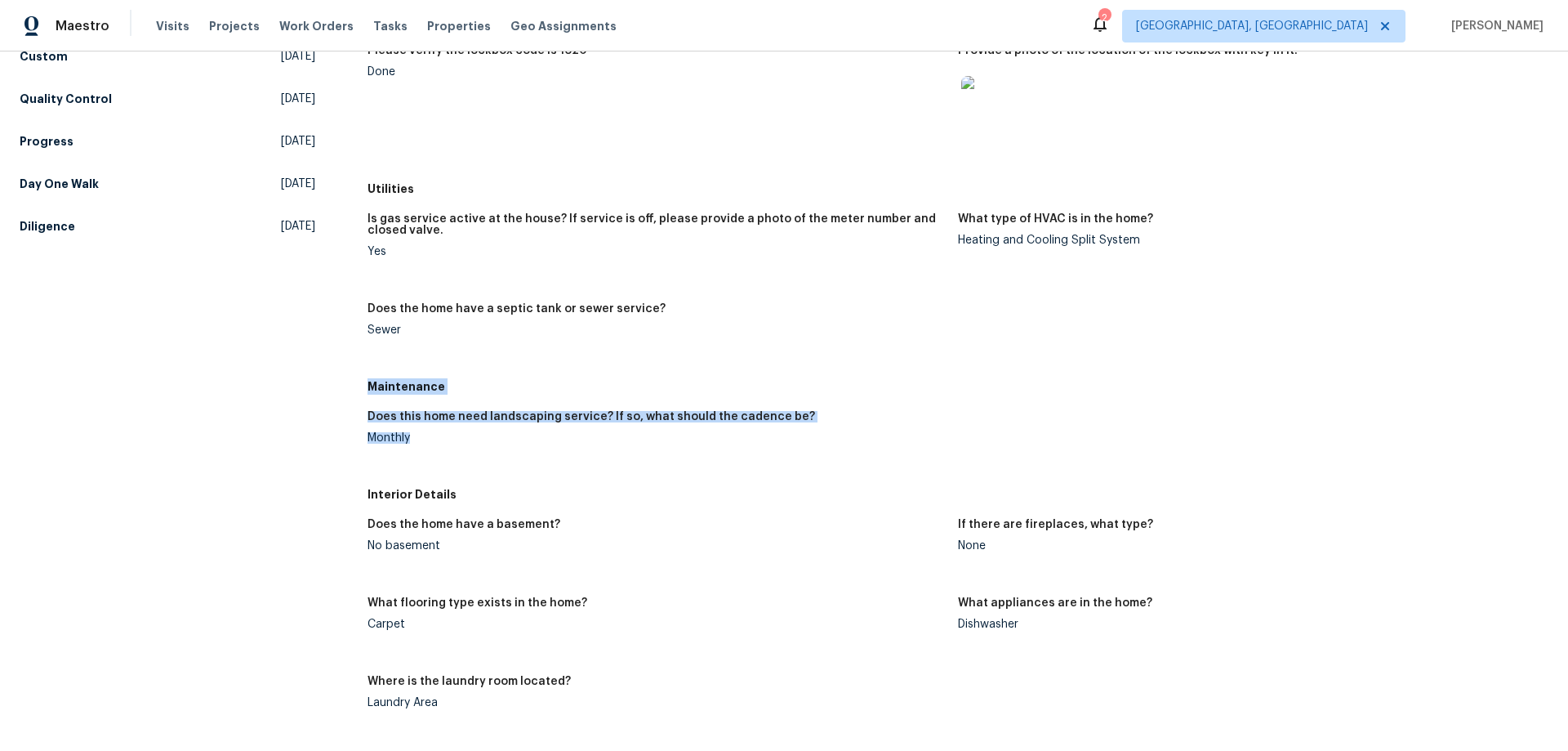
drag, startPoint x: 365, startPoint y: 383, endPoint x: 423, endPoint y: 451, distance: 89.4
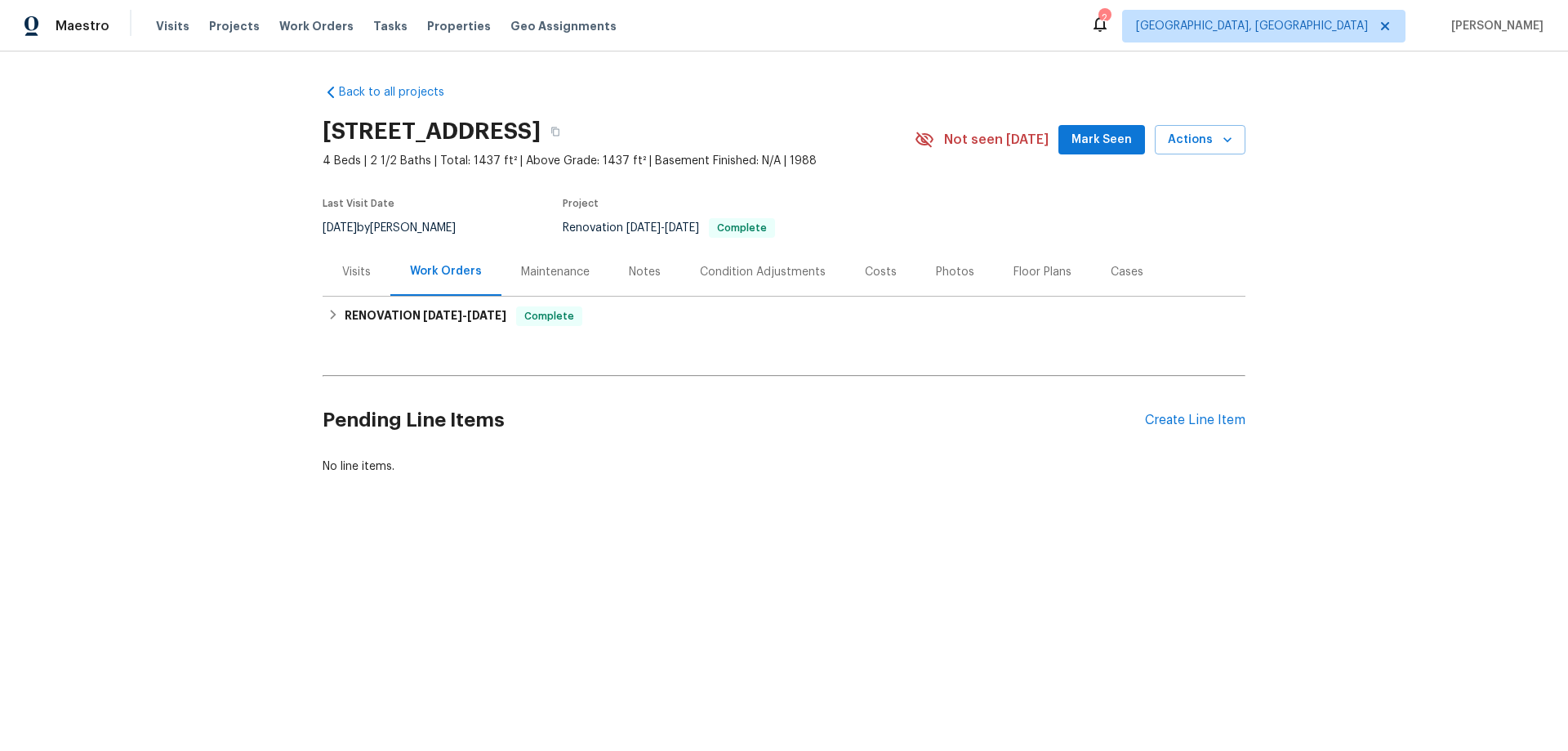
click at [333, 276] on div "Visits" at bounding box center [357, 272] width 68 height 49
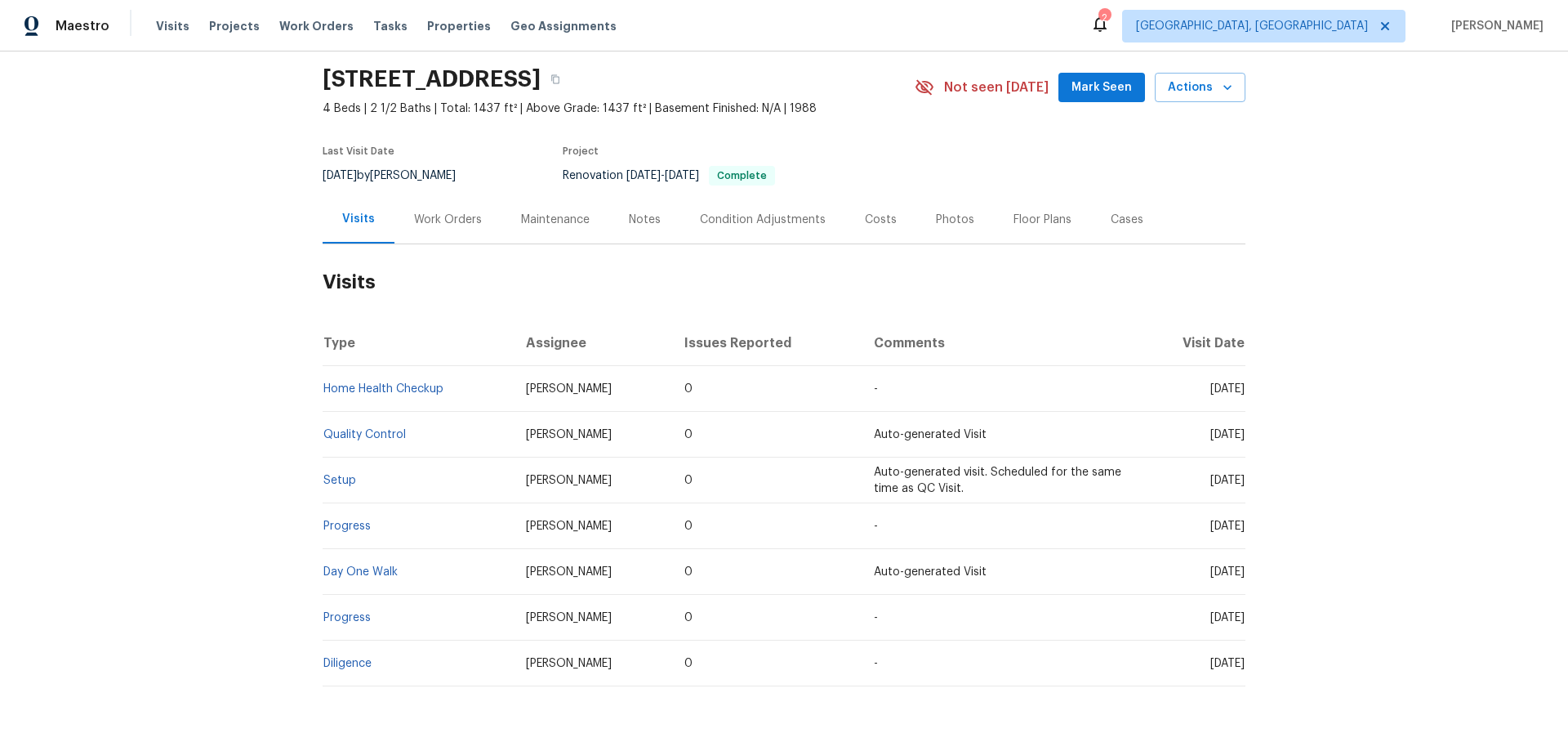
scroll to position [111, 0]
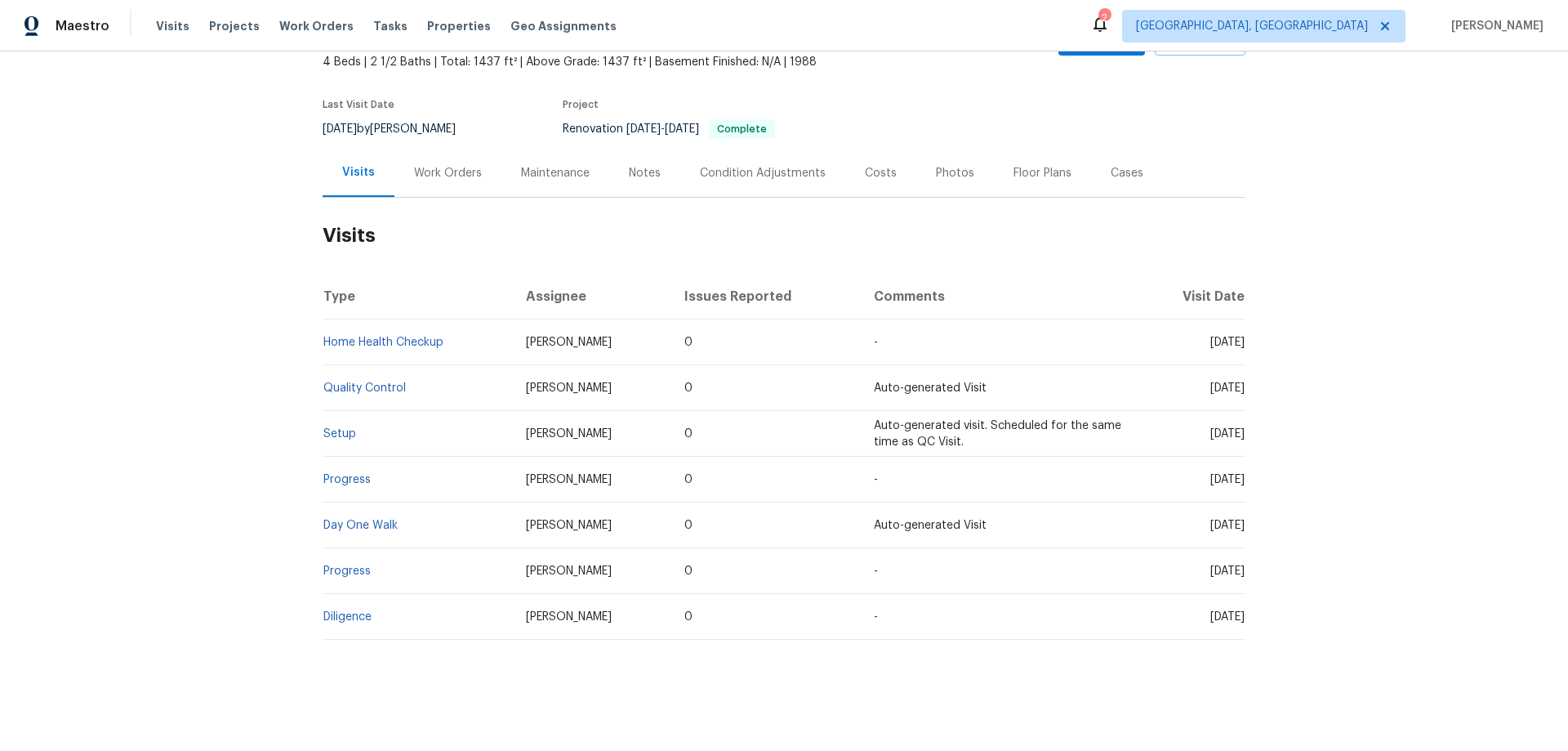
drag, startPoint x: 339, startPoint y: 429, endPoint x: 287, endPoint y: 424, distance: 52.2
click at [249, 405] on div "Back to all projects [STREET_ADDRESS] 4 Beds | 2 1/2 Baths | Total: 1437 ft² | …" at bounding box center [784, 400] width 1568 height 699
click at [455, 165] on div "Work Orders" at bounding box center [448, 172] width 68 height 16
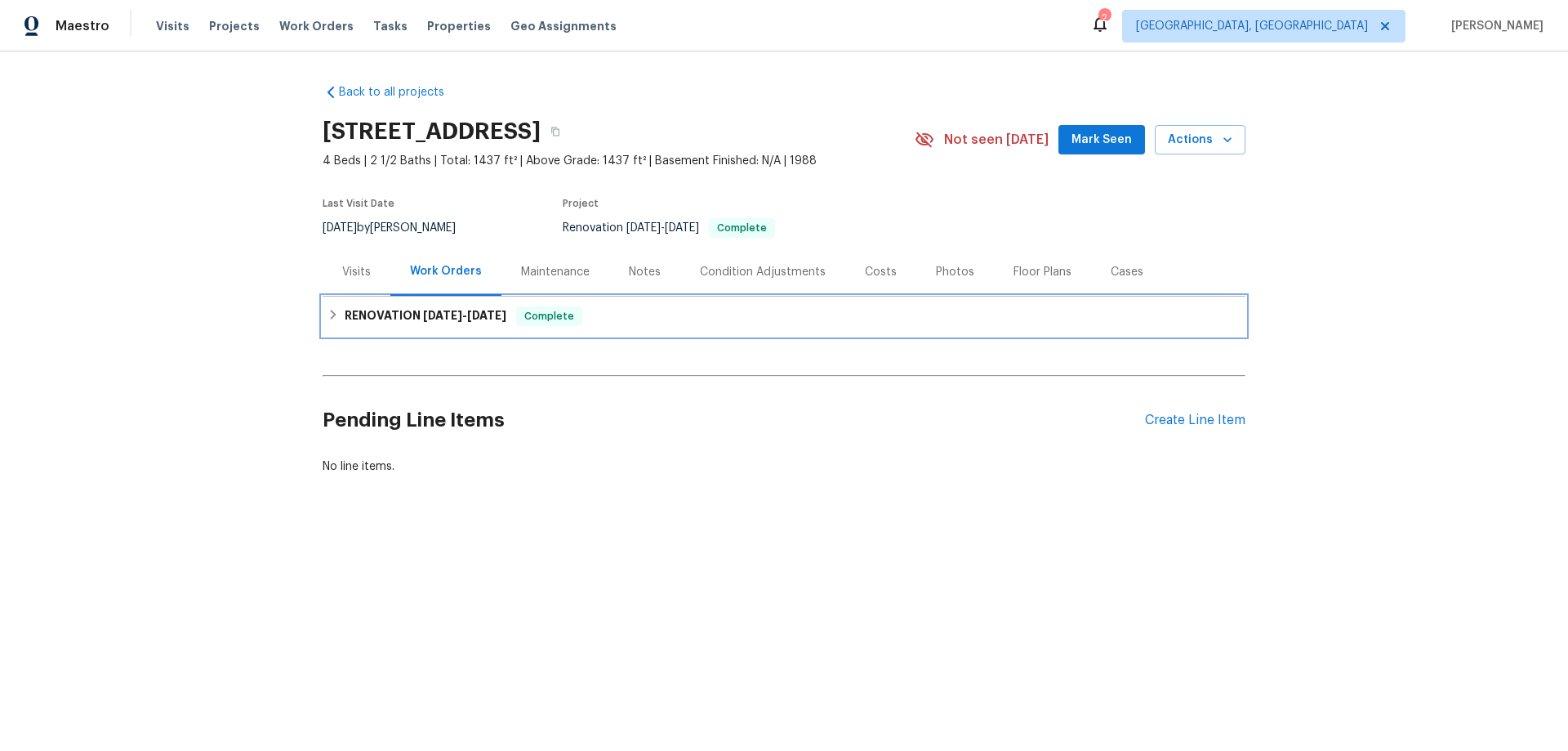
drag, startPoint x: 361, startPoint y: 321, endPoint x: 190, endPoint y: 359, distance: 175.2
click at [361, 320] on h6 "RENOVATION [DATE] - [DATE]" at bounding box center [425, 316] width 162 height 20
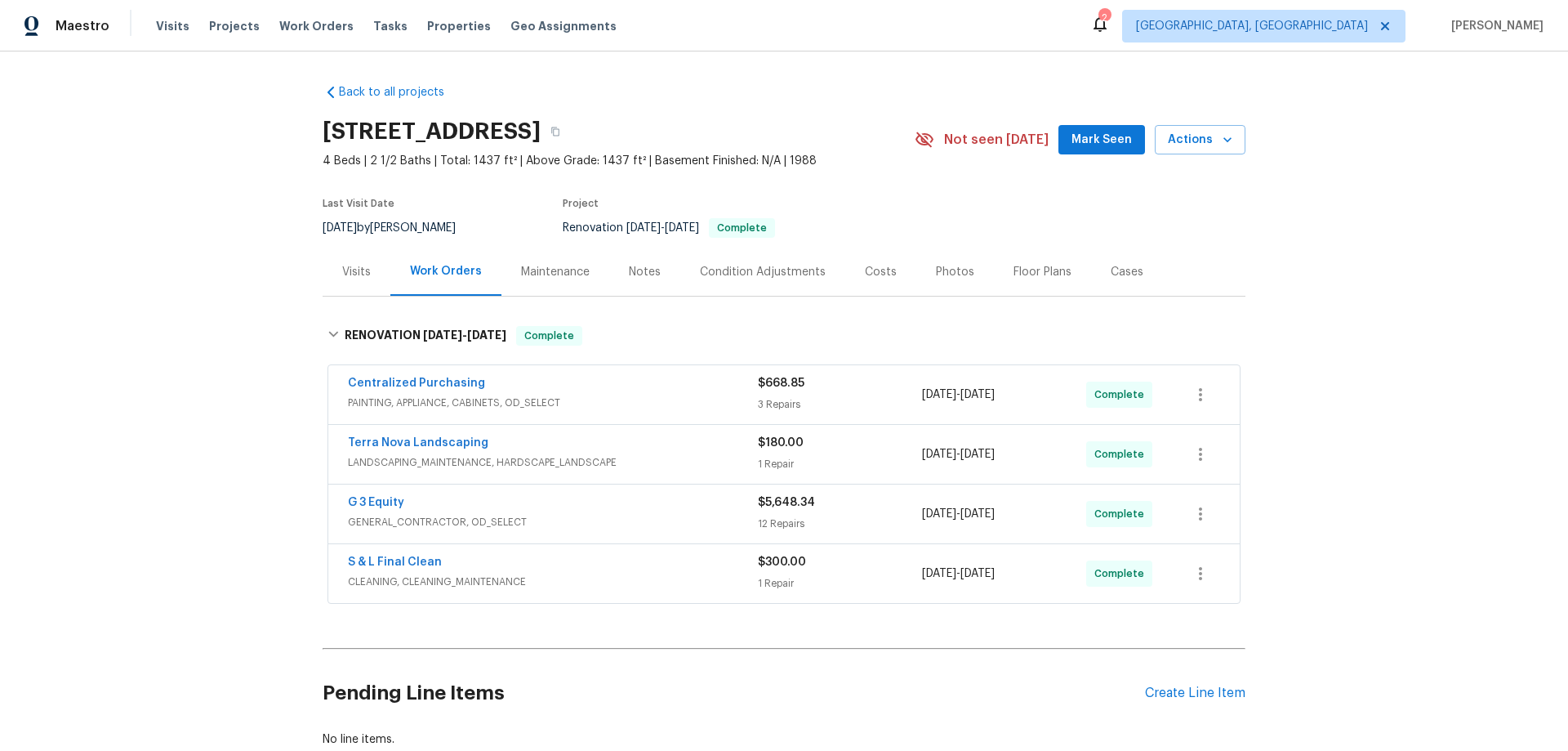
click at [250, 347] on div "Back to all projects [STREET_ADDRESS] 4 Beds | 2 1/2 Baths | Total: 1437 ft² | …" at bounding box center [784, 400] width 1568 height 699
click at [196, 337] on div "Back to all projects [STREET_ADDRESS] 4 Beds | 2 1/2 Baths | Total: 1437 ft² | …" at bounding box center [784, 400] width 1568 height 699
click at [161, 267] on div "Back to all projects [STREET_ADDRESS] 4 Beds | 2 1/2 Baths | Total: 1437 ft² | …" at bounding box center [784, 400] width 1568 height 699
click at [171, 268] on div "Back to all projects [STREET_ADDRESS] 4 Beds | 2 1/2 Baths | Total: 1437 ft² | …" at bounding box center [784, 400] width 1568 height 699
click at [253, 218] on div "Back to all projects [STREET_ADDRESS] 4 Beds | 2 1/2 Baths | Total: 1437 ft² | …" at bounding box center [784, 400] width 1568 height 699
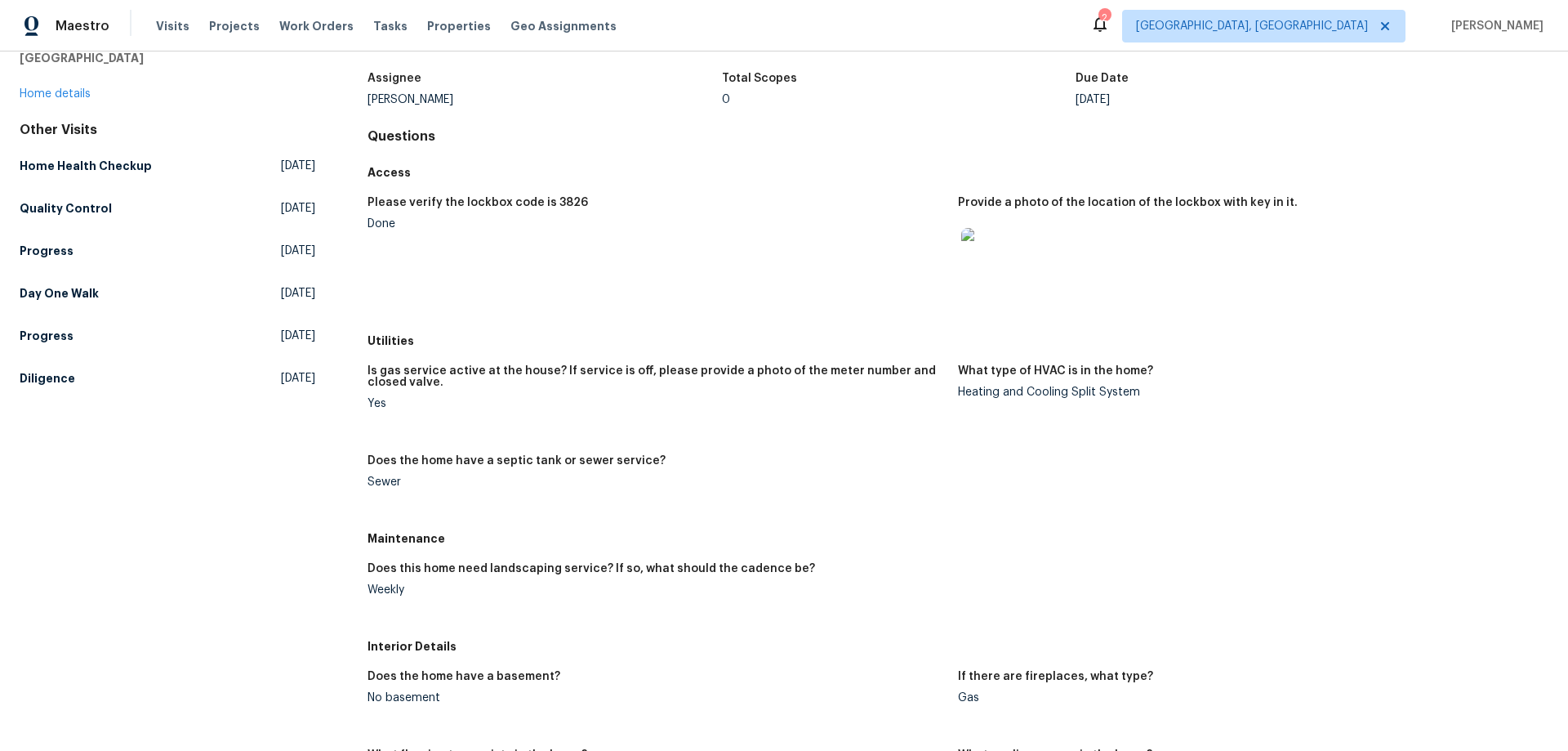
scroll to position [245, 0]
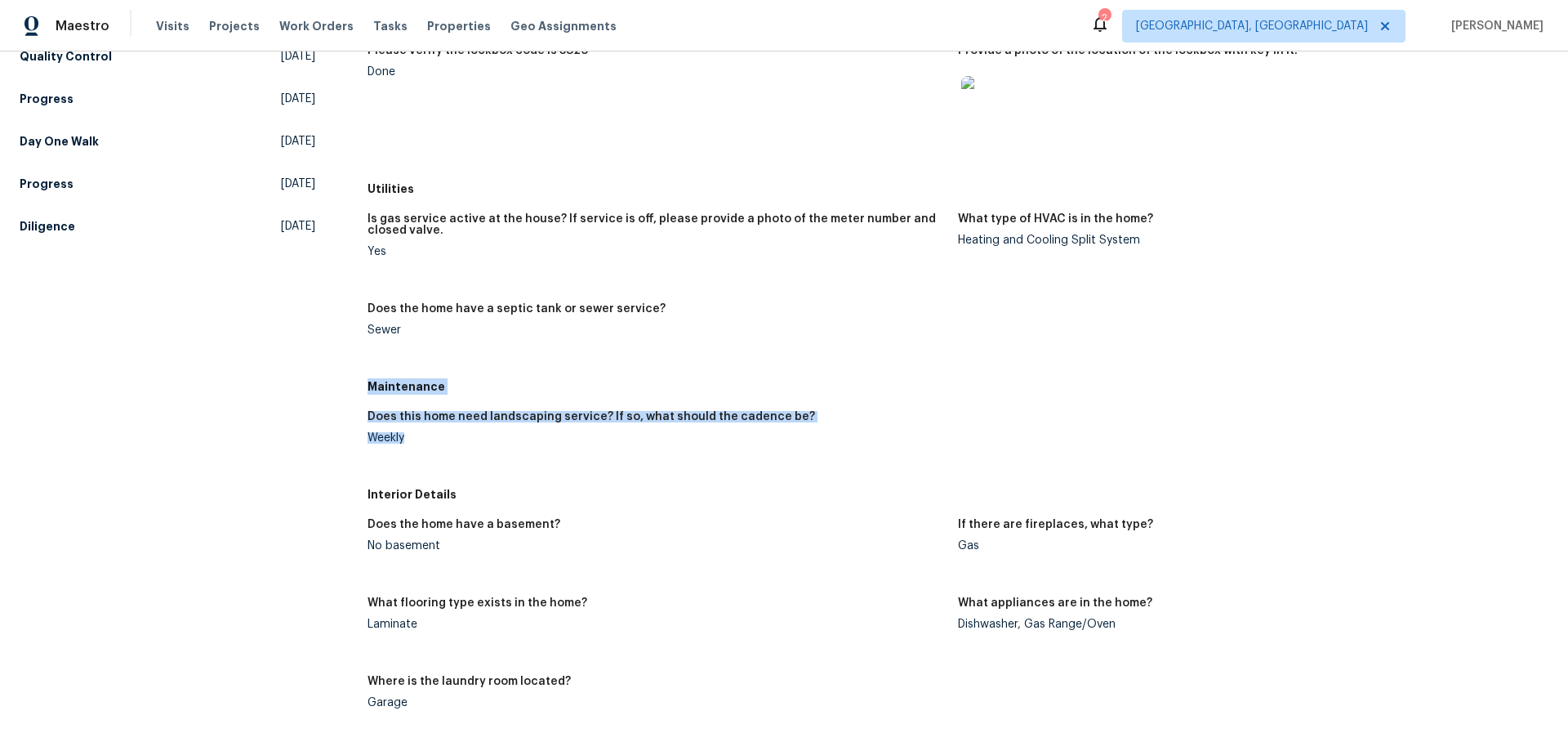
drag, startPoint x: 368, startPoint y: 387, endPoint x: 423, endPoint y: 446, distance: 80.7
click at [423, 446] on div "Maintenance Does this home need landscaping service? If so, what should the cad…" at bounding box center [958, 425] width 1181 height 107
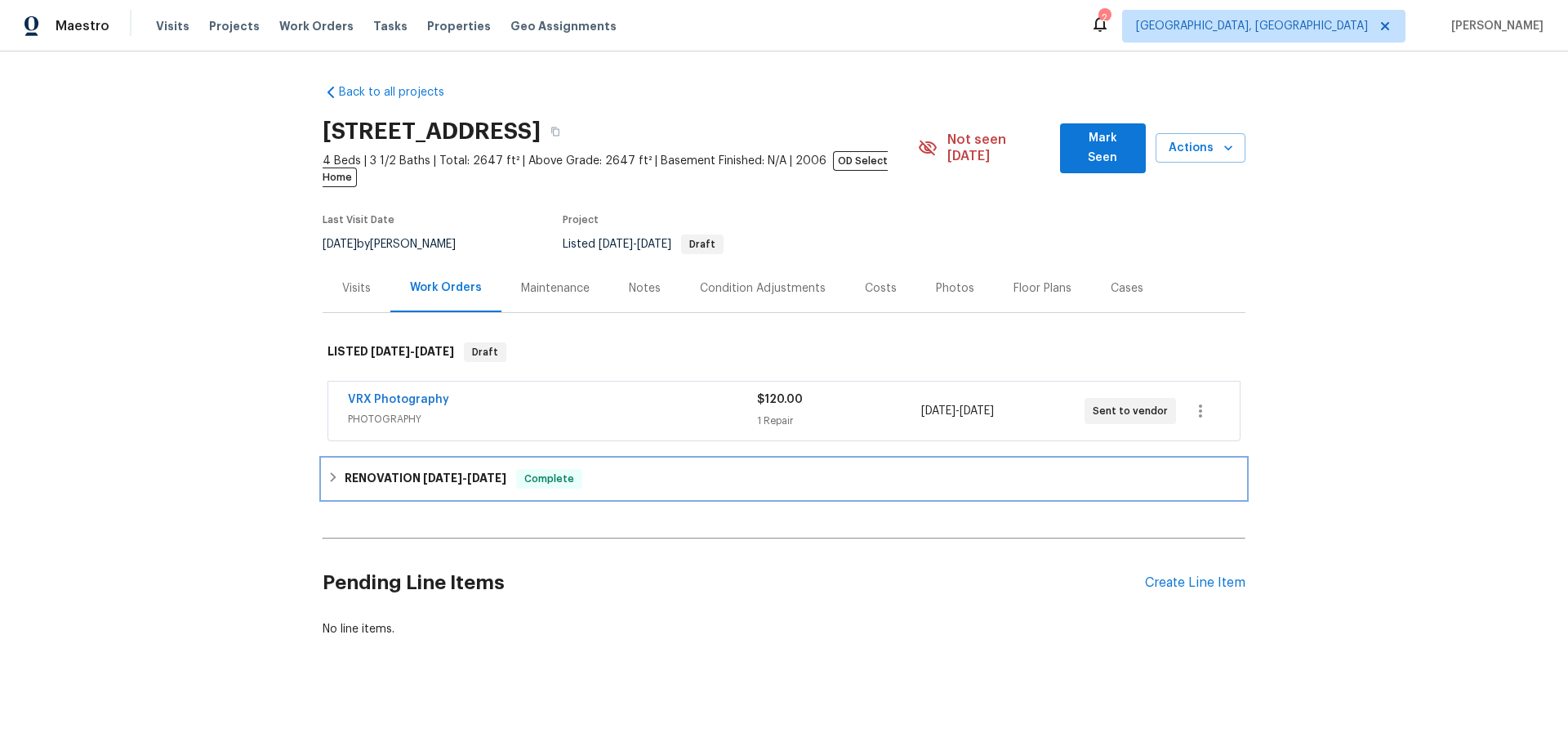
click at [327, 459] on div "RENOVATION [DATE] - [DATE] Complete" at bounding box center [784, 478] width 923 height 39
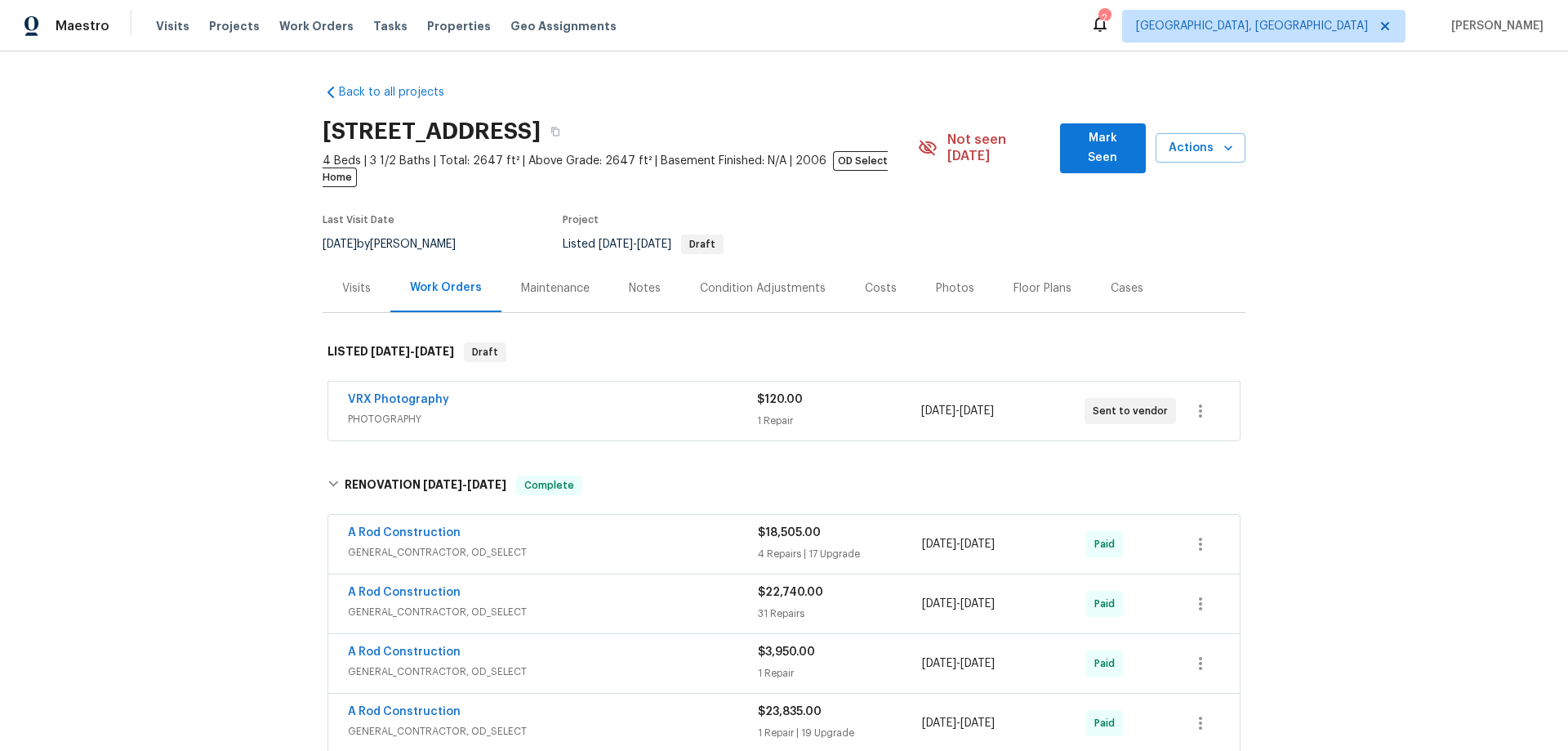
click at [220, 265] on div "Back to all projects [STREET_ADDRESS] 4 Beds | 3 1/2 Baths | Total: 2647 ft² | …" at bounding box center [784, 400] width 1568 height 699
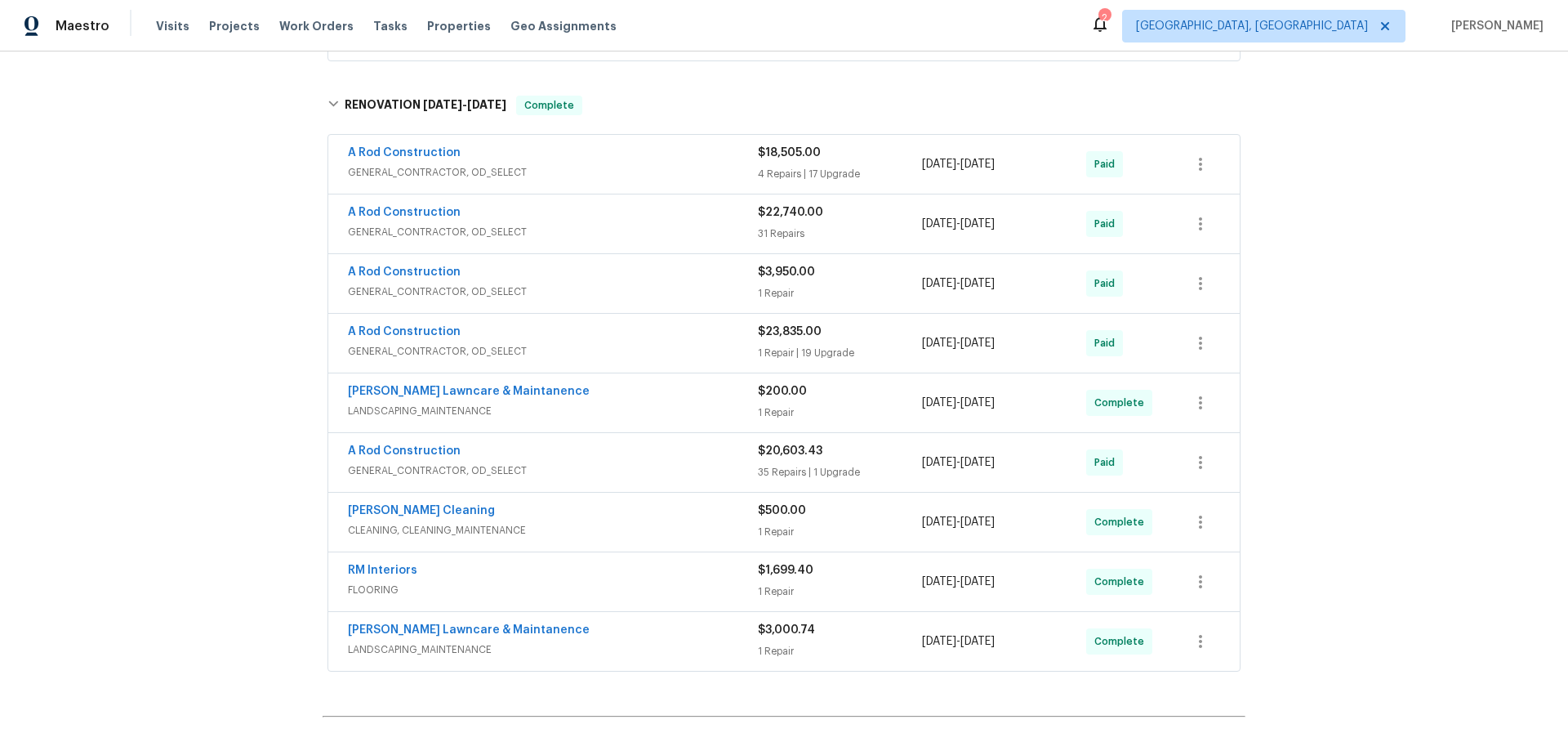
click at [193, 263] on div "Back to all projects [STREET_ADDRESS] 4 Beds | 3 1/2 Baths | Total: 2647 ft² | …" at bounding box center [784, 400] width 1568 height 699
click at [234, 194] on div "Back to all projects [STREET_ADDRESS] 4 Beds | 3 1/2 Baths | Total: 2647 ft² | …" at bounding box center [784, 400] width 1568 height 699
click at [158, 245] on div "Back to all projects [STREET_ADDRESS] 4 Beds | 3 1/2 Baths | Total: 2647 ft² | …" at bounding box center [784, 400] width 1568 height 699
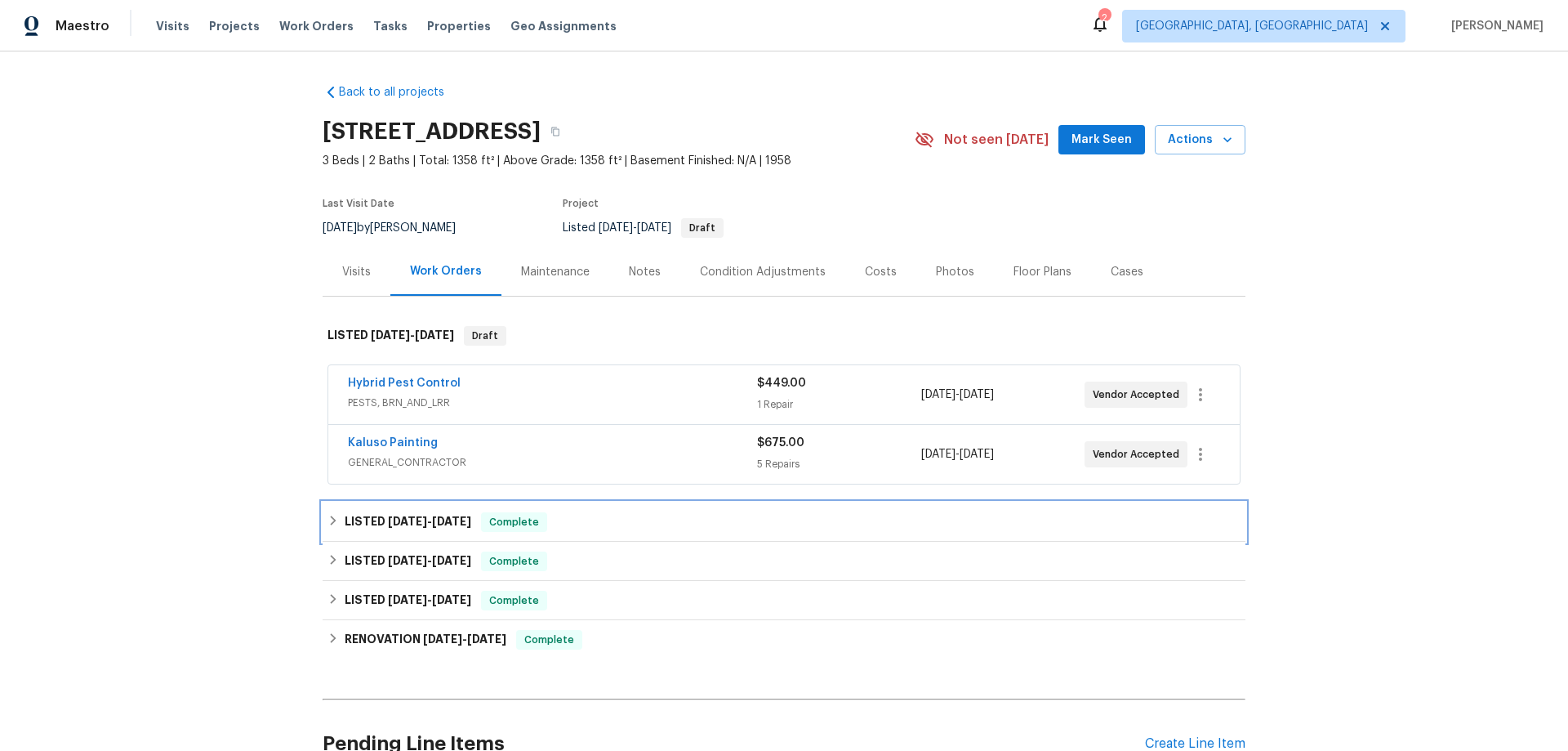
click at [337, 525] on div "LISTED [DATE] - [DATE] Complete" at bounding box center [784, 521] width 913 height 20
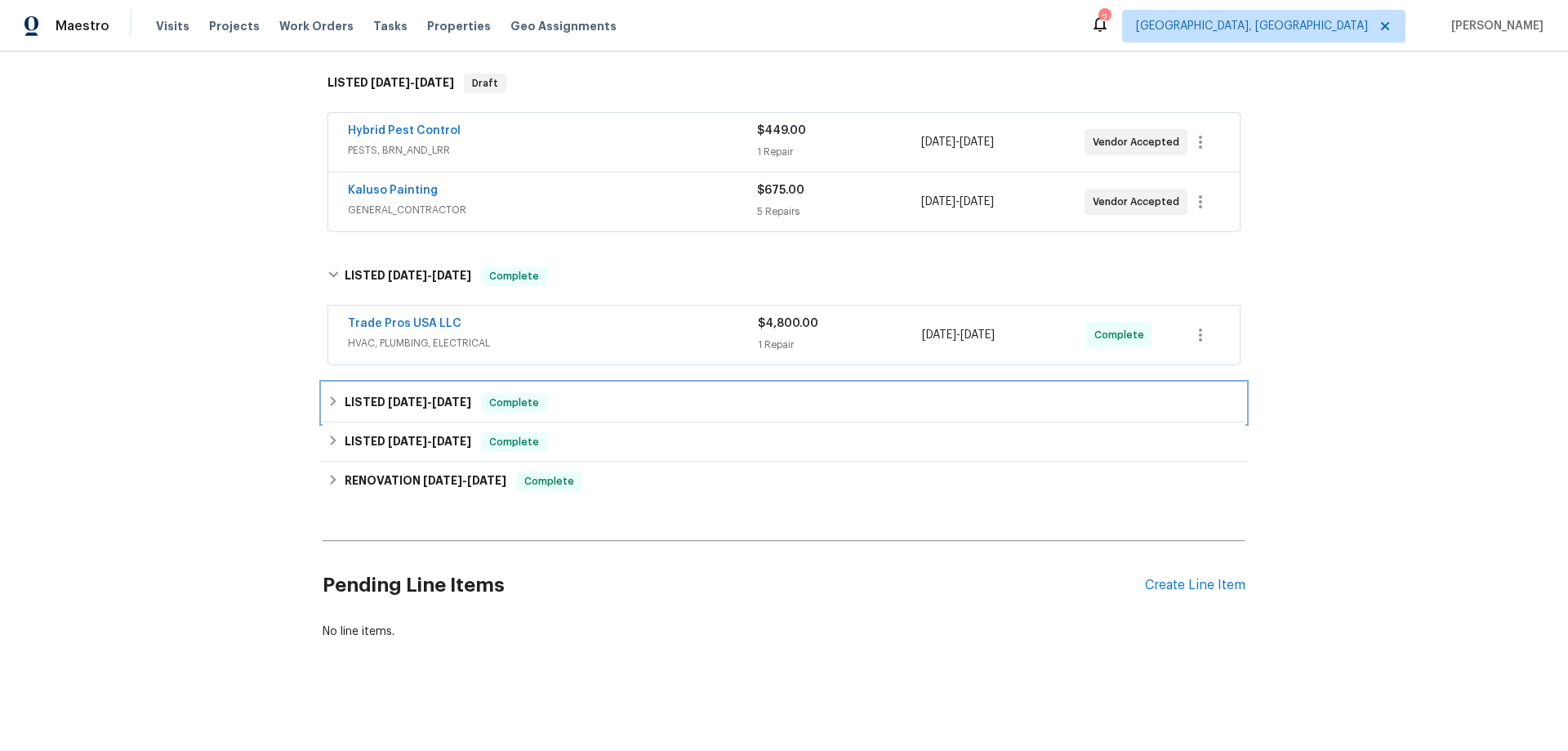
click at [334, 398] on div "LISTED 6/26/25 - 7/14/25 Complete" at bounding box center [784, 403] width 913 height 20
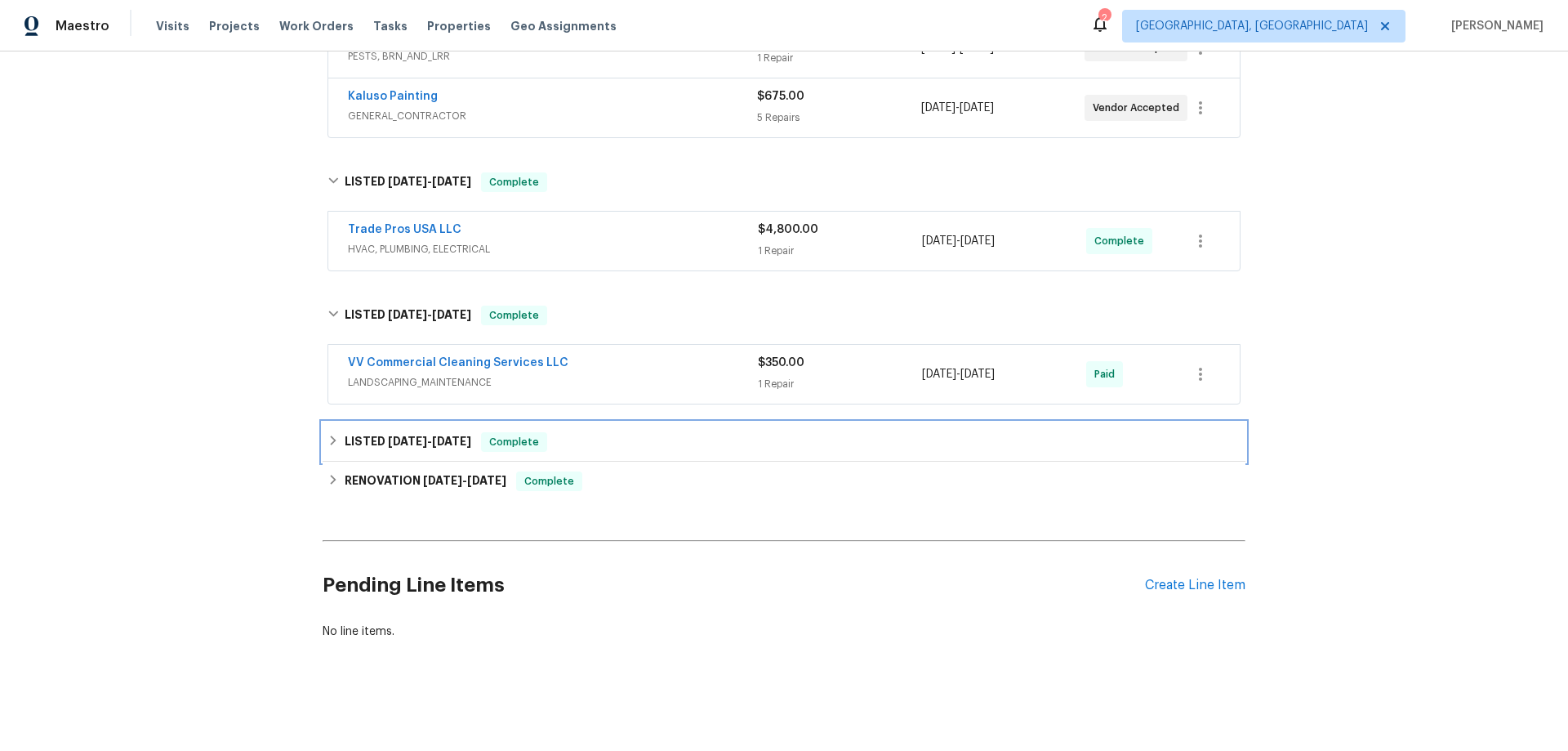
click at [345, 437] on h6 "LISTED 6/12/25 - 6/13/25" at bounding box center [408, 442] width 126 height 20
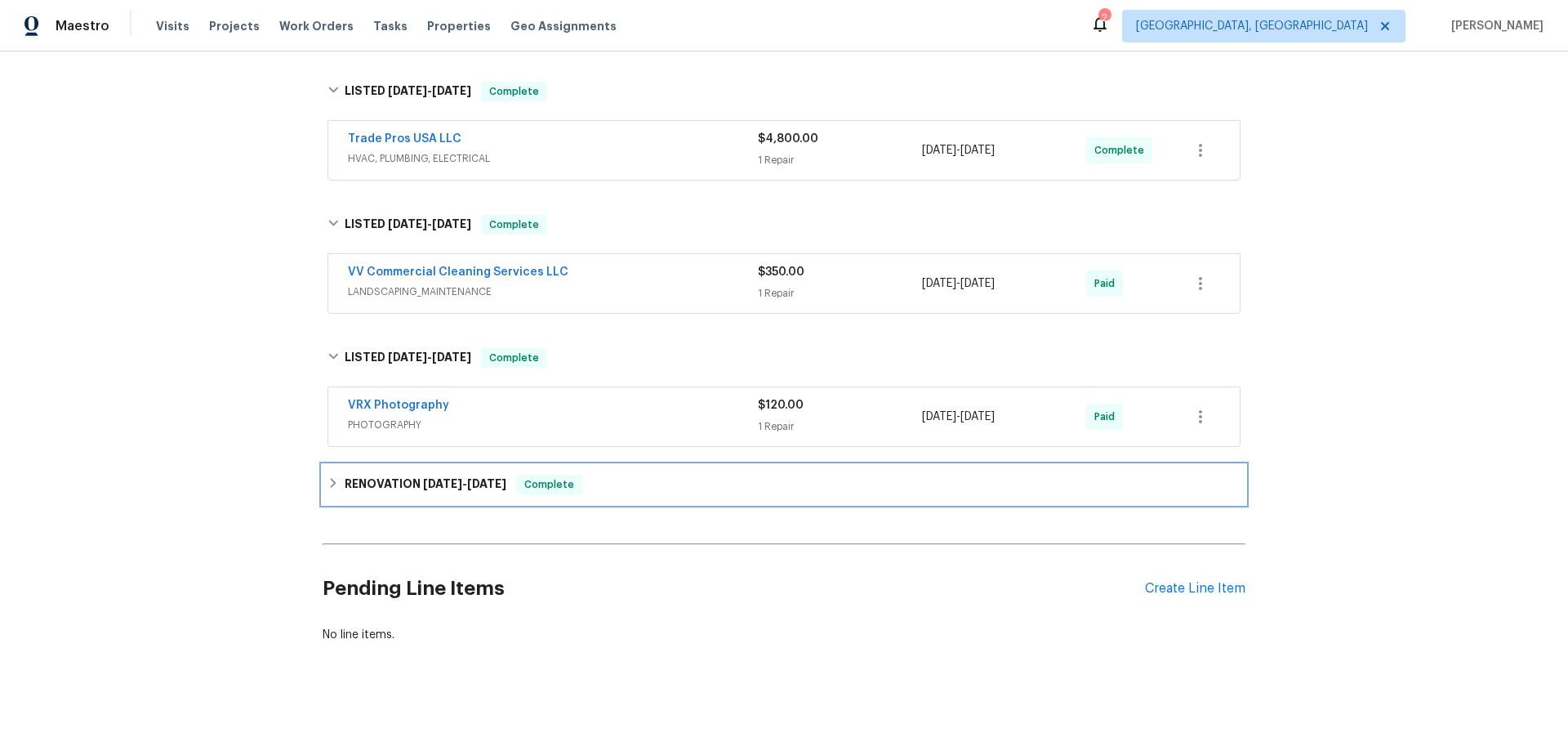
drag, startPoint x: 345, startPoint y: 492, endPoint x: 277, endPoint y: 532, distance: 78.9
click at [345, 491] on h6 "RENOVATION 5/20/25 - 6/9/25" at bounding box center [425, 484] width 162 height 20
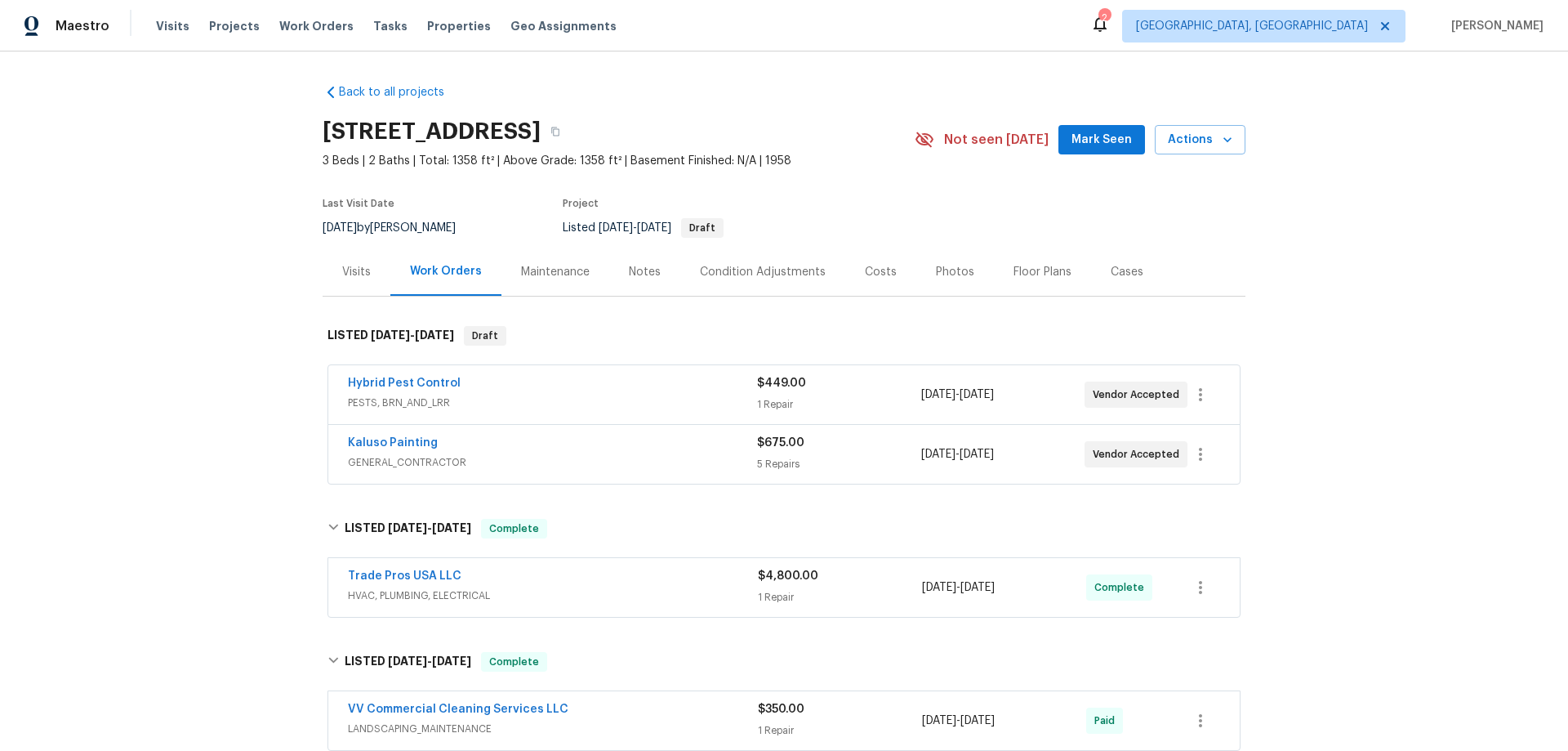
click at [214, 297] on div "Back to all projects 270 N 500 E, Spanish Fork, UT 84660 3 Beds | 2 Baths | Tot…" at bounding box center [784, 400] width 1568 height 699
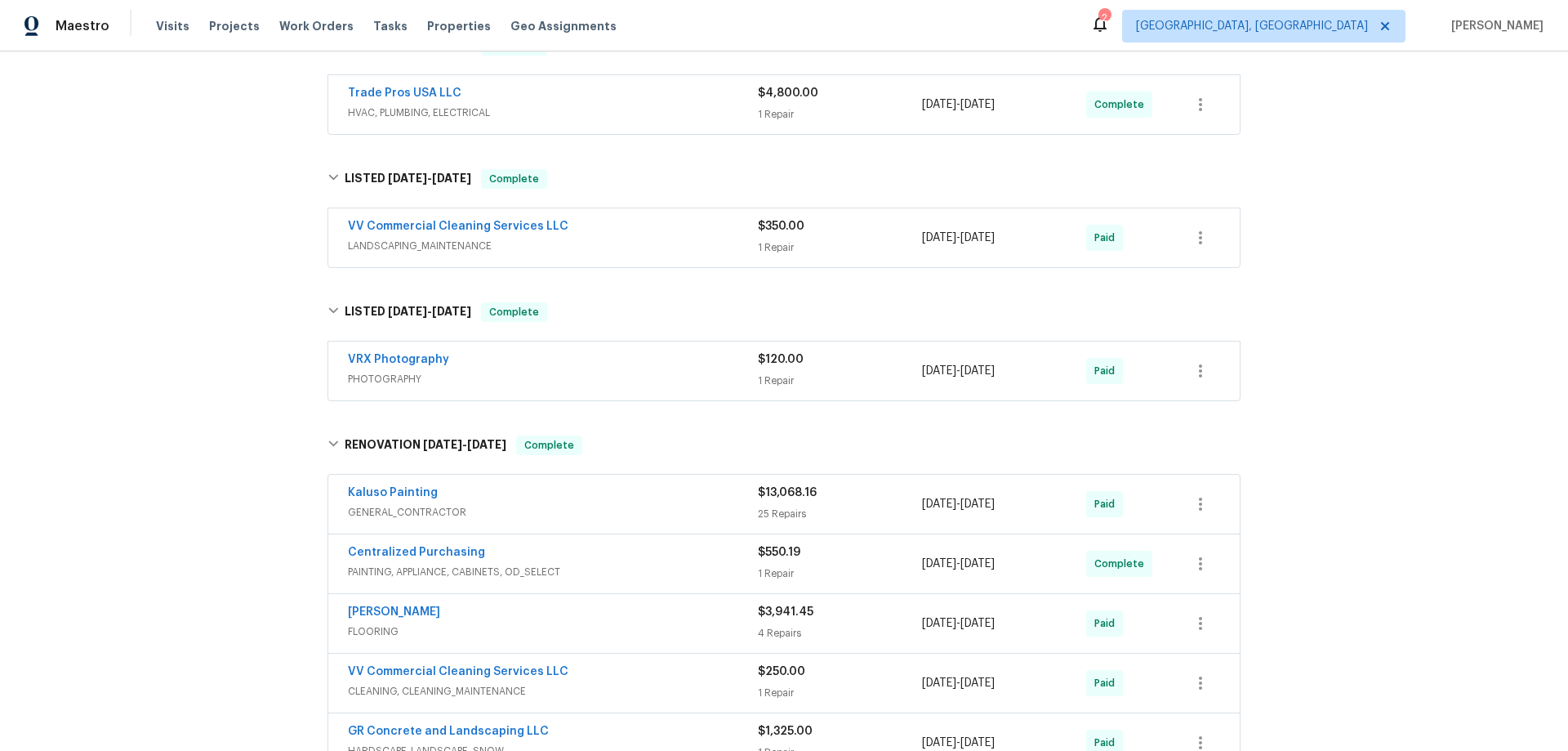
scroll to position [490, 0]
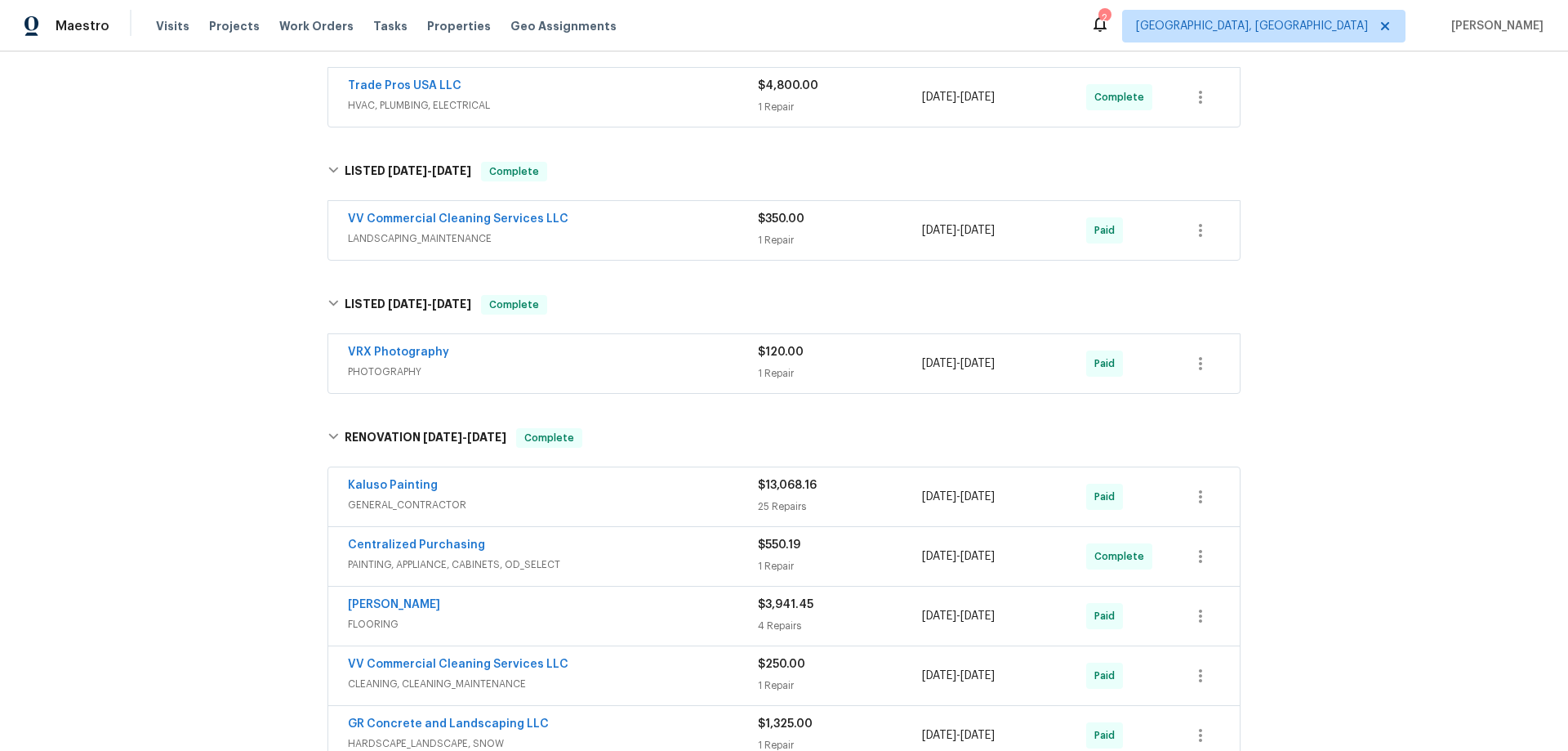
click at [157, 250] on div "Back to all projects 270 N 500 E, Spanish Fork, UT 84660 3 Beds | 2 Baths | Tot…" at bounding box center [784, 400] width 1568 height 699
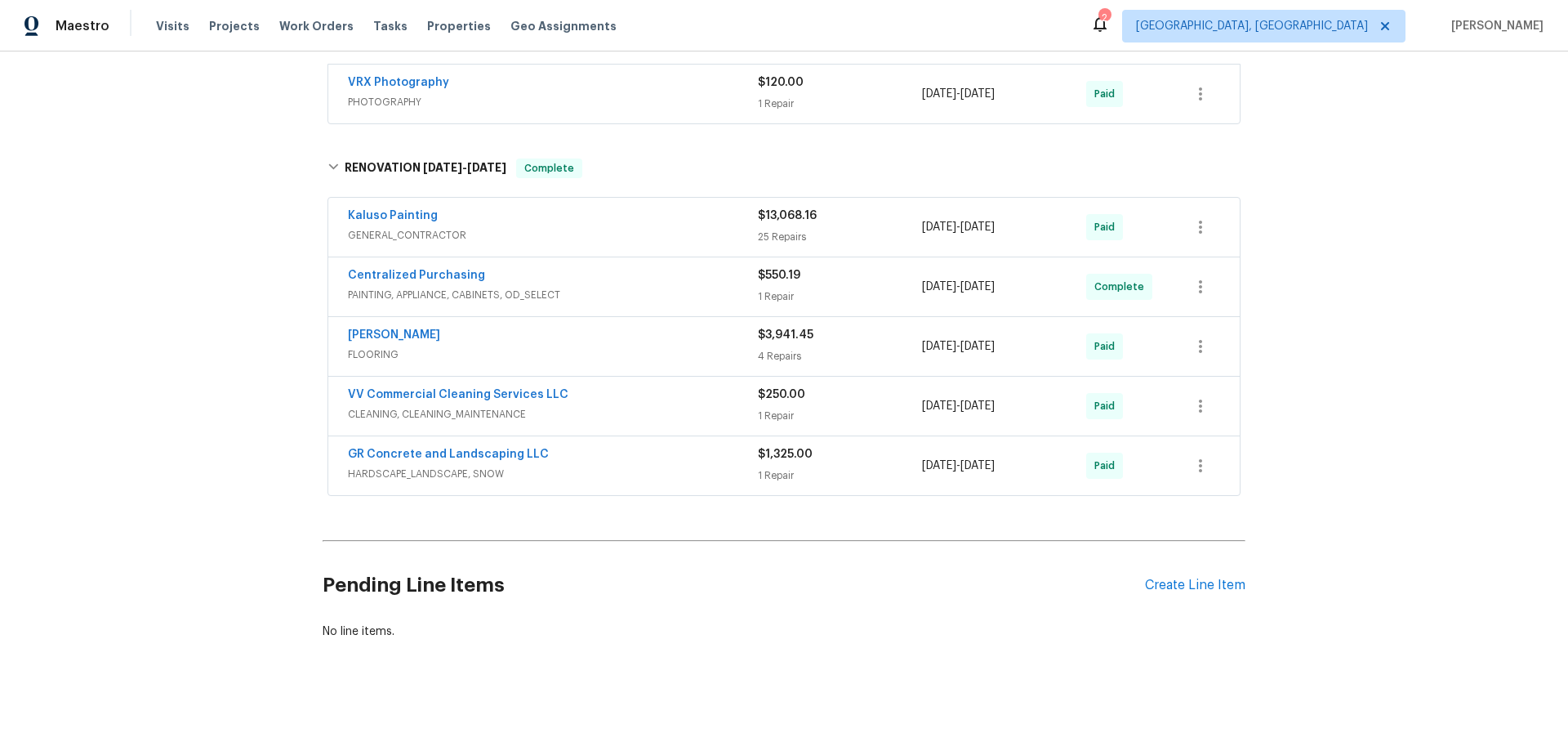
scroll to position [334, 0]
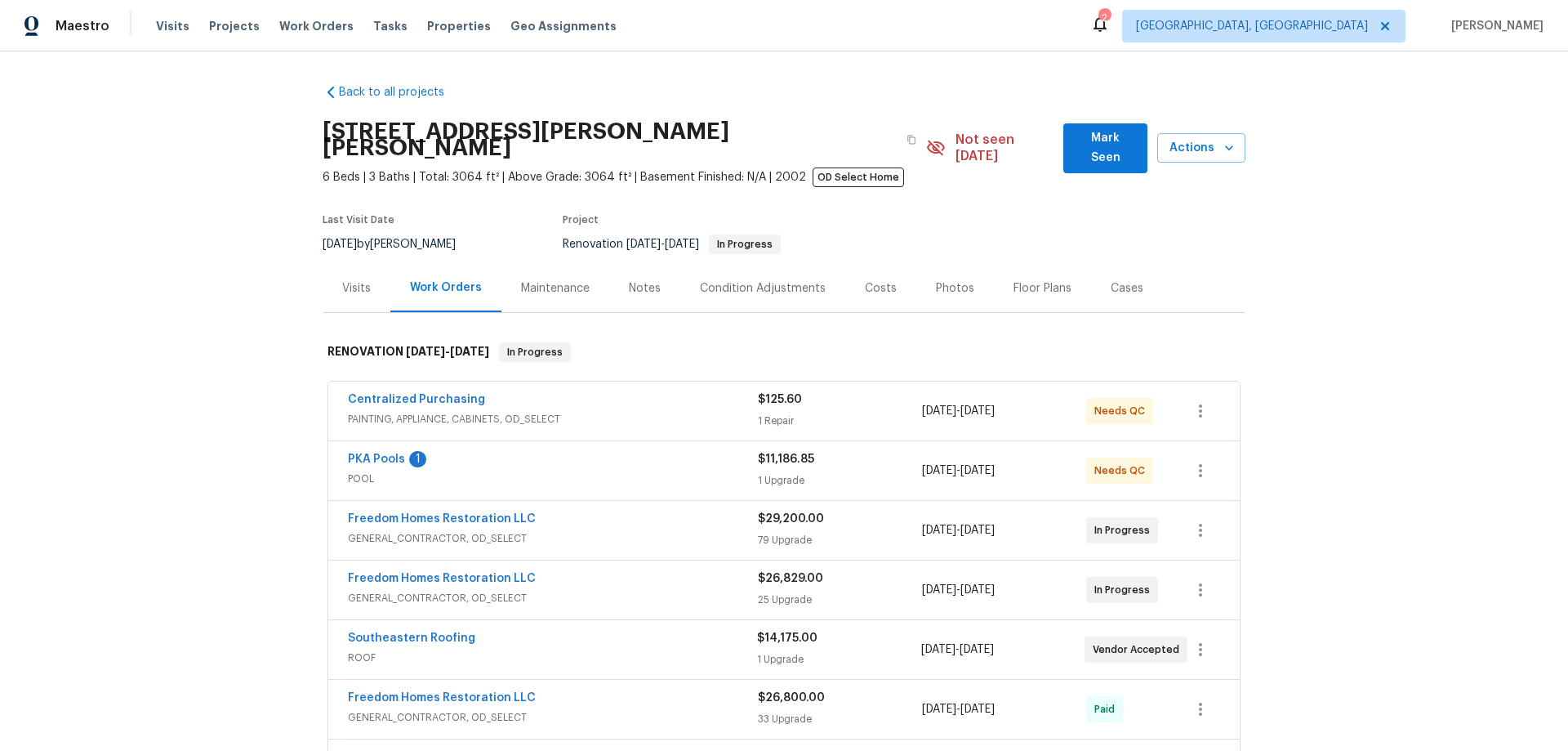
click at [198, 384] on div "Back to all projects [STREET_ADDRESS][PERSON_NAME] 6 Beds | 3 Baths | Total: 30…" at bounding box center [784, 400] width 1568 height 699
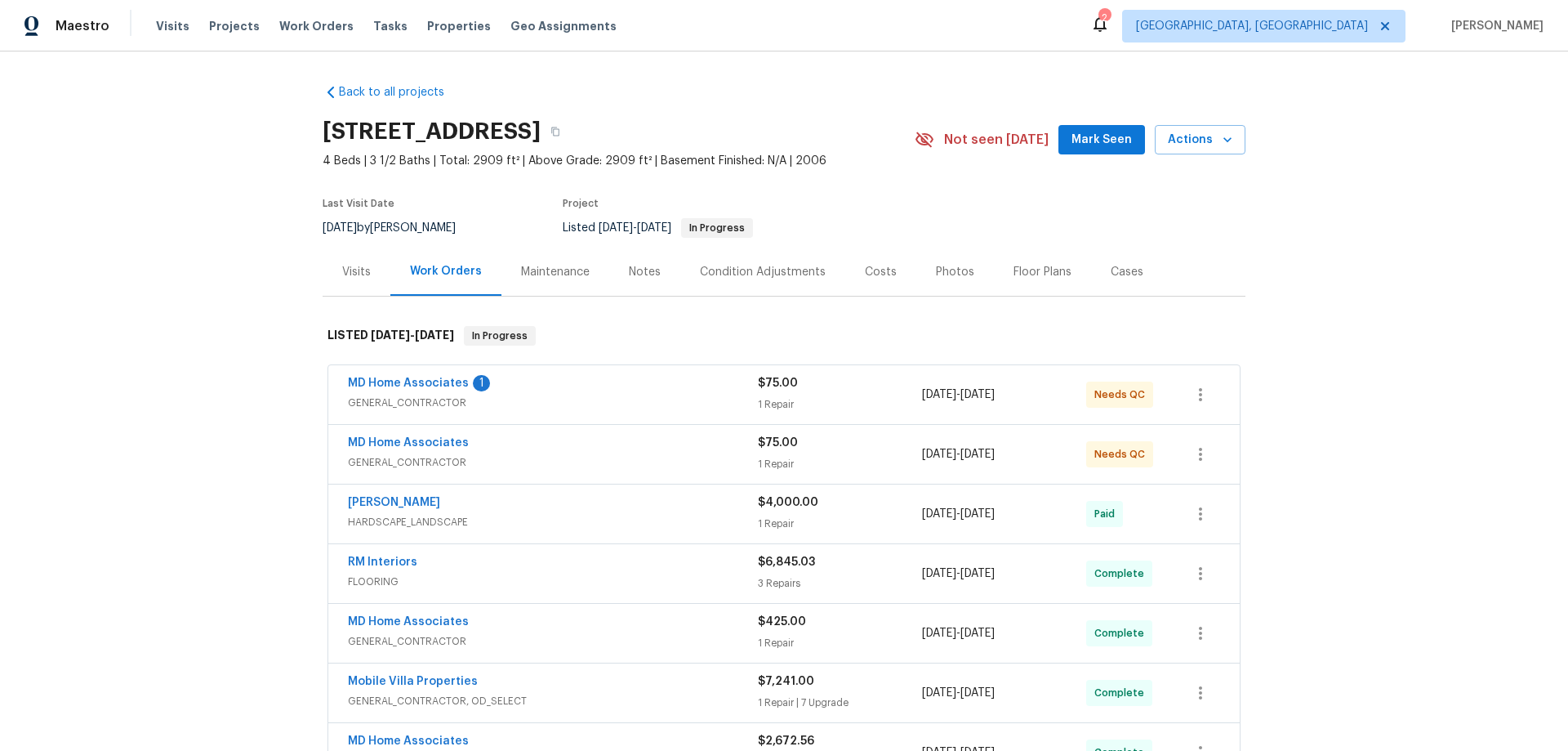
scroll to position [391, 0]
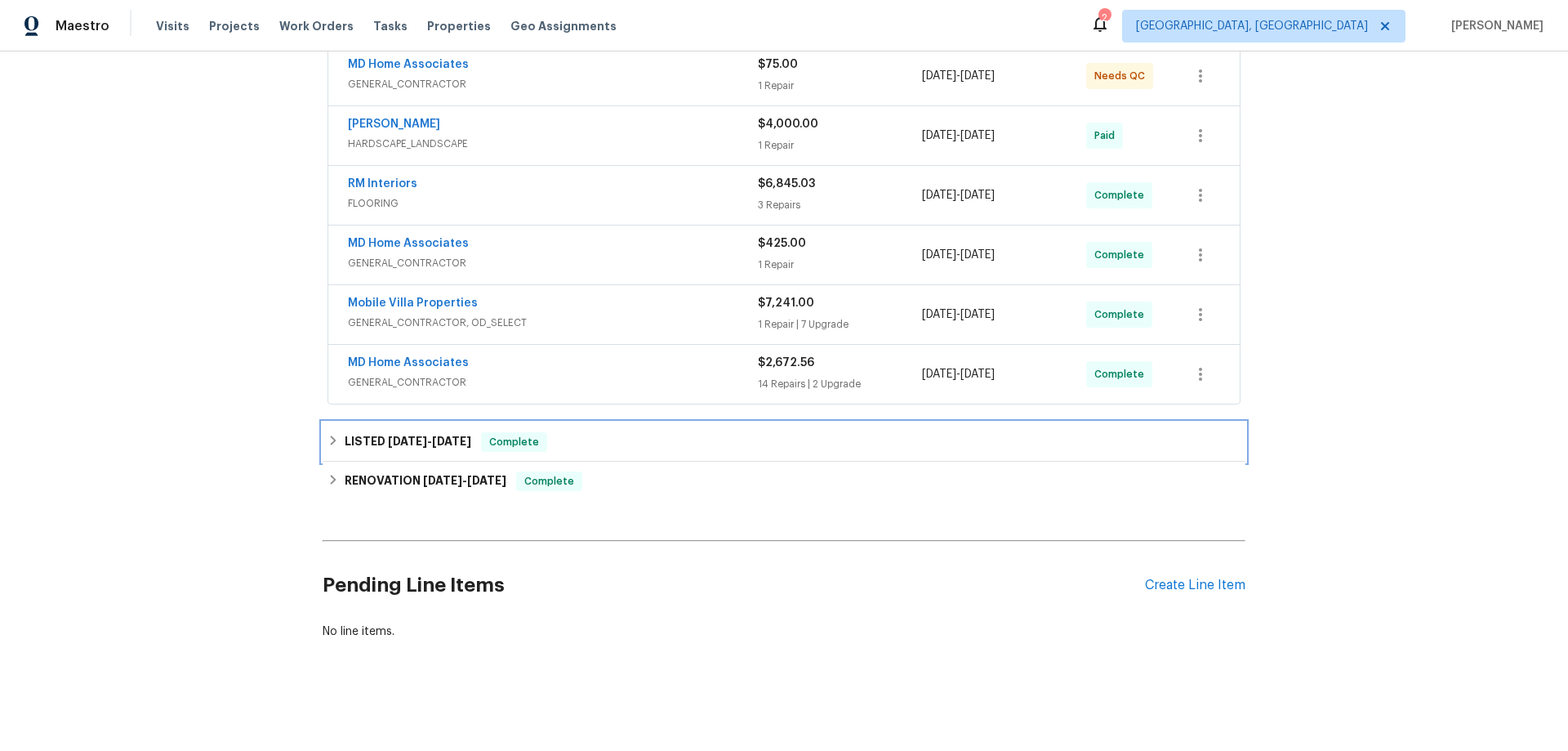
click at [327, 435] on icon at bounding box center [332, 440] width 11 height 11
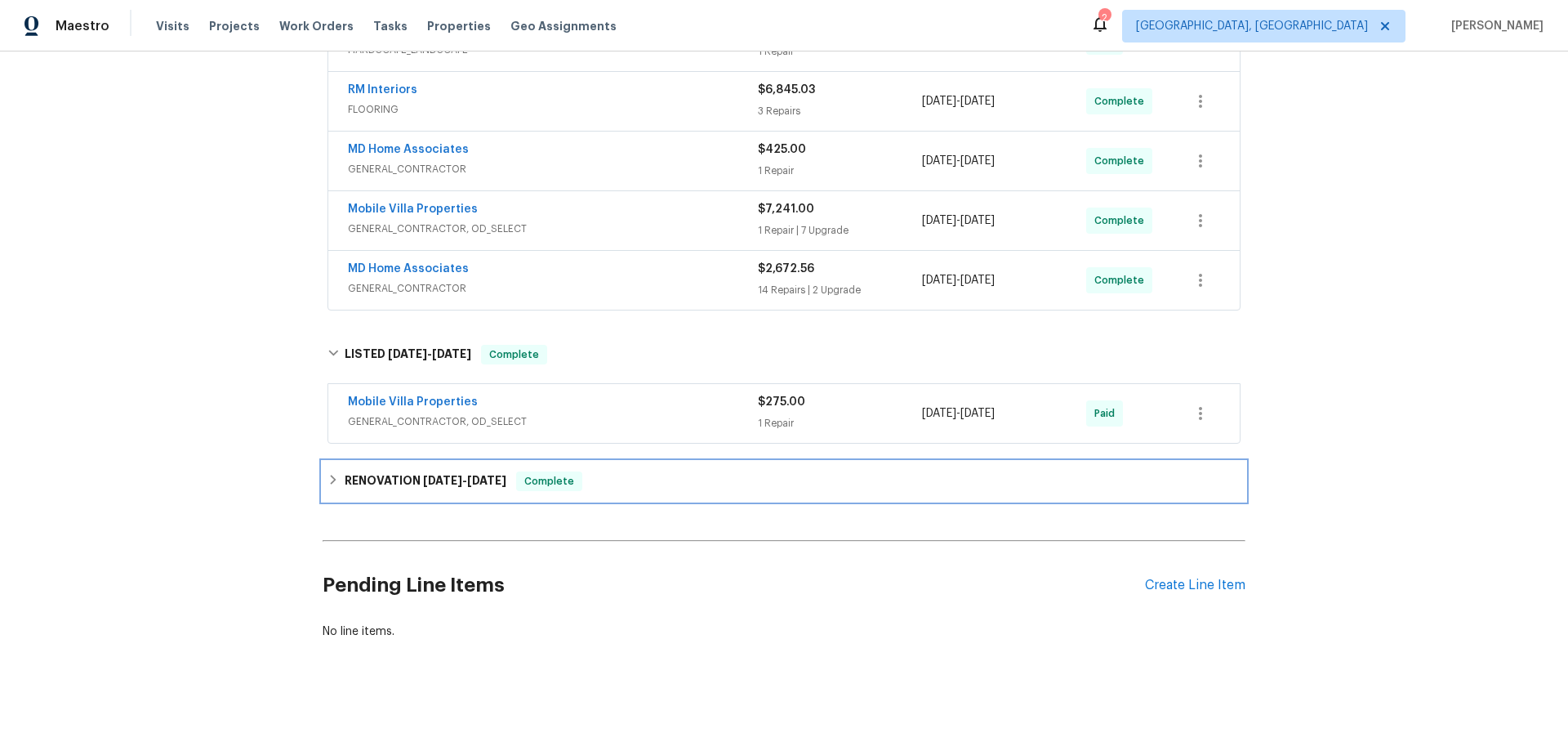
click at [333, 476] on div "RENOVATION [DATE] - [DATE] Complete" at bounding box center [784, 481] width 913 height 20
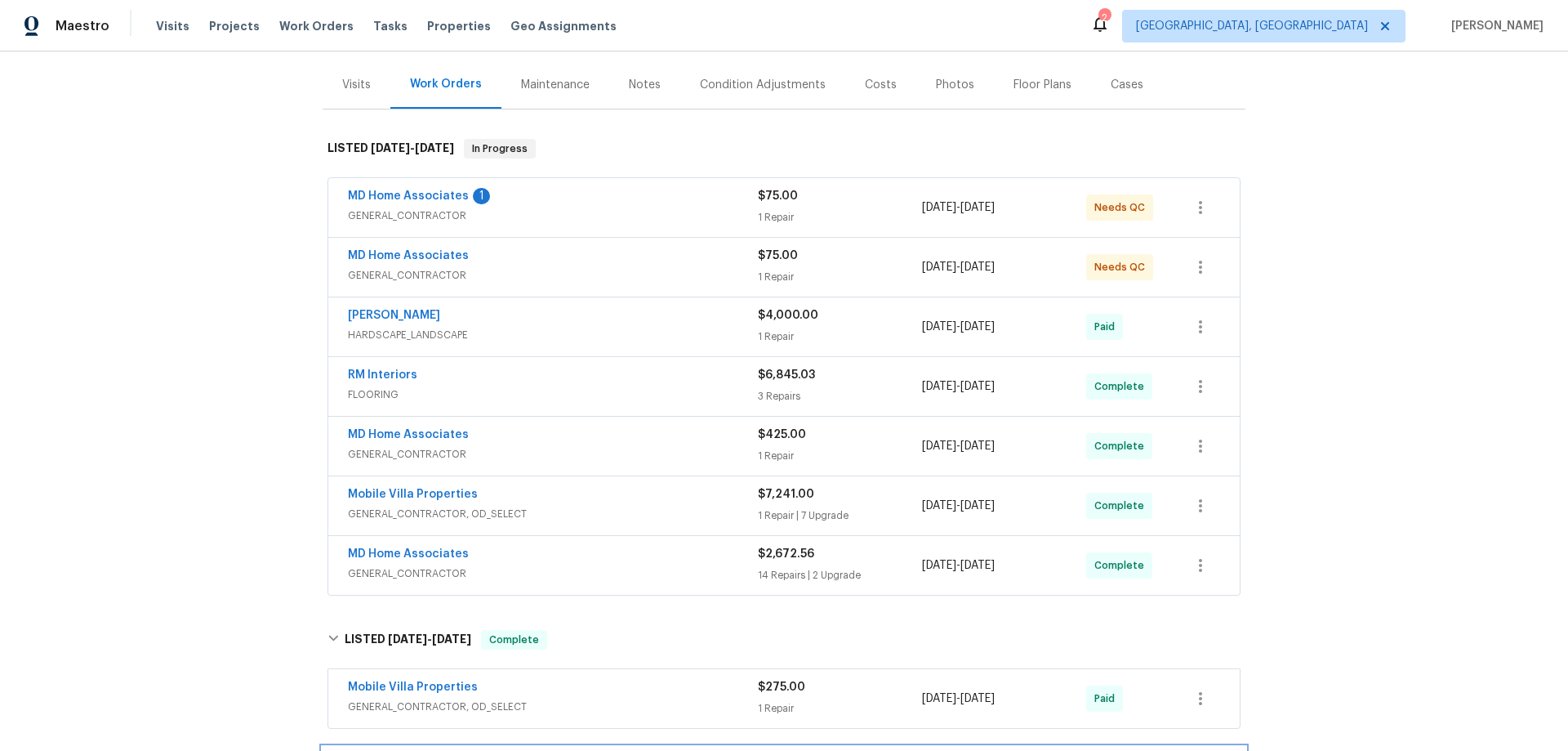
scroll to position [0, 0]
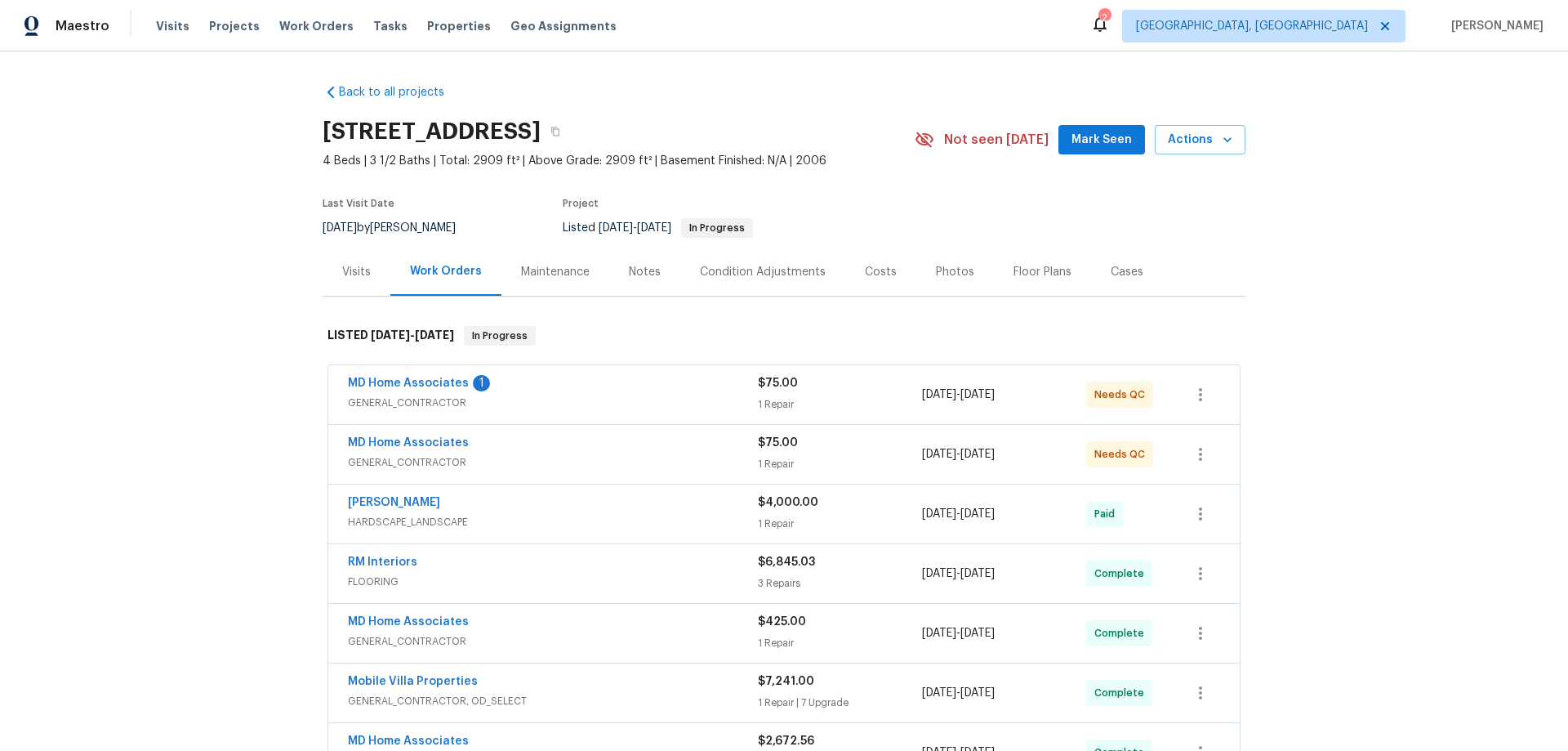
click at [216, 332] on div "Back to all projects [STREET_ADDRESS] 4 Beds | 3 1/2 Baths | Total: 2909 ft² | …" at bounding box center [784, 400] width 1568 height 699
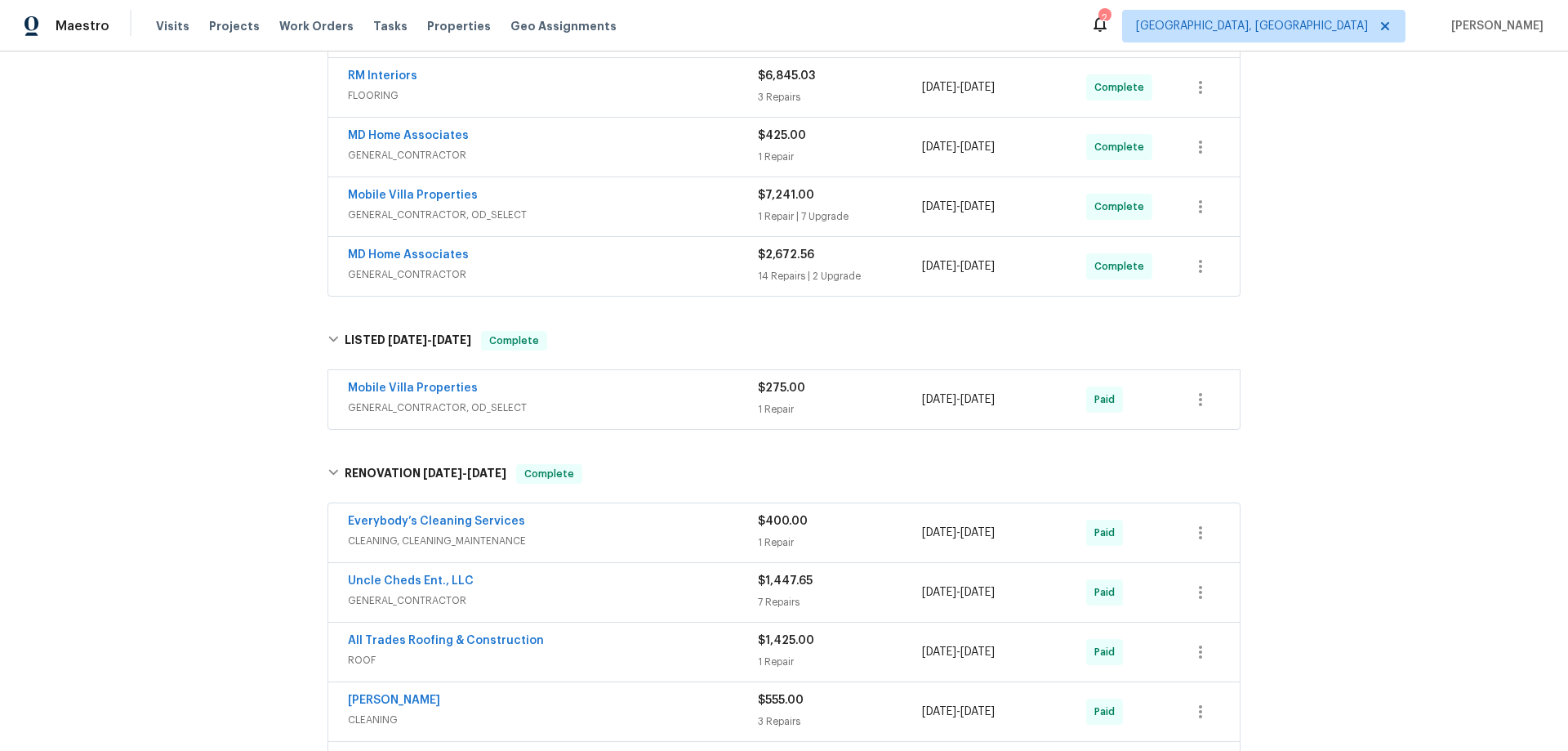
scroll to position [572, 0]
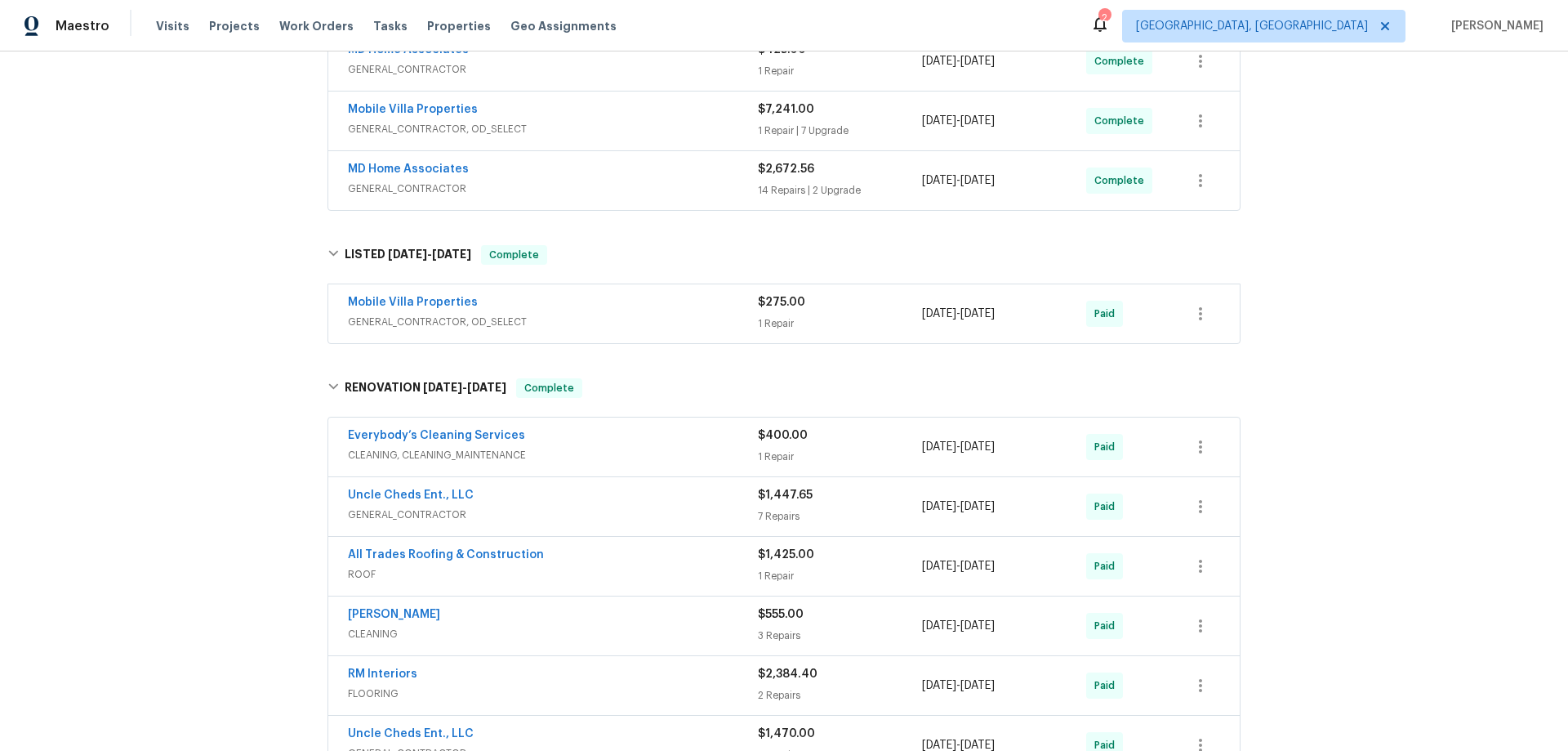
click at [203, 266] on div "Back to all projects [STREET_ADDRESS] 4 Beds | 3 1/2 Baths | Total: 2909 ft² | …" at bounding box center [784, 400] width 1568 height 699
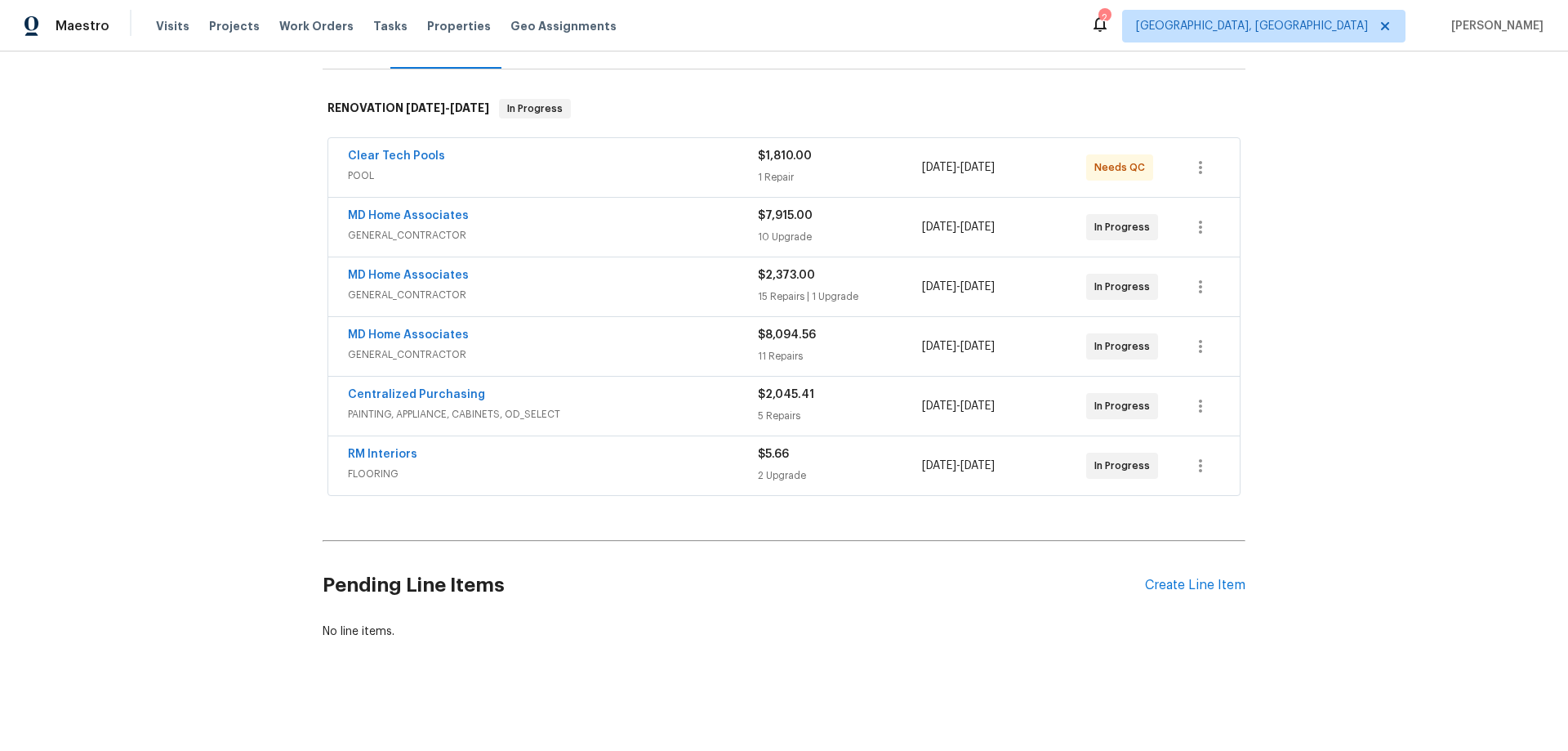
scroll to position [239, 0]
click at [235, 402] on div "Back to all projects [STREET_ADDRESS] 3 Beds | 2 Baths | Total: 1799 ft² | Abov…" at bounding box center [784, 400] width 1568 height 699
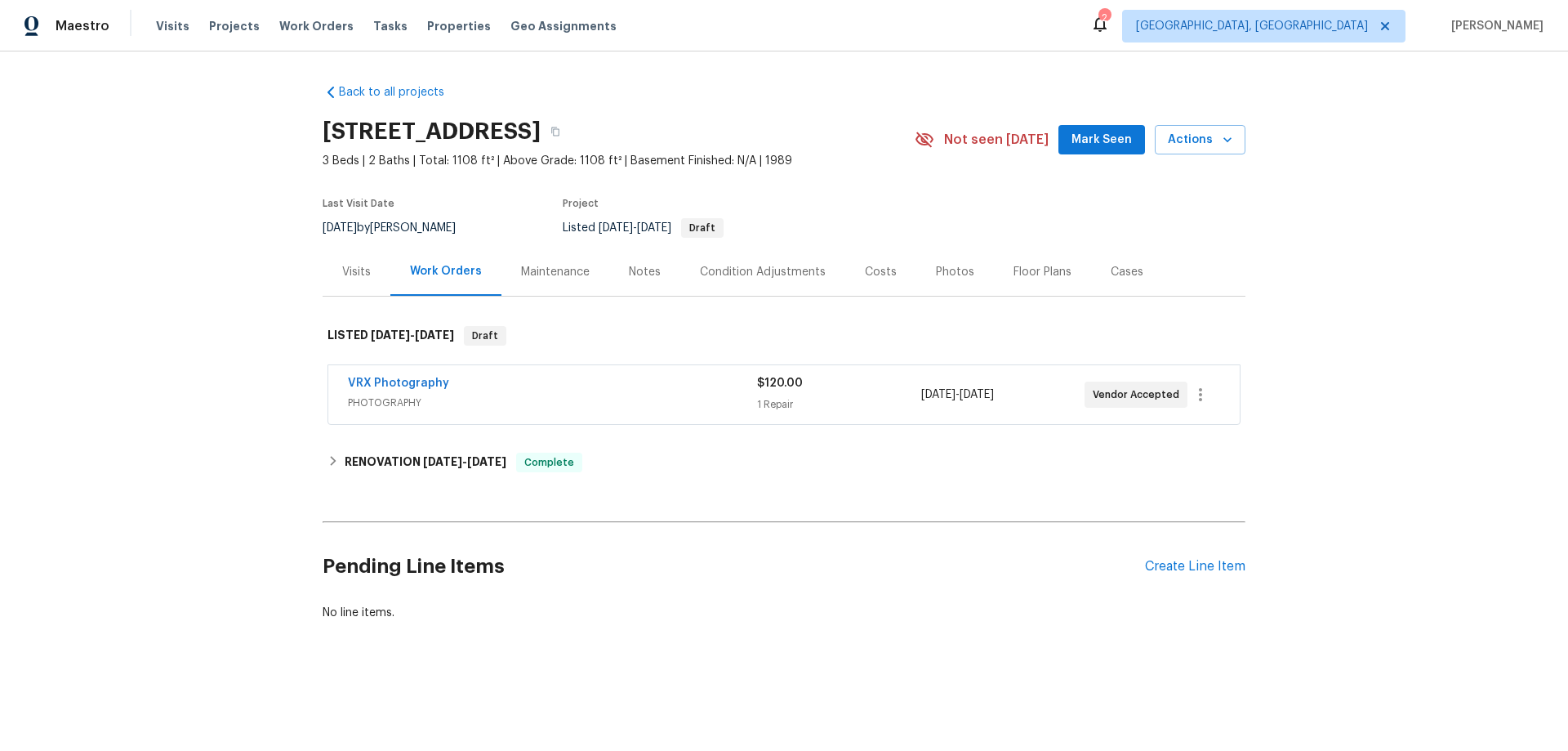
click at [342, 270] on div "Visits" at bounding box center [356, 272] width 29 height 16
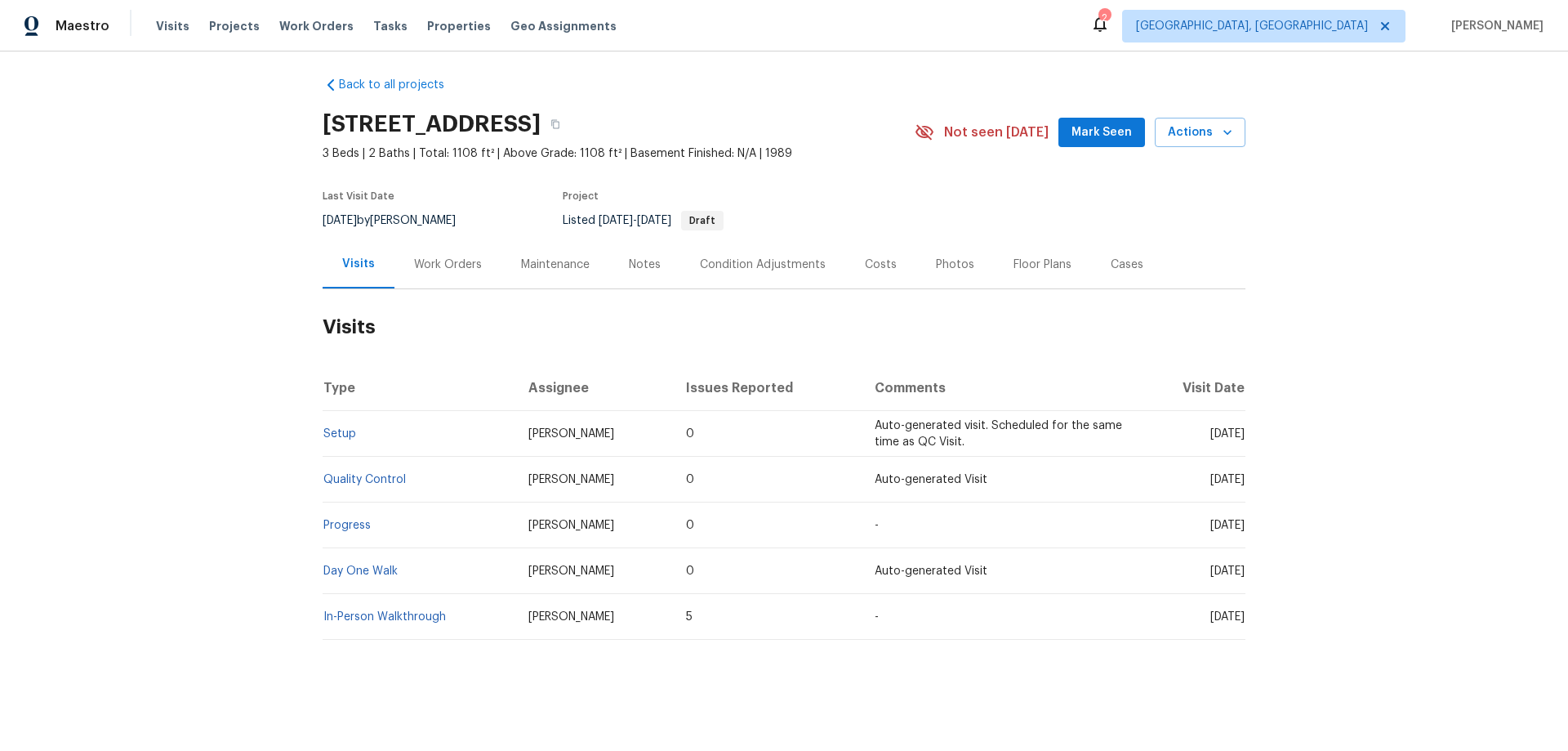
scroll to position [20, 0]
click at [337, 428] on link "Setup" at bounding box center [339, 433] width 33 height 11
click at [440, 240] on div "Work Orders" at bounding box center [448, 264] width 107 height 49
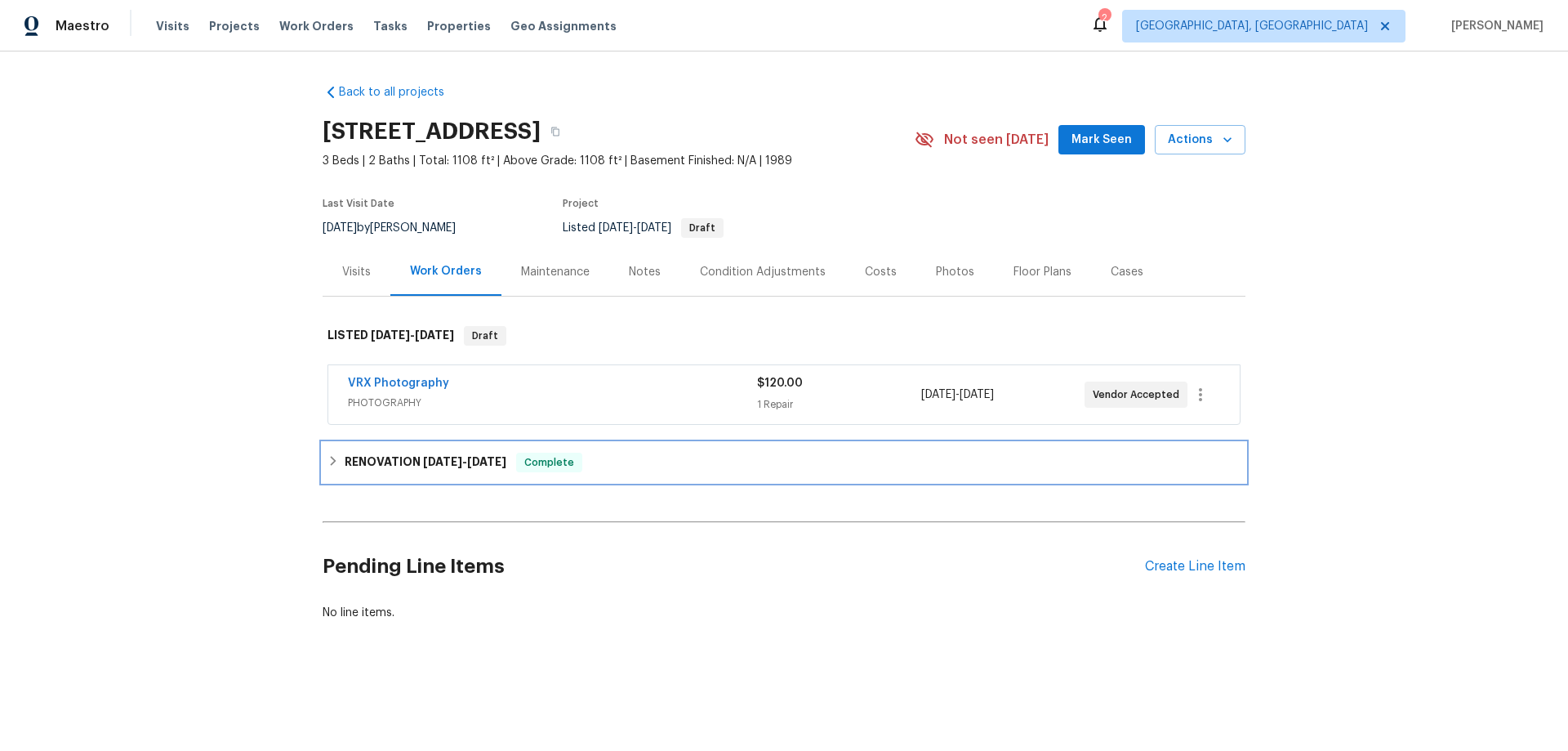
click at [380, 481] on div "RENOVATION [DATE] - [DATE] Complete" at bounding box center [784, 462] width 923 height 39
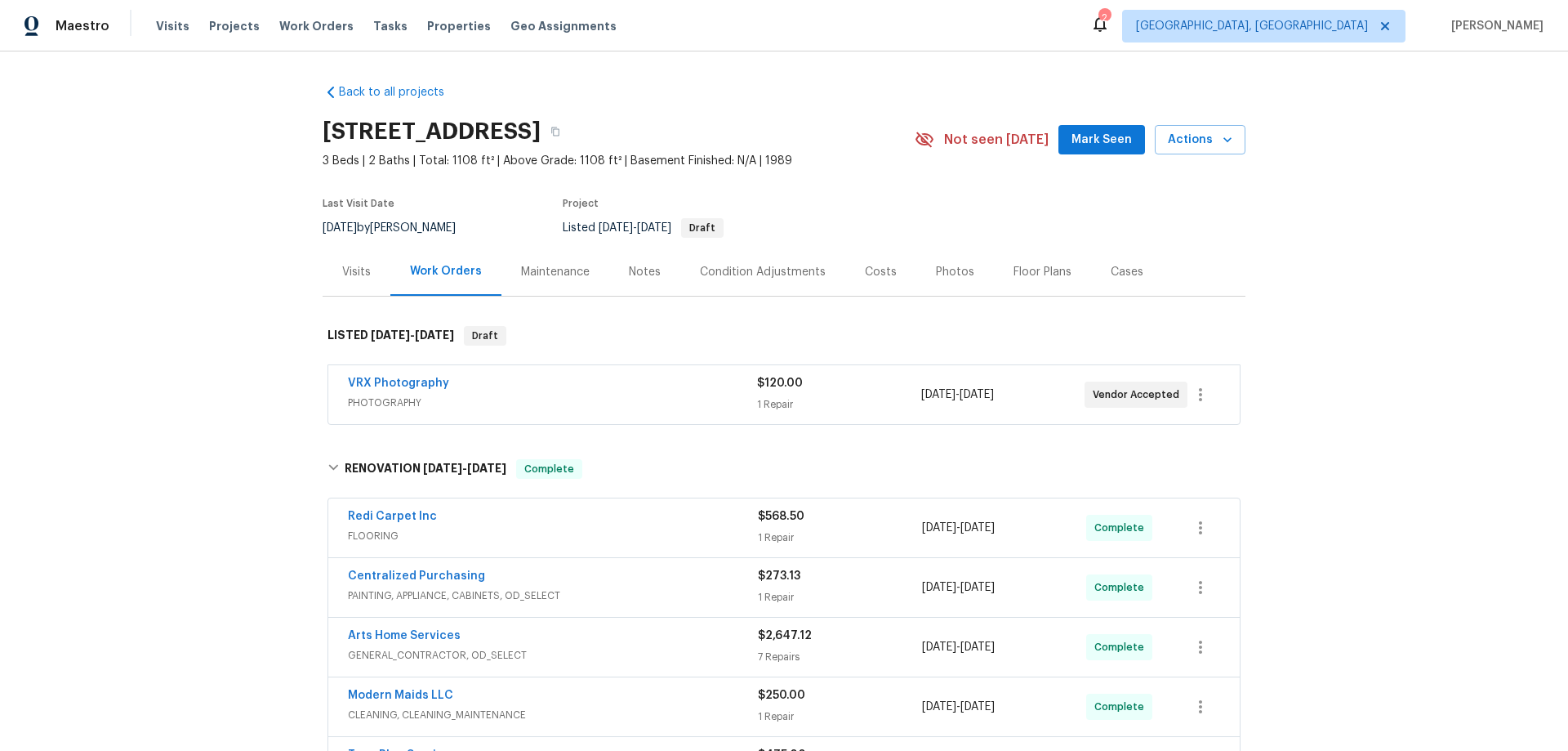
click at [251, 295] on div "Back to all projects 7349 S Avenida Perlina, Tucson, AZ 85746 3 Beds | 2 Baths …" at bounding box center [784, 400] width 1568 height 699
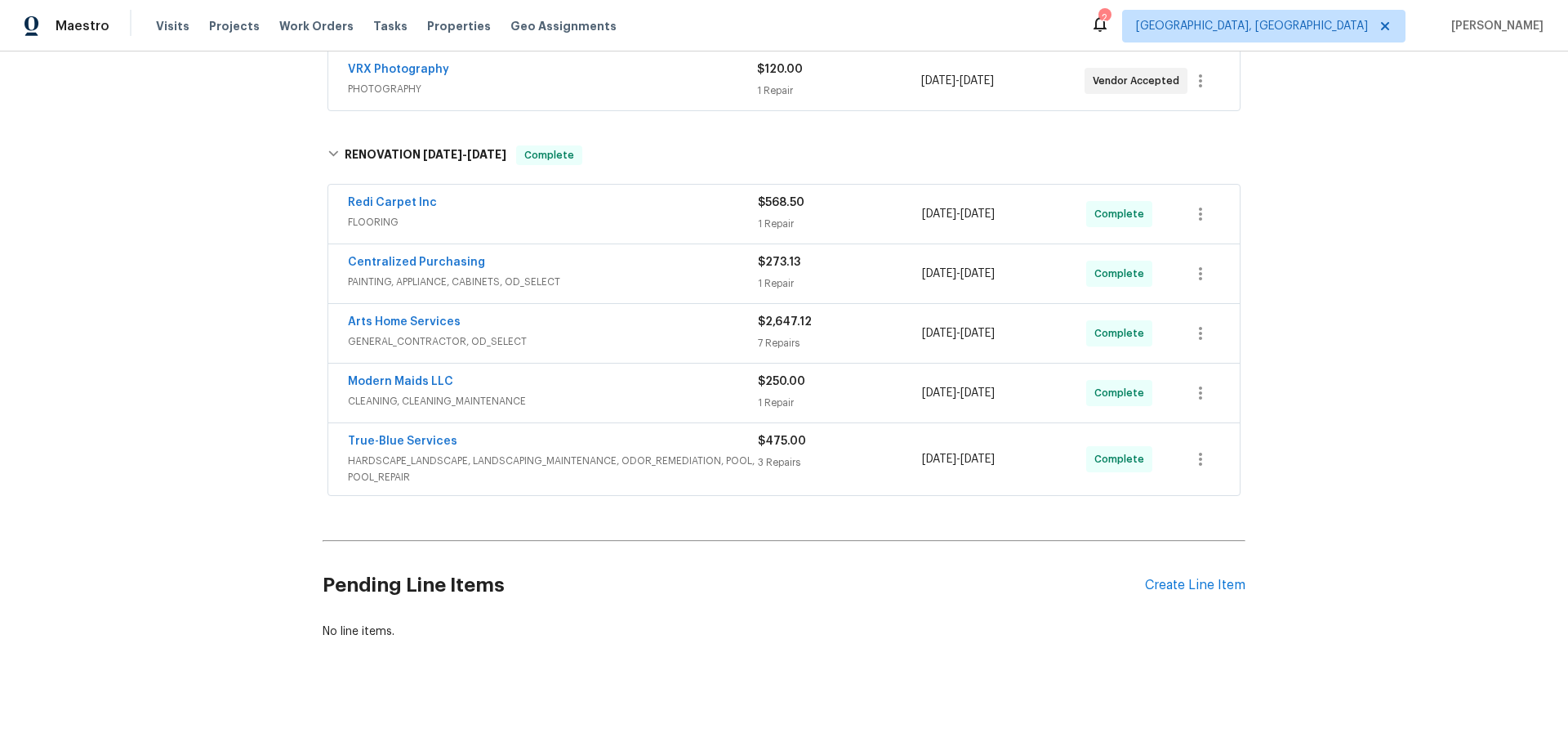
click at [149, 397] on div "Back to all projects 7349 S Avenida Perlina, Tucson, AZ 85746 3 Beds | 2 Baths …" at bounding box center [784, 400] width 1568 height 699
click at [179, 381] on div "Back to all projects 7349 S Avenida Perlina, Tucson, AZ 85746 3 Beds | 2 Baths …" at bounding box center [784, 400] width 1568 height 699
click at [216, 292] on div "Back to all projects 7349 S Avenida Perlina, Tucson, AZ 85746 3 Beds | 2 Baths …" at bounding box center [784, 400] width 1568 height 699
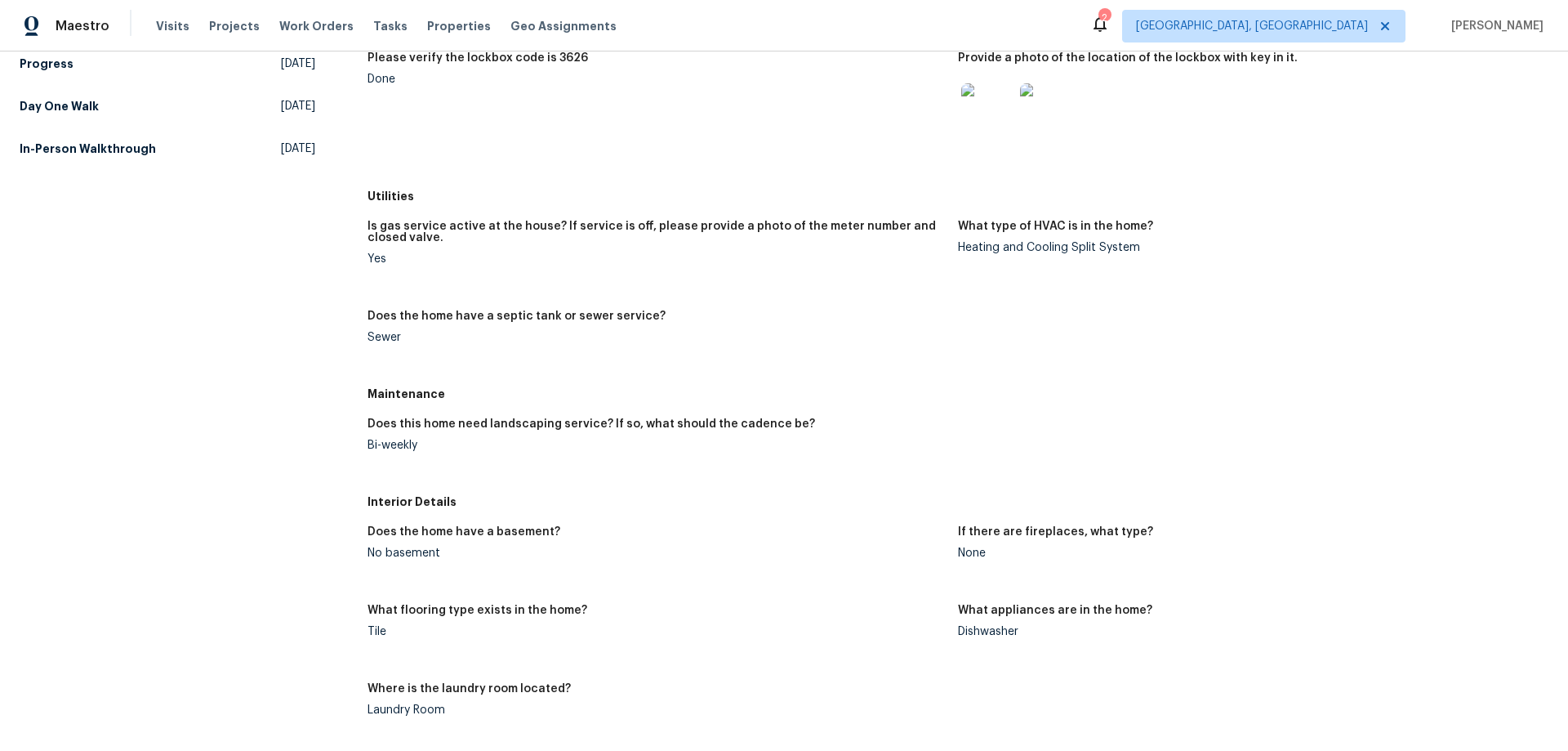
scroll to position [245, 0]
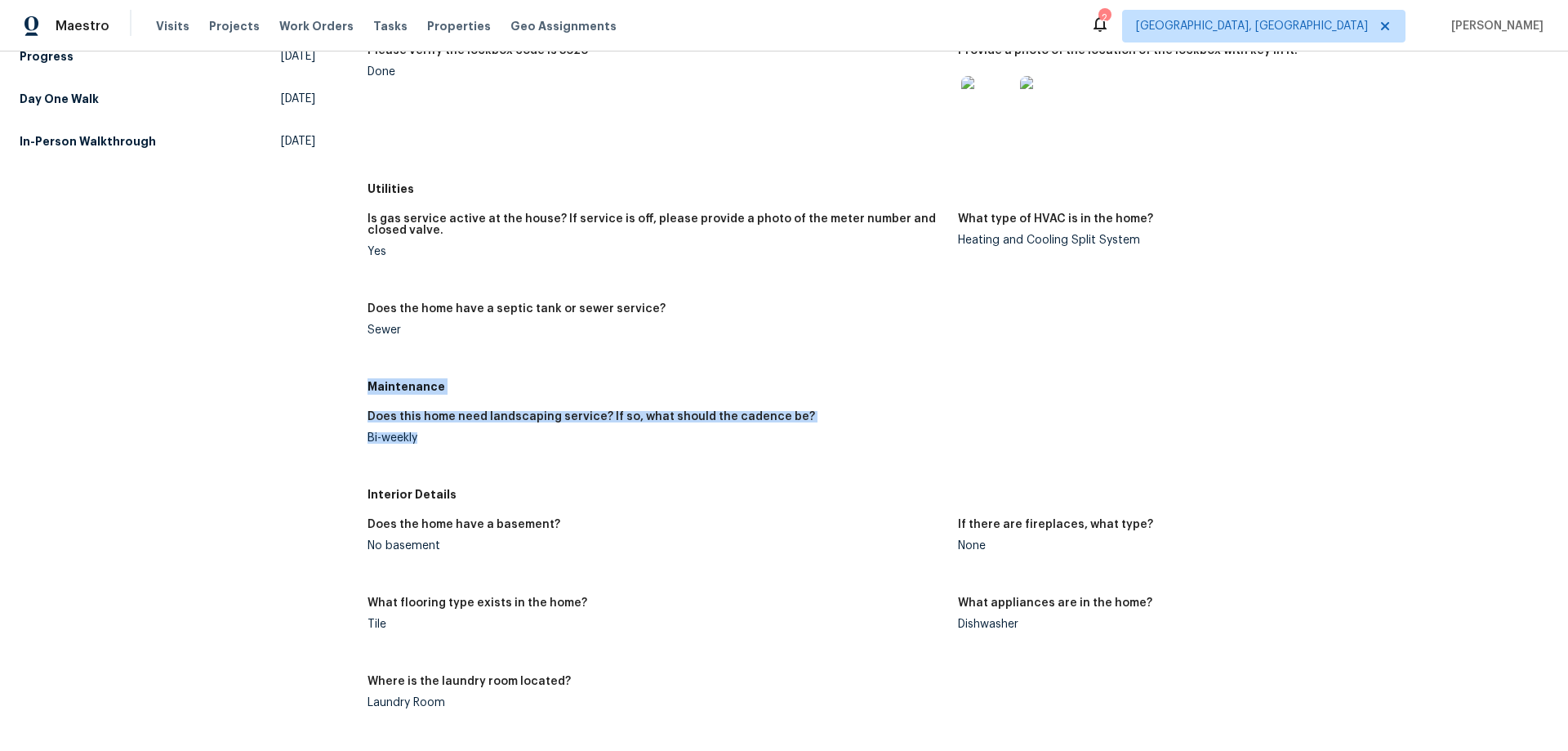
drag, startPoint x: 364, startPoint y: 385, endPoint x: 425, endPoint y: 437, distance: 80.2
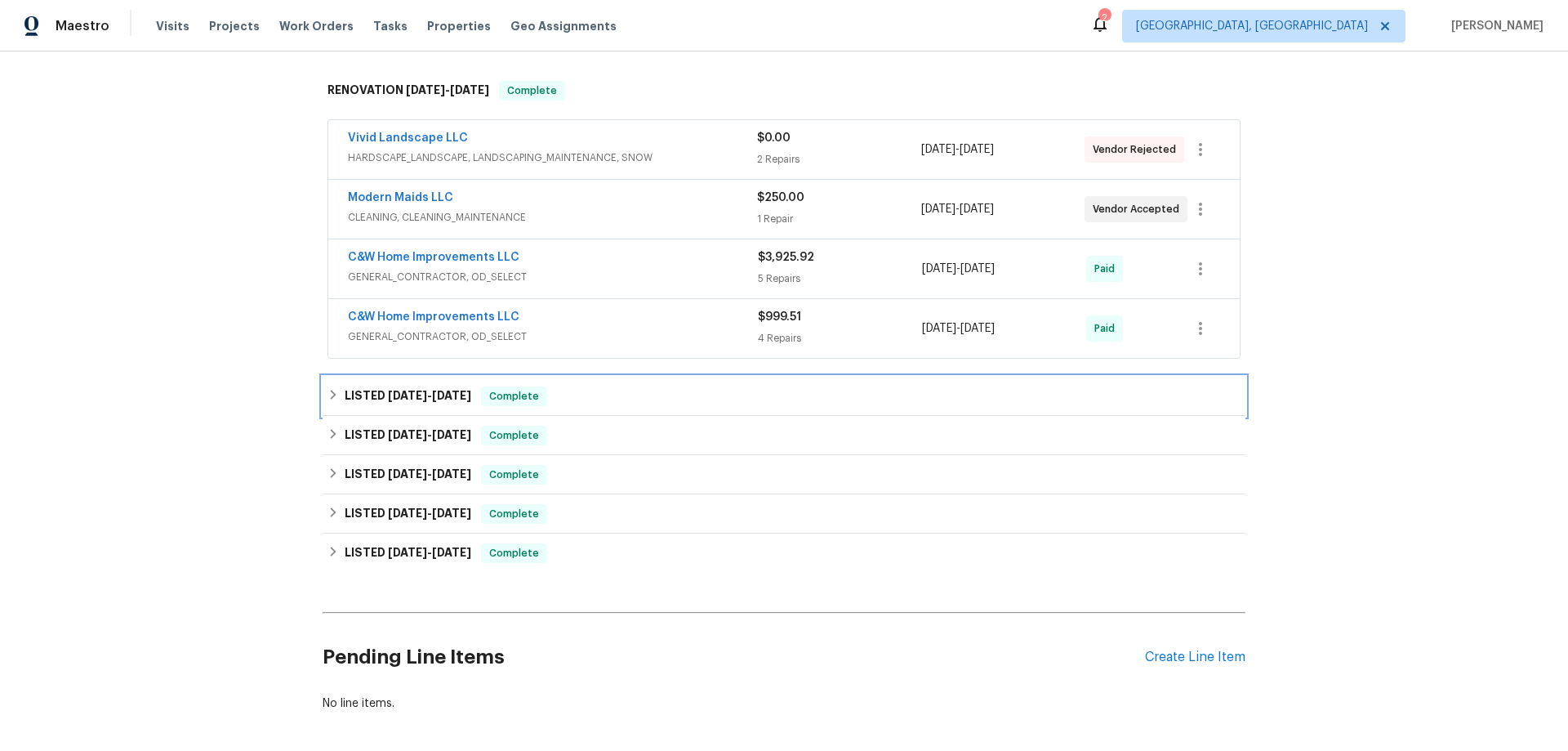
click at [353, 400] on h6 "LISTED [DATE] - [DATE]" at bounding box center [408, 396] width 126 height 20
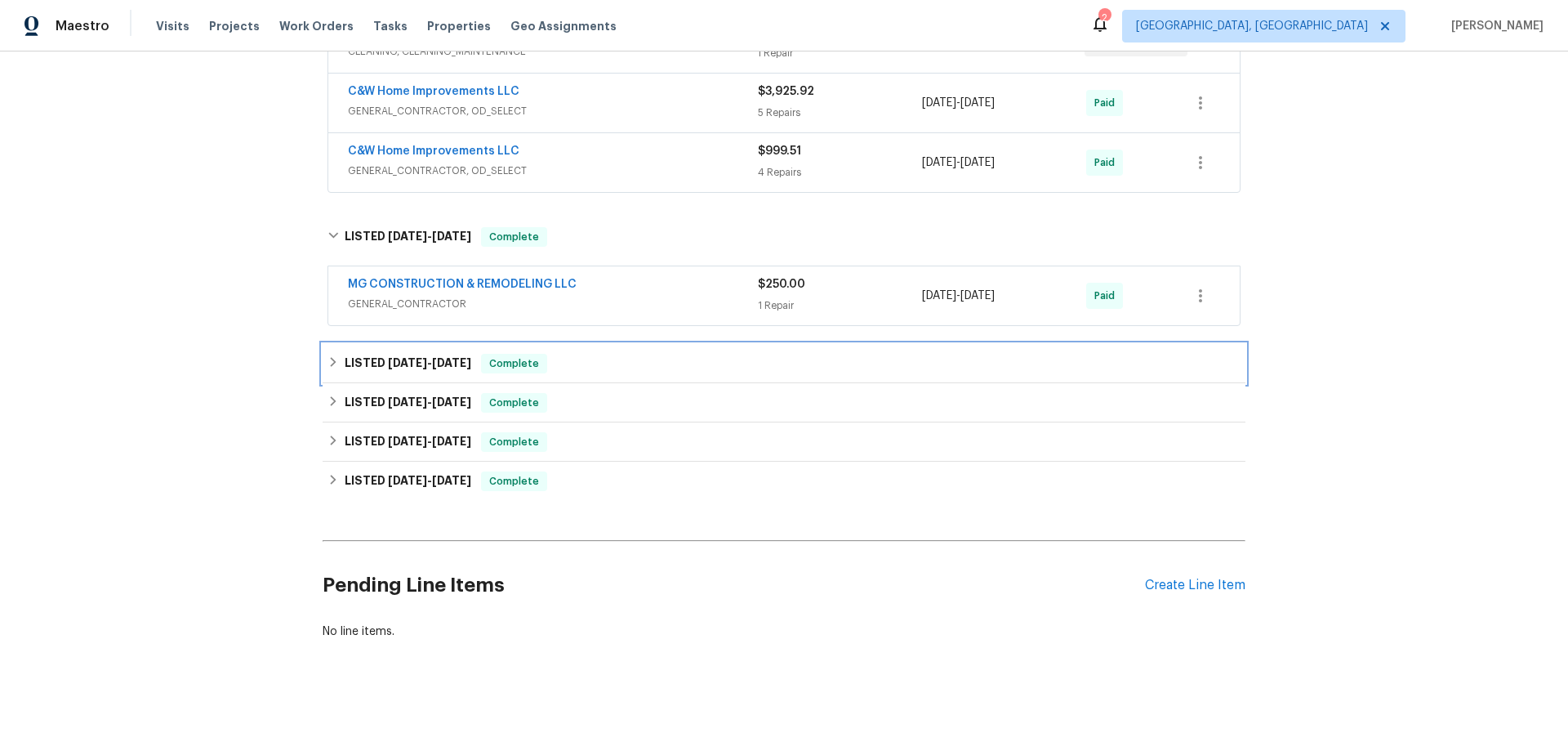
click at [355, 369] on div "LISTED [DATE] - [DATE] Complete" at bounding box center [784, 363] width 923 height 39
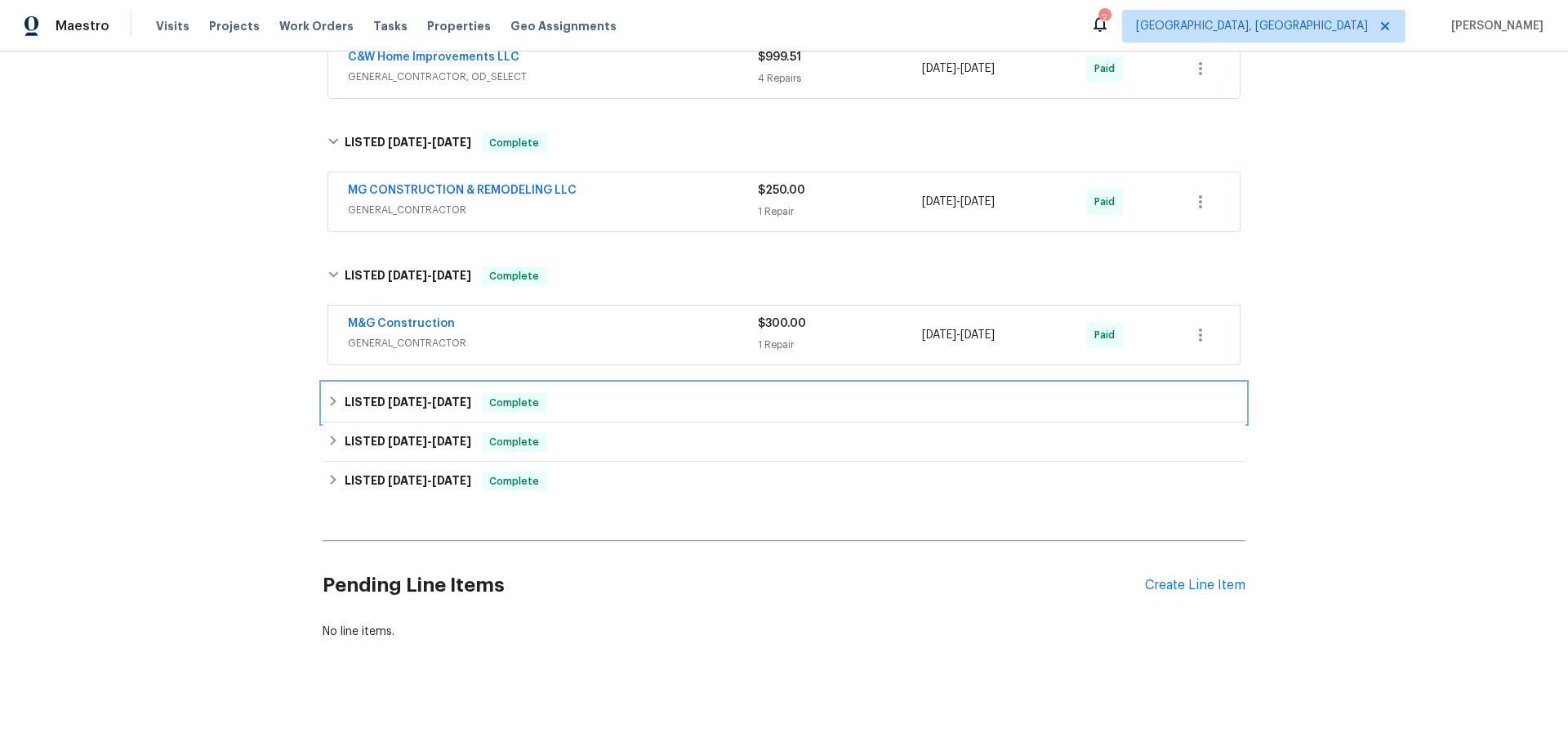
click at [345, 399] on h6 "LISTED 5/30/25 - 5/31/25" at bounding box center [408, 403] width 126 height 20
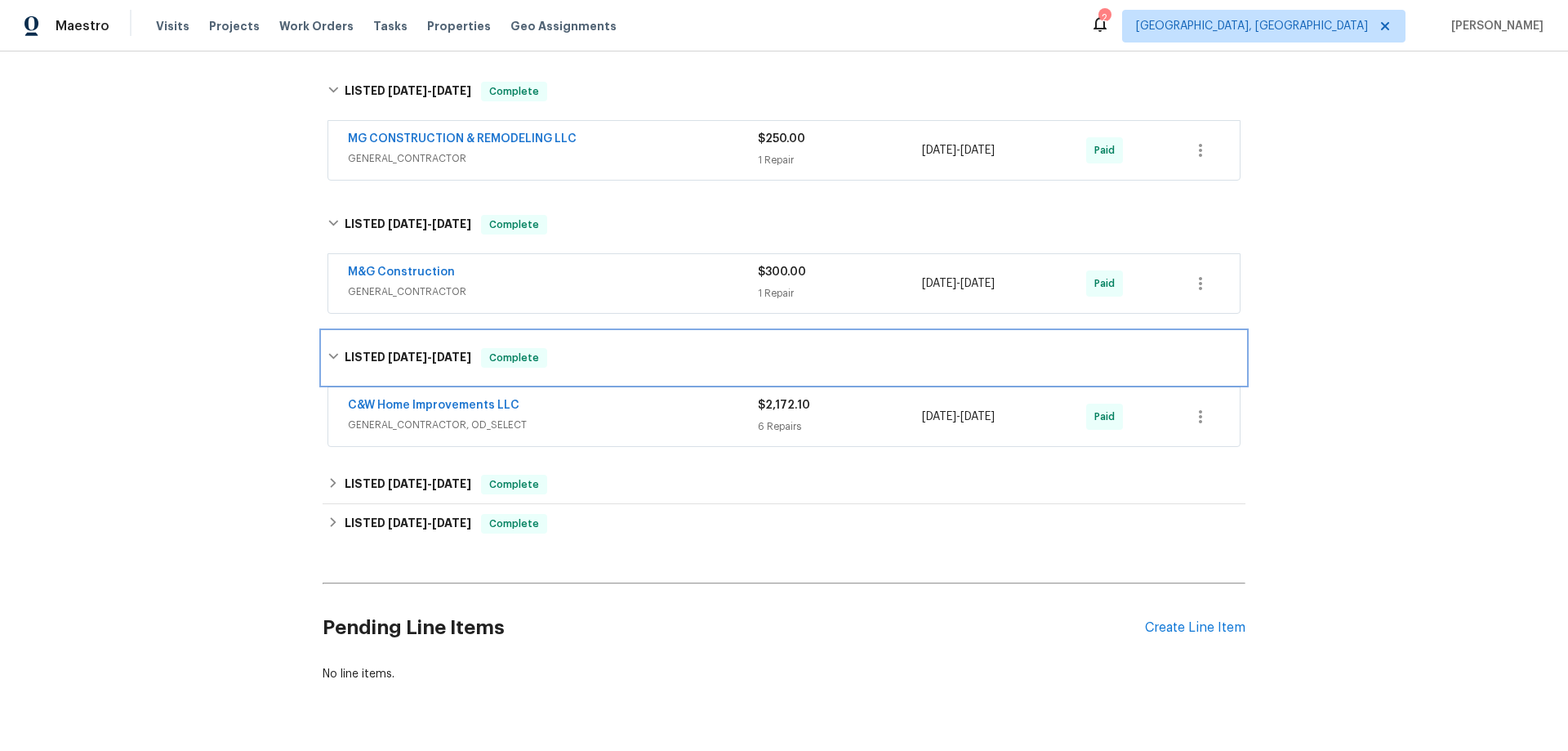
scroll to position [605, 0]
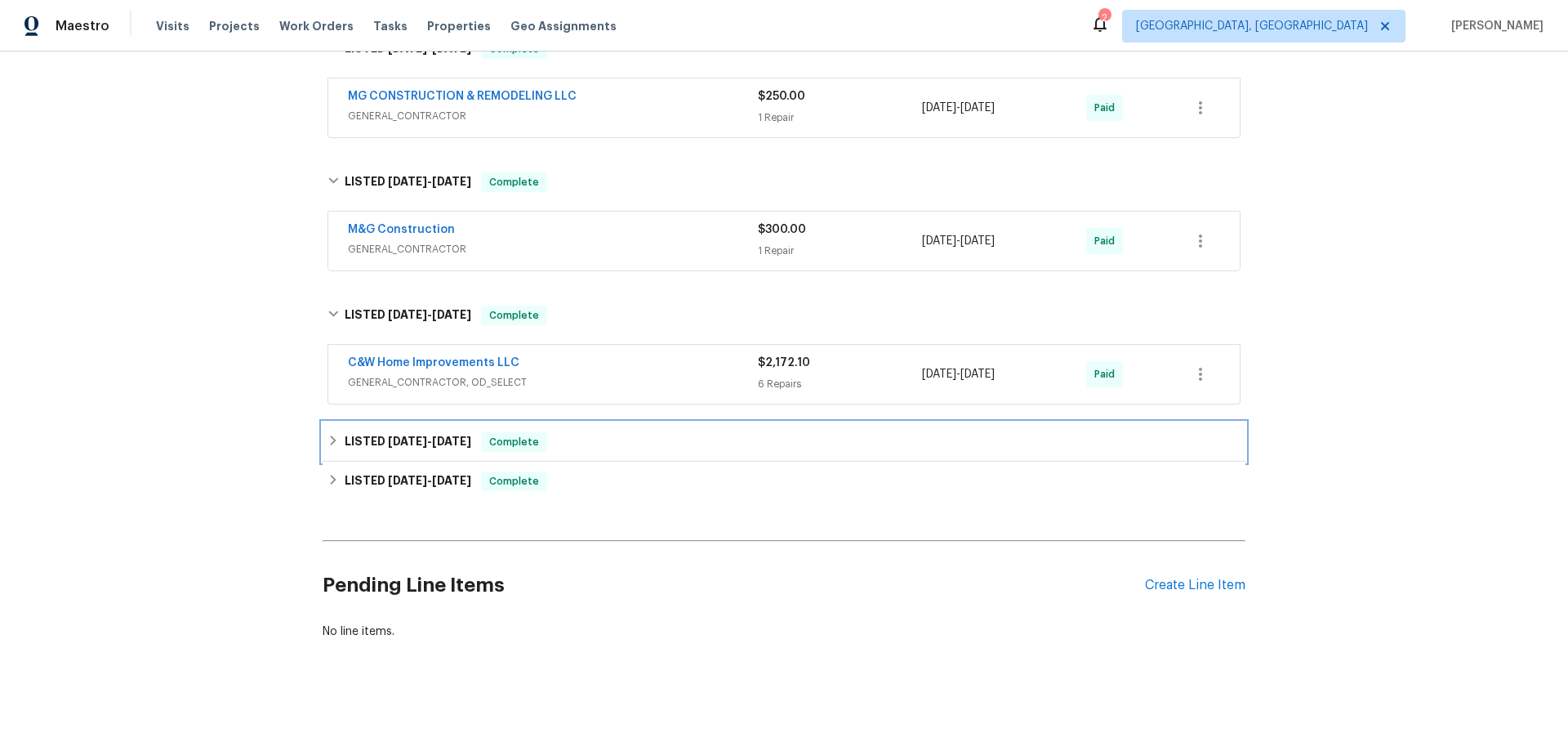
drag, startPoint x: 327, startPoint y: 450, endPoint x: 326, endPoint y: 465, distance: 15.0
click div "LISTED 5/14/25 - 5/14/25 Complete"
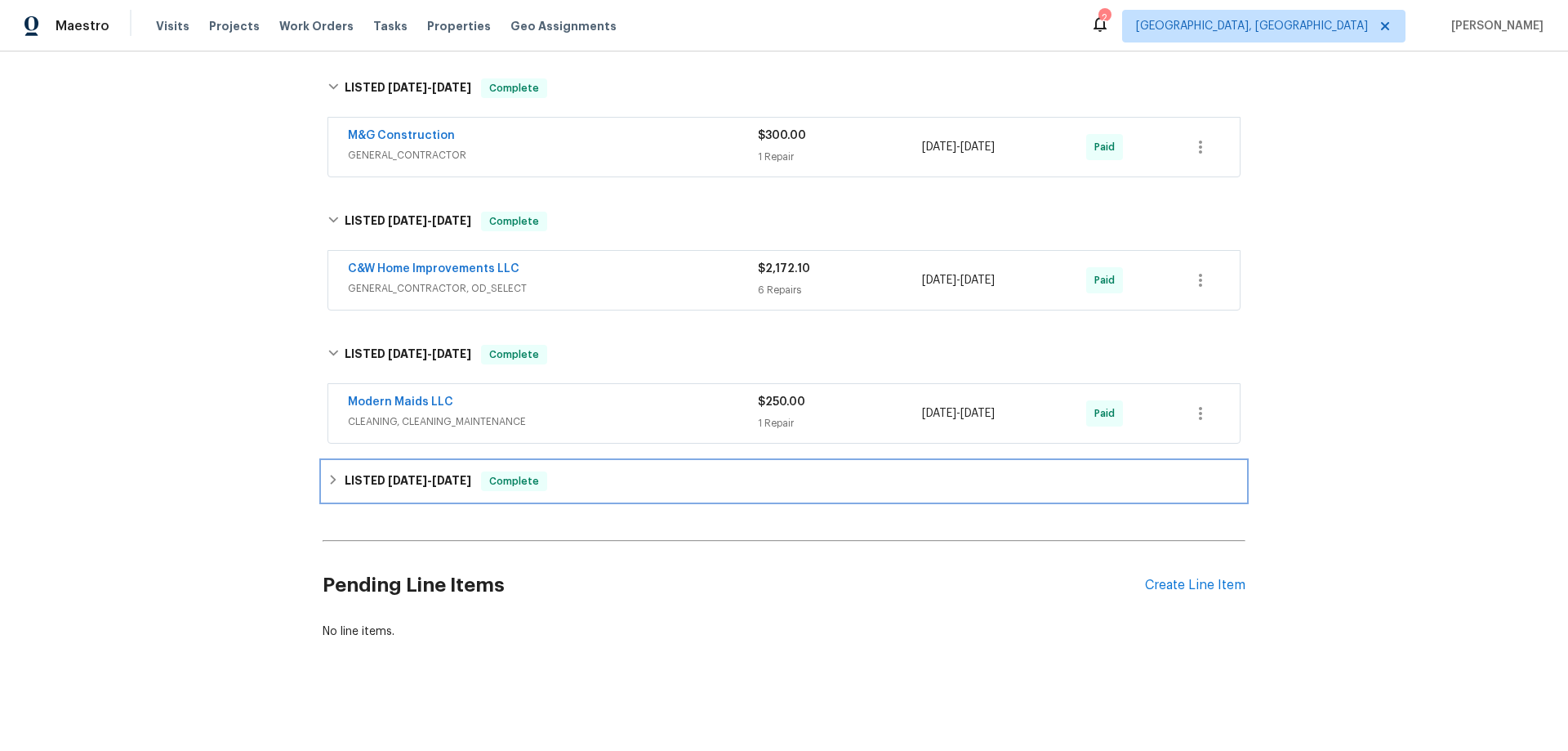
click div "LISTED 4/17/25 - 4/18/25 Complete"
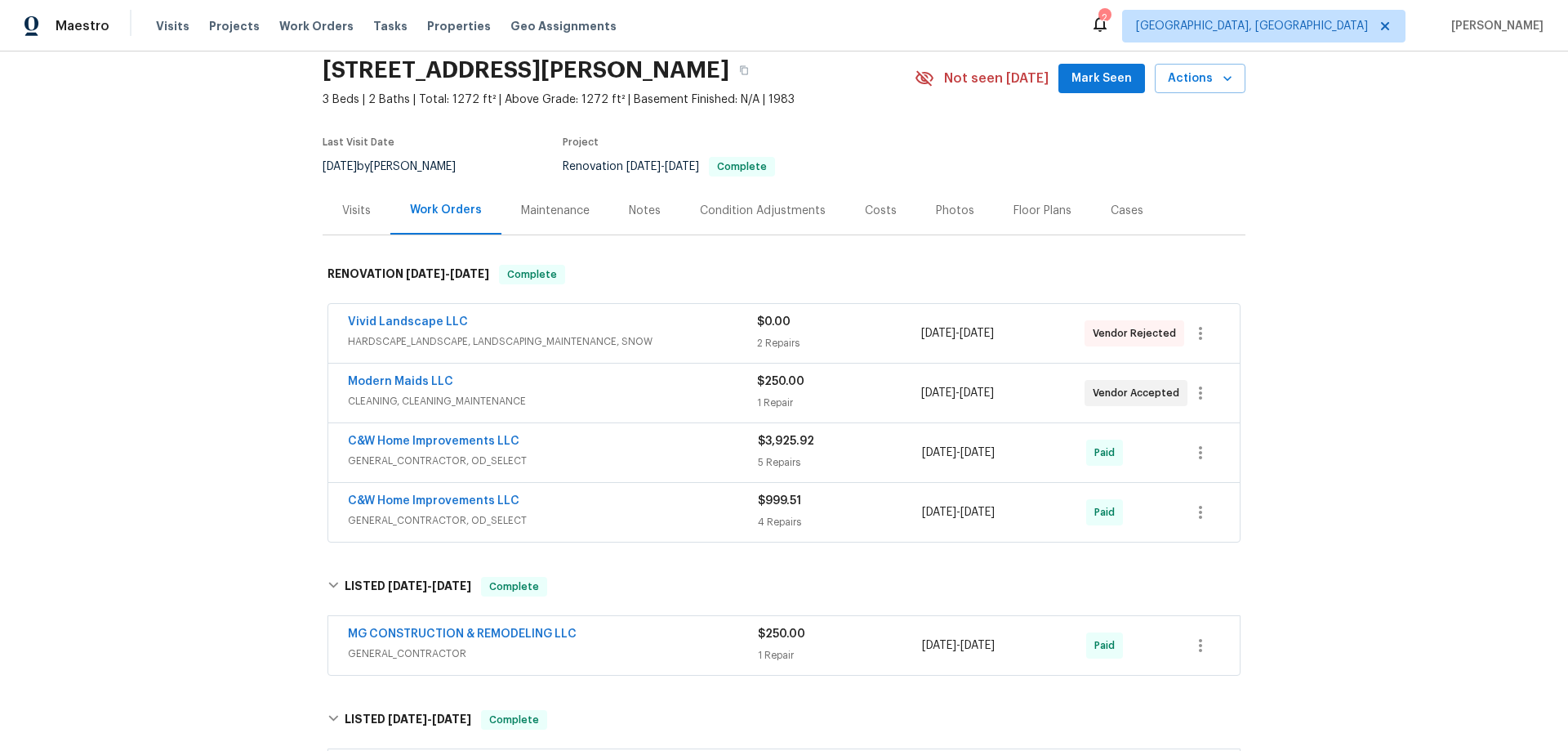
scroll to position [0, 0]
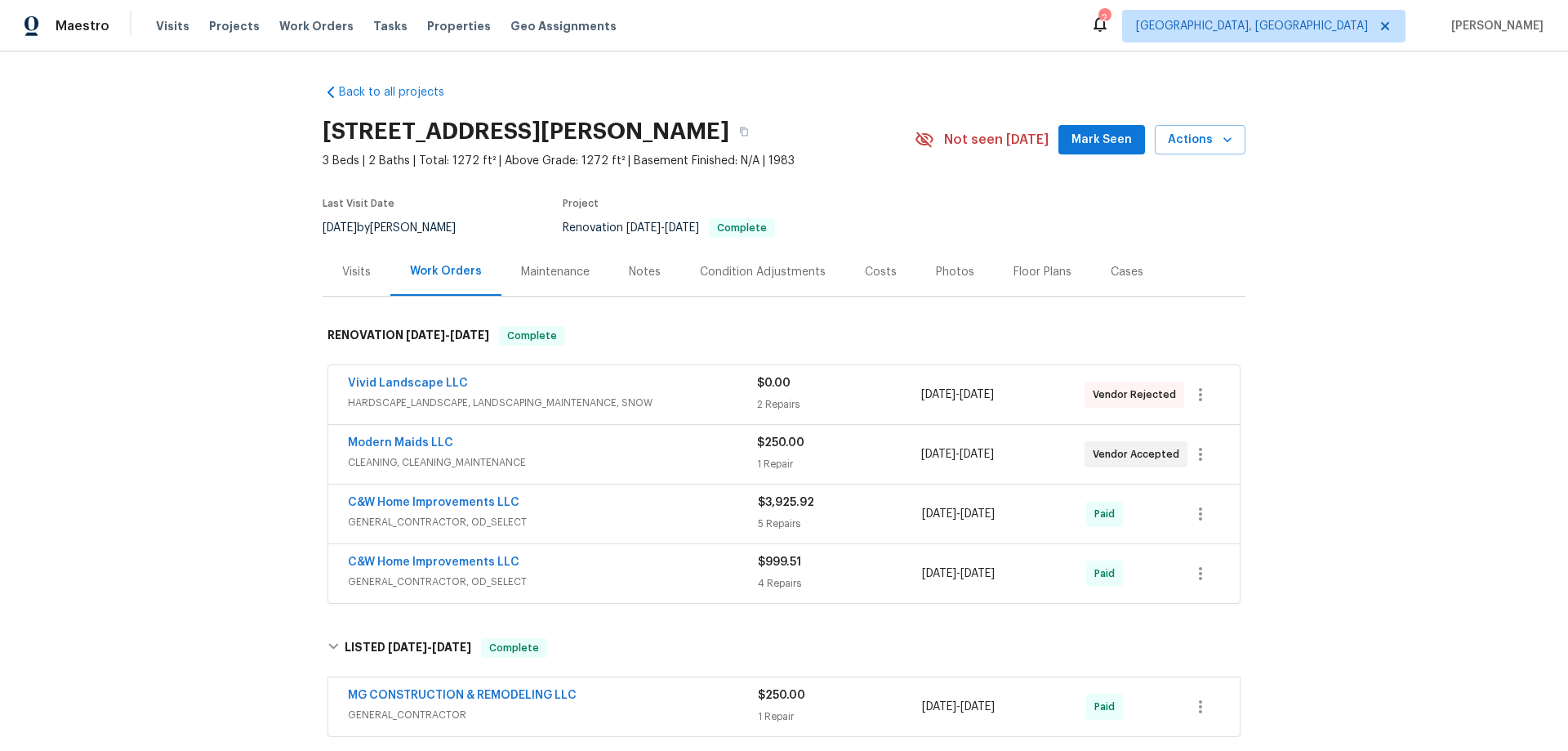
click div "Back to all projects 2115 Greenwood Dr, Waldorf, MD 20601 3 Beds | 2 Baths | To…"
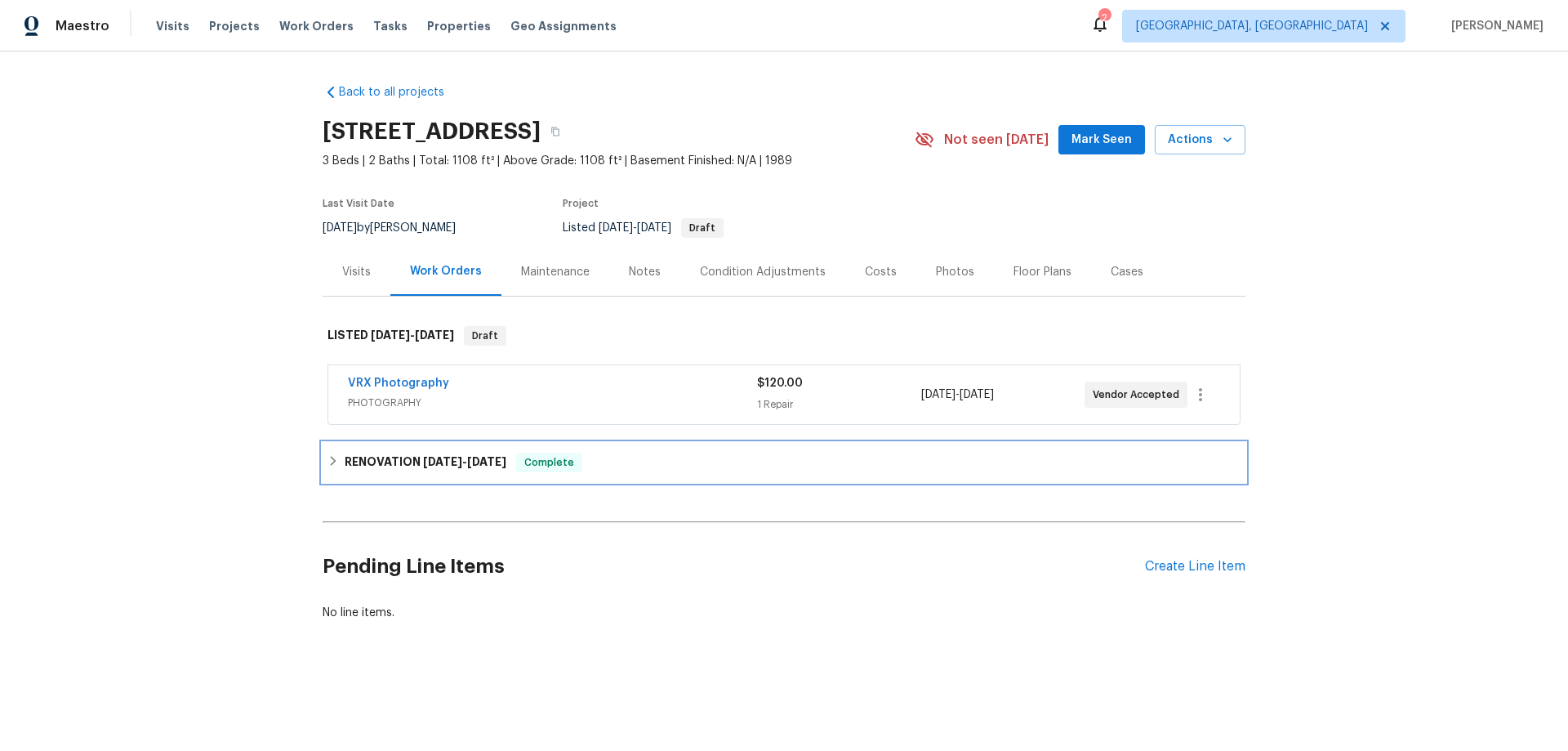
click at [361, 469] on h6 "RENOVATION [DATE] - [DATE]" at bounding box center [425, 462] width 162 height 20
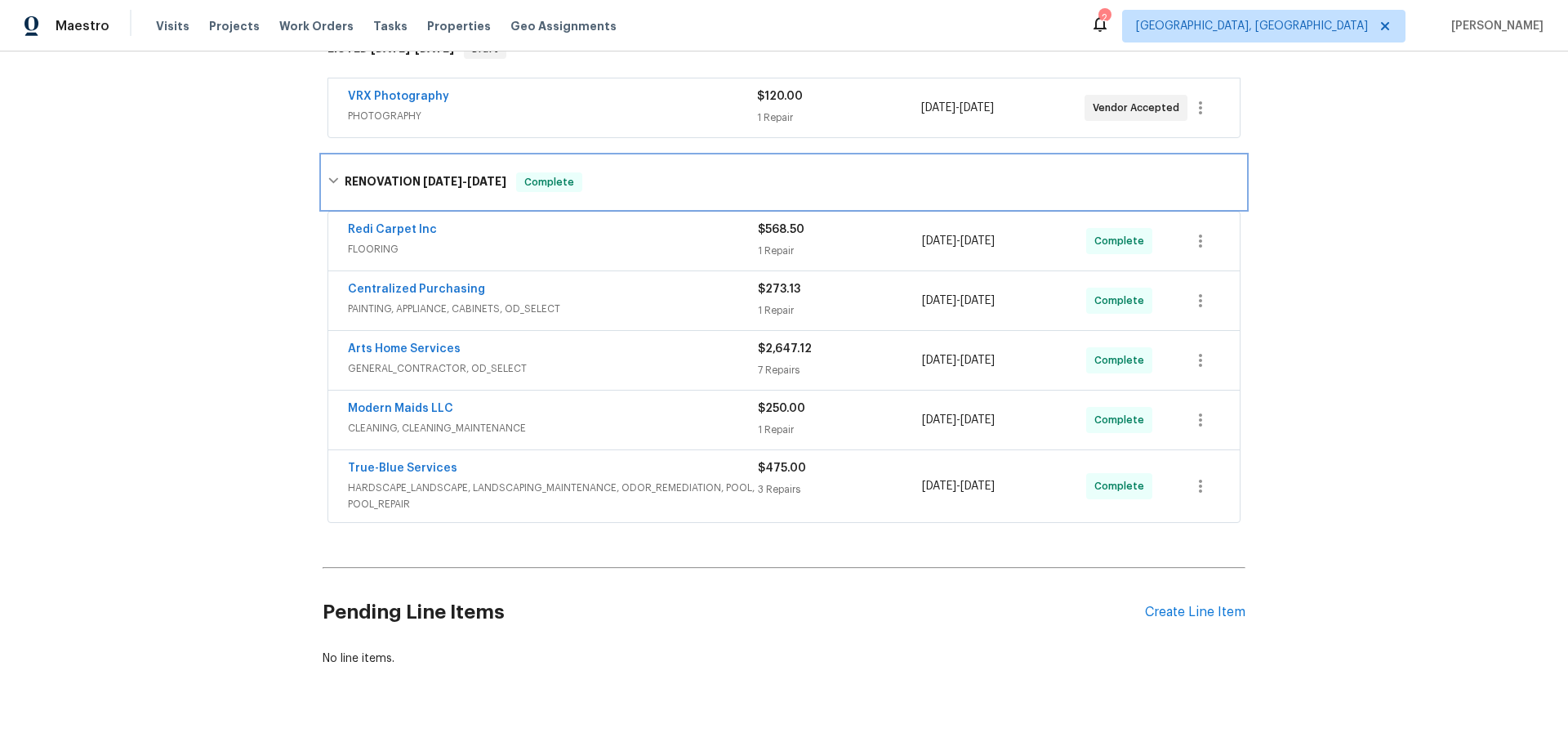
scroll to position [318, 0]
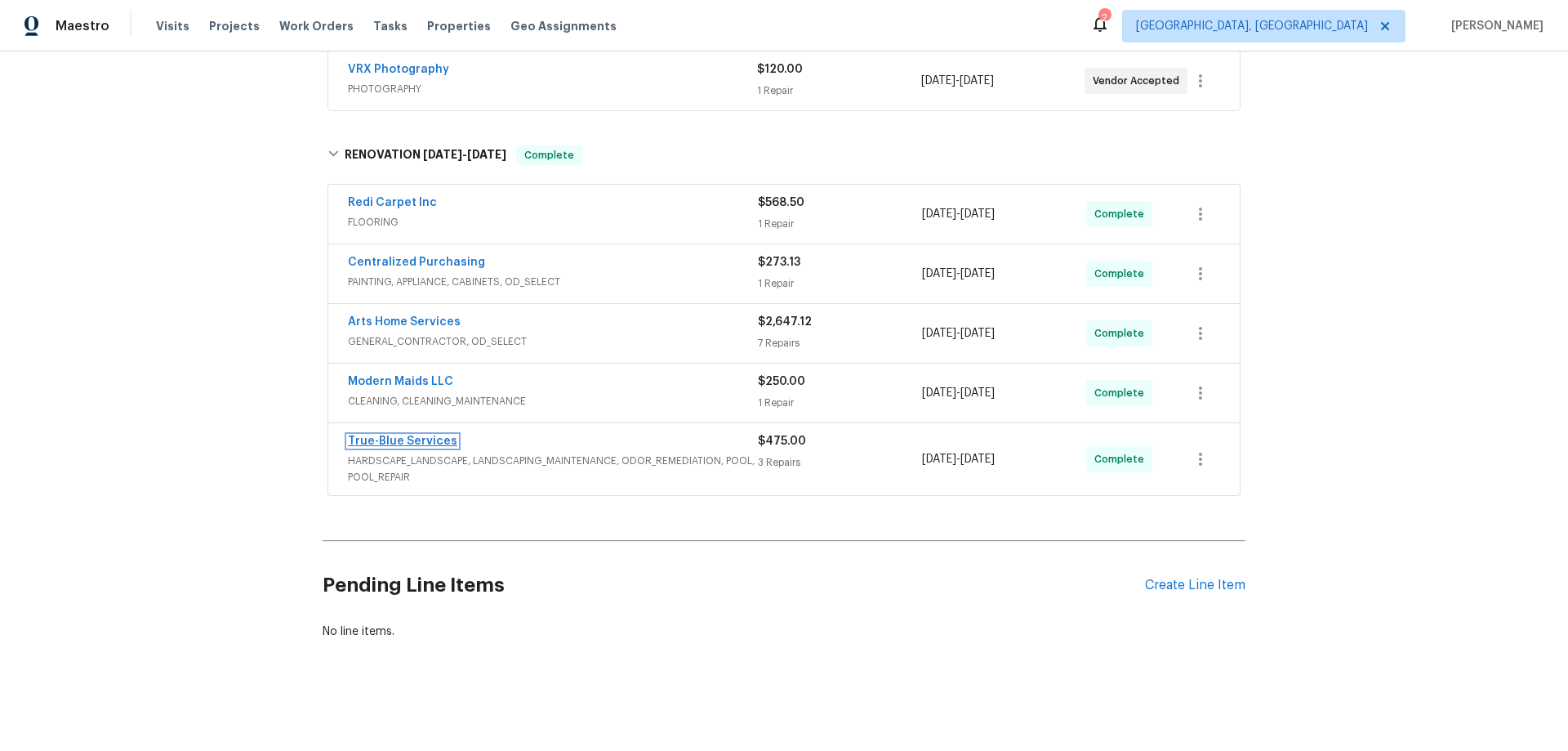
click at [424, 436] on link "True-Blue Services" at bounding box center [403, 441] width 109 height 11
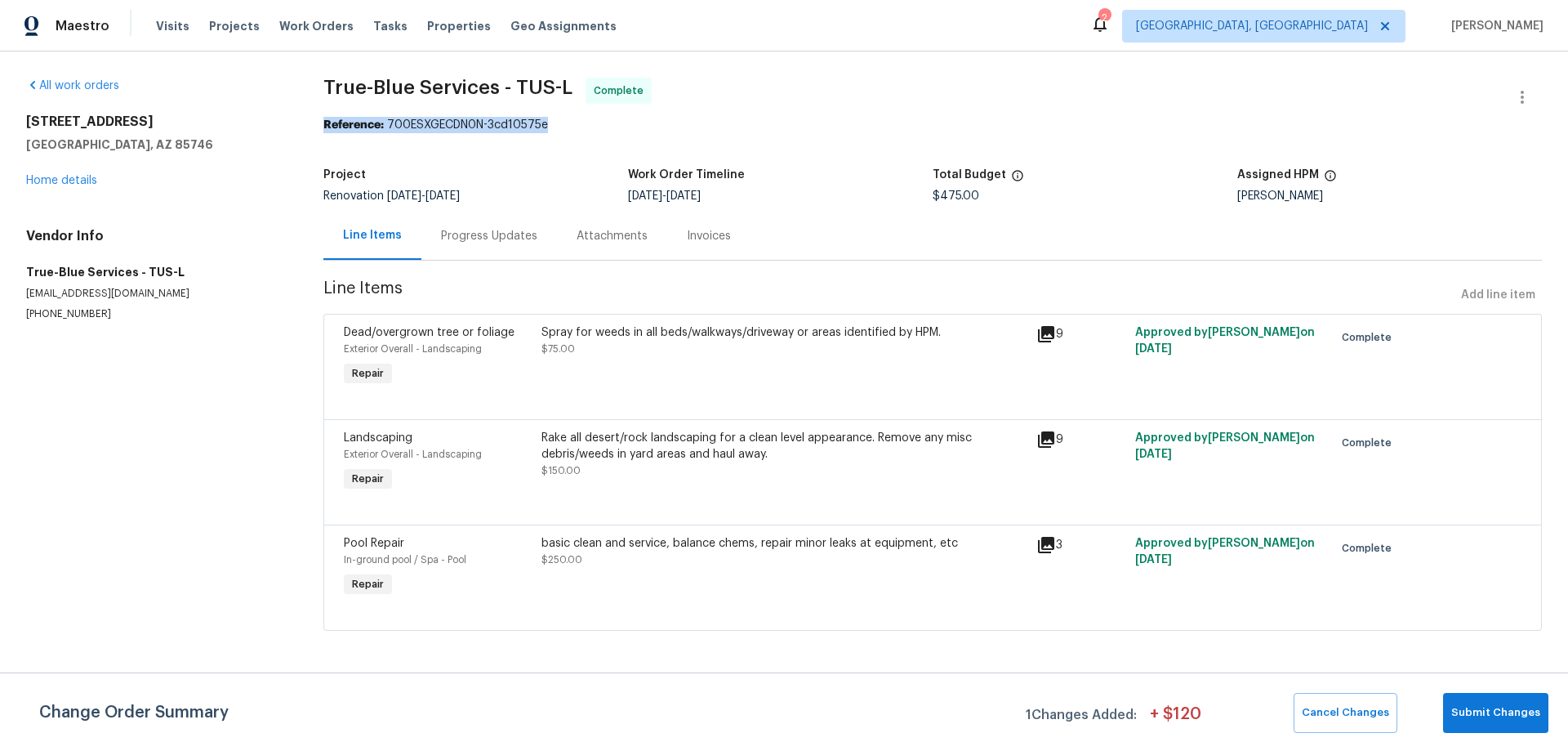
click at [842, 118] on section "True-Blue Services - TUS-L Complete Reference: 700ESXGECDN0N-3cd10575e Project …" at bounding box center [932, 364] width 1218 height 573
click at [1046, 549] on icon at bounding box center [1046, 545] width 16 height 16
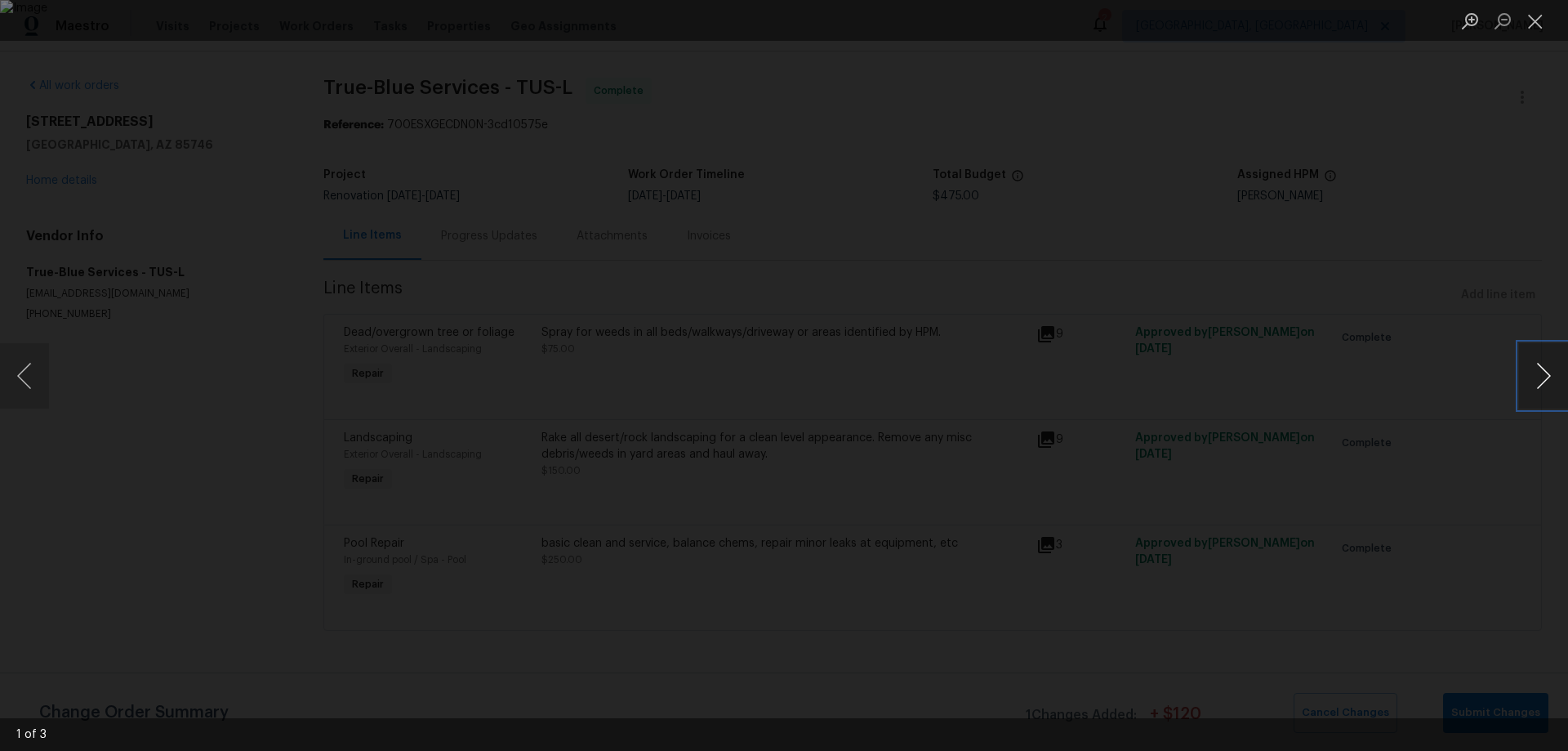
click at [1540, 389] on button "Next image" at bounding box center [1543, 375] width 49 height 65
drag, startPoint x: 1537, startPoint y: 25, endPoint x: 1478, endPoint y: 131, distance: 121.3
click at [1536, 24] on button "Close lightbox" at bounding box center [1535, 21] width 33 height 29
